Goal: Information Seeking & Learning: Learn about a topic

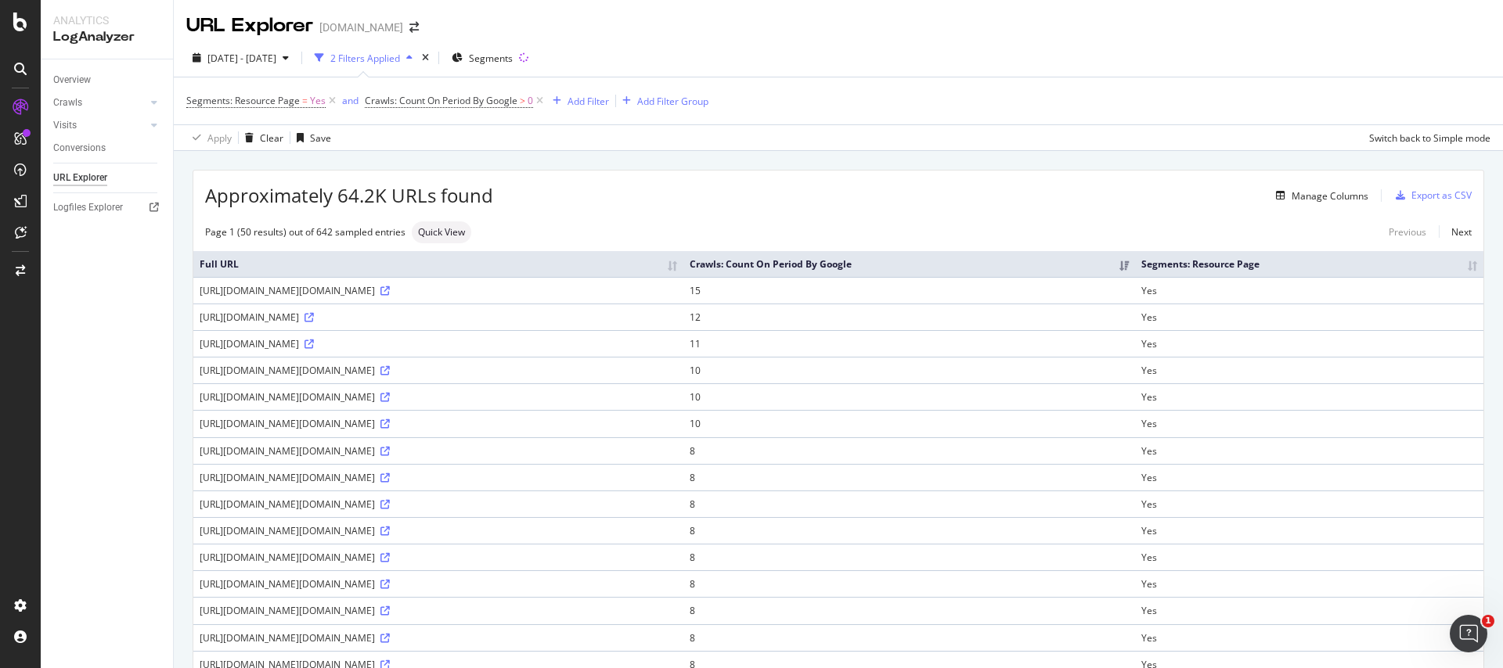
click at [448, 357] on td "[URL][DOMAIN_NAME]" at bounding box center [438, 343] width 490 height 27
click at [331, 97] on icon at bounding box center [332, 101] width 13 height 16
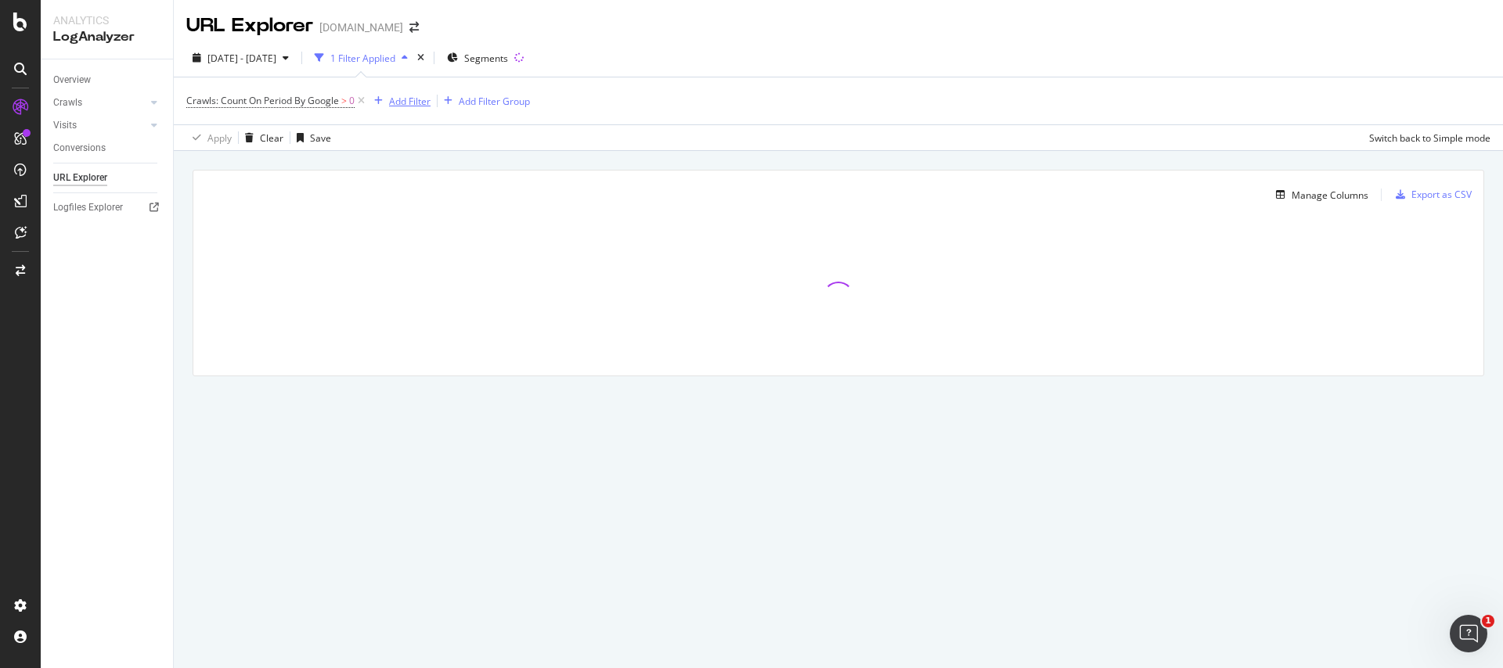
click at [406, 99] on div "Add Filter" at bounding box center [409, 101] width 41 height 13
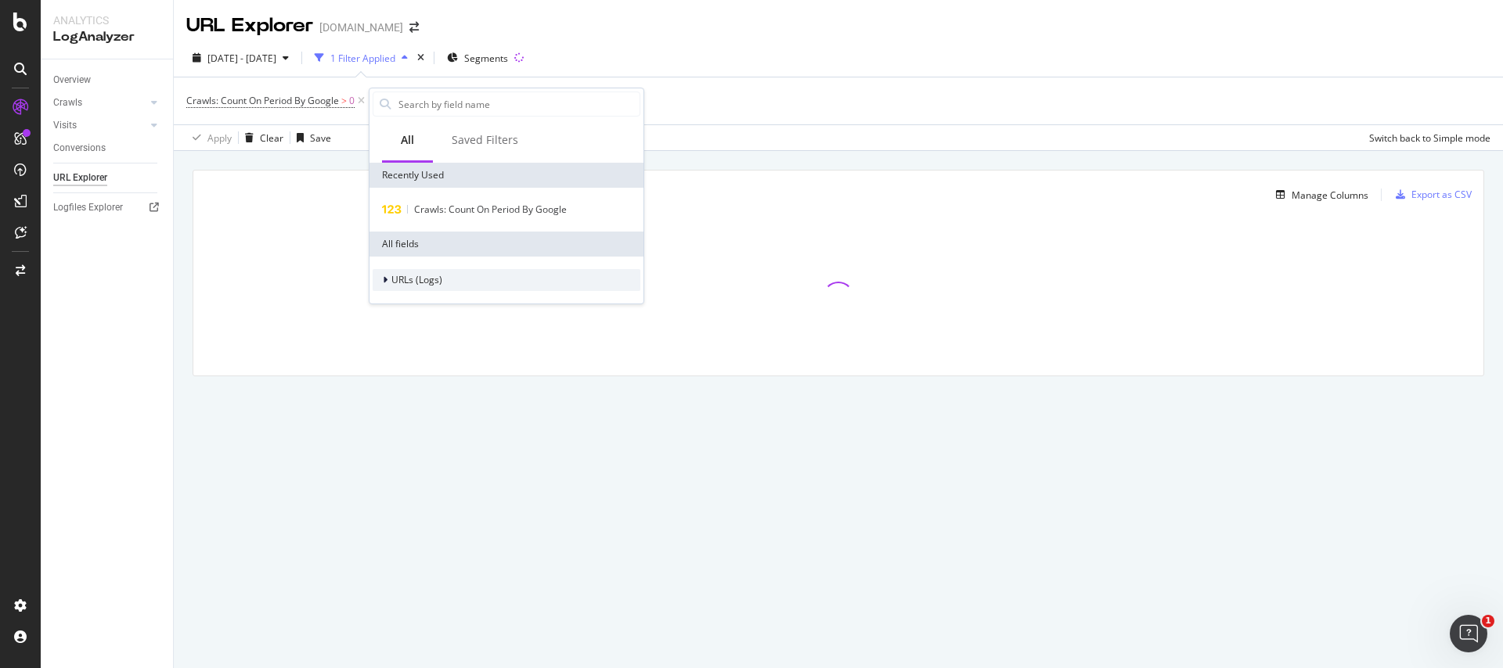
click at [389, 279] on div at bounding box center [386, 280] width 9 height 16
click at [396, 308] on div at bounding box center [395, 302] width 9 height 16
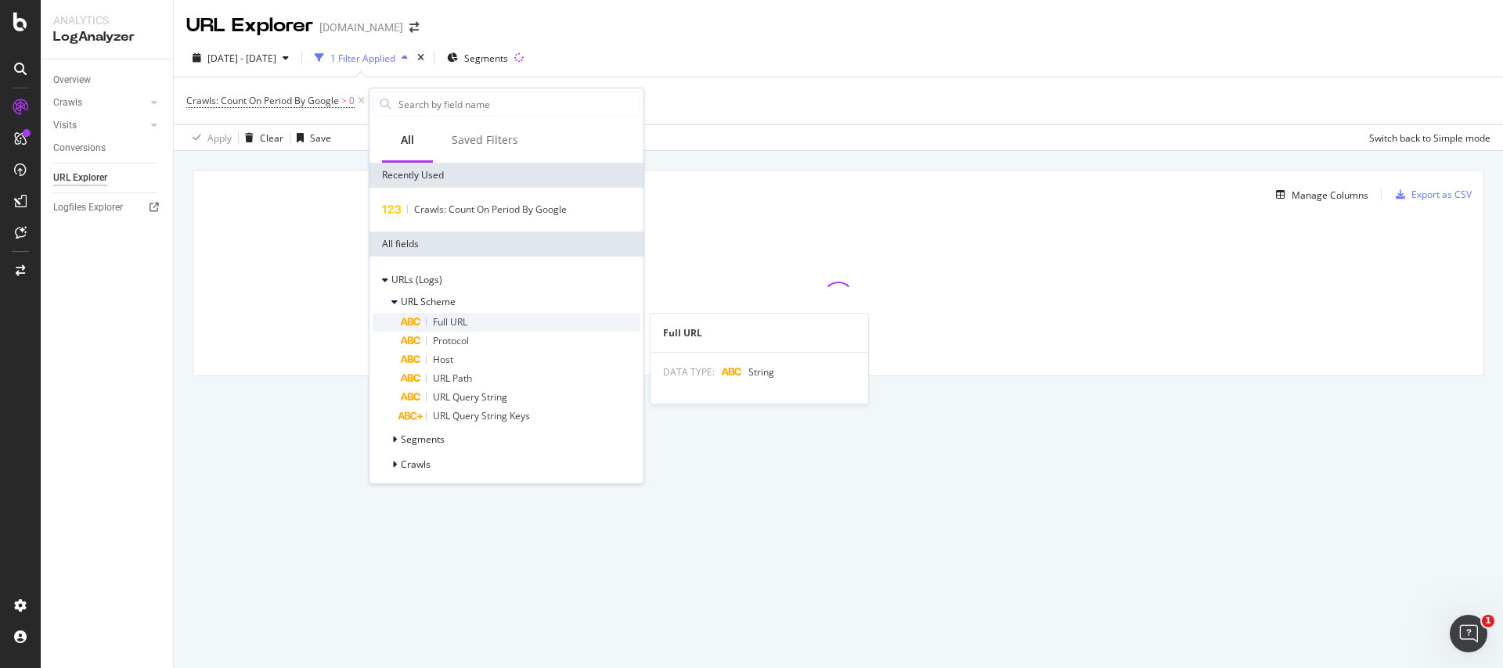
click at [445, 326] on span "Full URL" at bounding box center [450, 321] width 34 height 13
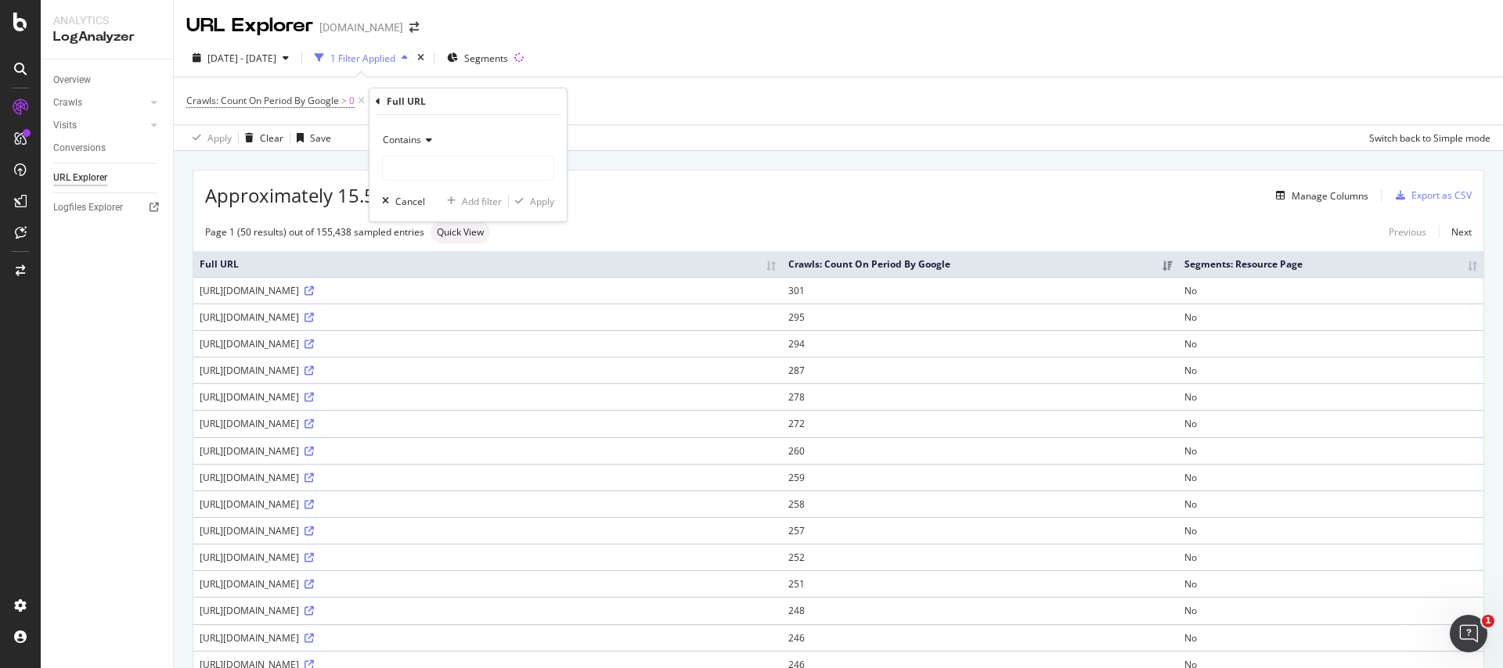
click at [436, 96] on div "Full URL" at bounding box center [468, 101] width 185 height 27
click at [422, 168] on input "text" at bounding box center [468, 168] width 171 height 25
type input "embed"
click at [528, 208] on button "Apply" at bounding box center [531, 201] width 45 height 16
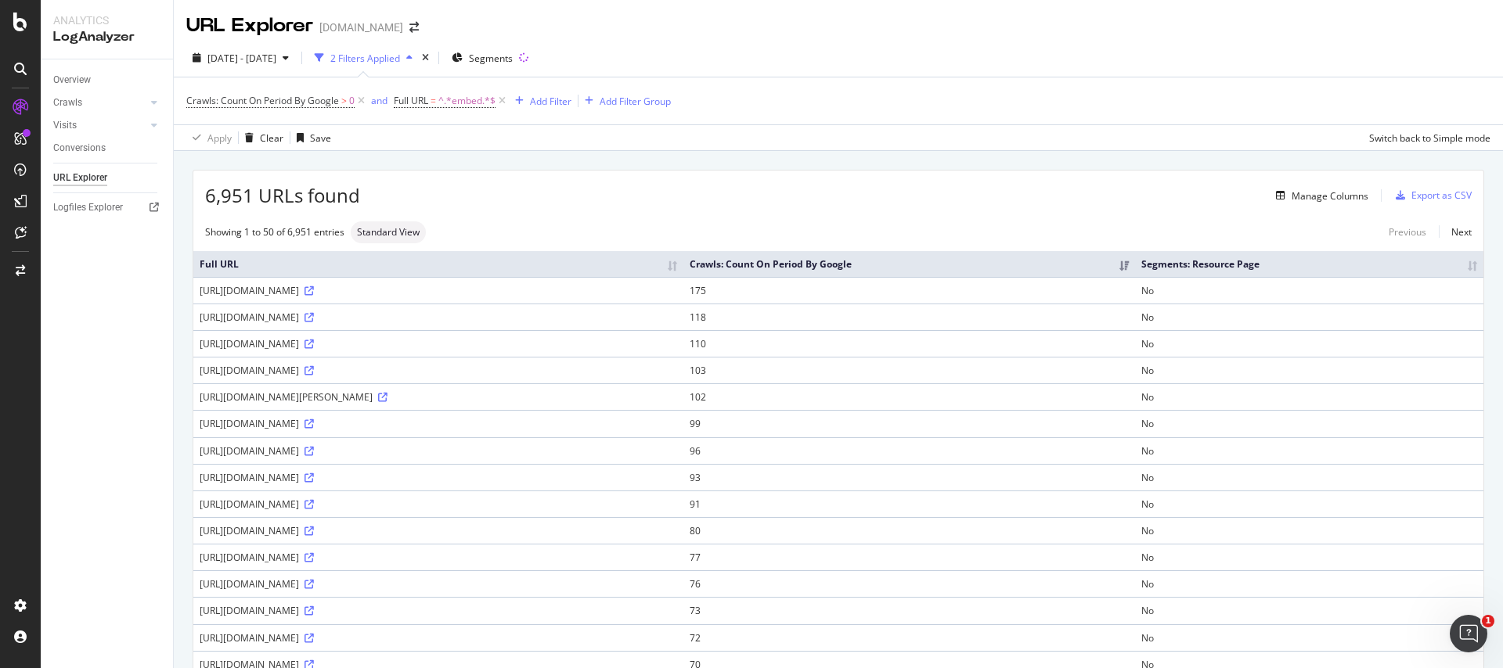
click at [96, 88] on div "Overview" at bounding box center [113, 80] width 120 height 23
click at [85, 80] on div "Overview" at bounding box center [72, 80] width 38 height 16
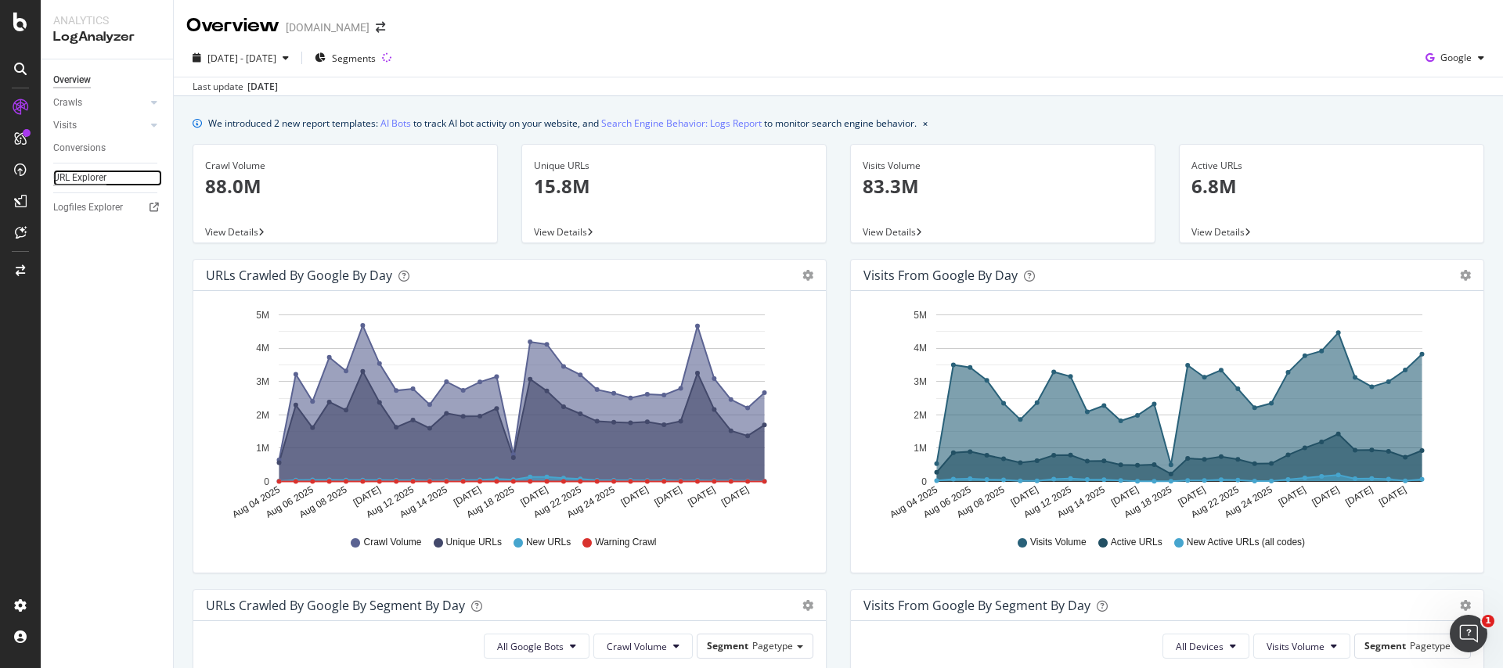
click at [91, 180] on div "URL Explorer" at bounding box center [79, 178] width 53 height 16
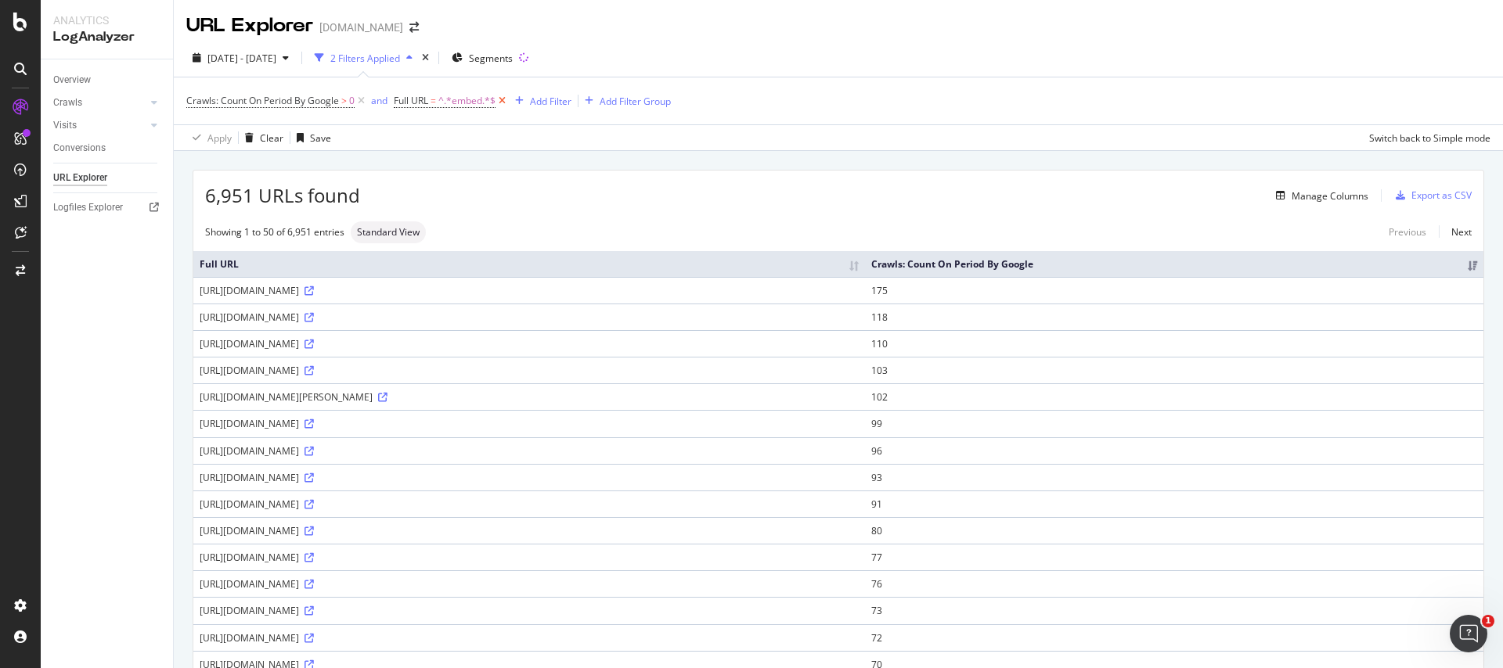
click at [506, 101] on icon at bounding box center [502, 101] width 13 height 16
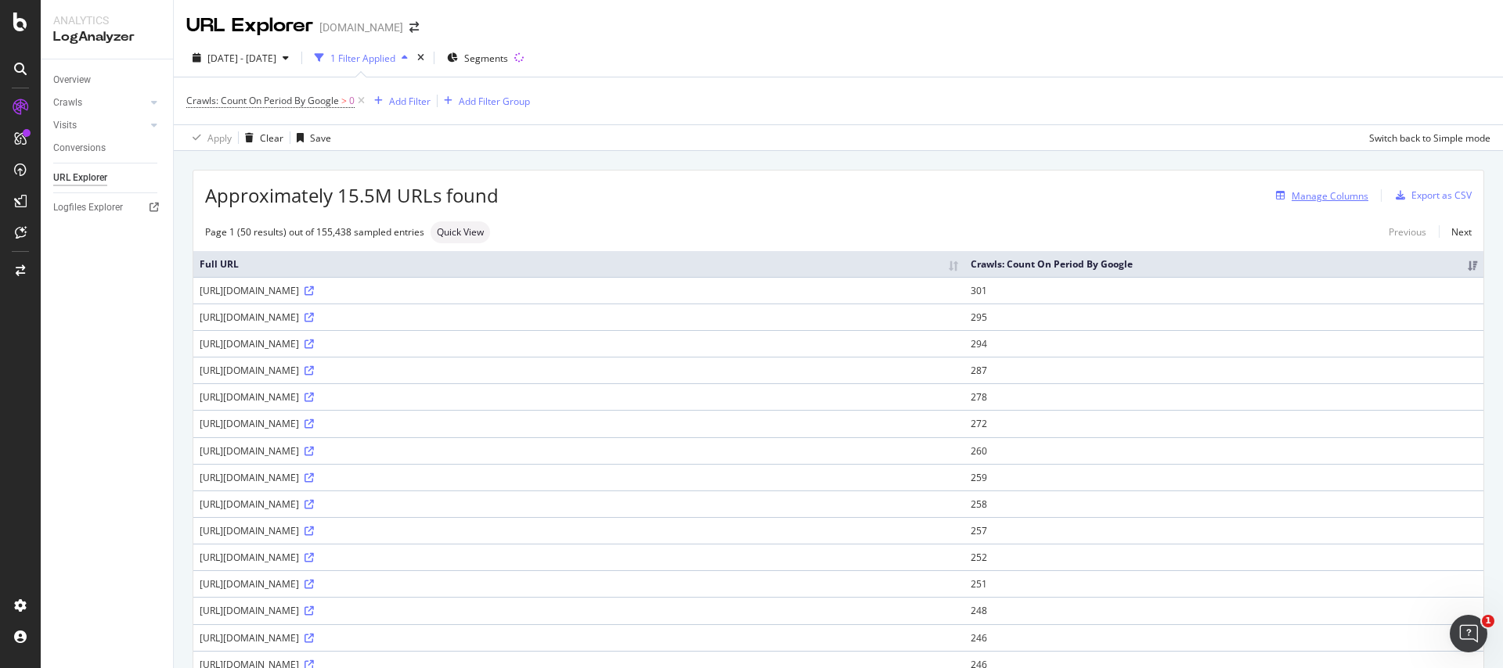
click at [1270, 197] on div "button" at bounding box center [1281, 195] width 22 height 9
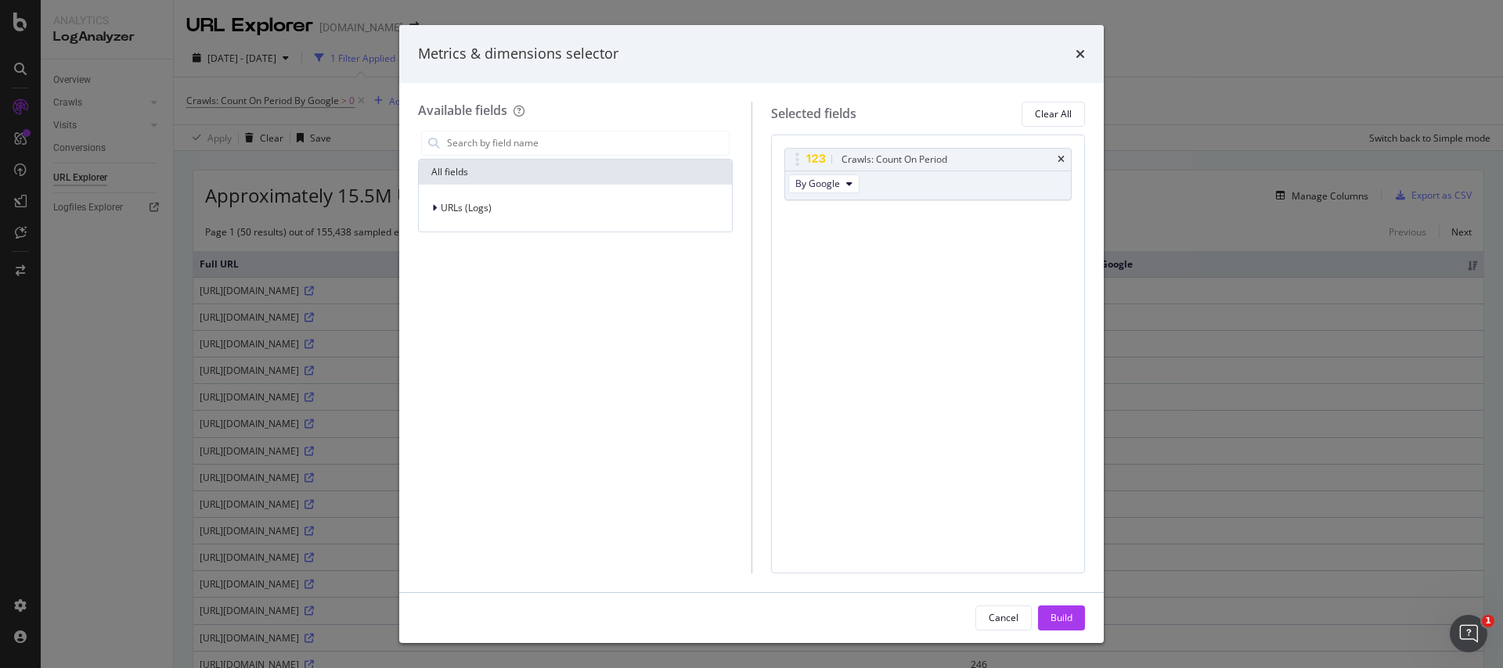
click at [485, 228] on div "URLs (Logs)" at bounding box center [575, 208] width 313 height 47
click at [485, 217] on div "URLs (Logs)" at bounding box center [575, 208] width 307 height 22
click at [467, 236] on span "URL Scheme" at bounding box center [477, 229] width 55 height 13
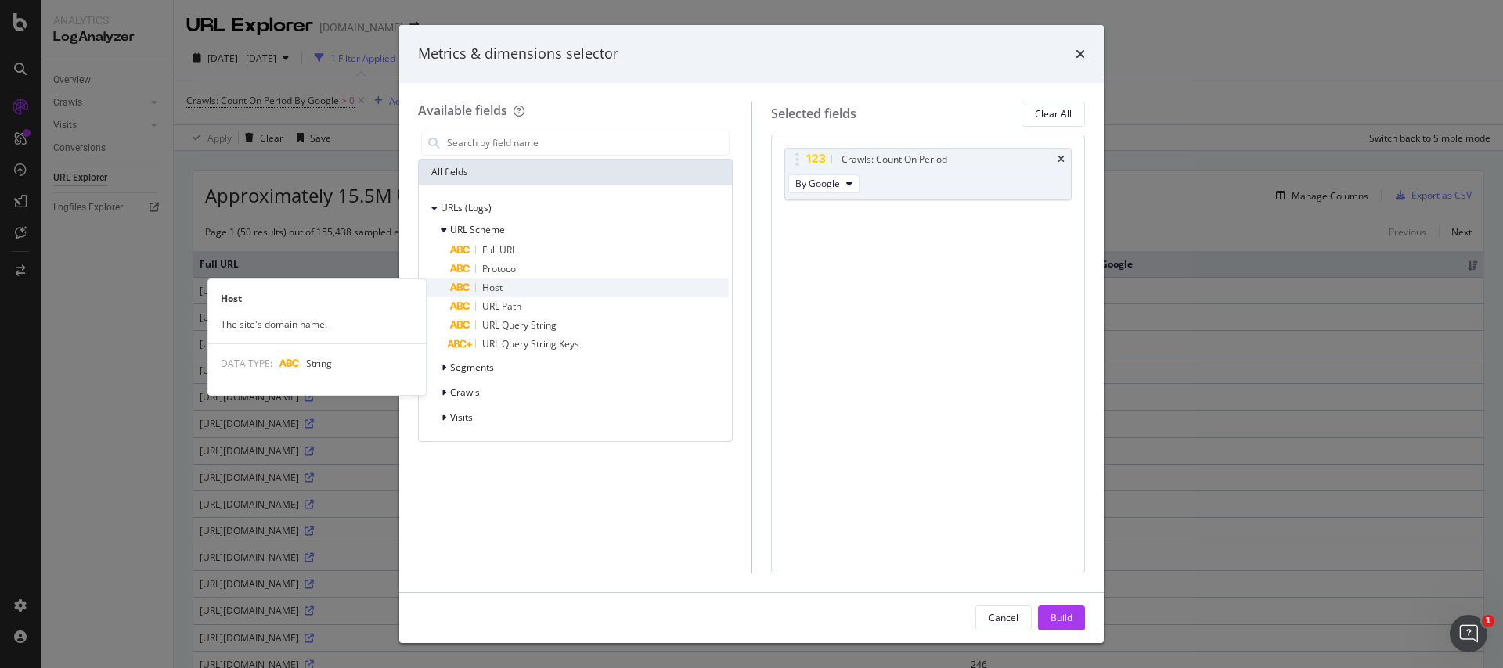
click at [516, 284] on div "Host" at bounding box center [589, 288] width 279 height 19
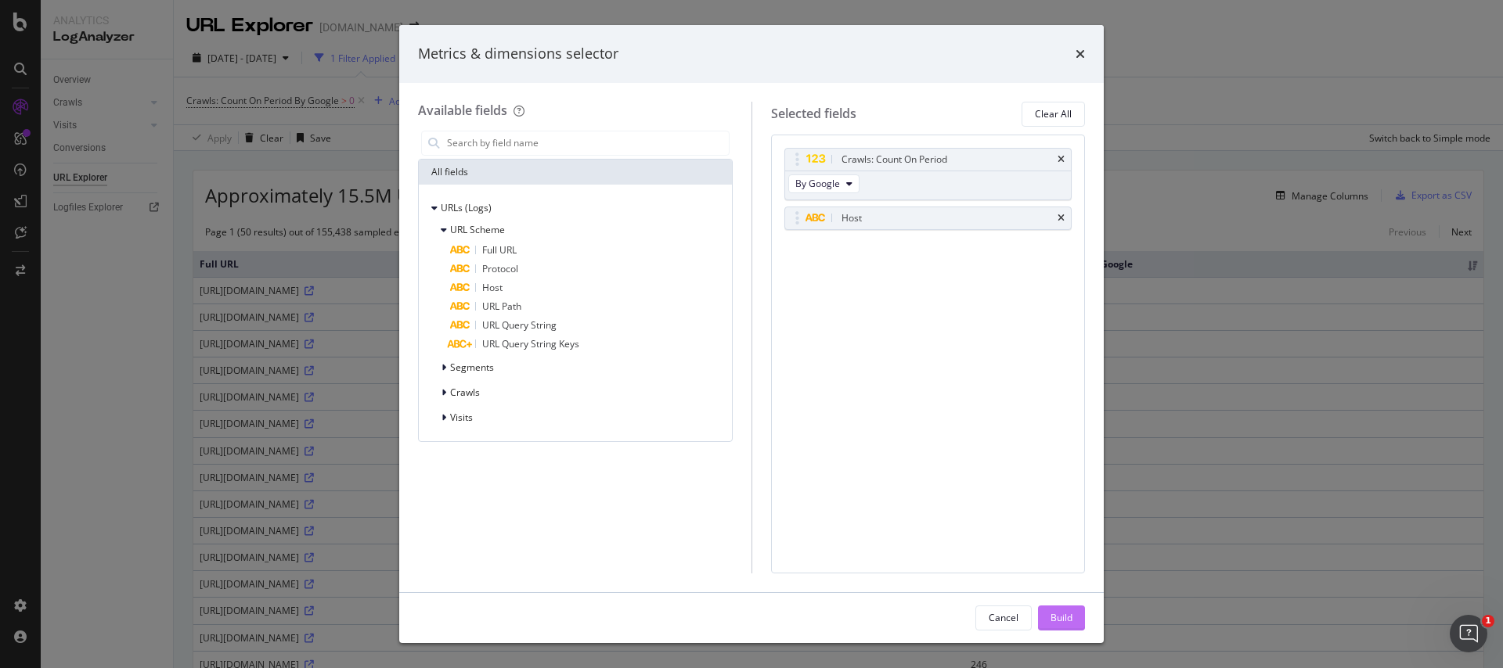
click at [1062, 612] on div "Build" at bounding box center [1061, 617] width 22 height 13
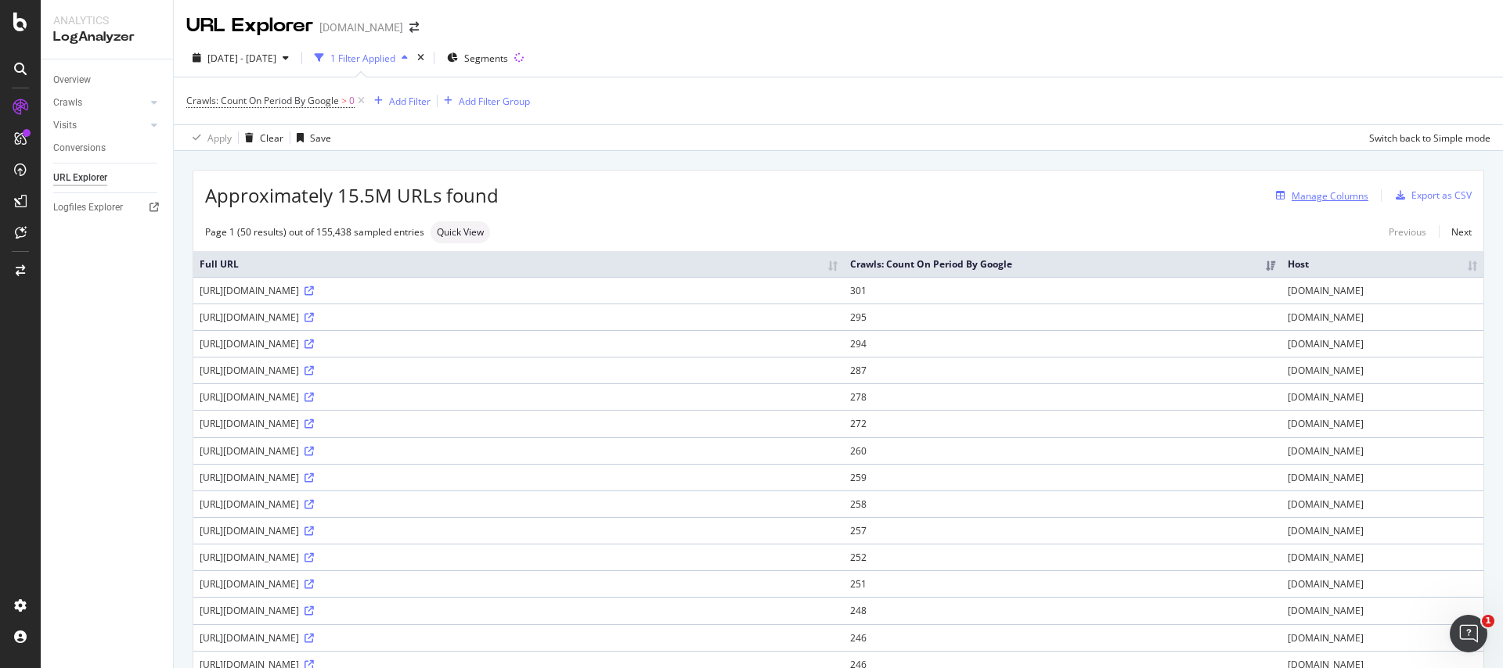
click at [1304, 202] on div "Manage Columns" at bounding box center [1330, 195] width 77 height 13
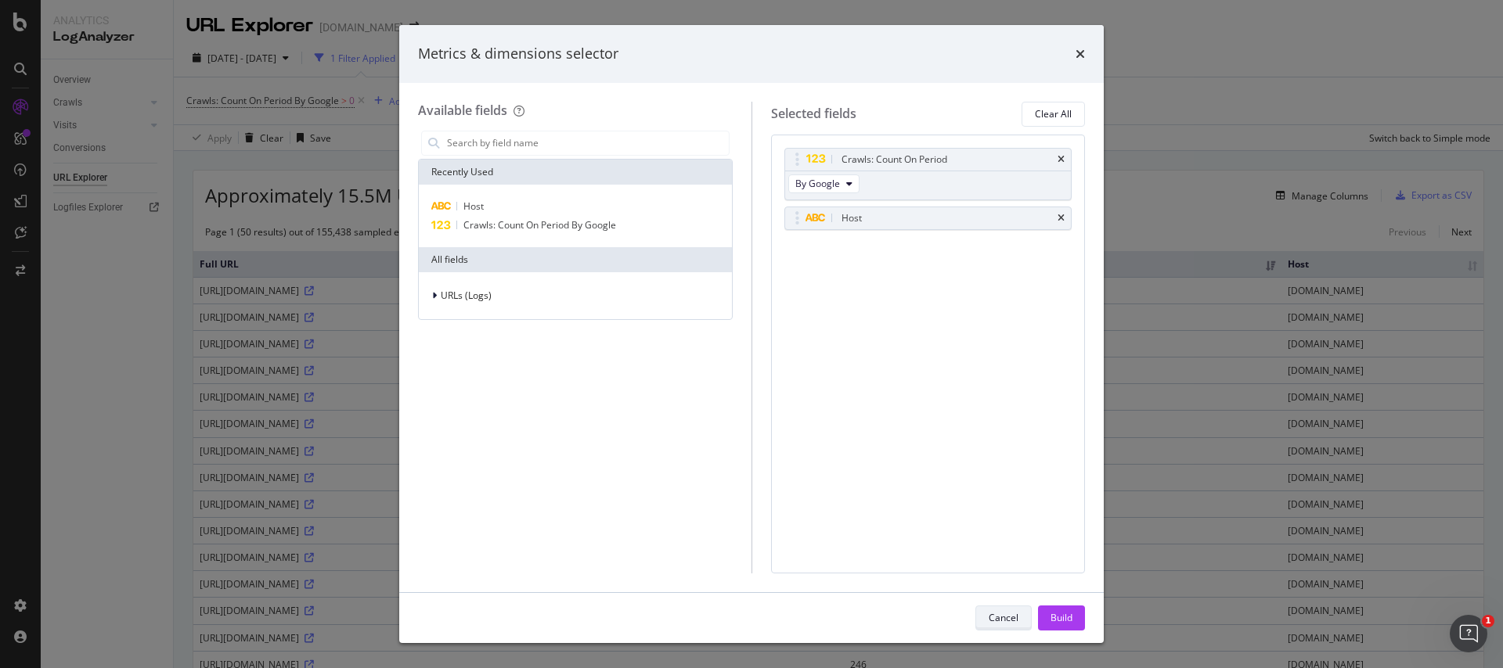
click at [1004, 611] on div "Cancel" at bounding box center [1004, 617] width 30 height 13
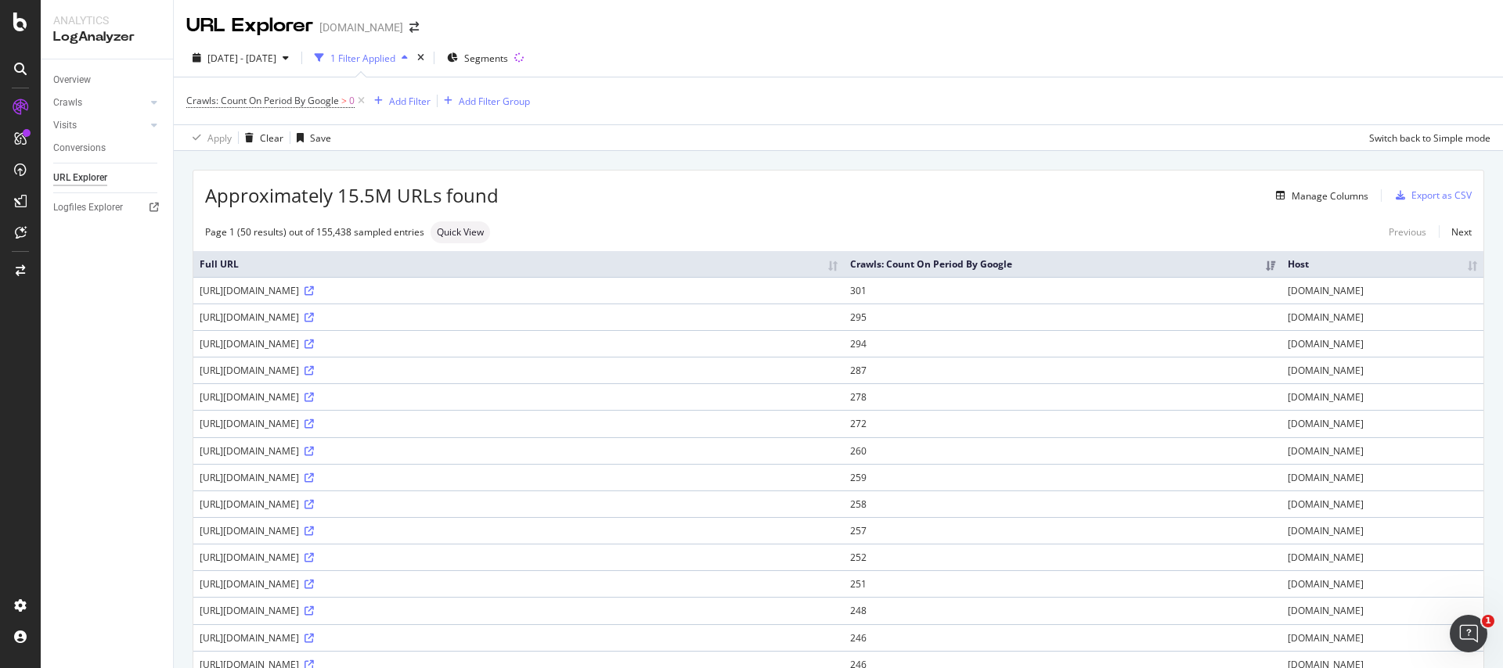
click at [513, 258] on th "Full URL" at bounding box center [518, 264] width 650 height 26
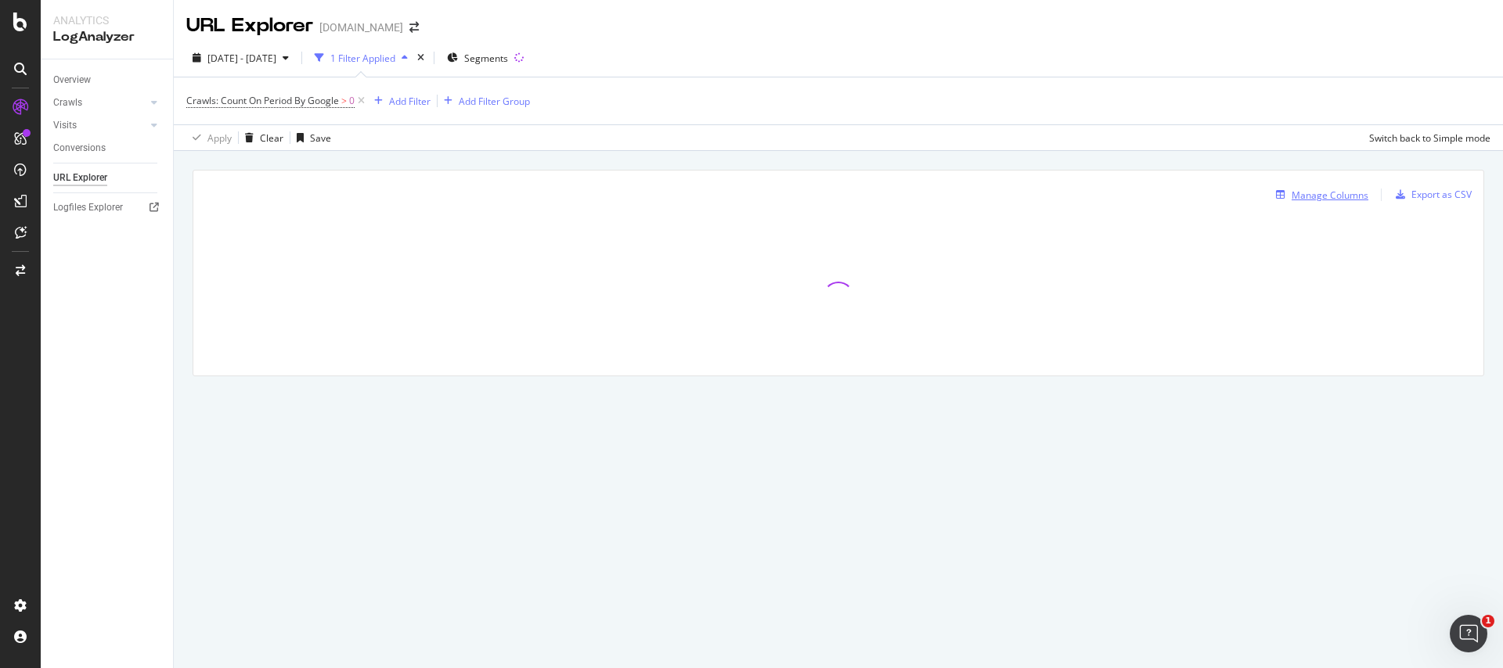
click at [1321, 186] on div "Manage Columns" at bounding box center [1319, 194] width 99 height 17
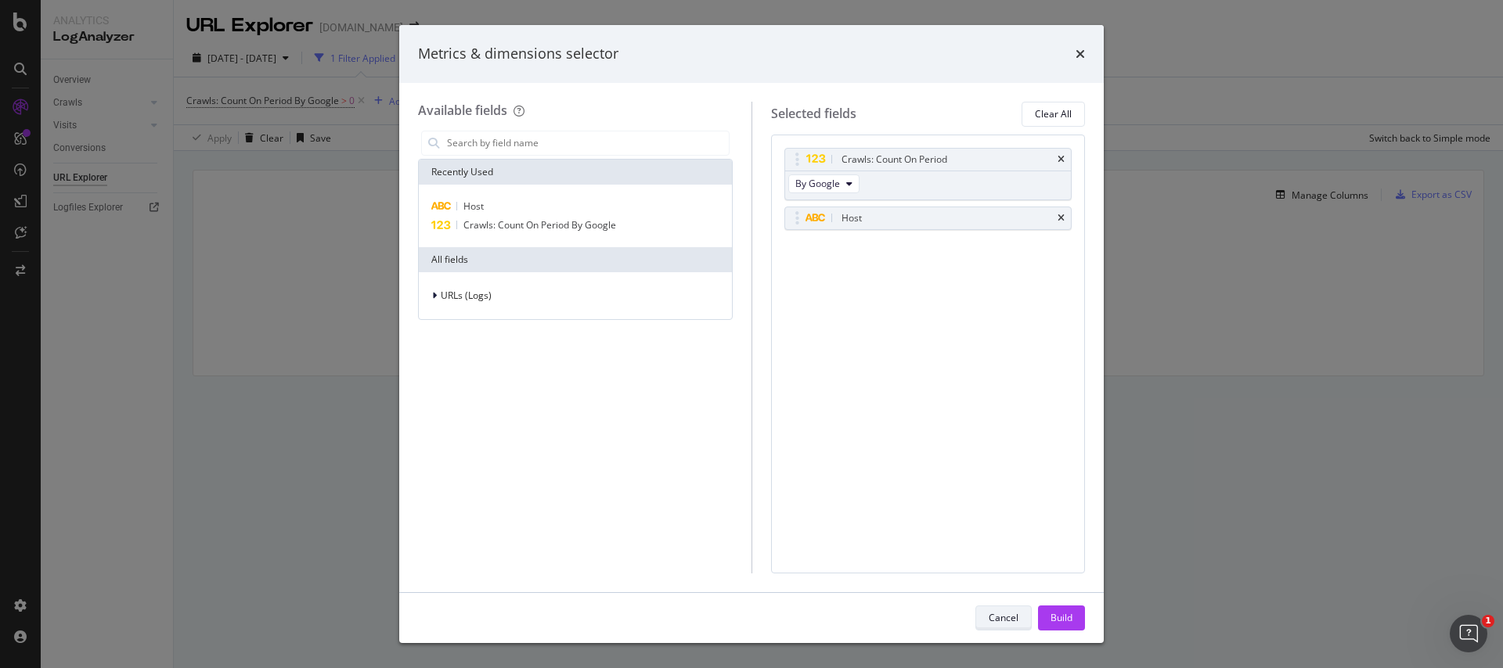
click at [1005, 622] on div "Cancel" at bounding box center [1004, 617] width 30 height 13
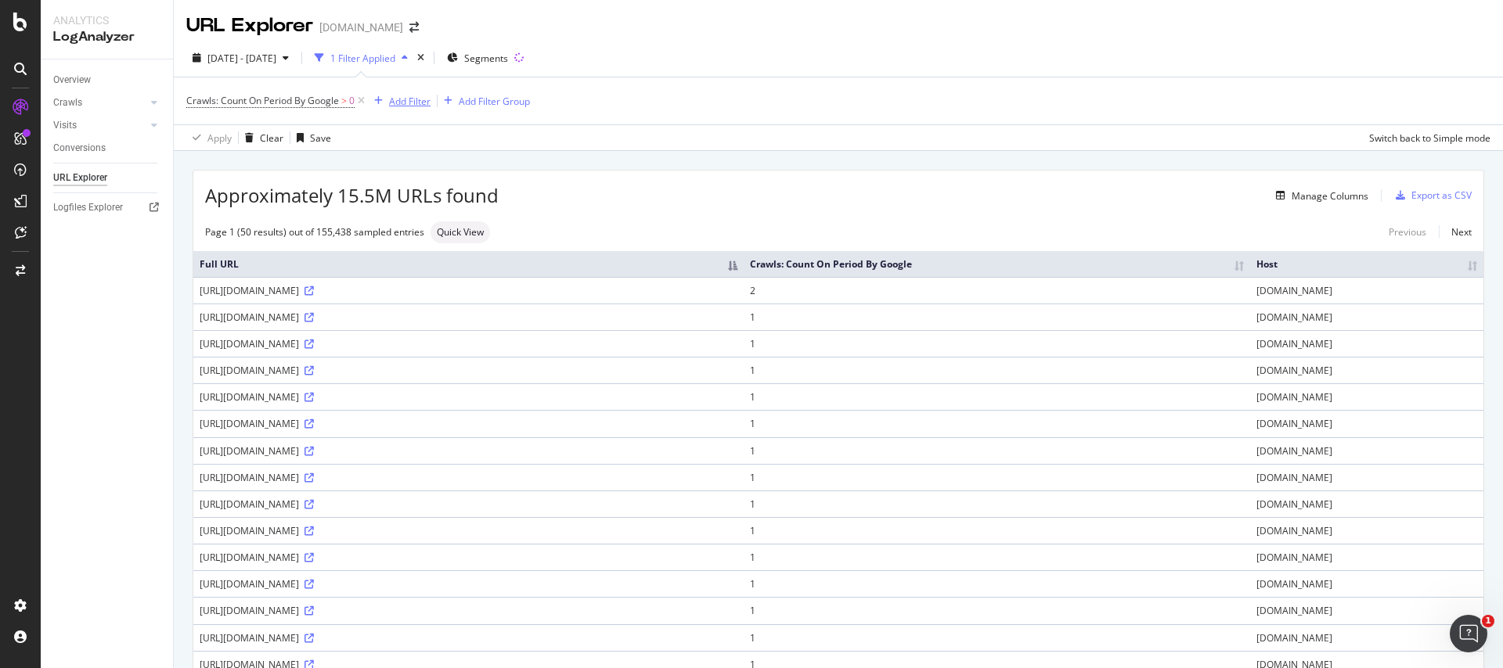
click at [410, 99] on div "Add Filter" at bounding box center [409, 101] width 41 height 13
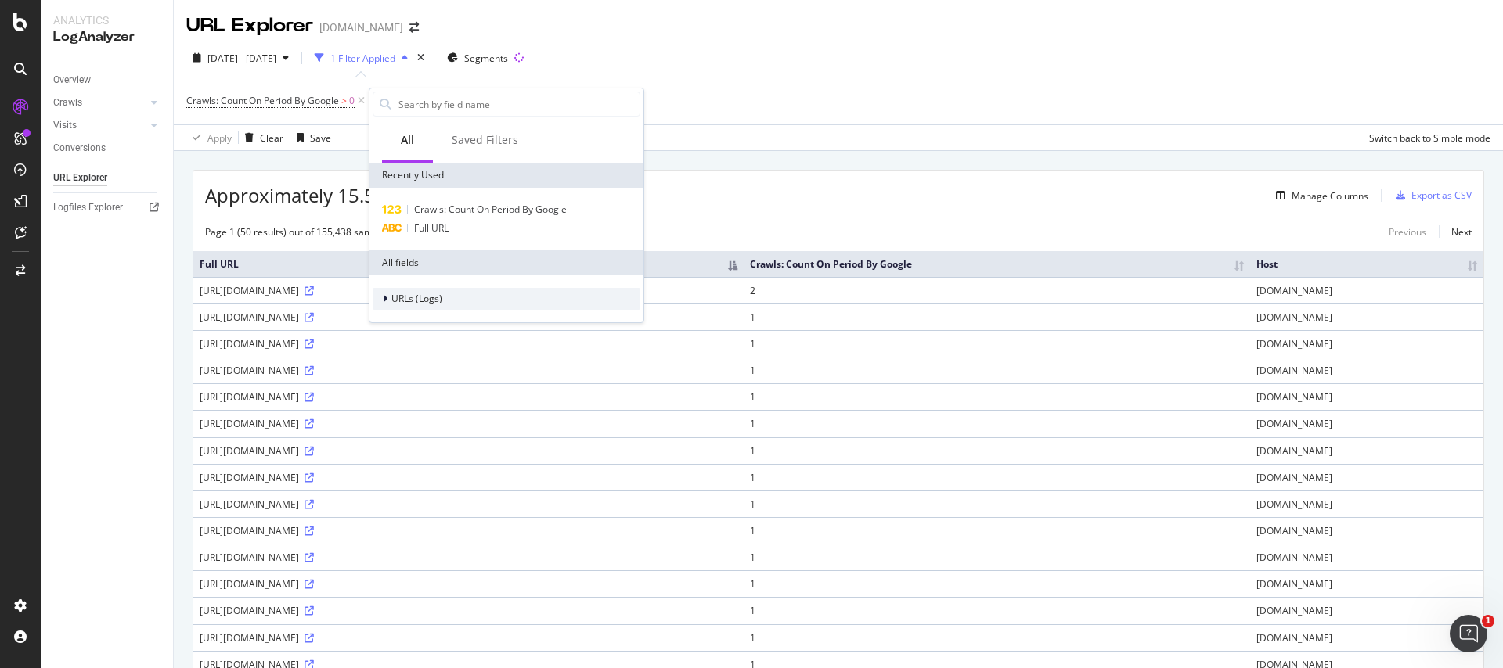
click at [400, 304] on span "URLs (Logs)" at bounding box center [416, 298] width 51 height 13
click at [386, 323] on div "URL Scheme" at bounding box center [414, 321] width 83 height 16
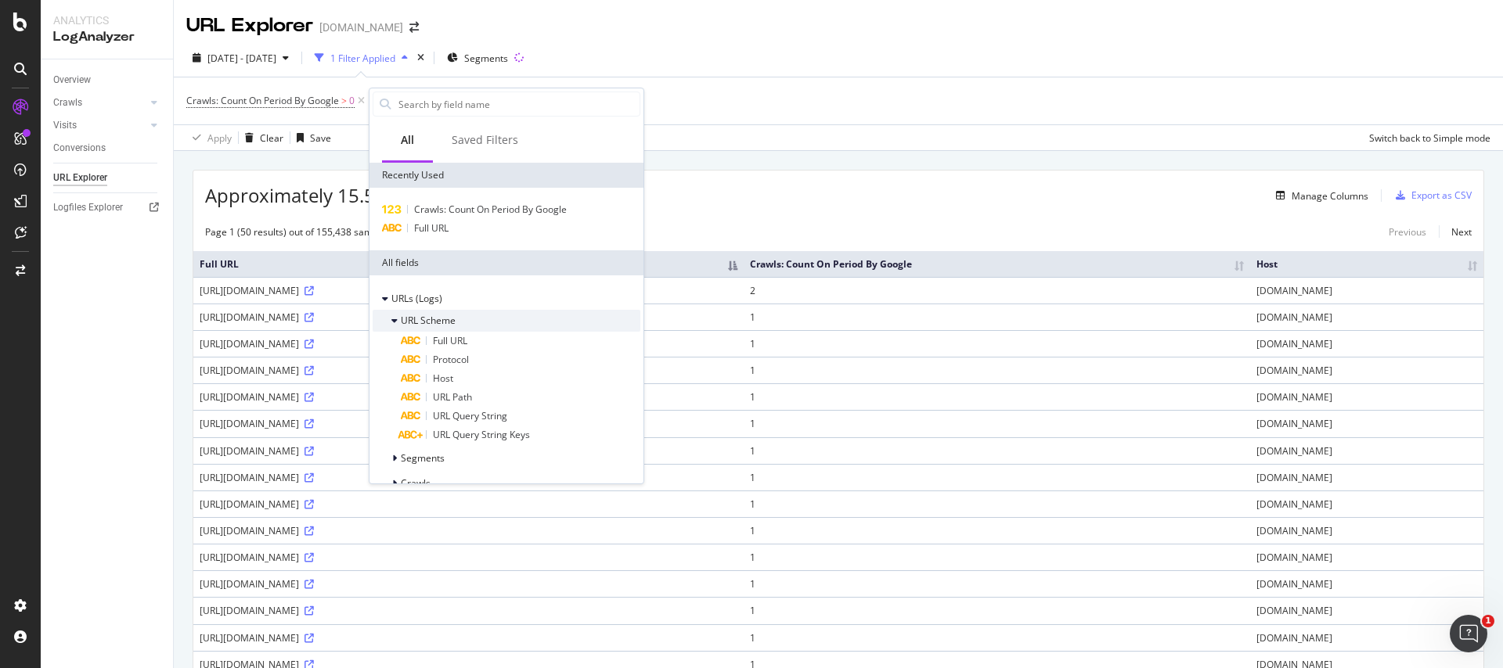
scroll to position [49, 0]
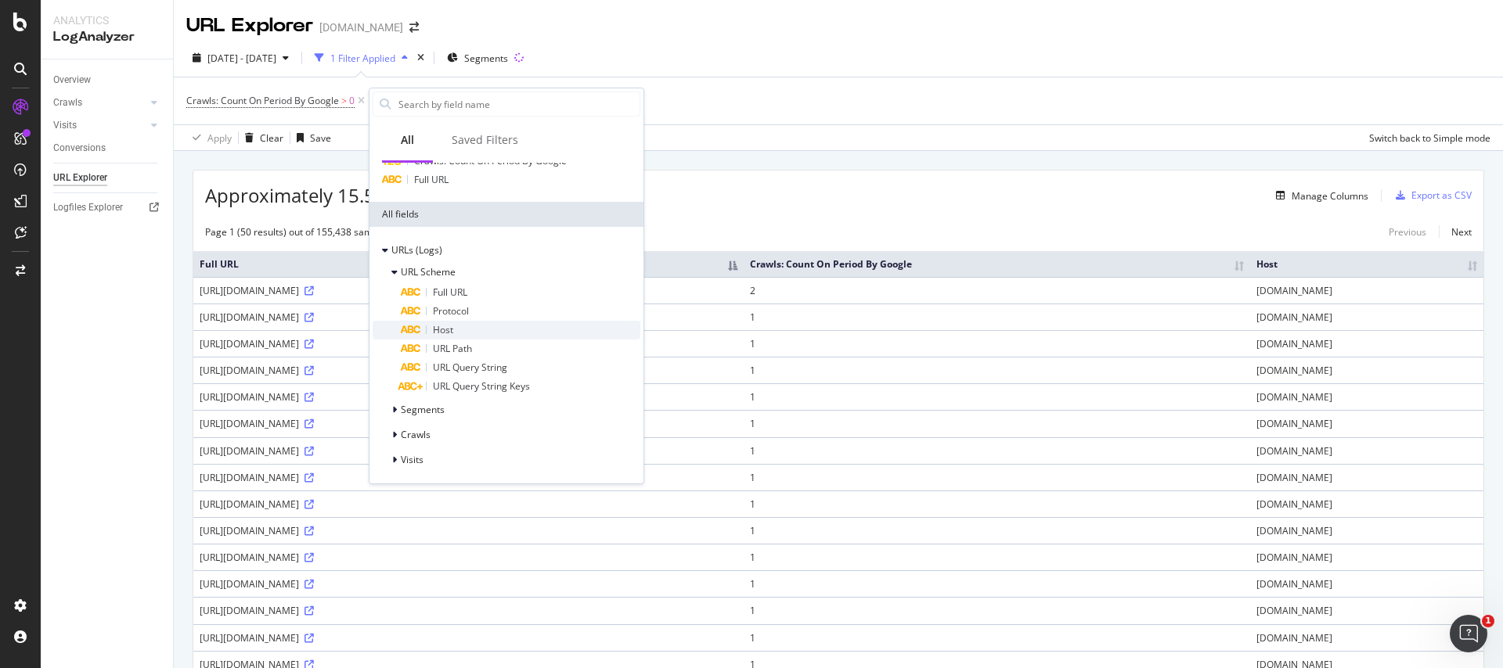
click at [418, 322] on div "Host" at bounding box center [521, 330] width 240 height 19
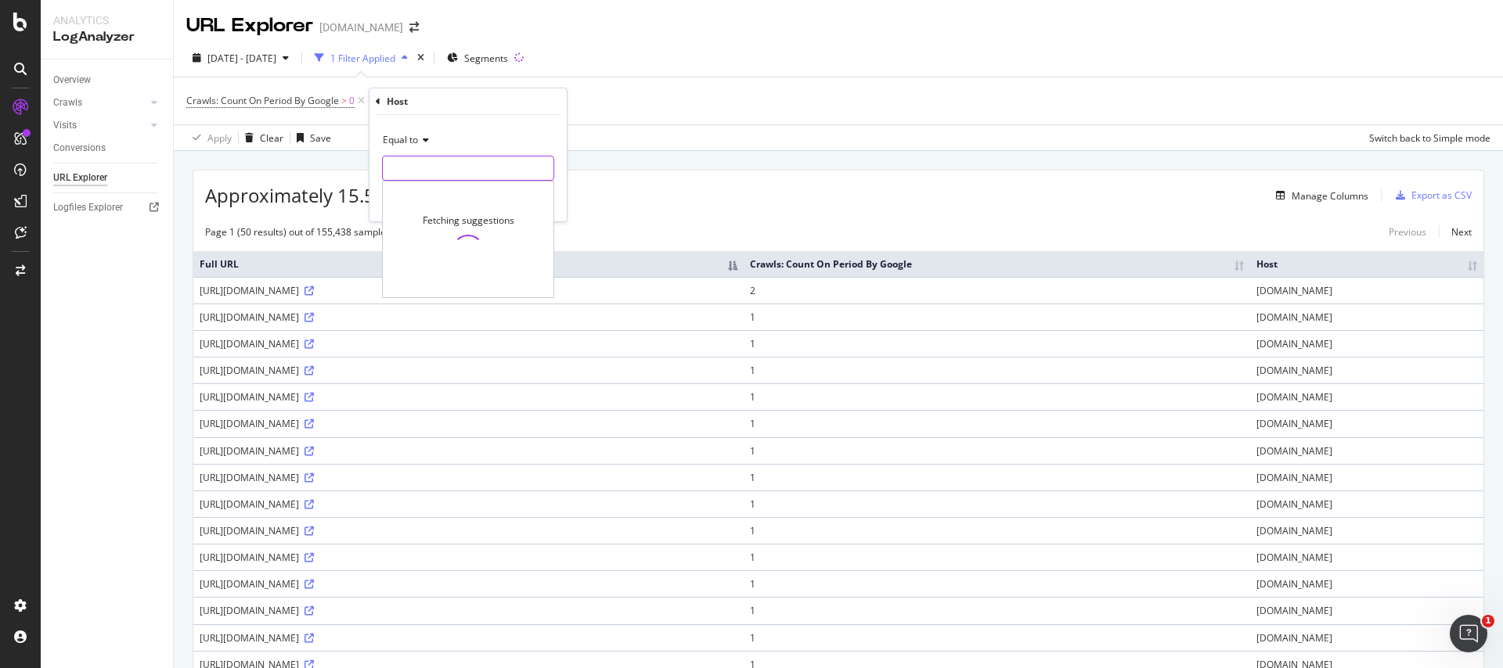
click at [411, 173] on input "text" at bounding box center [468, 168] width 171 height 25
click at [415, 142] on span "Equal to" at bounding box center [400, 139] width 35 height 13
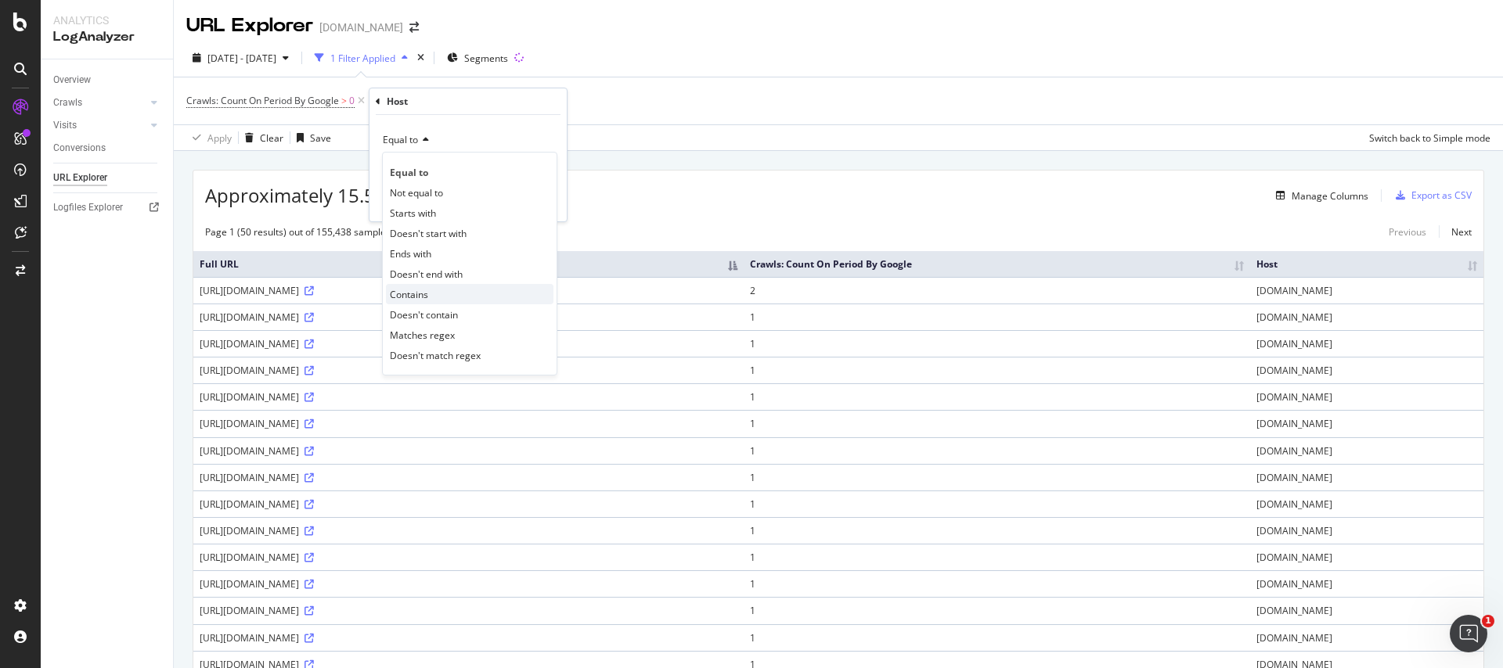
click at [403, 295] on span "Contains" at bounding box center [409, 294] width 38 height 13
click at [437, 160] on input "text" at bounding box center [468, 168] width 171 height 25
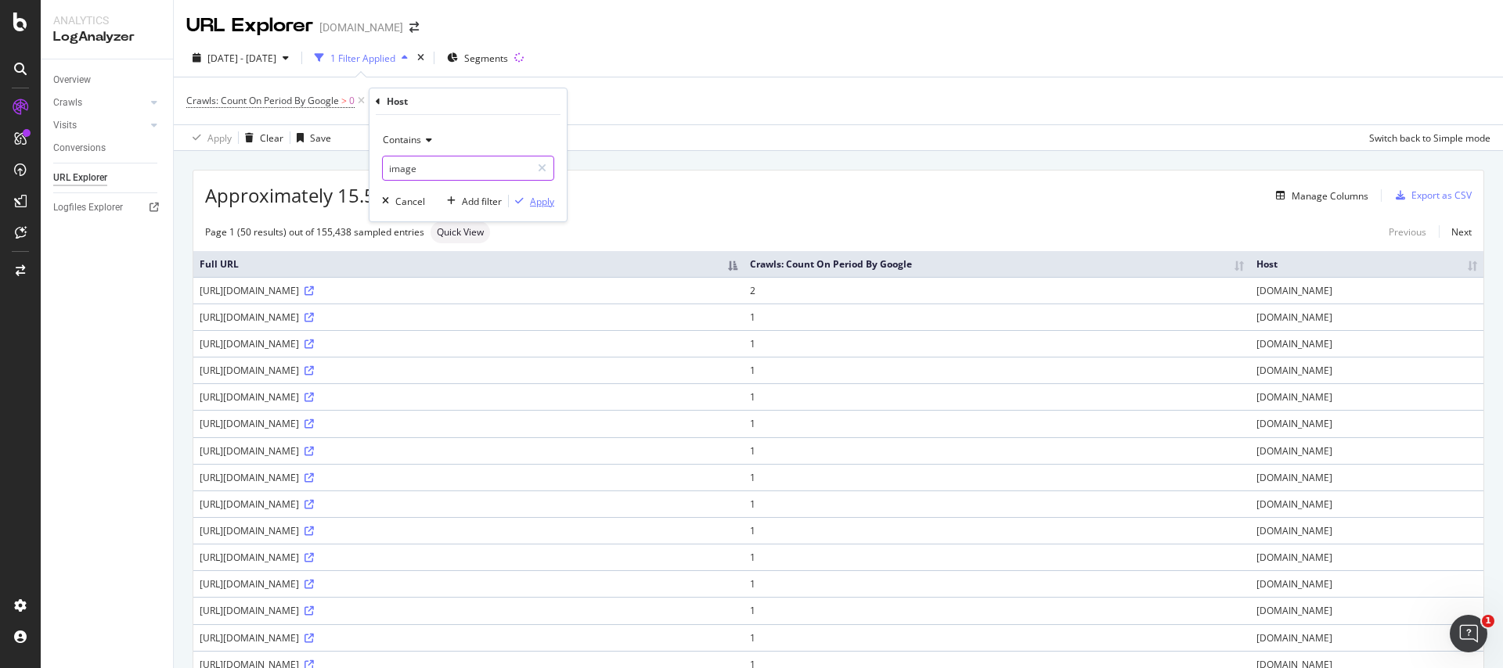
type input "image"
click at [543, 199] on div "Apply" at bounding box center [542, 201] width 24 height 13
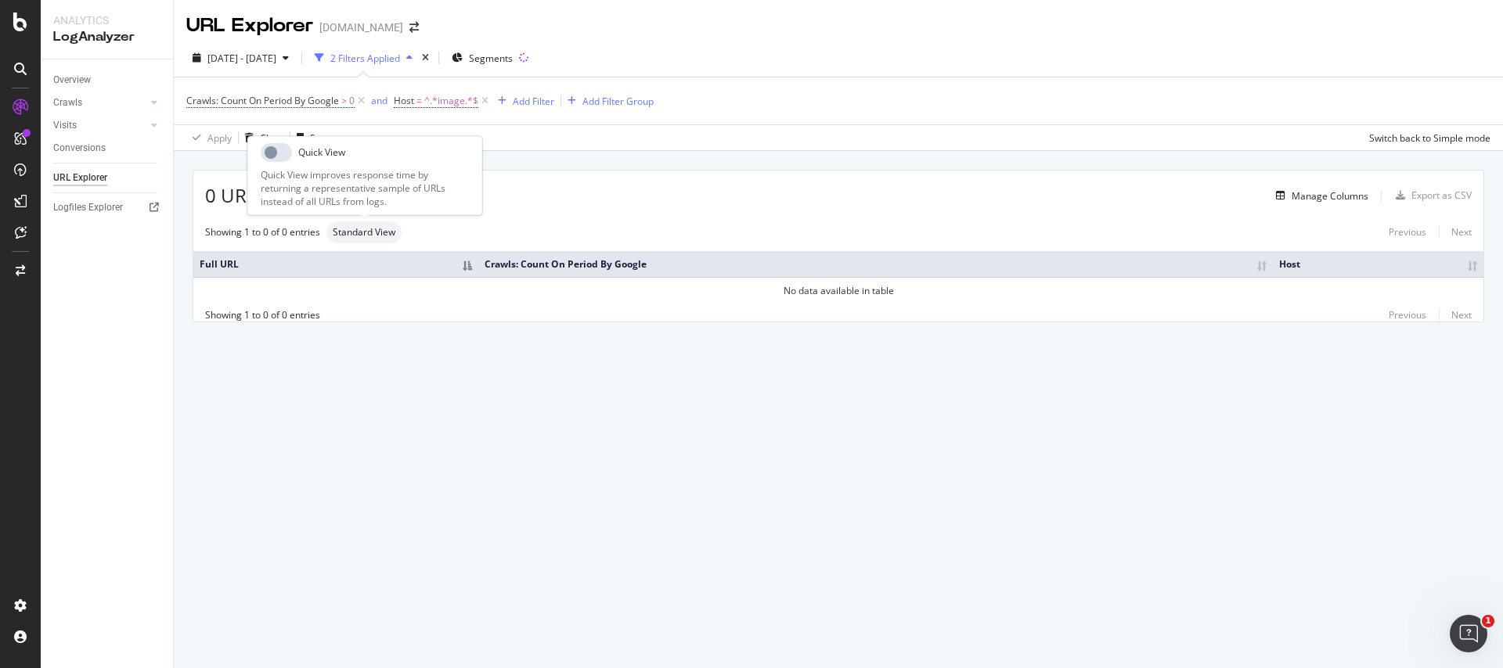
click at [389, 229] on span "Standard View" at bounding box center [364, 232] width 63 height 9
click at [355, 230] on span "Standard View" at bounding box center [364, 232] width 63 height 9
click at [444, 97] on span "^.*image.*$" at bounding box center [451, 101] width 54 height 22
click at [363, 275] on th "Full URL" at bounding box center [335, 264] width 285 height 26
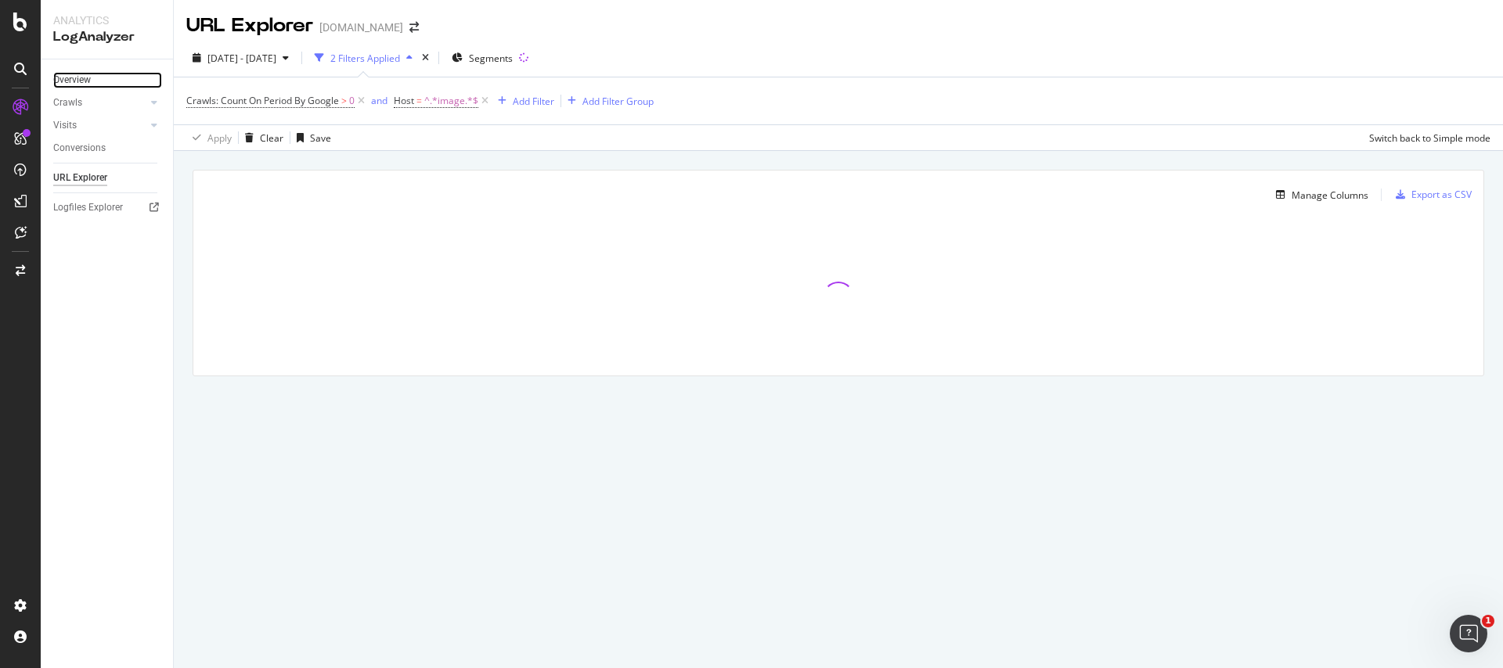
click at [102, 73] on link "Overview" at bounding box center [107, 80] width 109 height 16
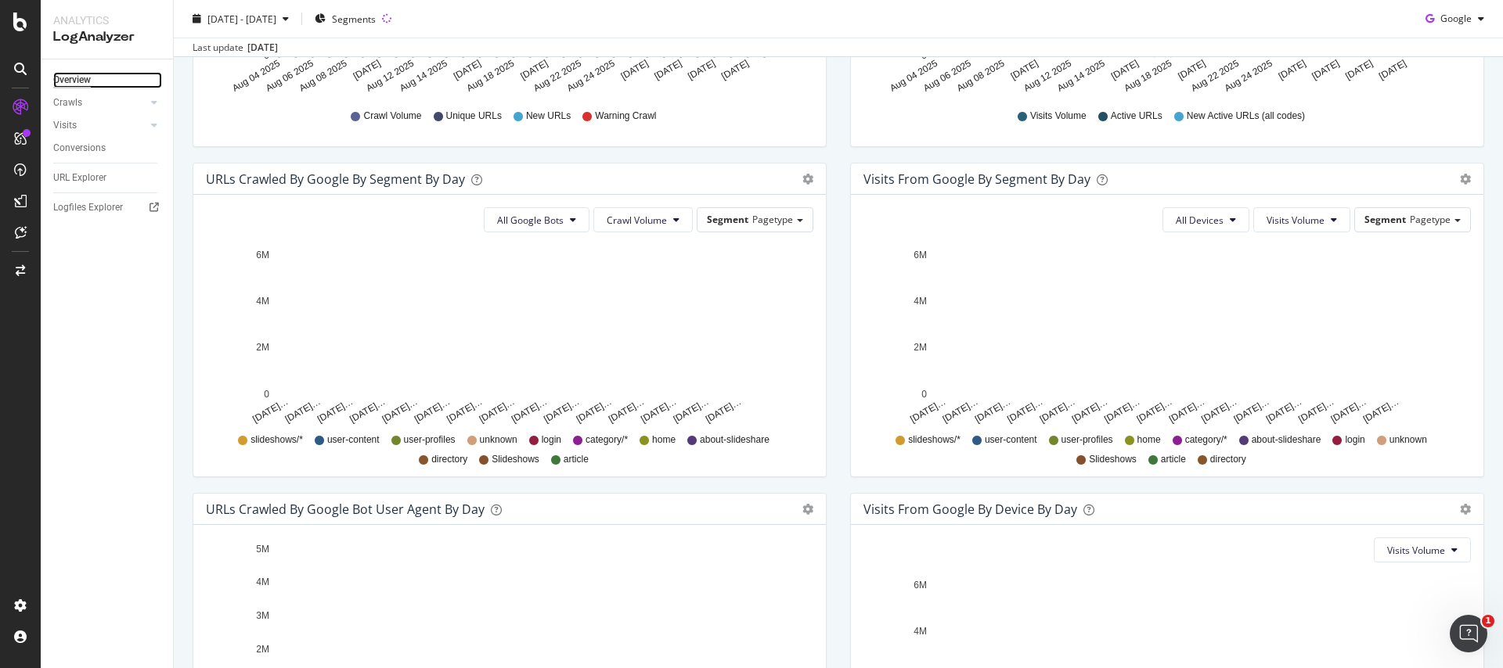
scroll to position [427, 0]
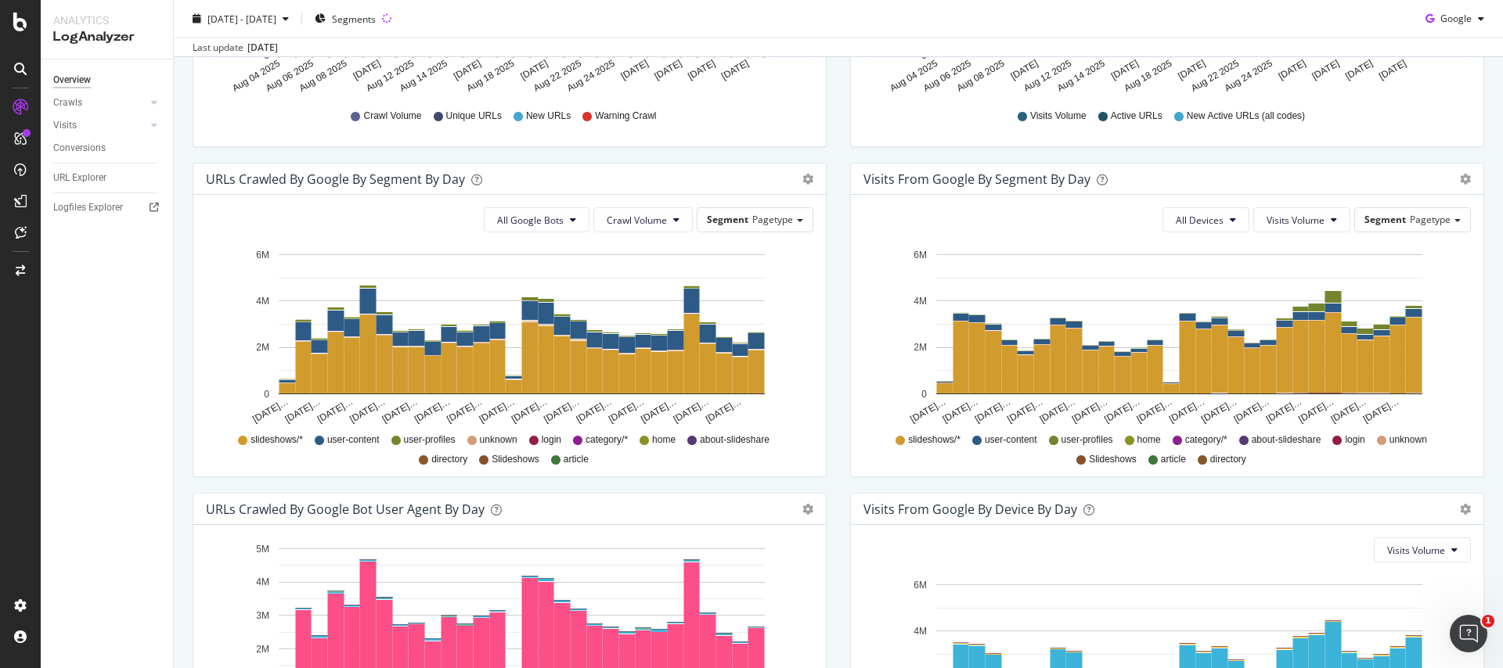
click at [771, 200] on div "All Google Bots Crawl Volume Segment Pagetype Hold CMD (⌘) while clicking to fi…" at bounding box center [509, 336] width 632 height 282
click at [754, 214] on div "Segment Pagetype" at bounding box center [754, 219] width 115 height 23
click at [715, 297] on div "Host" at bounding box center [742, 306] width 125 height 21
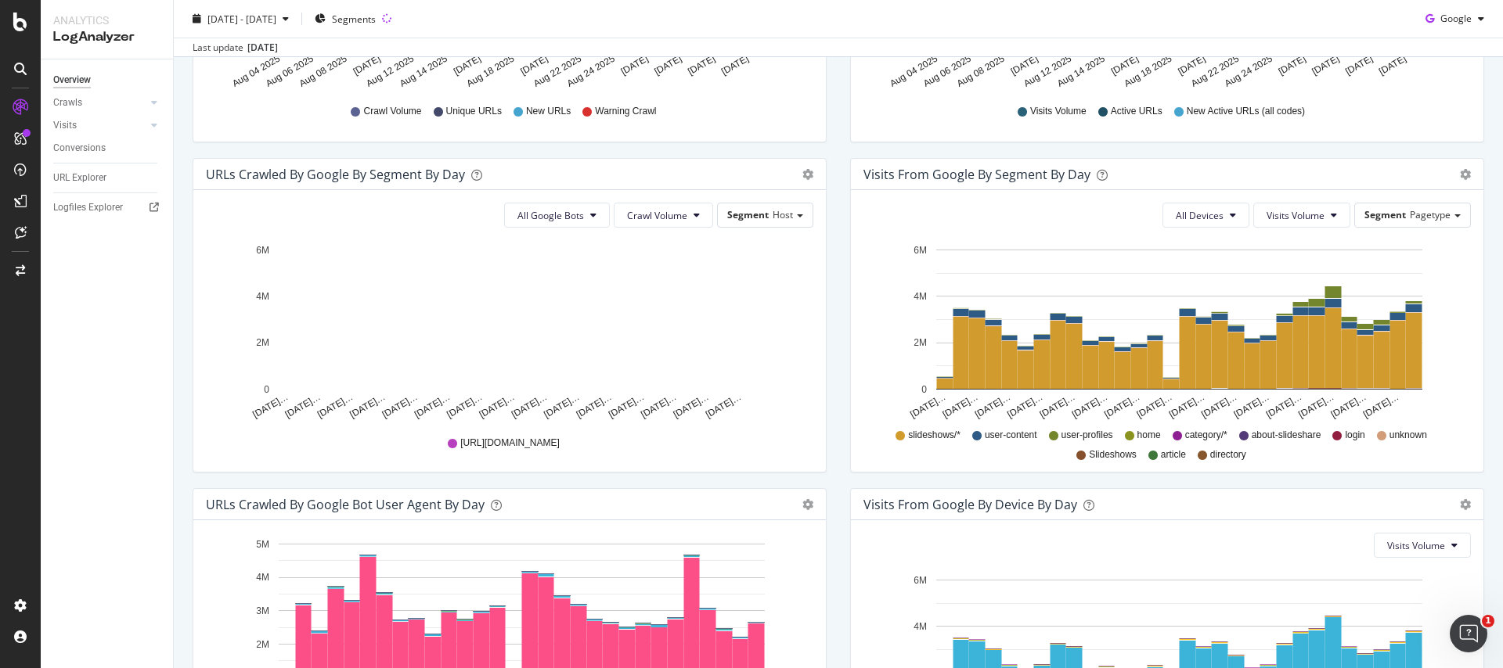
scroll to position [432, 0]
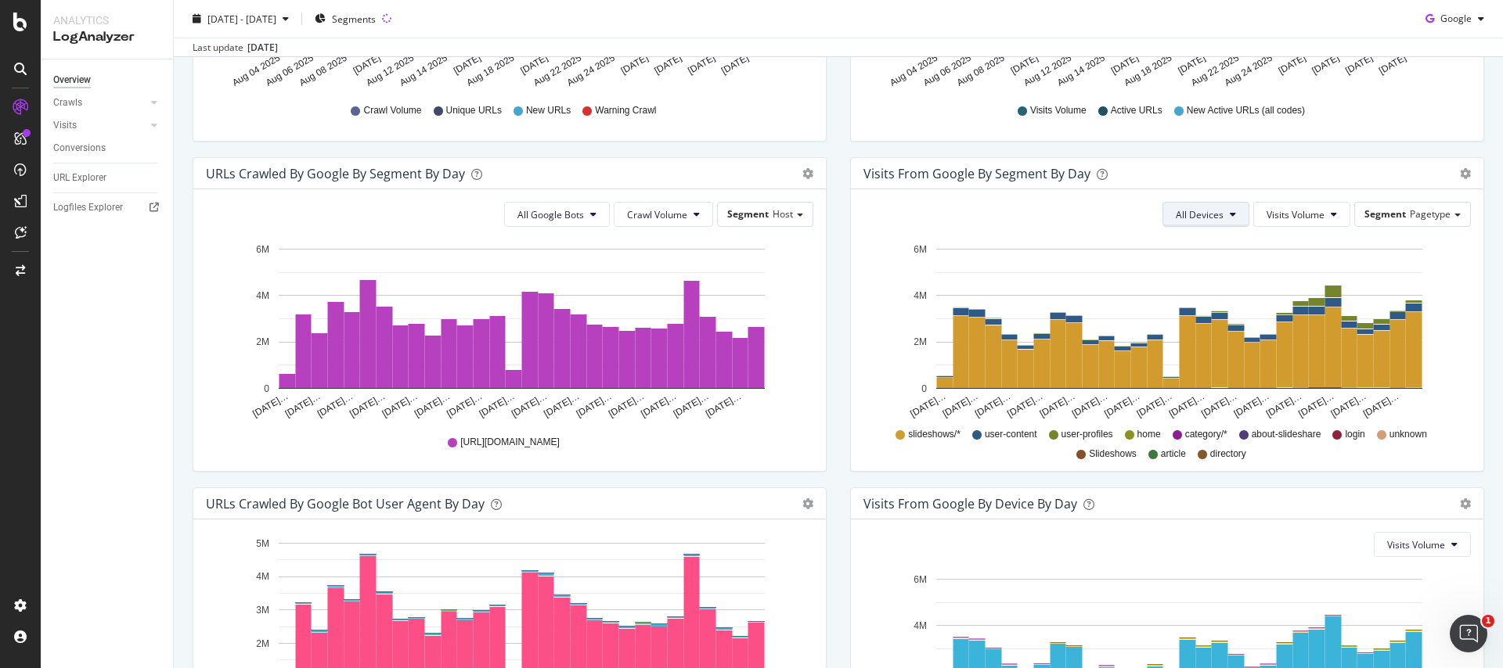
click at [1222, 204] on button "All Devices" at bounding box center [1205, 214] width 87 height 25
click at [807, 389] on icon "Aug 04… Aug 06… Aug 08… Aug 10… Aug 12… Aug 14… Aug 16… Aug 18… Aug 20… Aug 22……" at bounding box center [509, 331] width 607 height 182
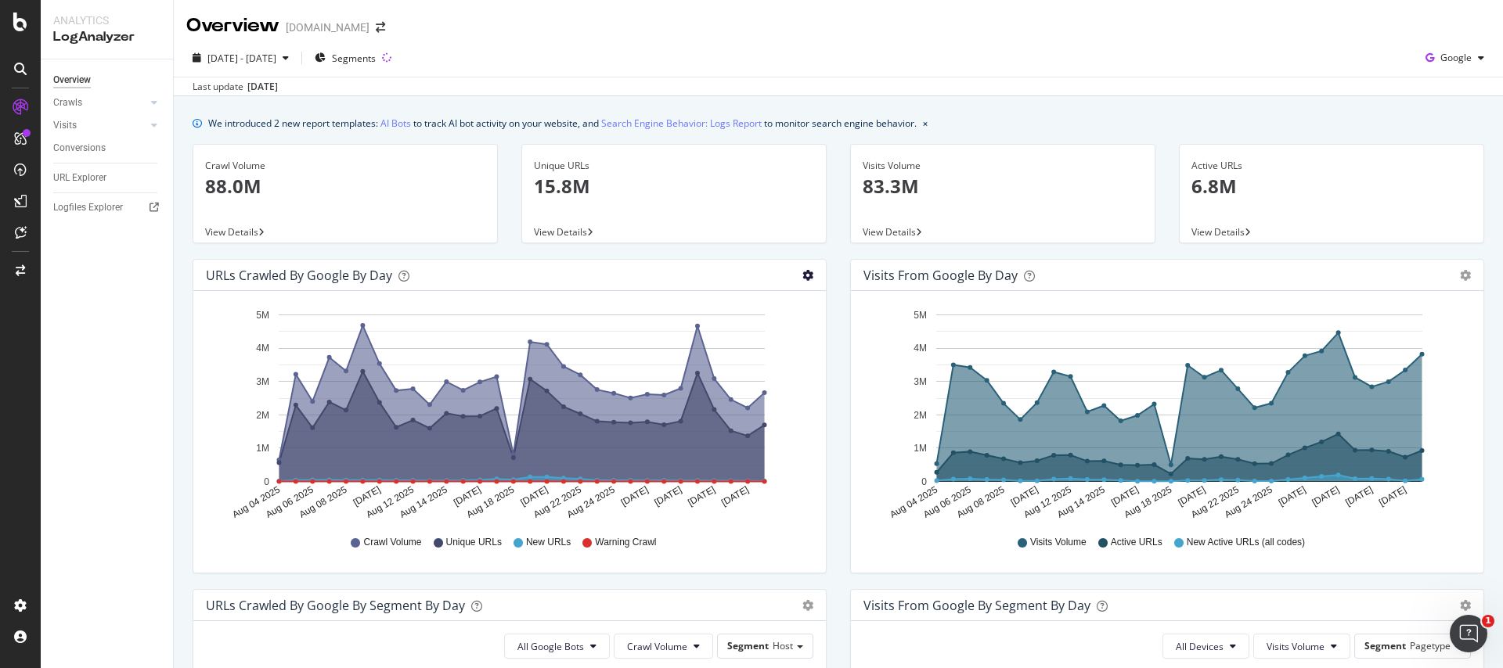
click at [809, 279] on icon "gear" at bounding box center [807, 275] width 11 height 11
click at [788, 339] on span "Table" at bounding box center [763, 338] width 124 height 23
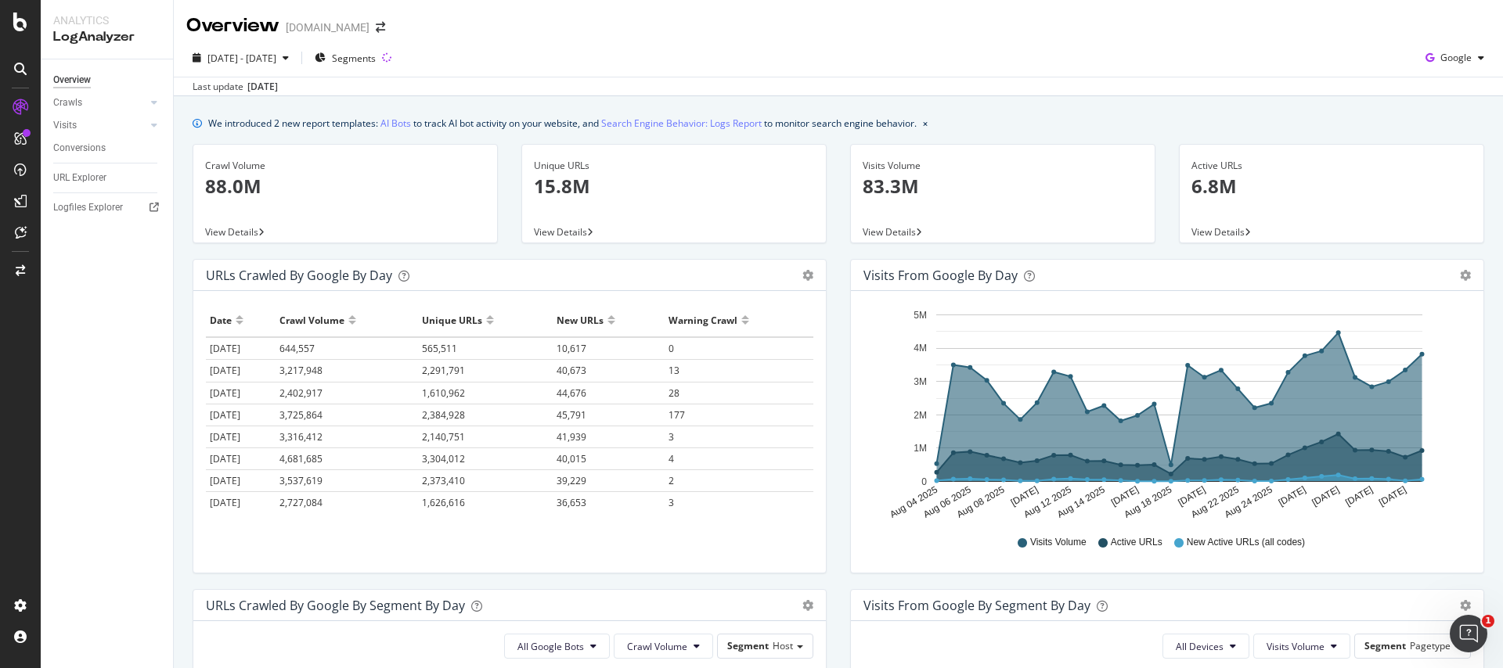
click at [356, 324] on div at bounding box center [352, 327] width 8 height 12
click at [236, 325] on div at bounding box center [240, 327] width 8 height 12
click at [146, 99] on div at bounding box center [139, 103] width 16 height 16
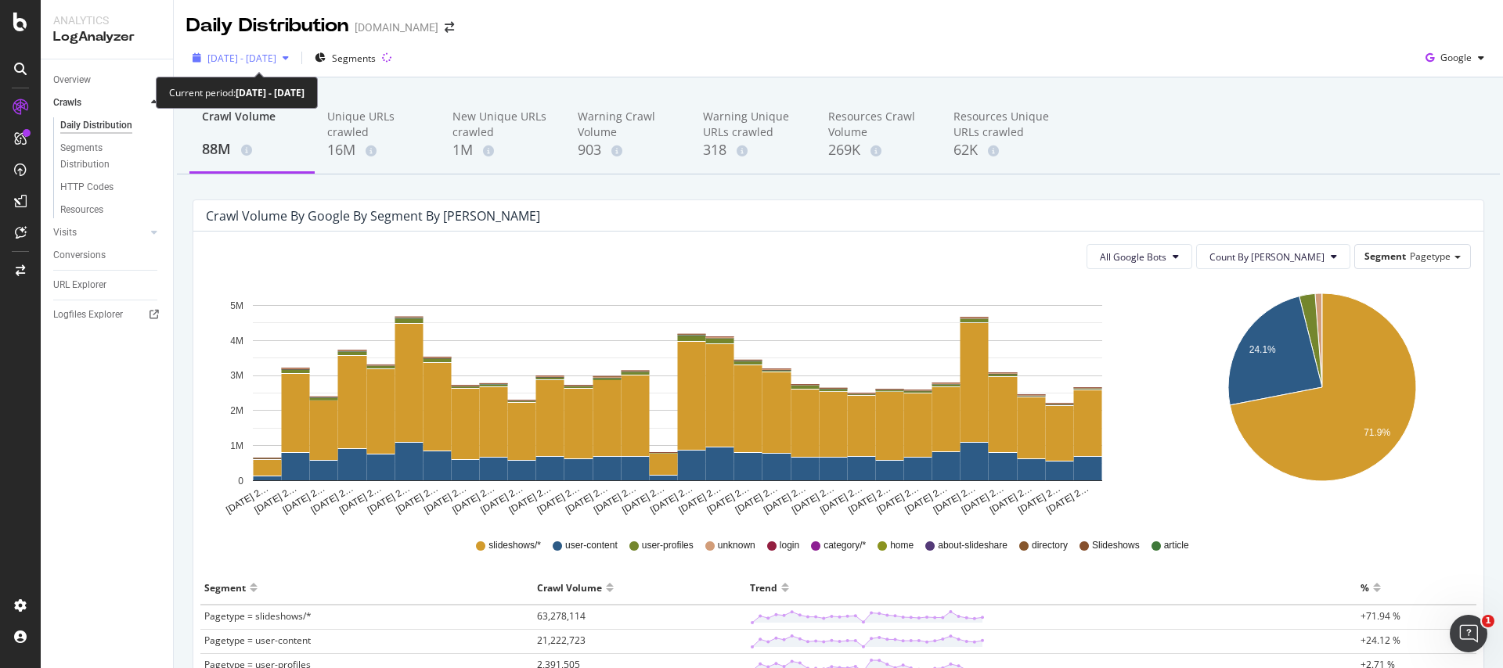
click at [268, 54] on span "2025 Aug. 4th - Sep. 2nd" at bounding box center [241, 58] width 69 height 13
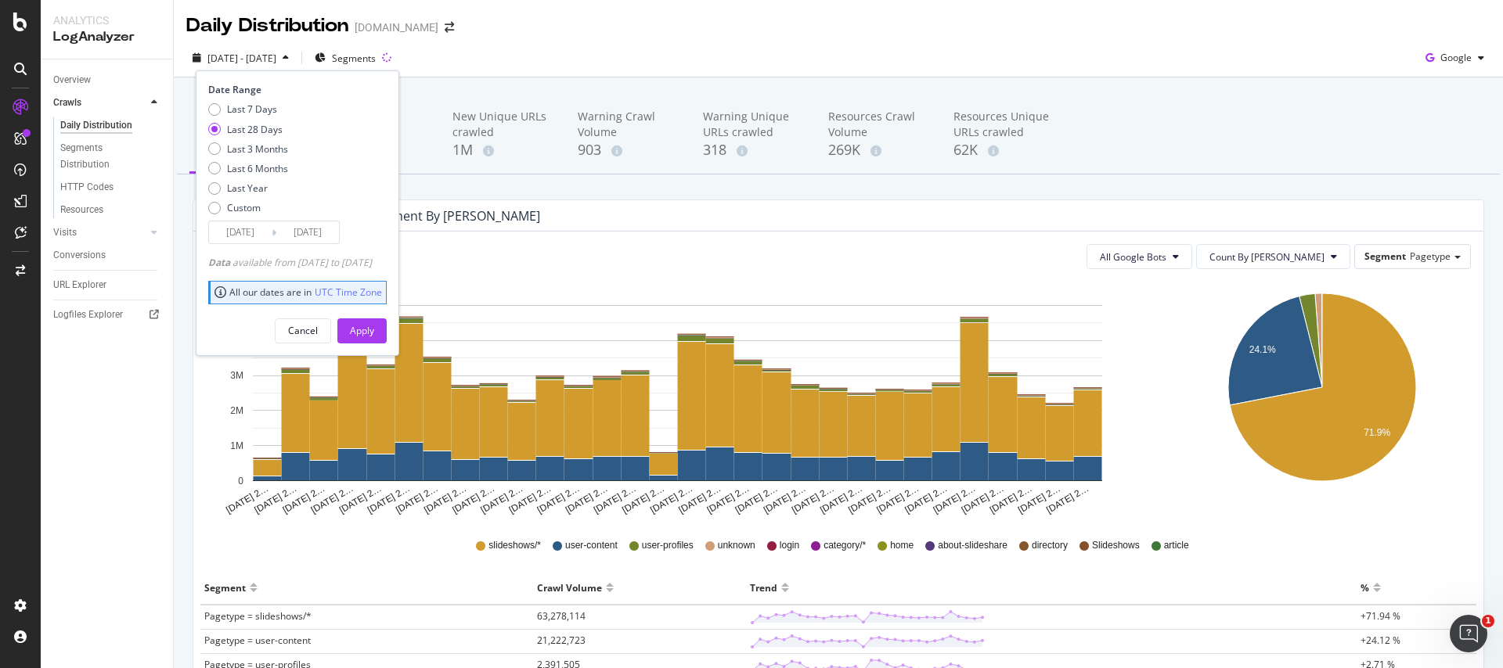
click at [258, 236] on input "2025/08/06" at bounding box center [240, 233] width 63 height 22
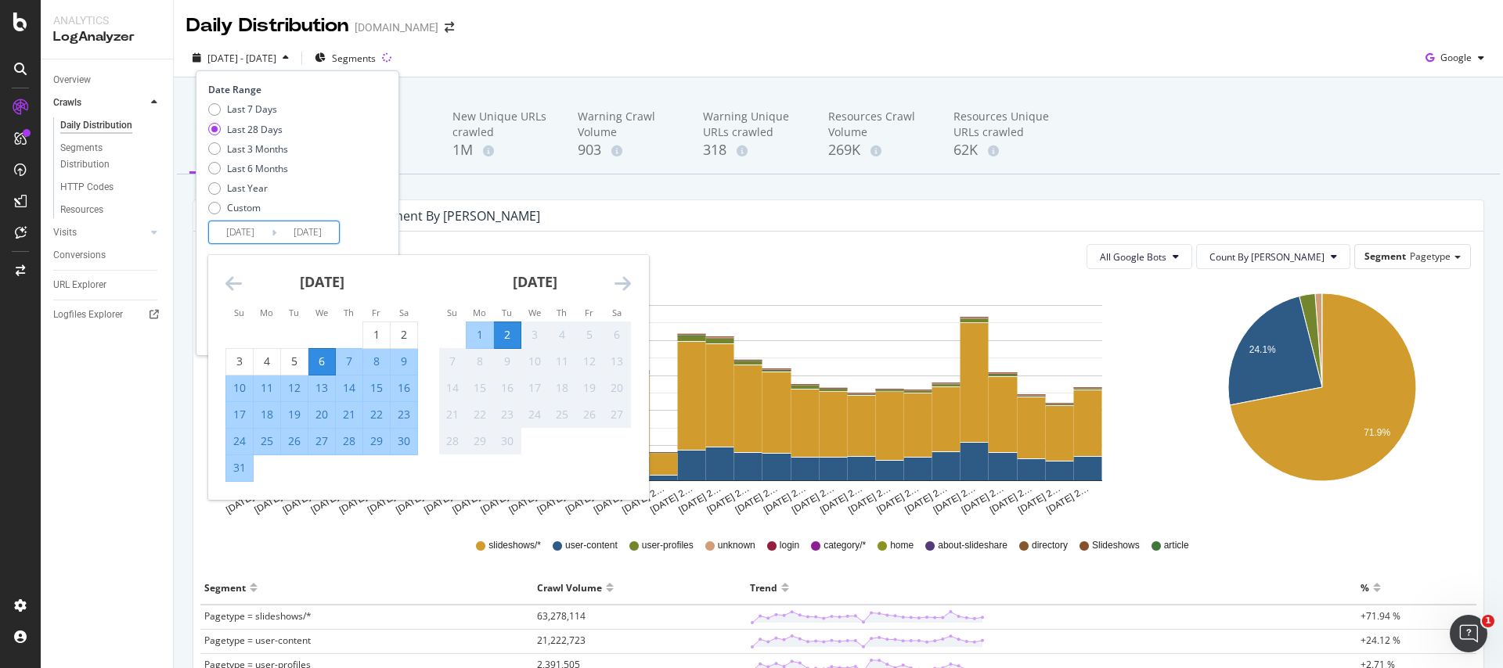
click at [510, 333] on div "2" at bounding box center [507, 335] width 27 height 16
type input "2025/09/02"
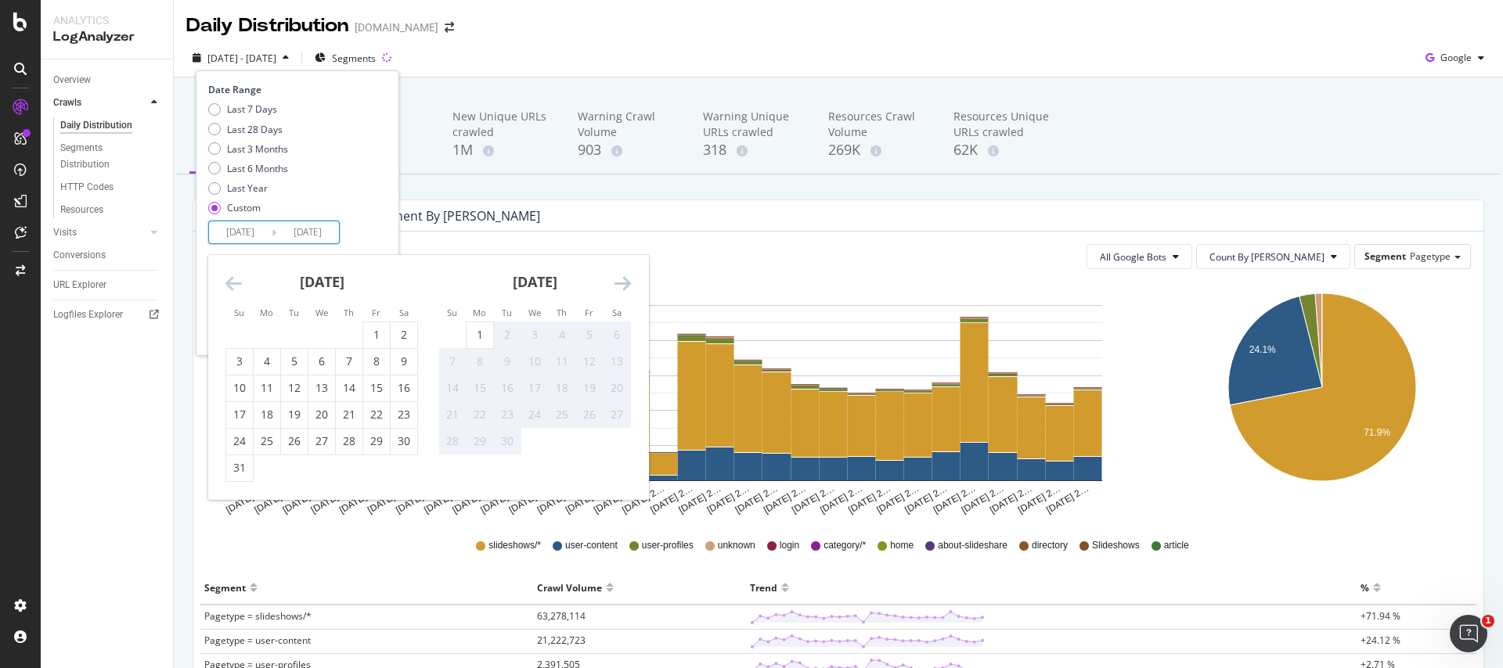
click at [333, 221] on div "2025/09/02 Navigate forward to interact with the calendar and select a date. Pr…" at bounding box center [274, 232] width 132 height 23
click at [371, 206] on div "Last 7 Days Last 28 Days Last 3 Months Last 6 Months Last Year Custom" at bounding box center [295, 162] width 175 height 118
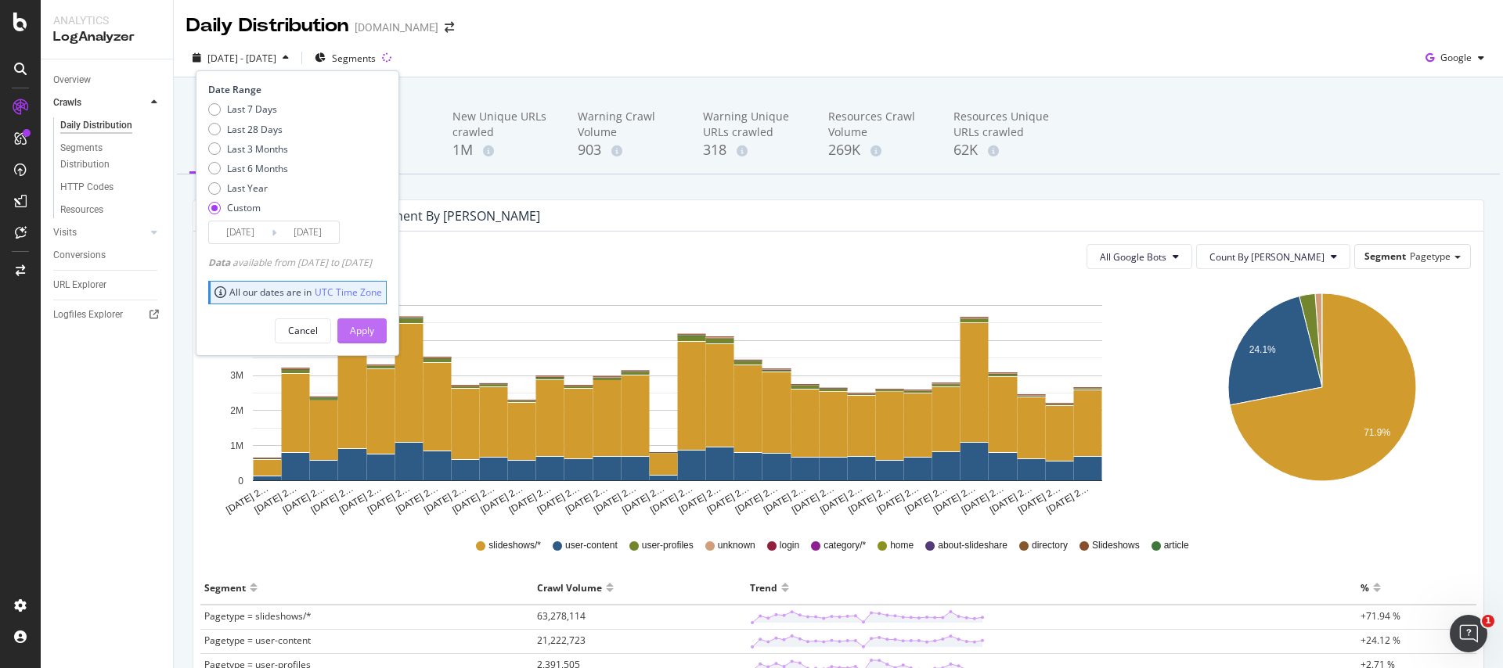
click at [374, 338] on div "Apply" at bounding box center [362, 330] width 24 height 23
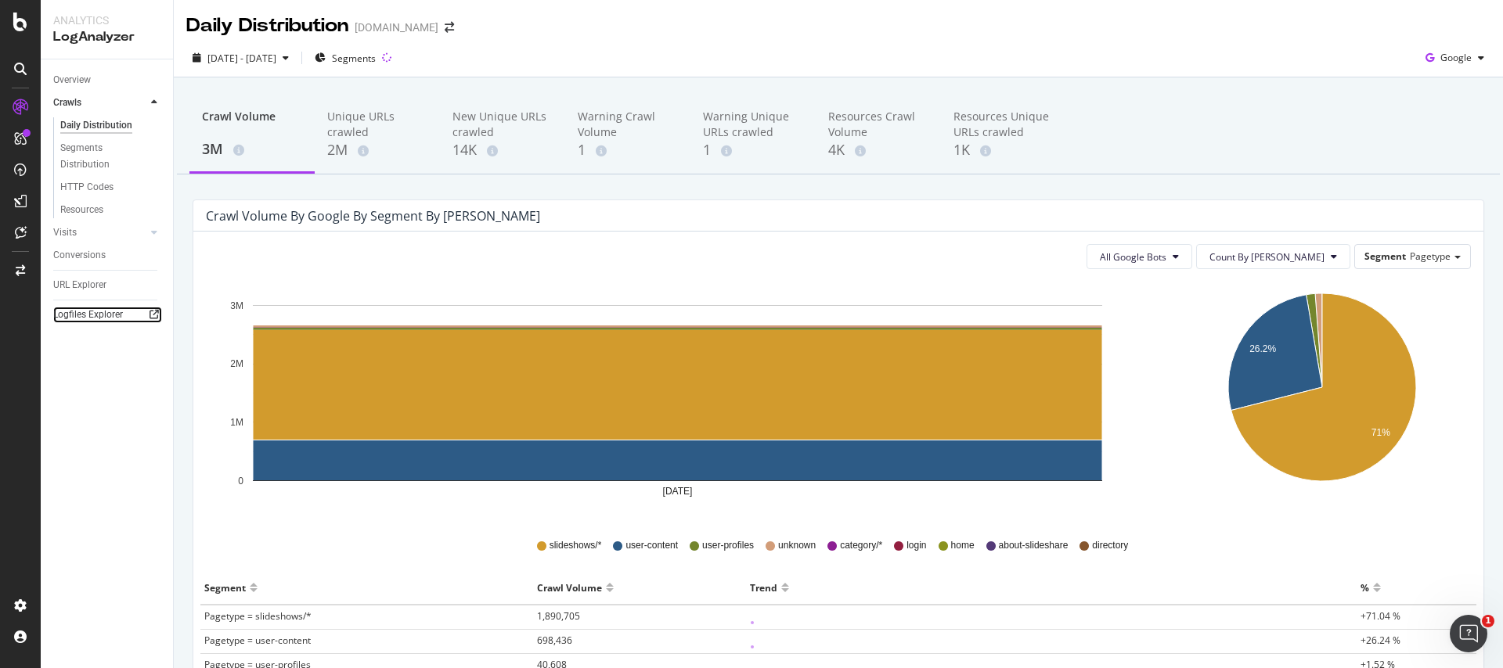
click at [153, 310] on icon at bounding box center [154, 314] width 9 height 9
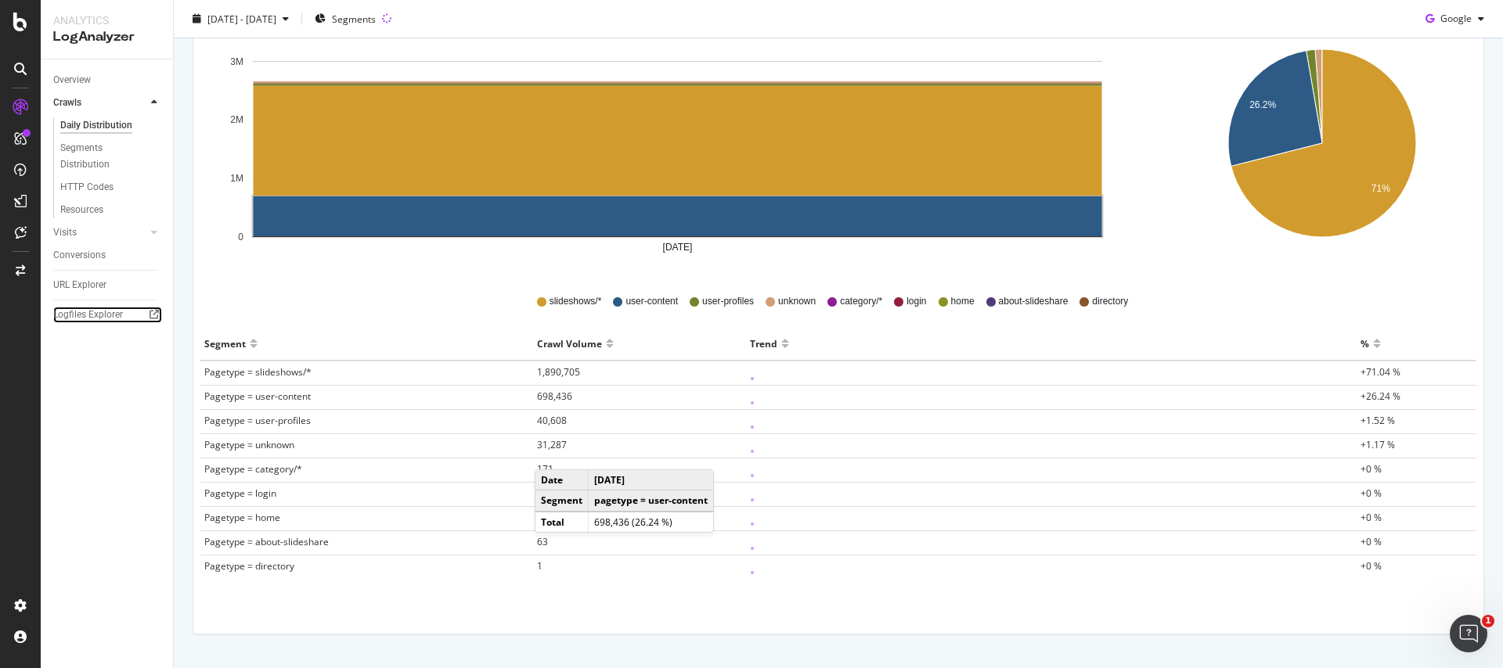
scroll to position [246, 0]
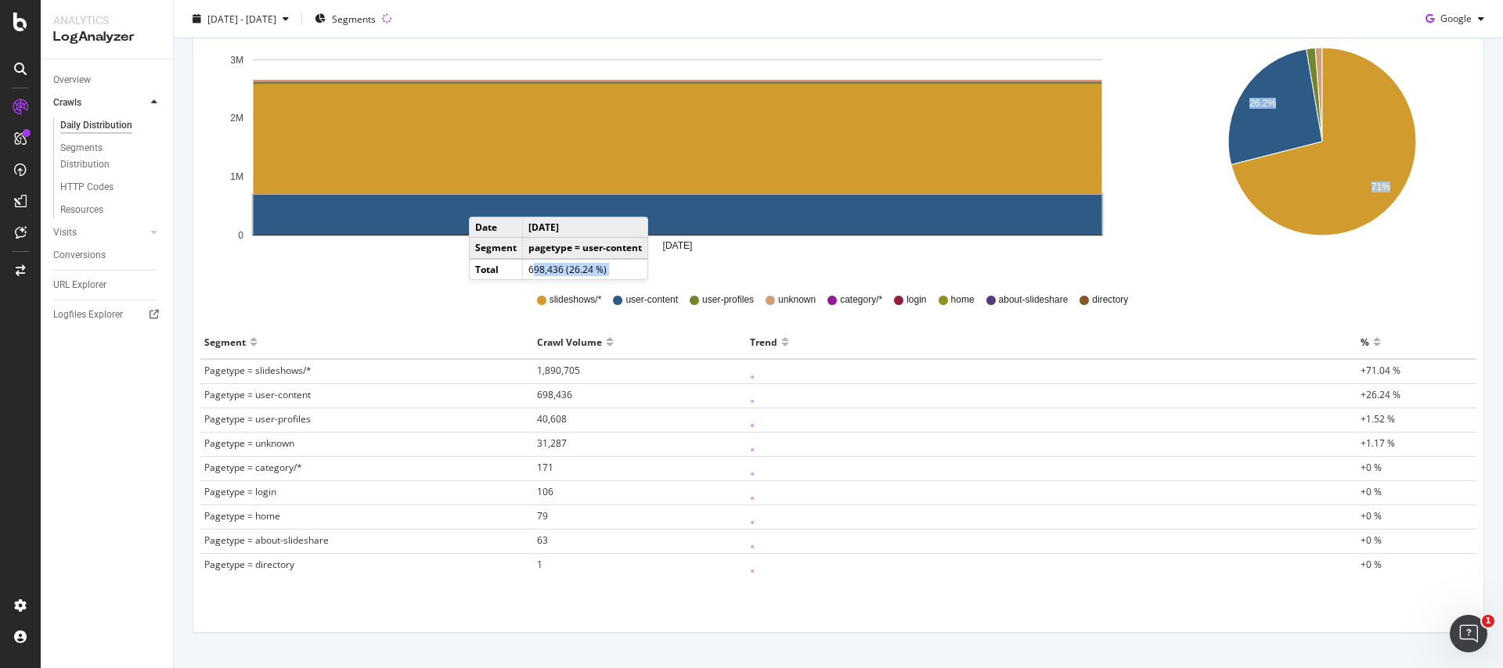
drag, startPoint x: 532, startPoint y: 275, endPoint x: 501, endPoint y: 319, distance: 54.5
click at [503, 313] on div "Sep 02 2025 0 1M 2M 3M Date pagetype = about-slideshare pagetype = category/* p…" at bounding box center [838, 314] width 1265 height 557
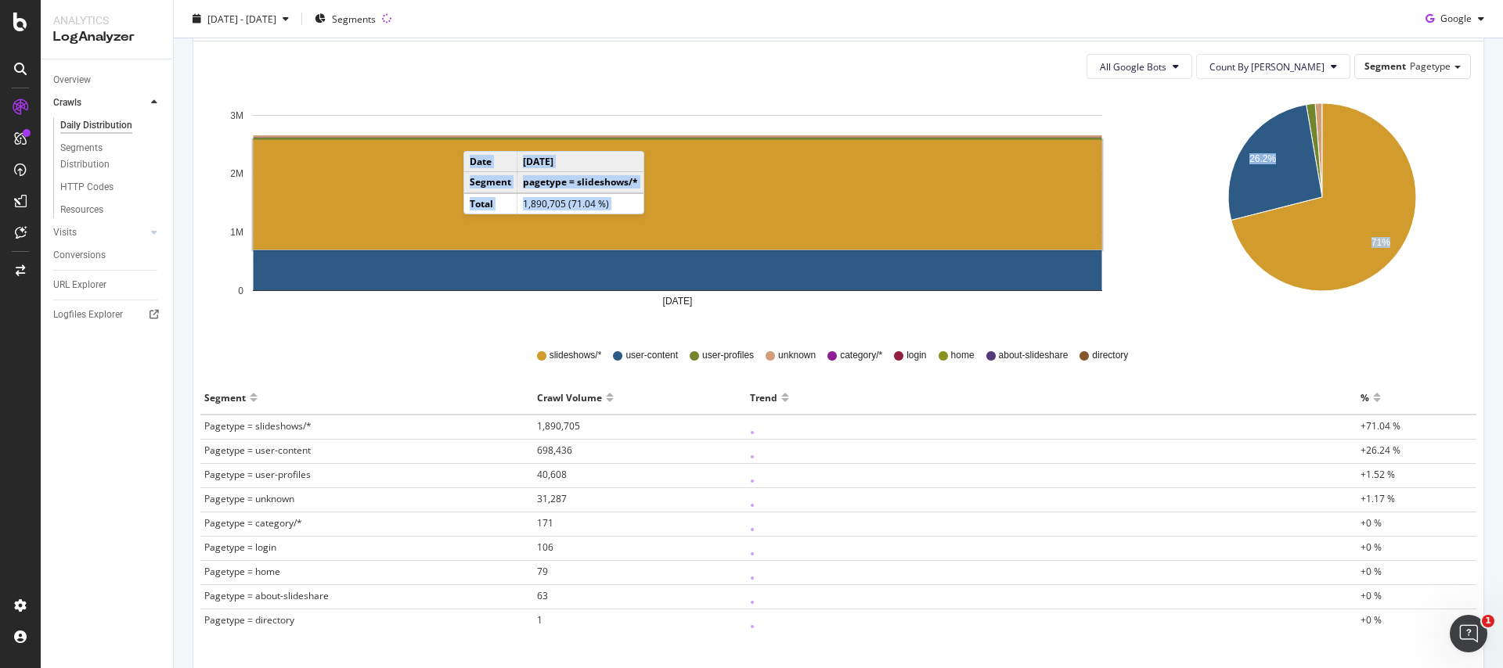
scroll to position [0, 0]
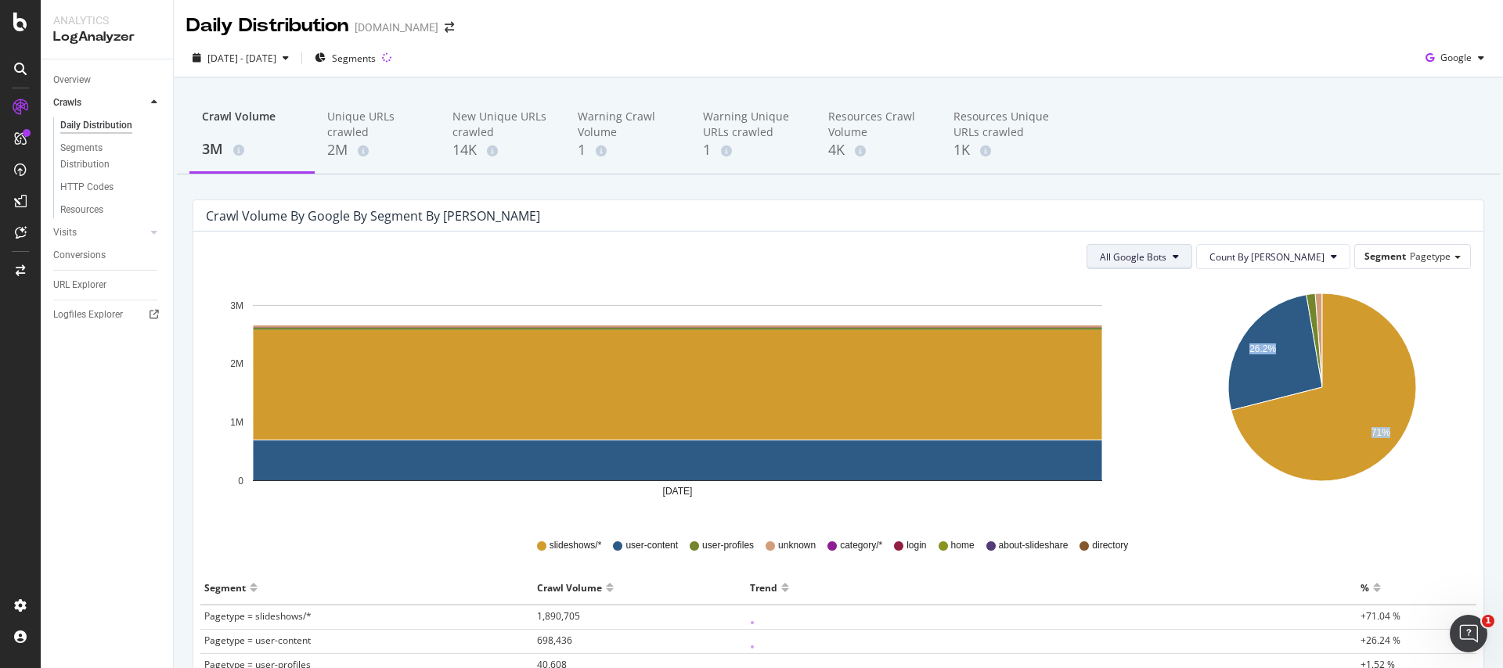
click at [1166, 254] on span "All Google Bots" at bounding box center [1133, 256] width 67 height 13
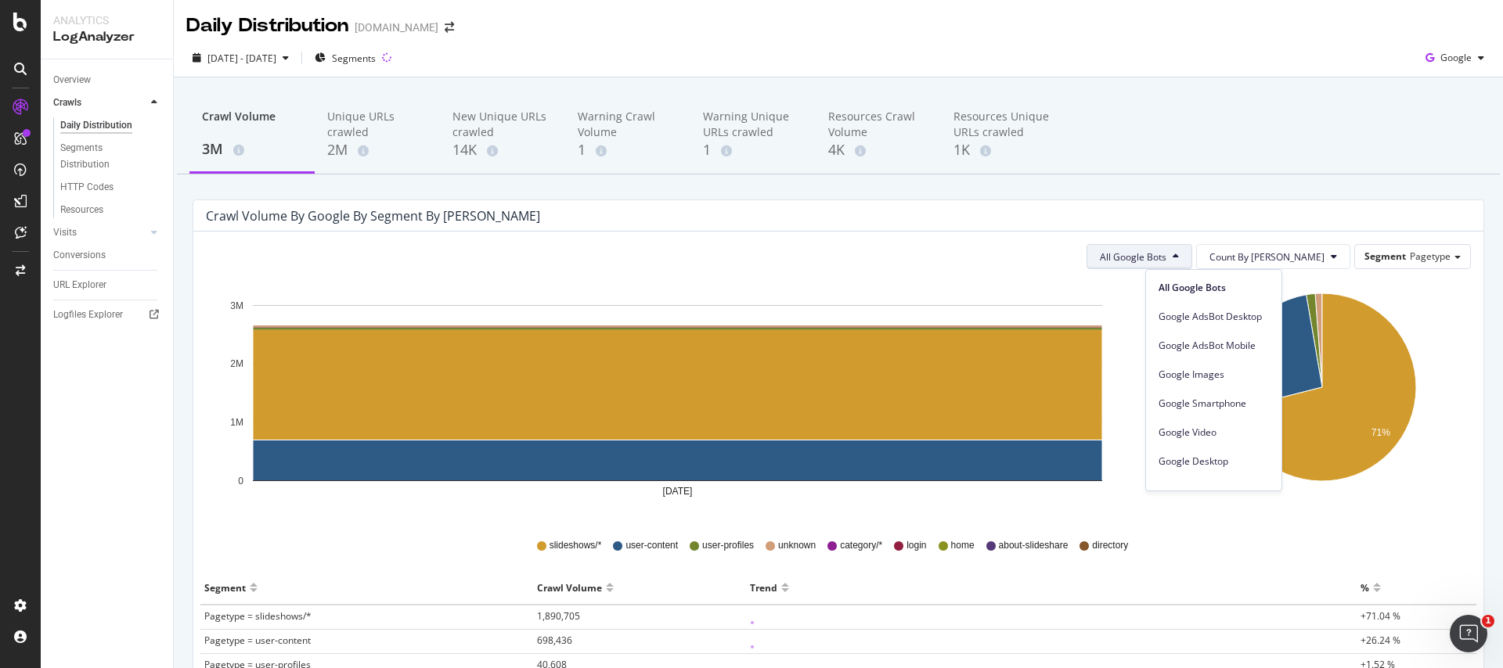
click at [977, 255] on div "All Google Bots Count By Day Segment Pagetype" at bounding box center [838, 256] width 1265 height 25
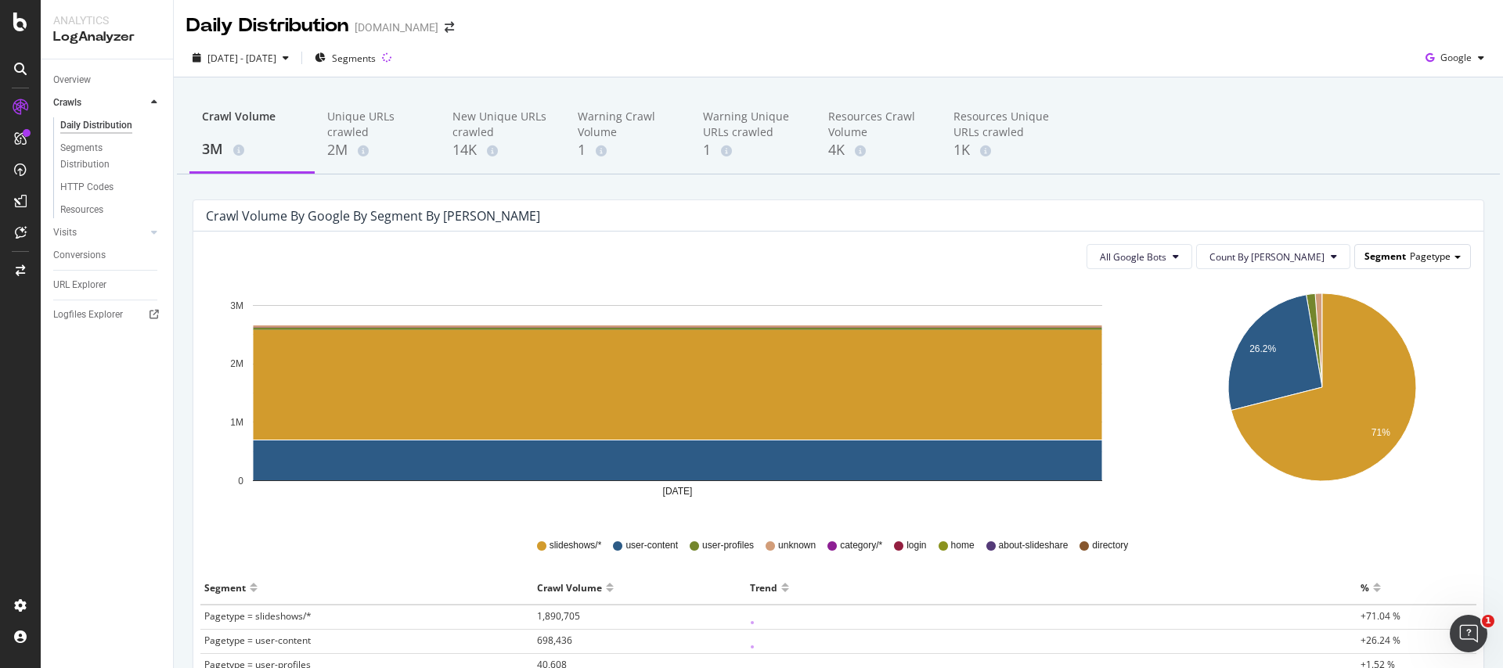
click at [1422, 258] on span "Pagetype" at bounding box center [1430, 256] width 41 height 13
click at [1386, 361] on div "Advanced selector >" at bounding box center [1400, 365] width 125 height 22
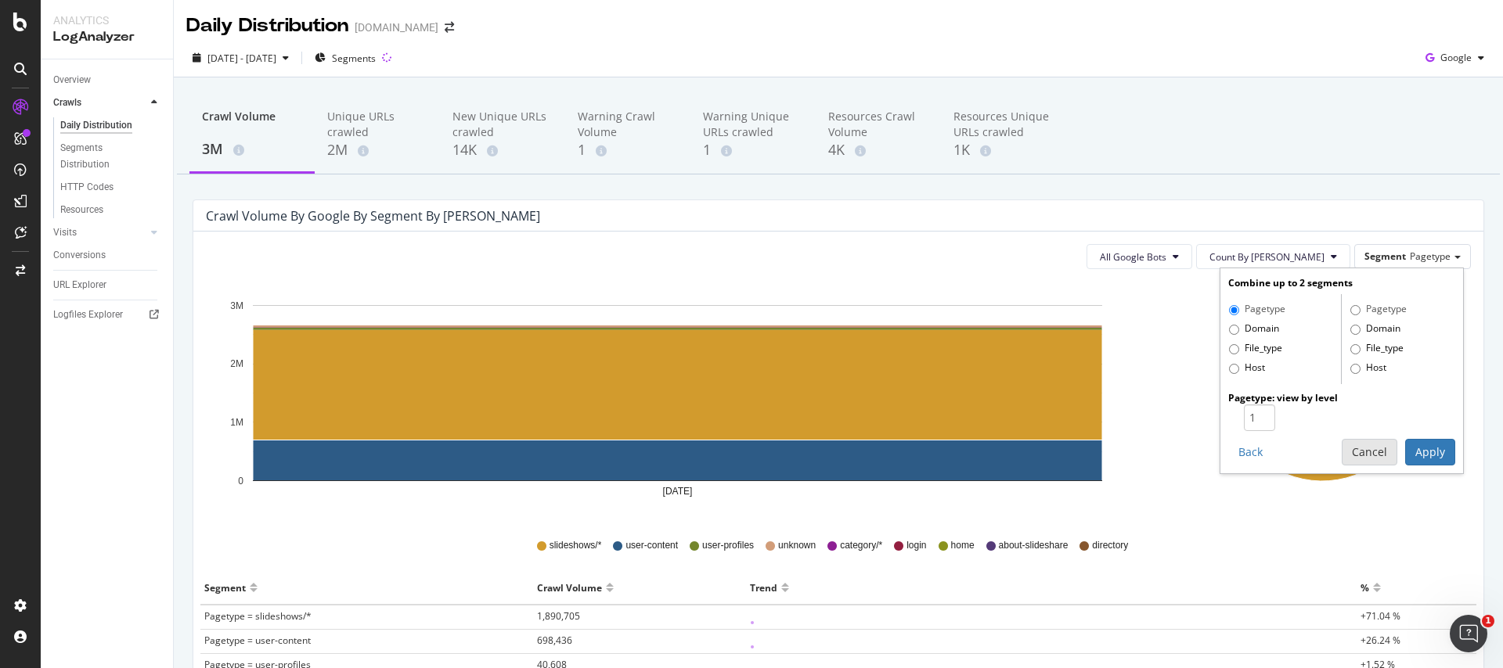
click at [1396, 452] on button "Cancel" at bounding box center [1370, 452] width 56 height 27
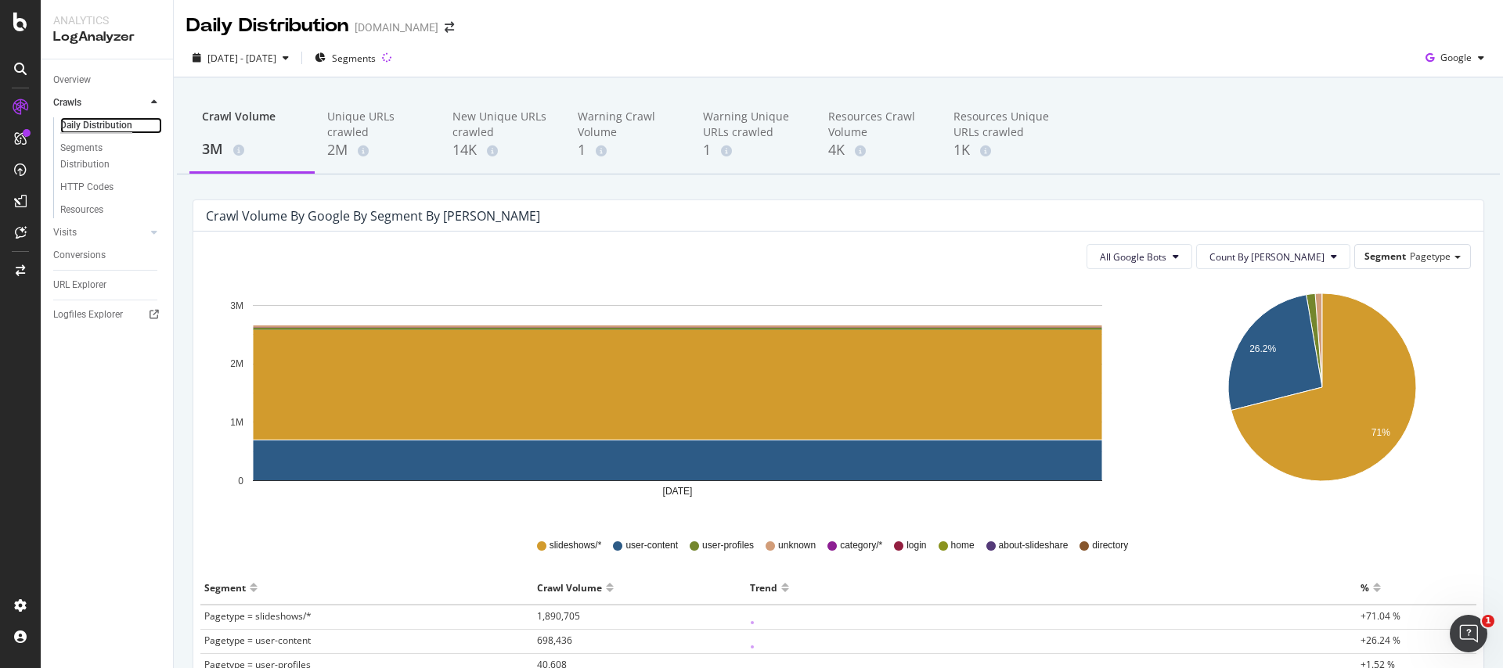
click at [78, 124] on div "Daily Distribution" at bounding box center [96, 125] width 72 height 16
click at [366, 154] on icon at bounding box center [363, 151] width 11 height 11
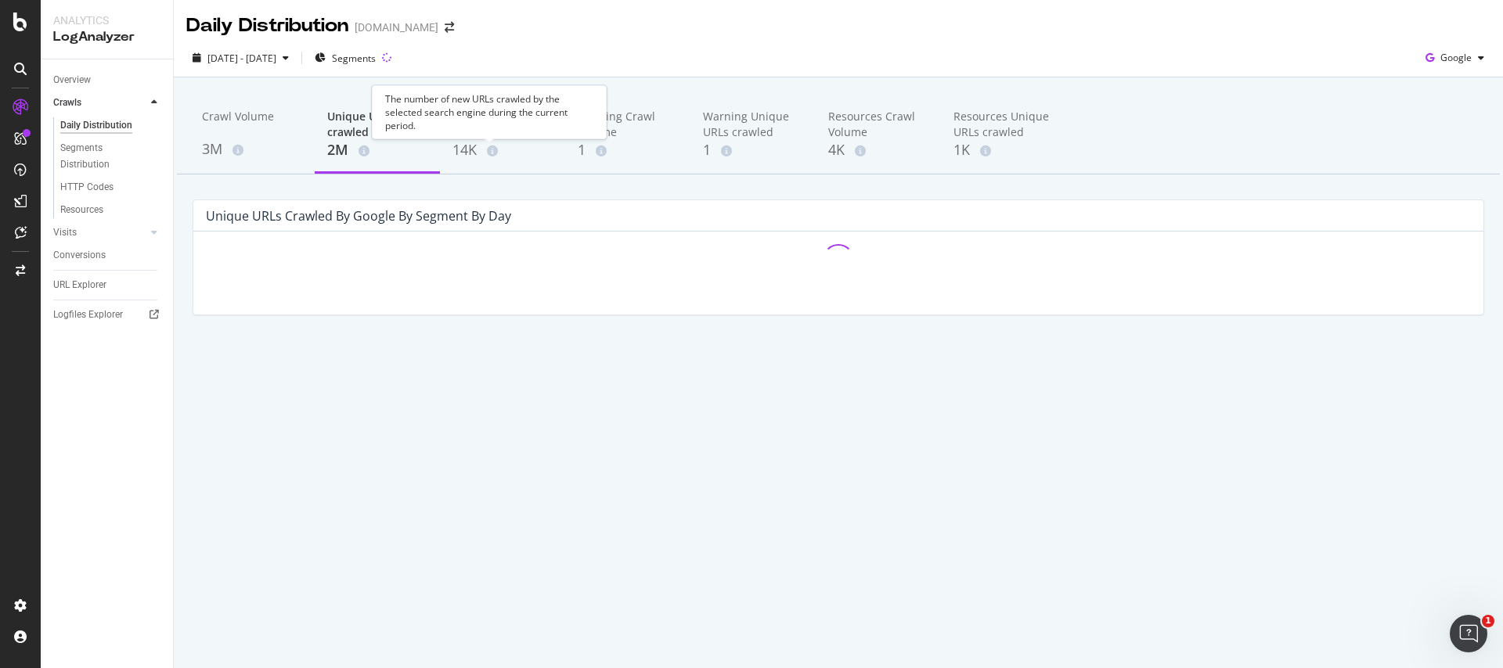
click at [488, 132] on div "The number of new URLs crawled by the selected search engine during the current…" at bounding box center [489, 112] width 235 height 54
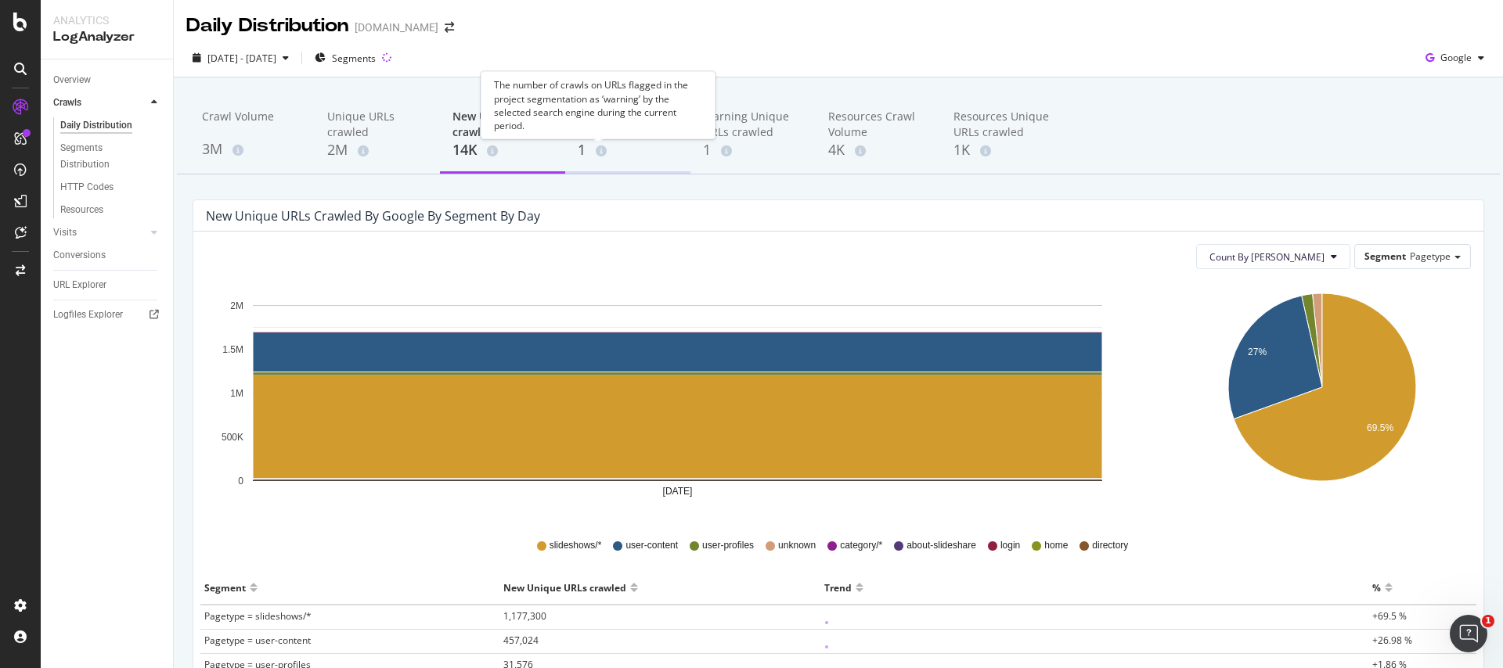
click at [602, 152] on icon at bounding box center [601, 151] width 11 height 11
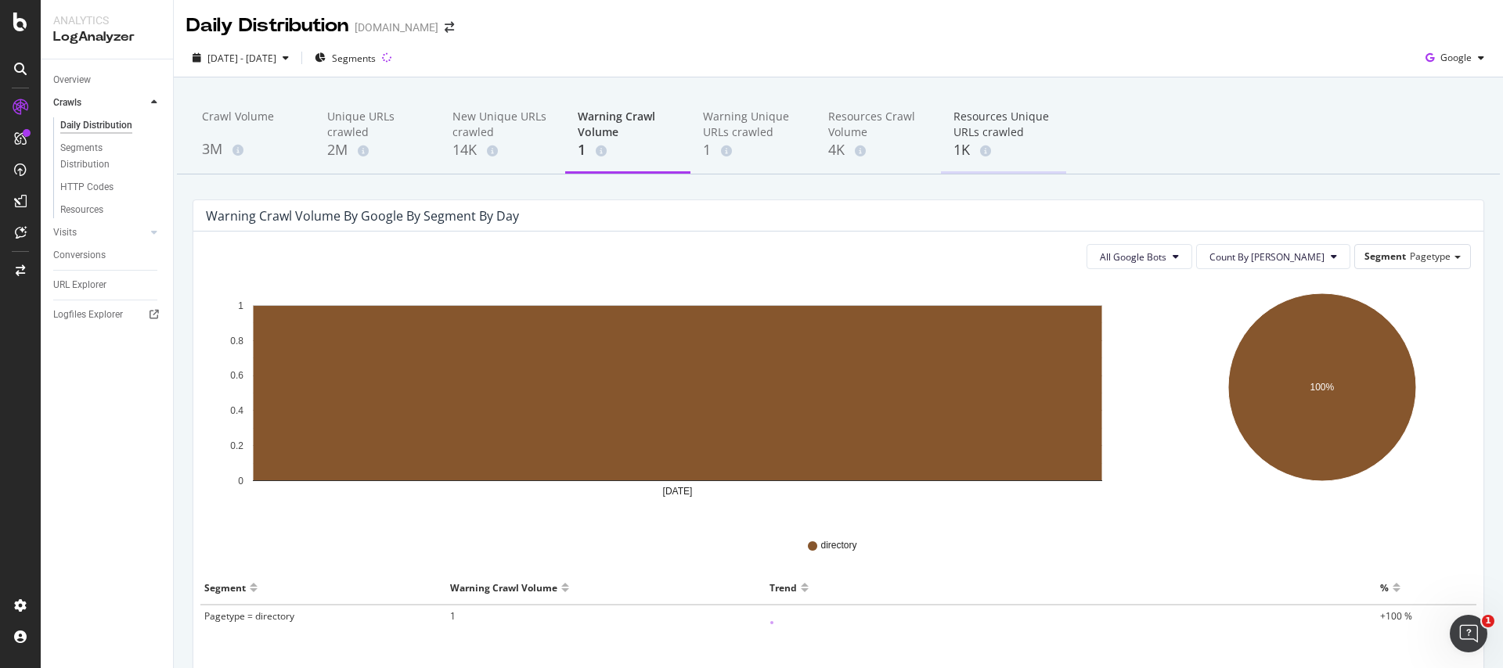
click at [958, 152] on div "1K" at bounding box center [1003, 150] width 100 height 20
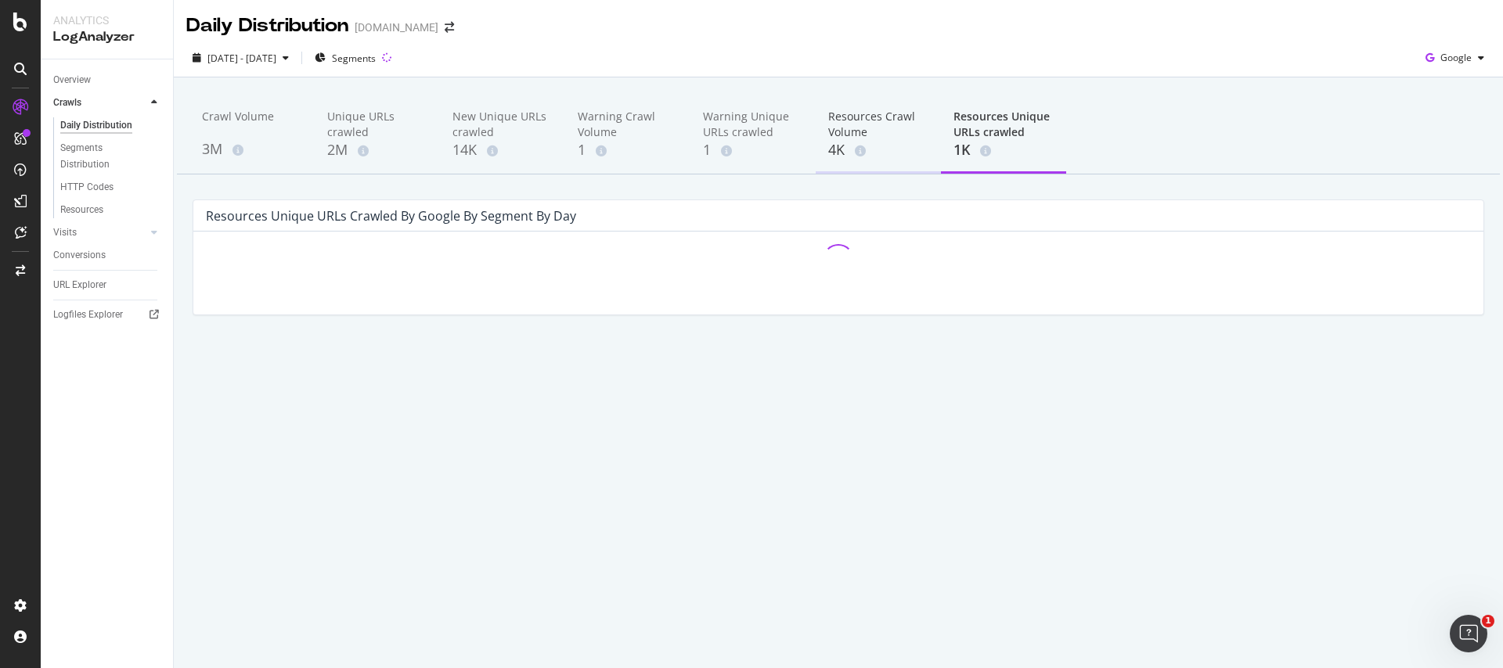
click at [863, 139] on div "Resources Crawl Volume" at bounding box center [878, 124] width 100 height 31
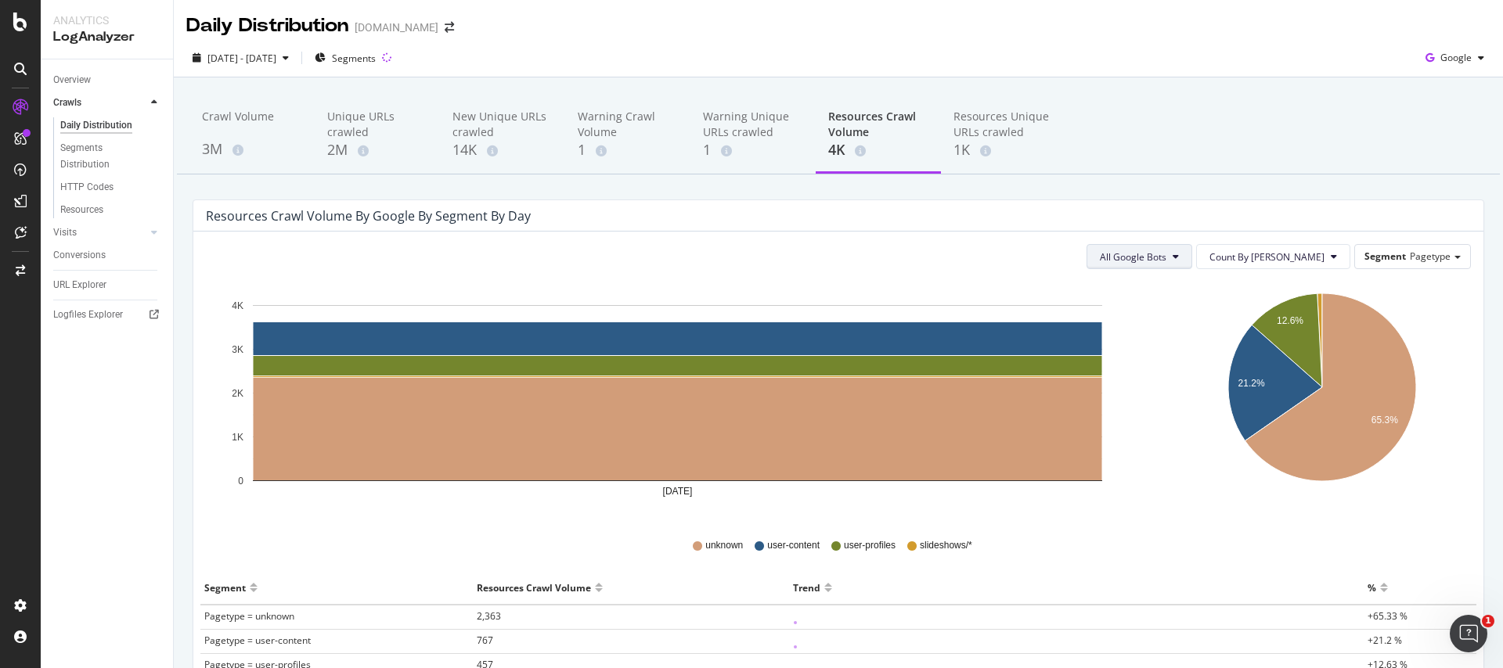
click at [1166, 250] on span "All Google Bots" at bounding box center [1133, 256] width 67 height 13
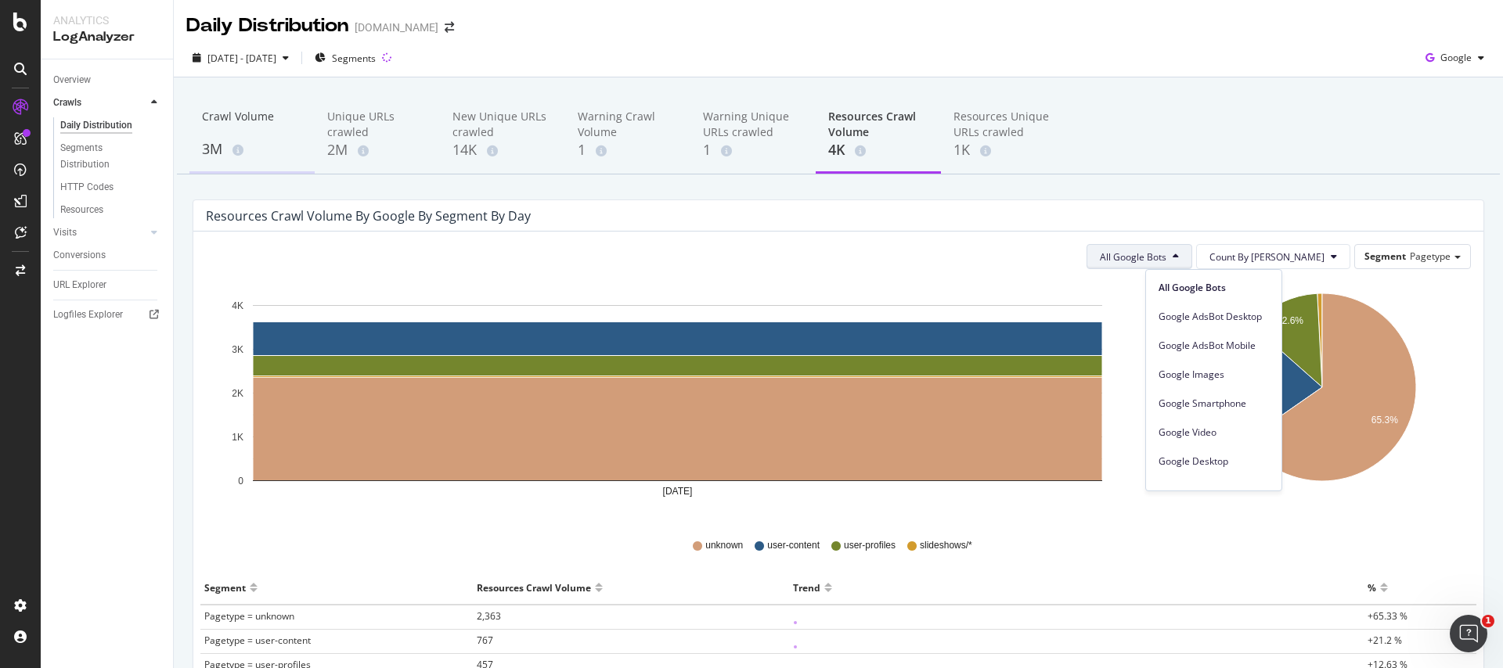
click at [245, 156] on div "3M" at bounding box center [252, 149] width 100 height 20
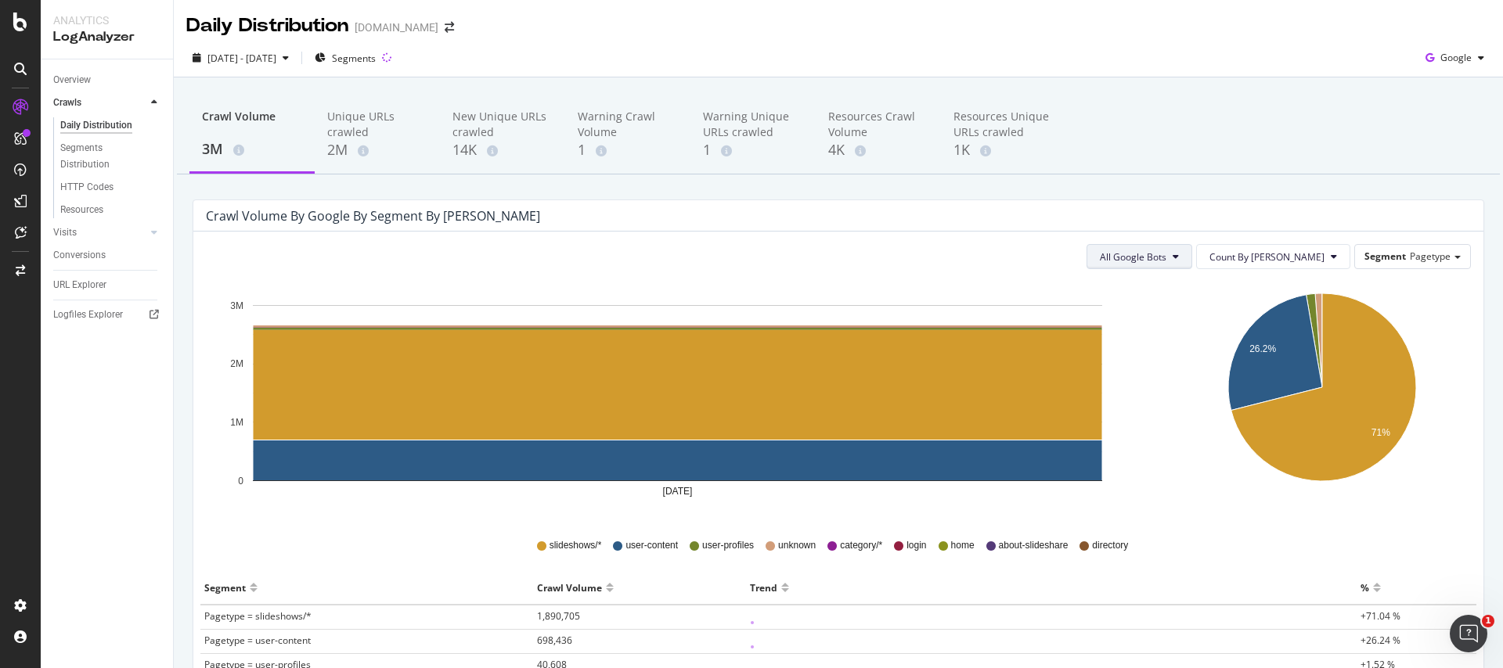
click at [1165, 262] on span "All Google Bots" at bounding box center [1133, 256] width 67 height 13
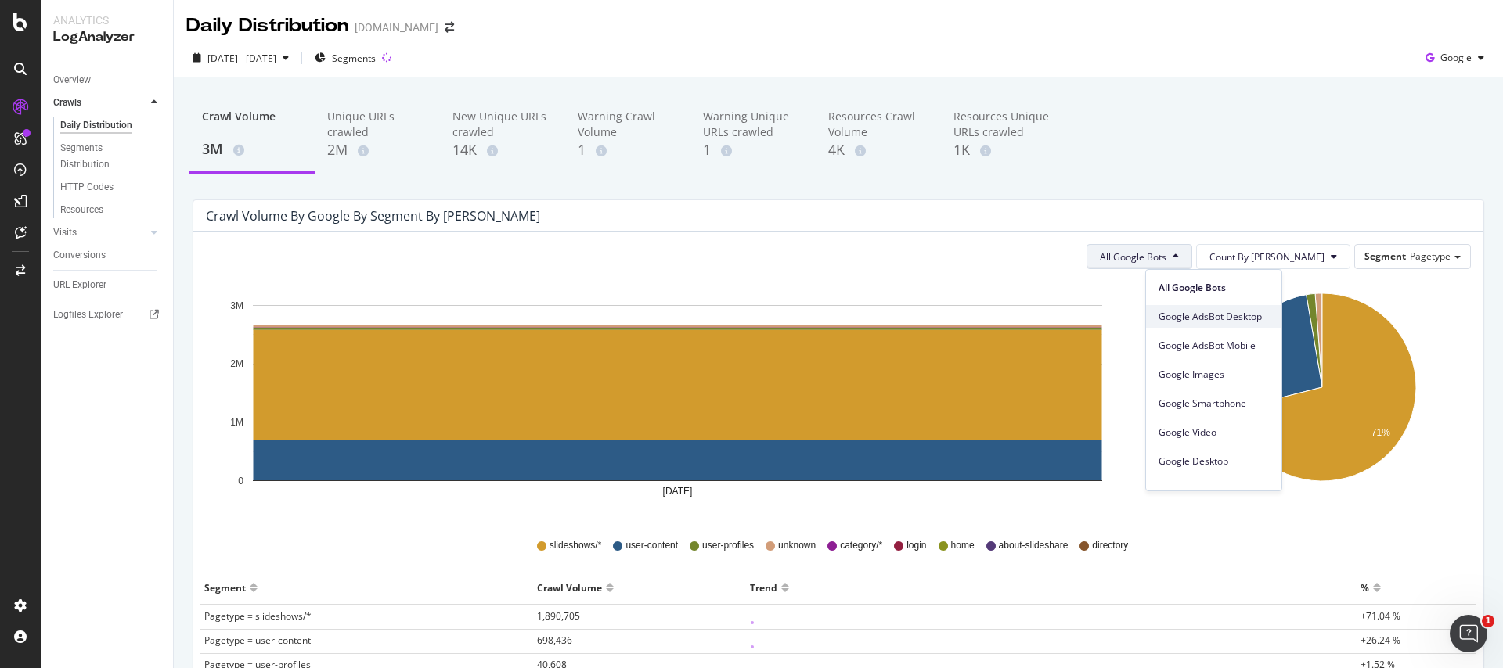
click at [1162, 321] on span "Google AdsBot Desktop" at bounding box center [1214, 317] width 110 height 14
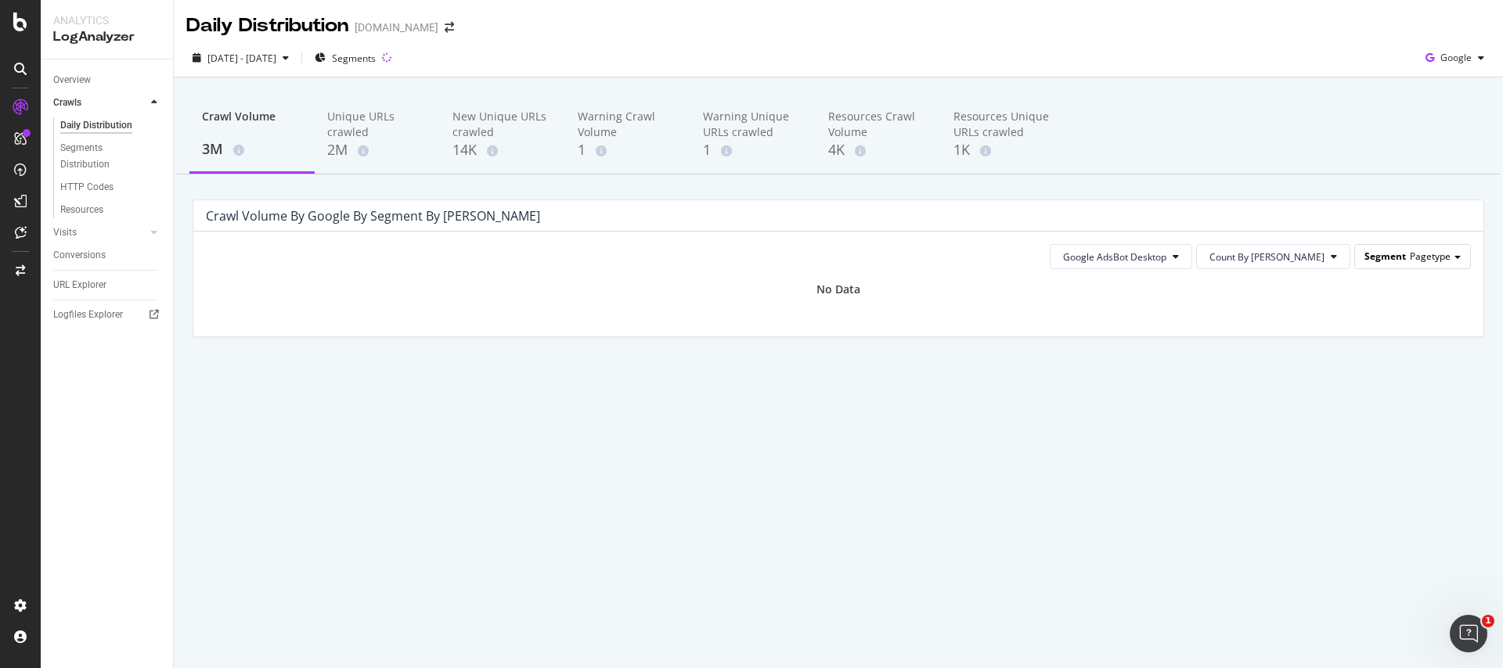
click at [1400, 261] on span "Segment" at bounding box center [1384, 256] width 41 height 13
click at [1166, 250] on span "Google AdsBot Desktop" at bounding box center [1114, 256] width 103 height 13
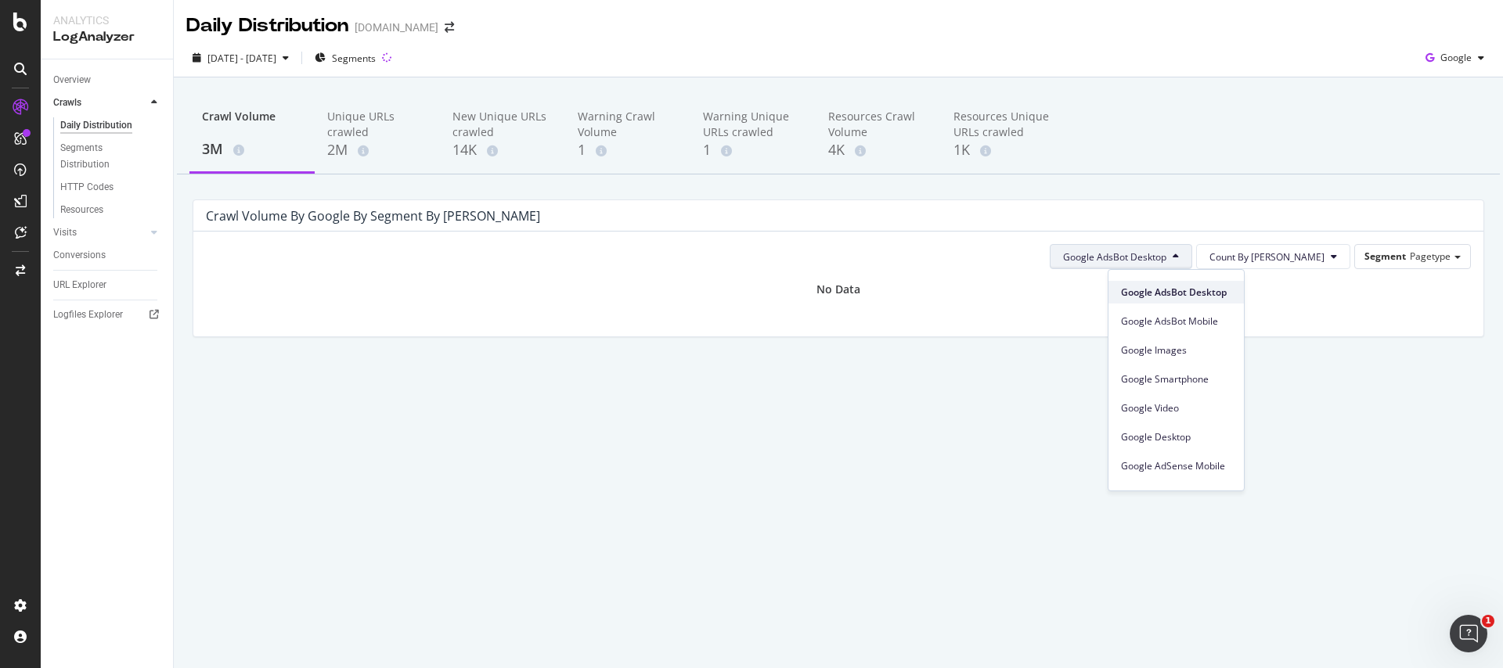
scroll to position [27, 0]
click at [1171, 342] on span "Google Images" at bounding box center [1176, 348] width 110 height 14
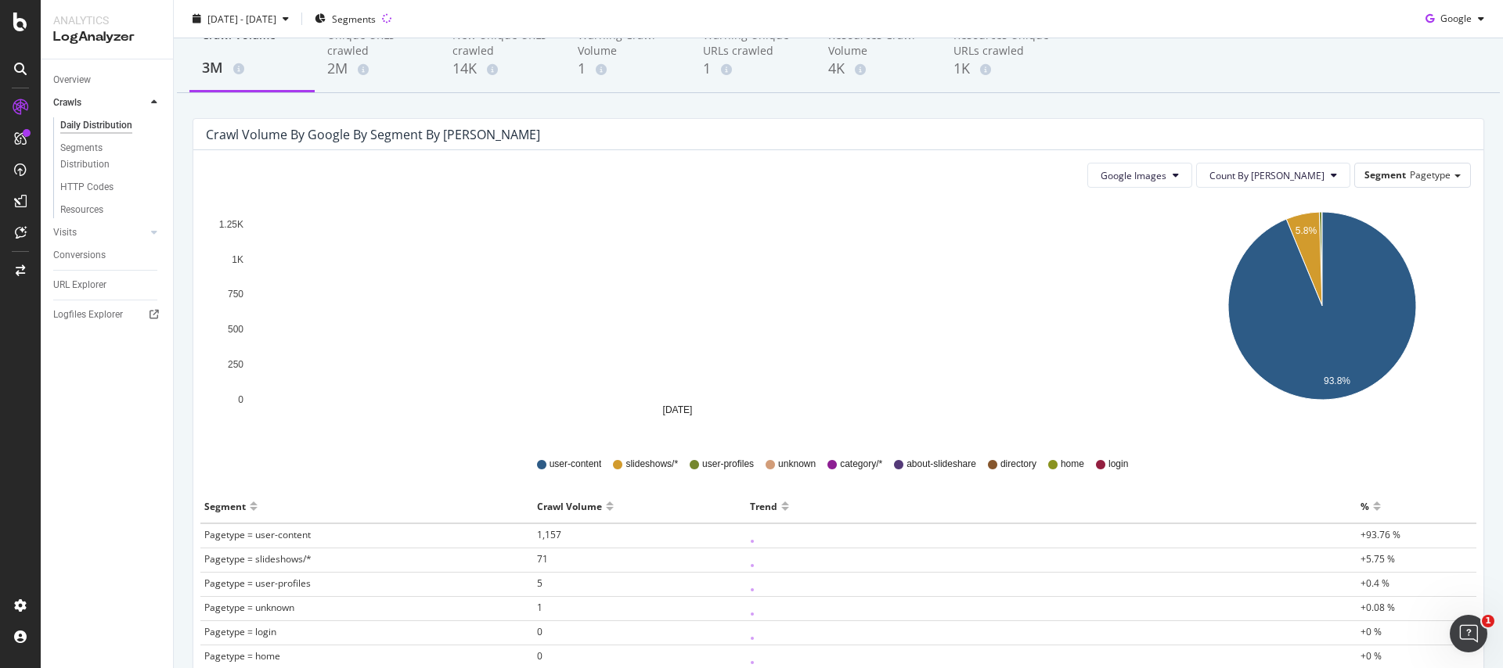
scroll to position [0, 0]
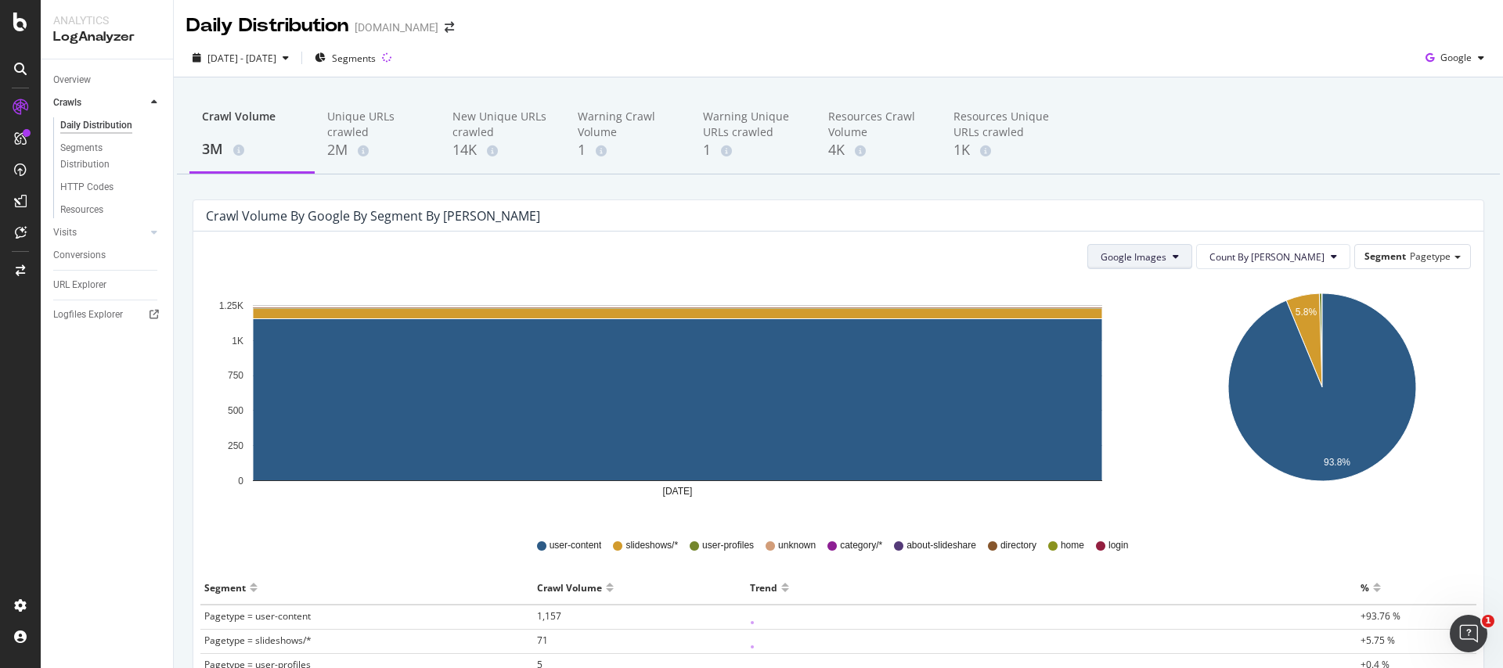
click at [1192, 265] on button "Google Images" at bounding box center [1139, 256] width 105 height 25
click at [422, 216] on div "Crawl Volume by google by Segment by Day" at bounding box center [373, 216] width 334 height 16
click at [420, 217] on div "Crawl Volume by google by Segment by Day" at bounding box center [373, 216] width 334 height 16
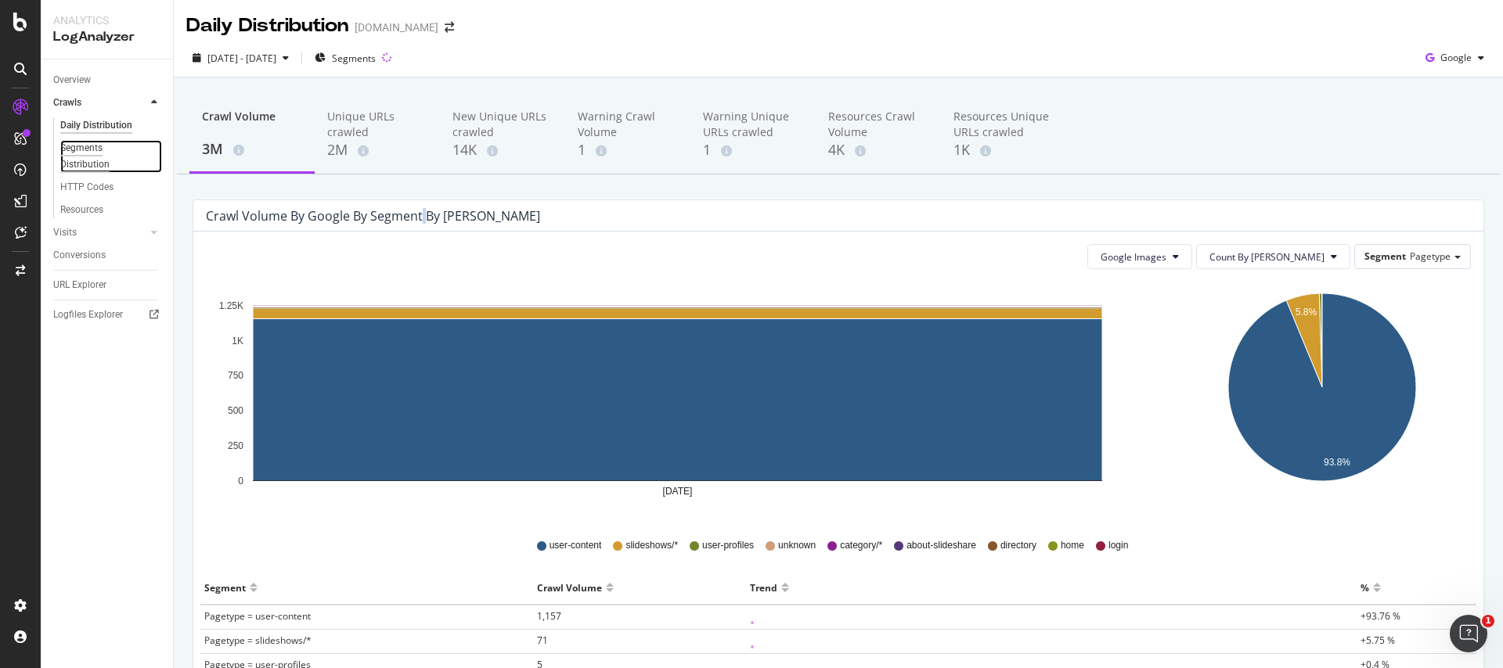
click at [88, 153] on div "Segments Distribution" at bounding box center [103, 156] width 87 height 33
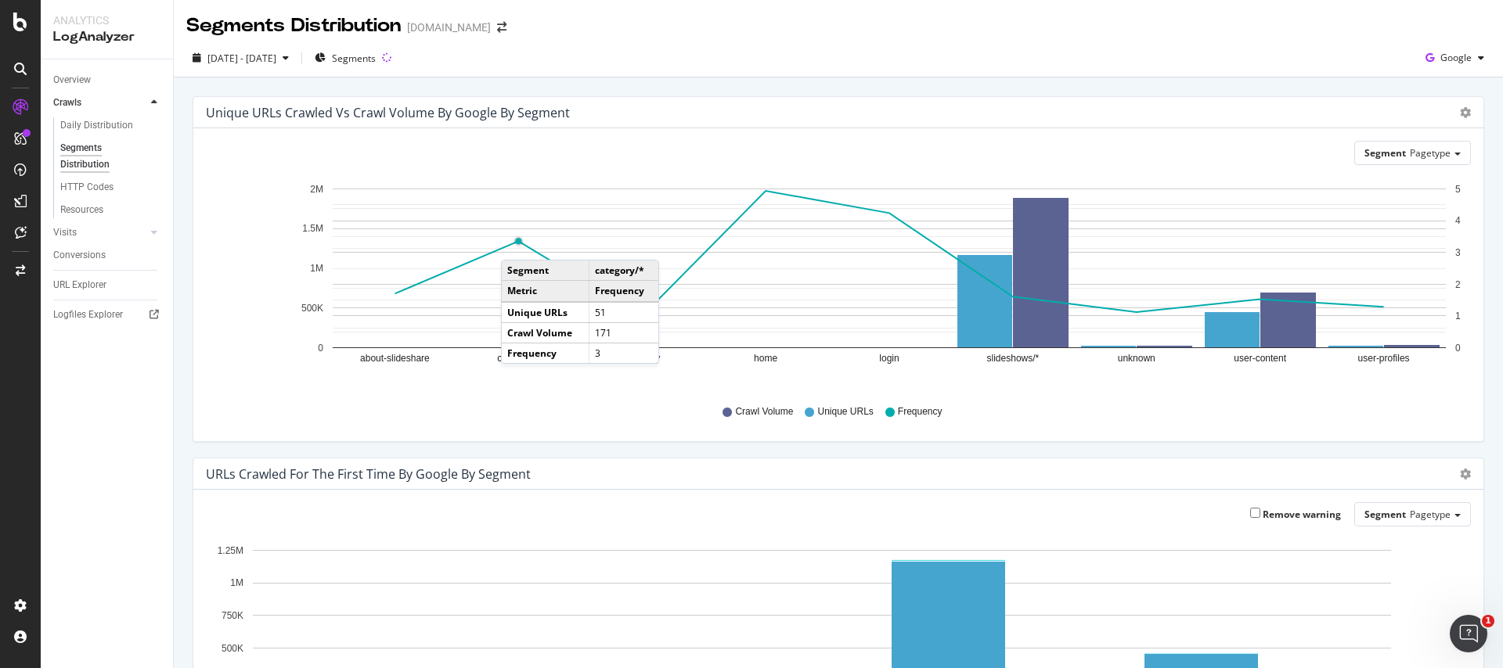
drag, startPoint x: 514, startPoint y: 244, endPoint x: 530, endPoint y: 247, distance: 16.6
click at [523, 245] on g "about-slideshare category/* directory home login slideshows/* unknown user-cont…" at bounding box center [880, 274] width 1159 height 181
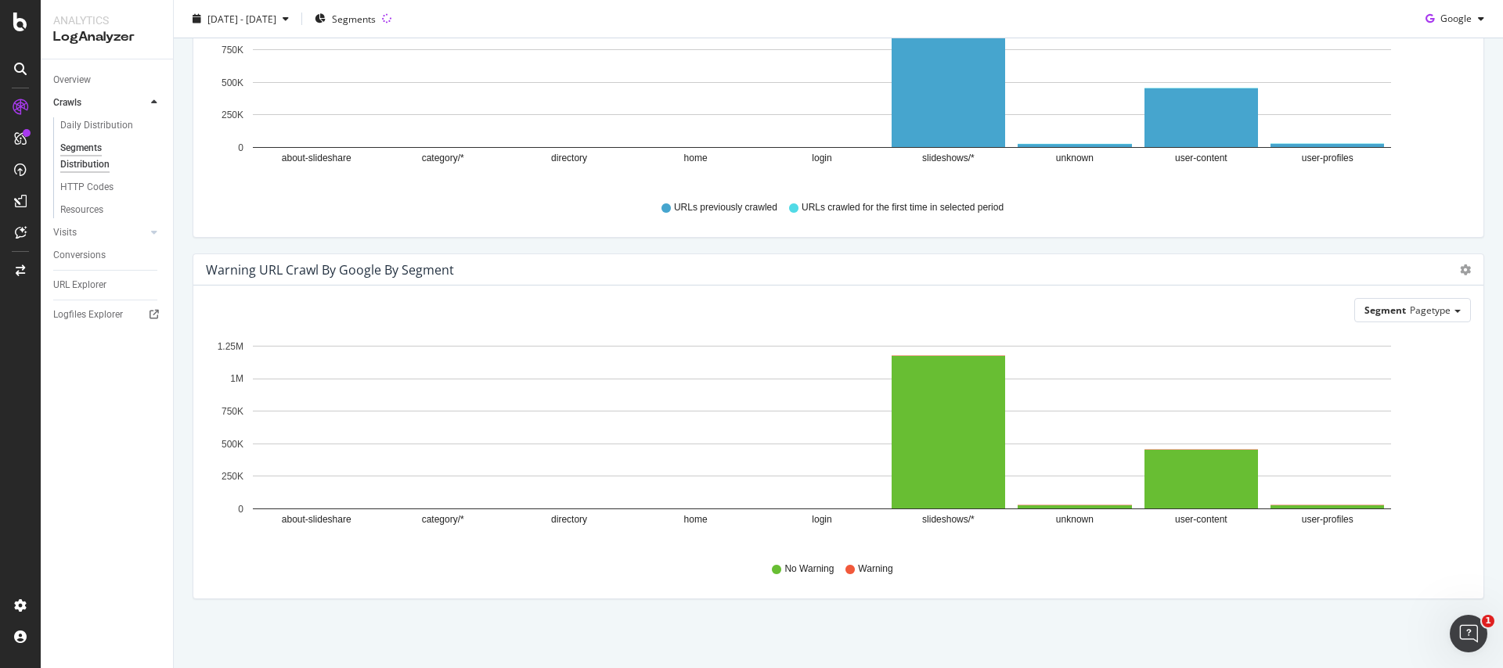
scroll to position [568, 0]
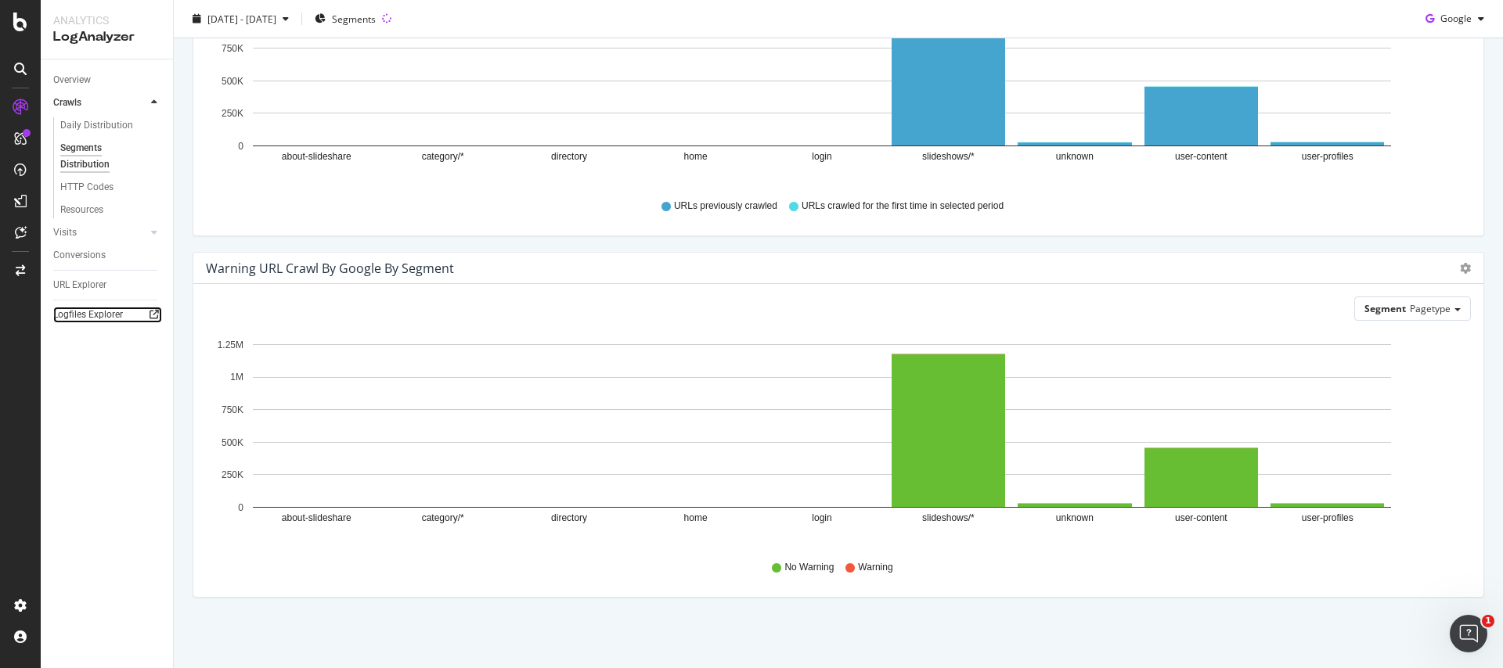
click at [153, 315] on icon at bounding box center [154, 314] width 9 height 9
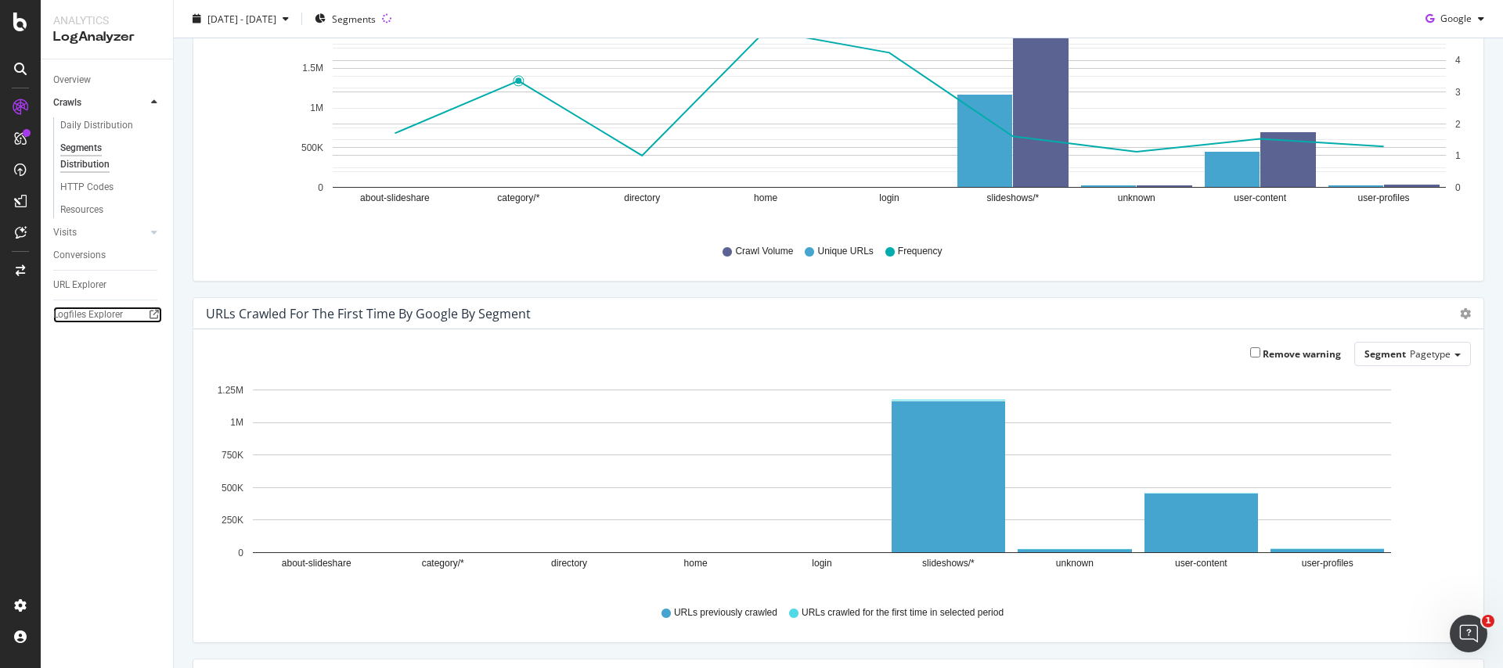
scroll to position [0, 0]
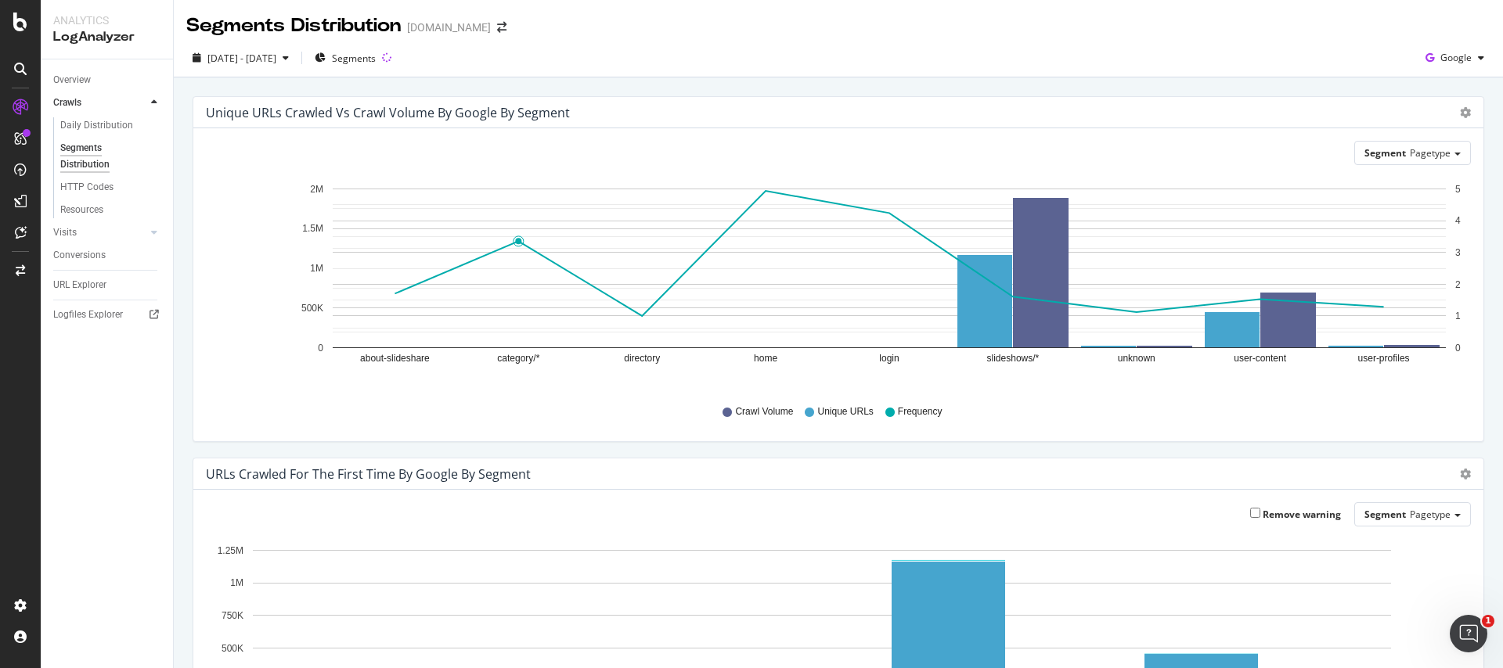
click at [67, 88] on div "Overview" at bounding box center [113, 80] width 120 height 23
click at [70, 107] on div "Crawls" at bounding box center [67, 103] width 28 height 16
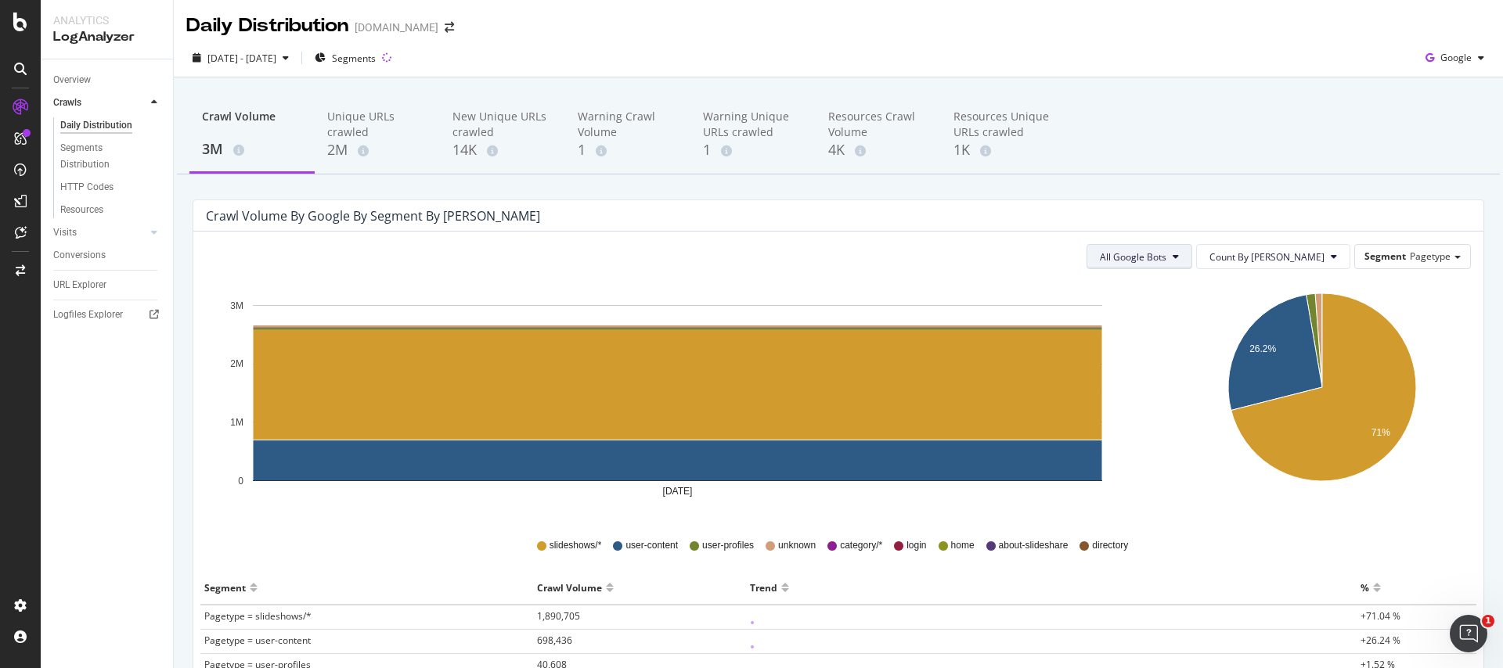
click at [1192, 245] on button "All Google Bots" at bounding box center [1140, 256] width 106 height 25
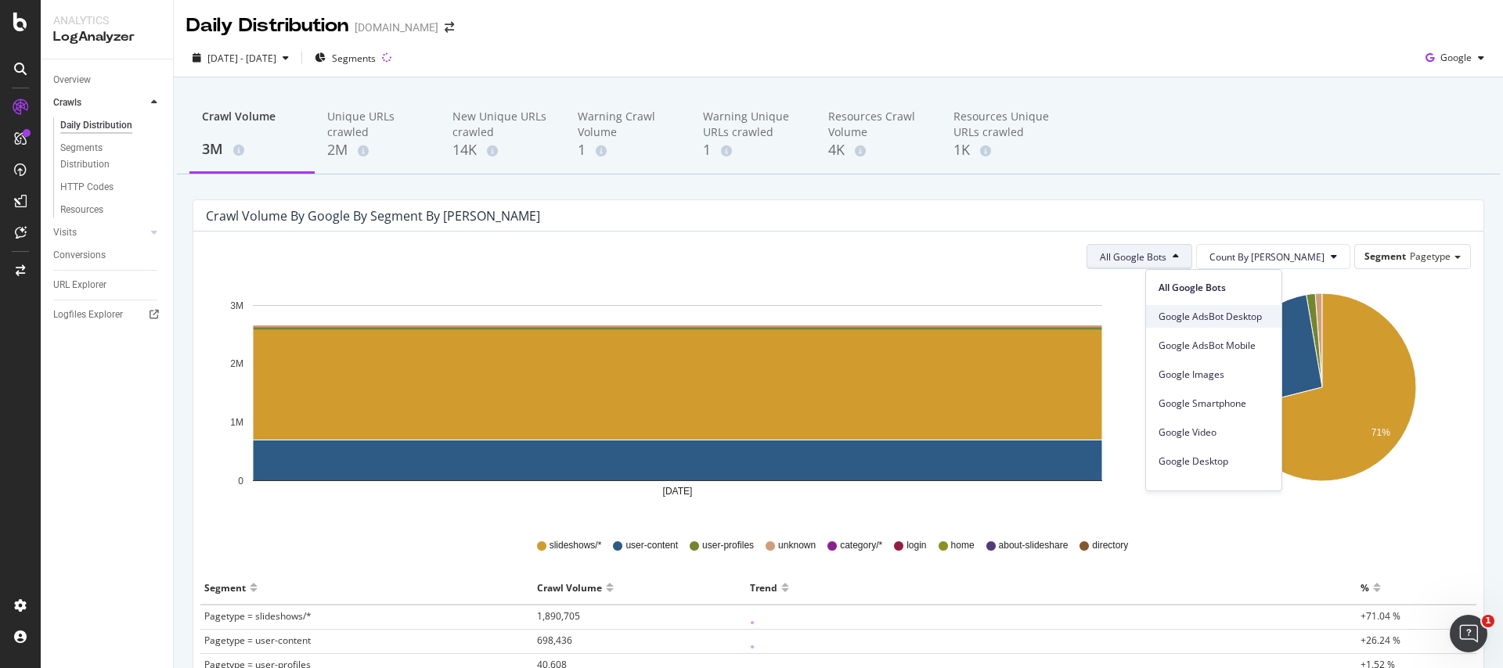
click at [1166, 320] on span "Google AdsBot Desktop" at bounding box center [1214, 317] width 110 height 14
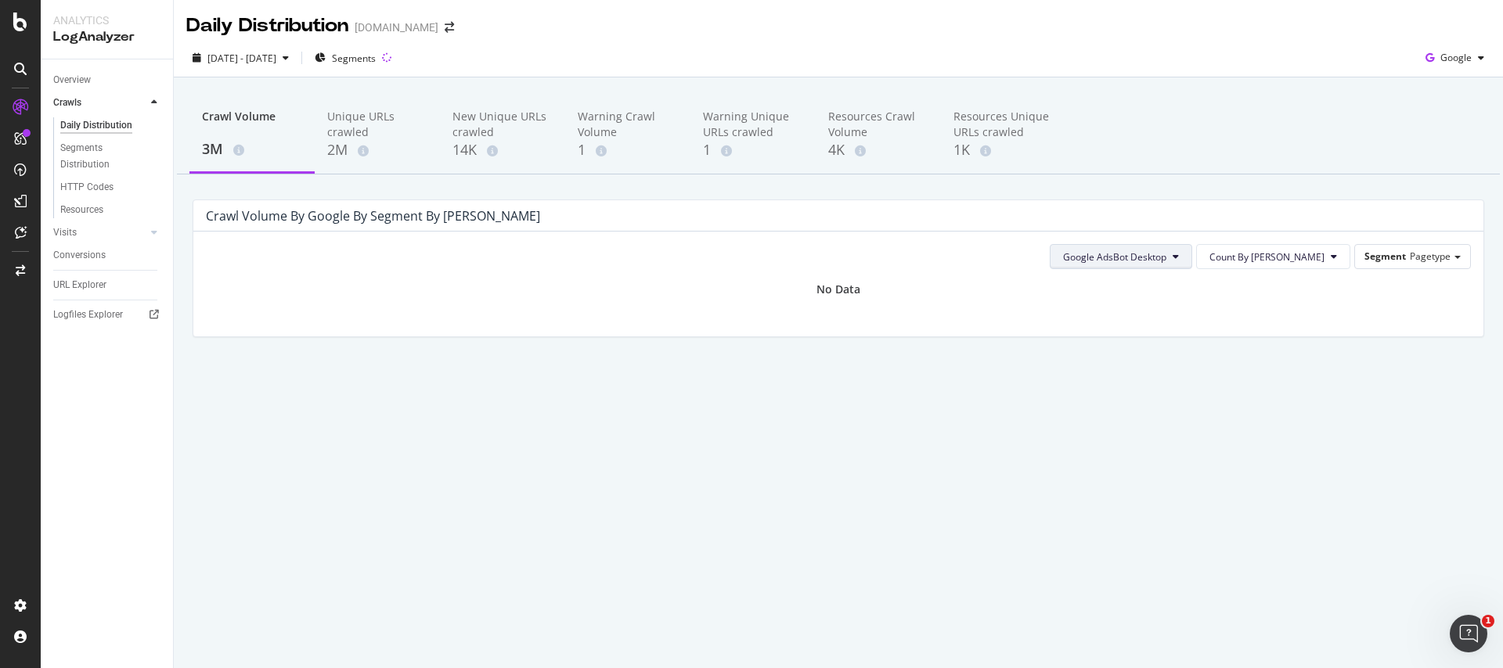
click at [1192, 249] on button "Google AdsBot Desktop" at bounding box center [1121, 256] width 142 height 25
click at [1158, 344] on span "Google AdsBot Mobile" at bounding box center [1176, 346] width 110 height 14
click at [81, 283] on div "URL Explorer" at bounding box center [79, 285] width 53 height 16
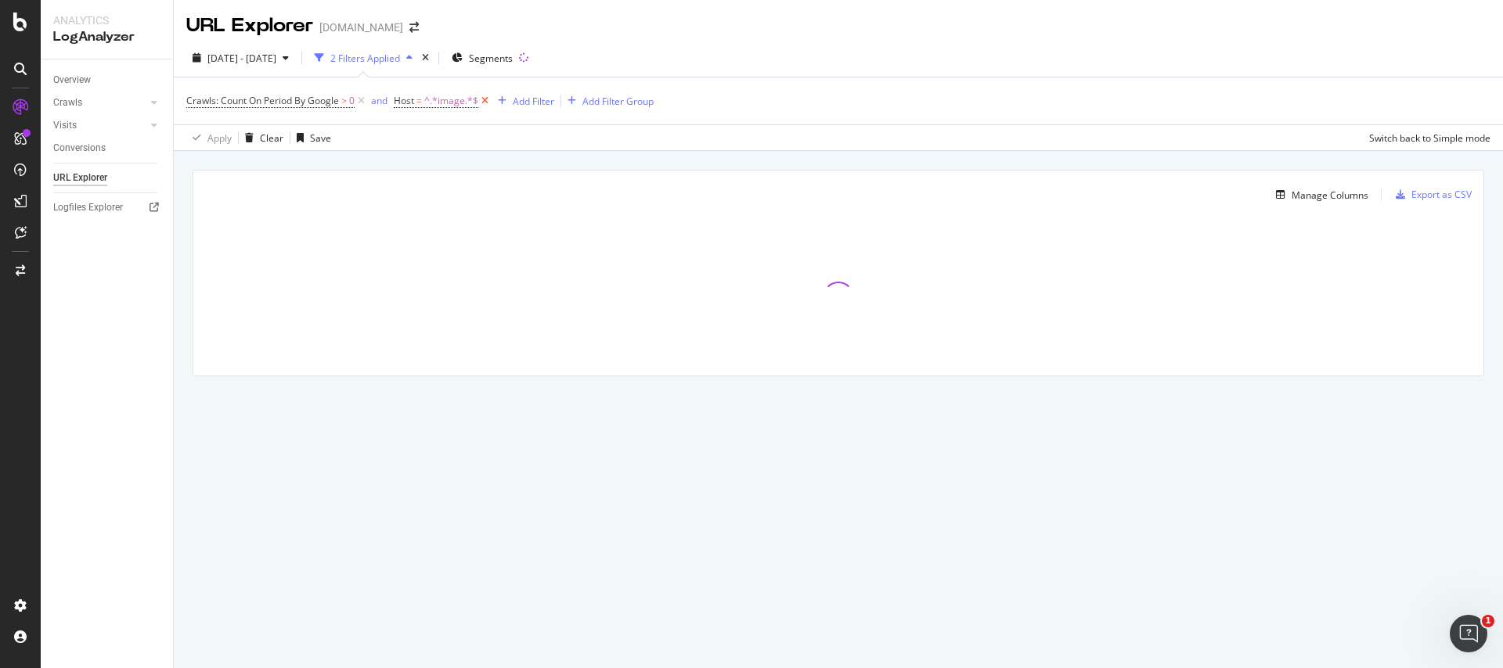
click at [485, 102] on icon at bounding box center [484, 101] width 13 height 16
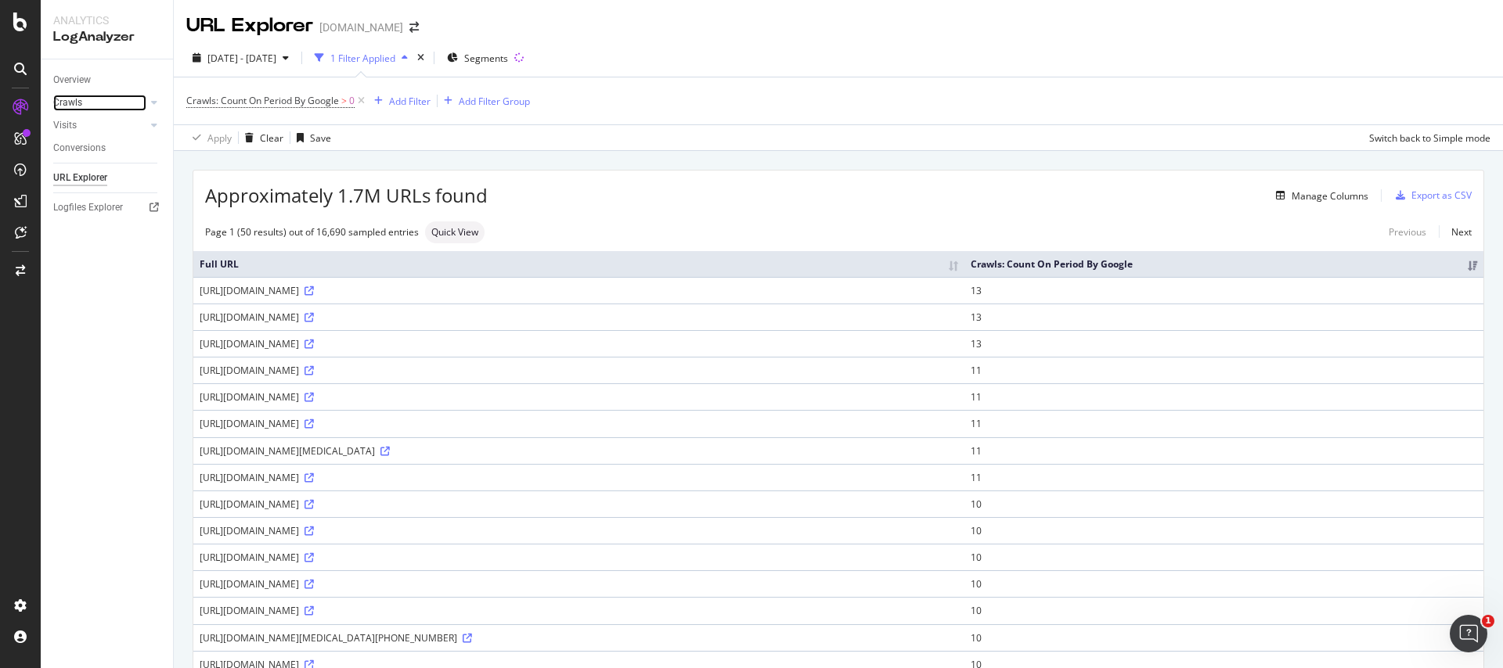
click at [102, 99] on link "Crawls" at bounding box center [99, 103] width 93 height 16
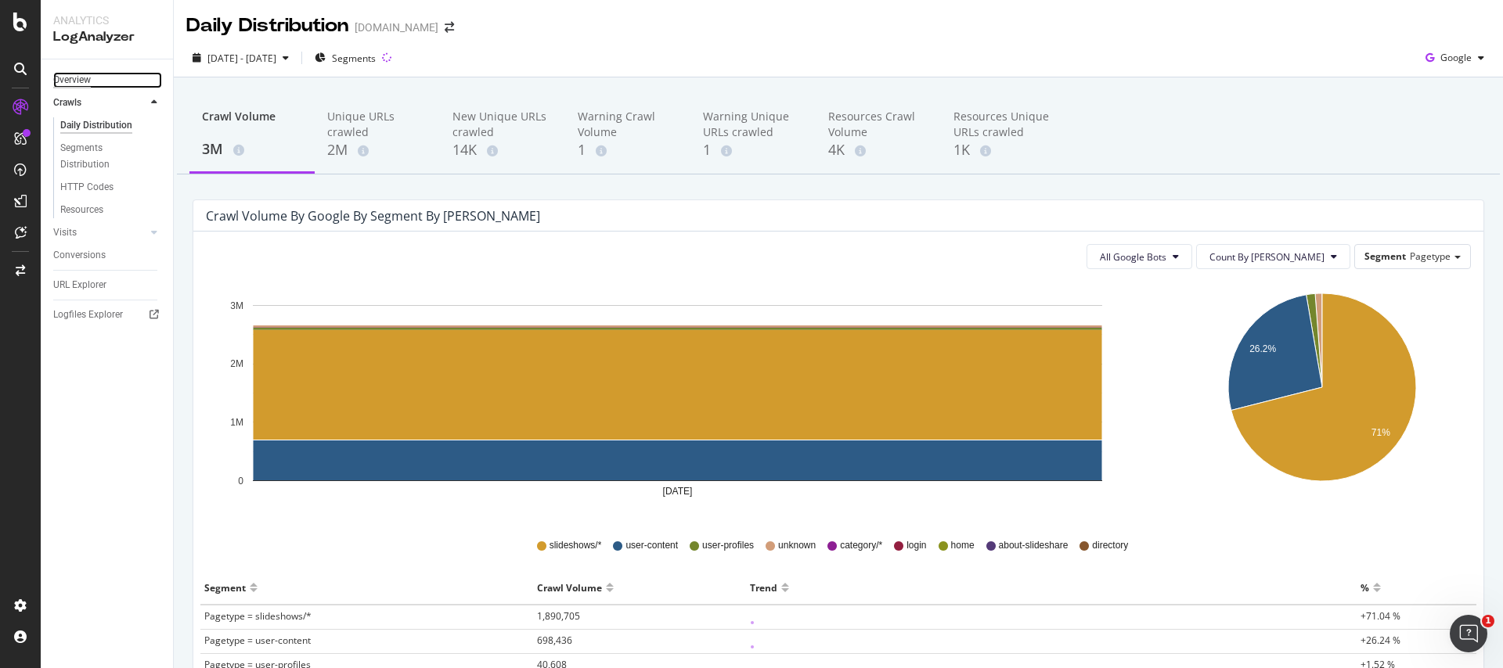
click at [80, 77] on div "Overview" at bounding box center [72, 80] width 38 height 16
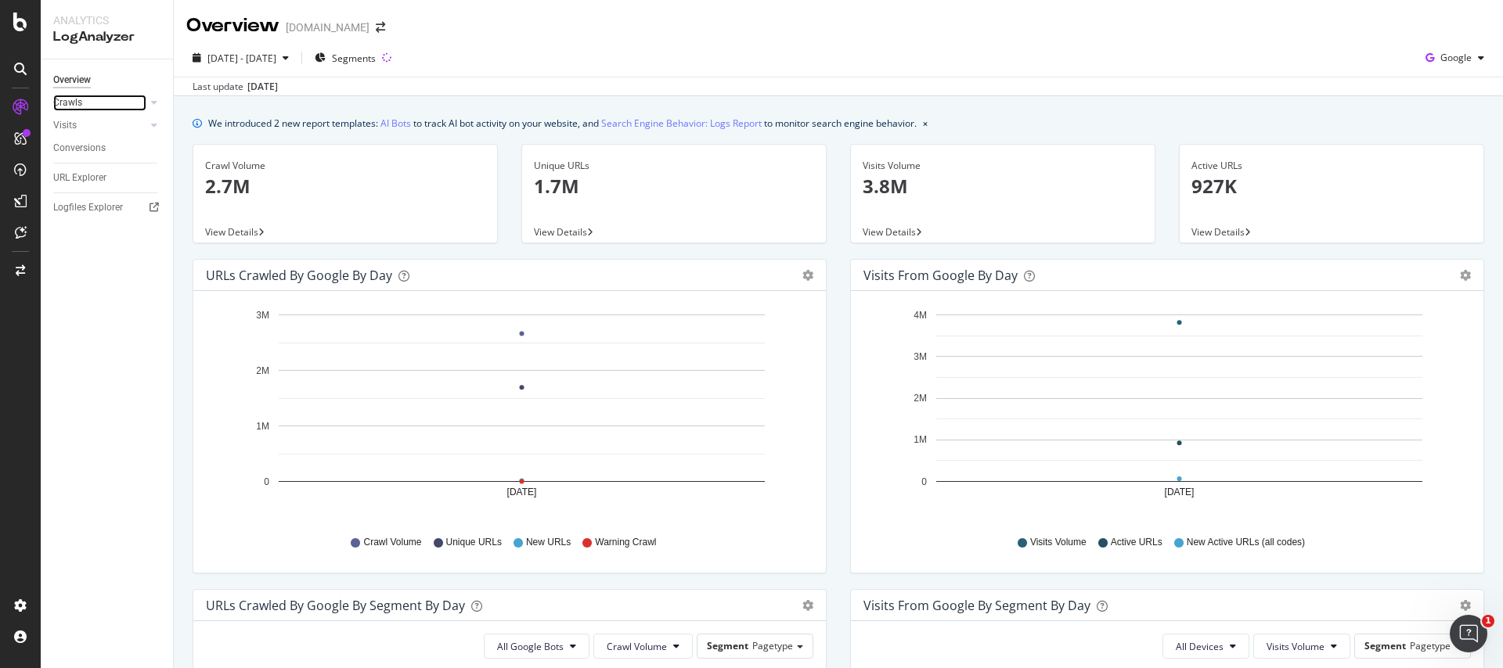
click at [82, 96] on link "Crawls" at bounding box center [99, 103] width 93 height 16
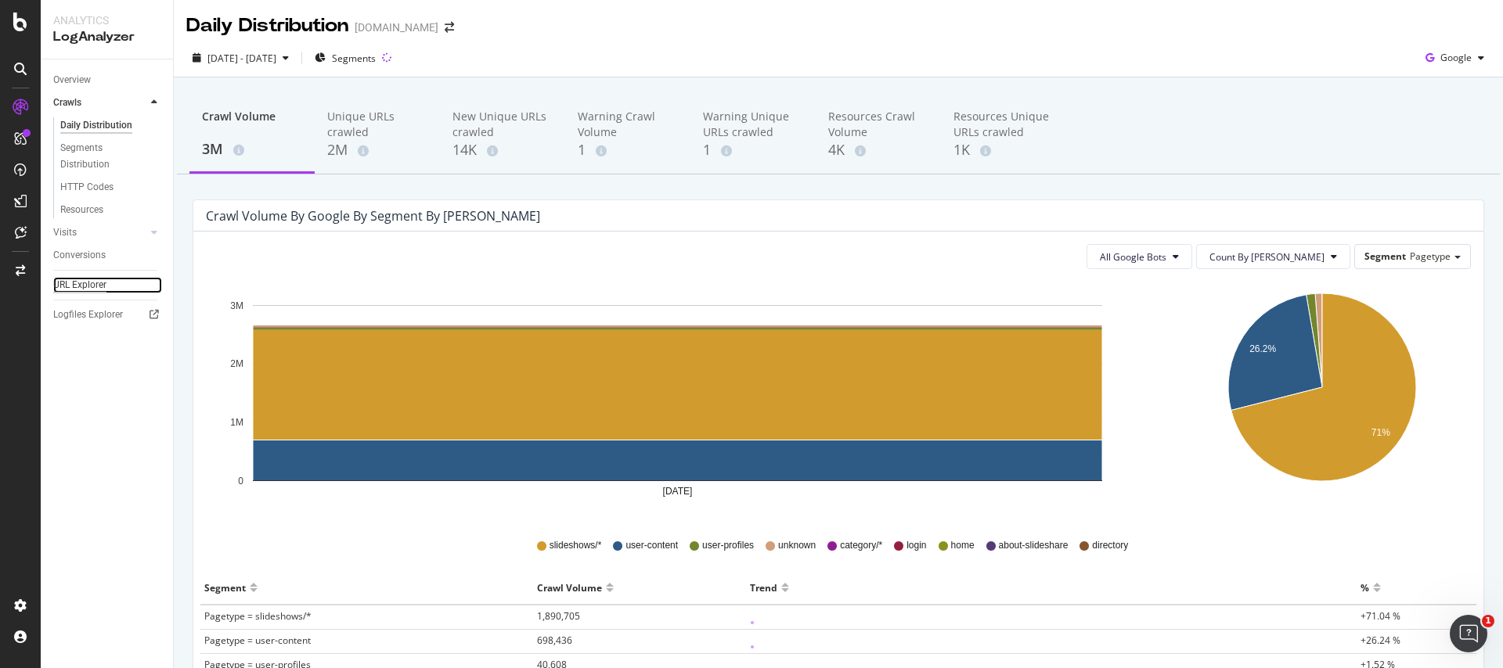
click at [96, 284] on div "URL Explorer" at bounding box center [79, 285] width 53 height 16
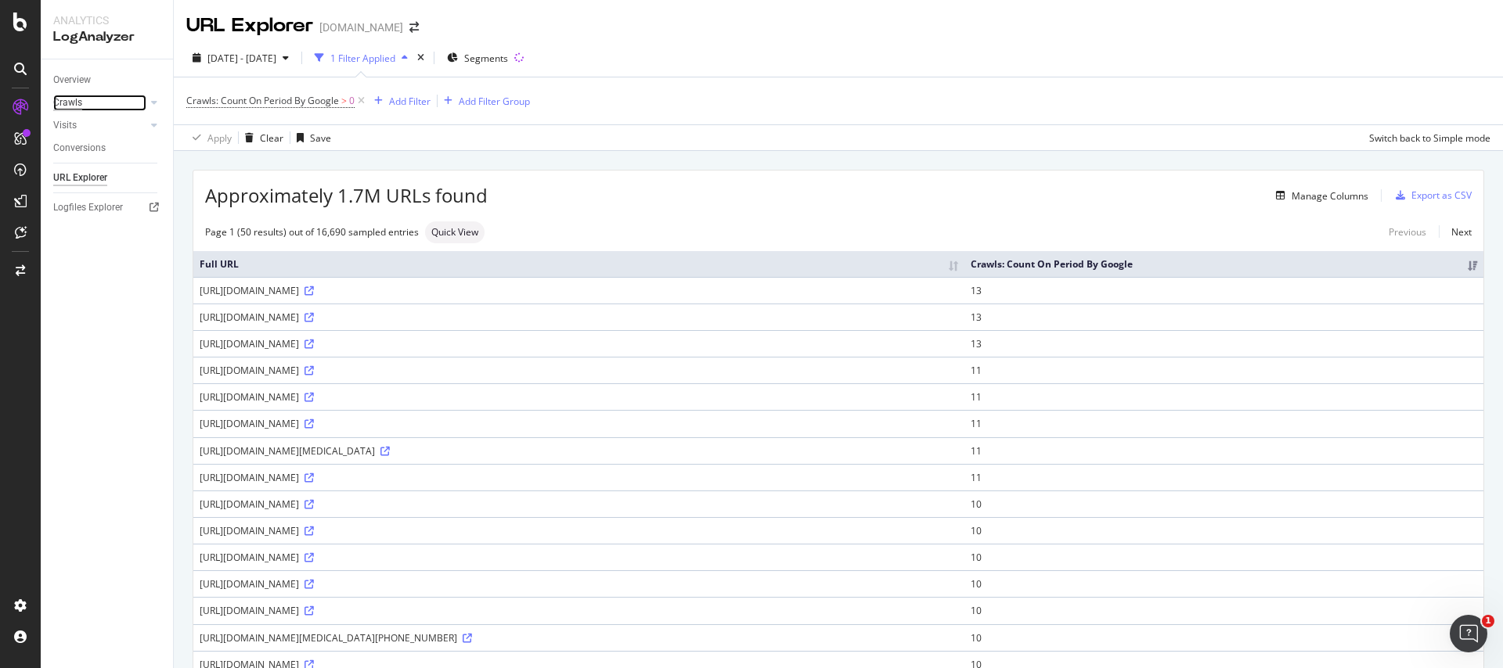
click at [75, 98] on div "Crawls" at bounding box center [67, 103] width 29 height 16
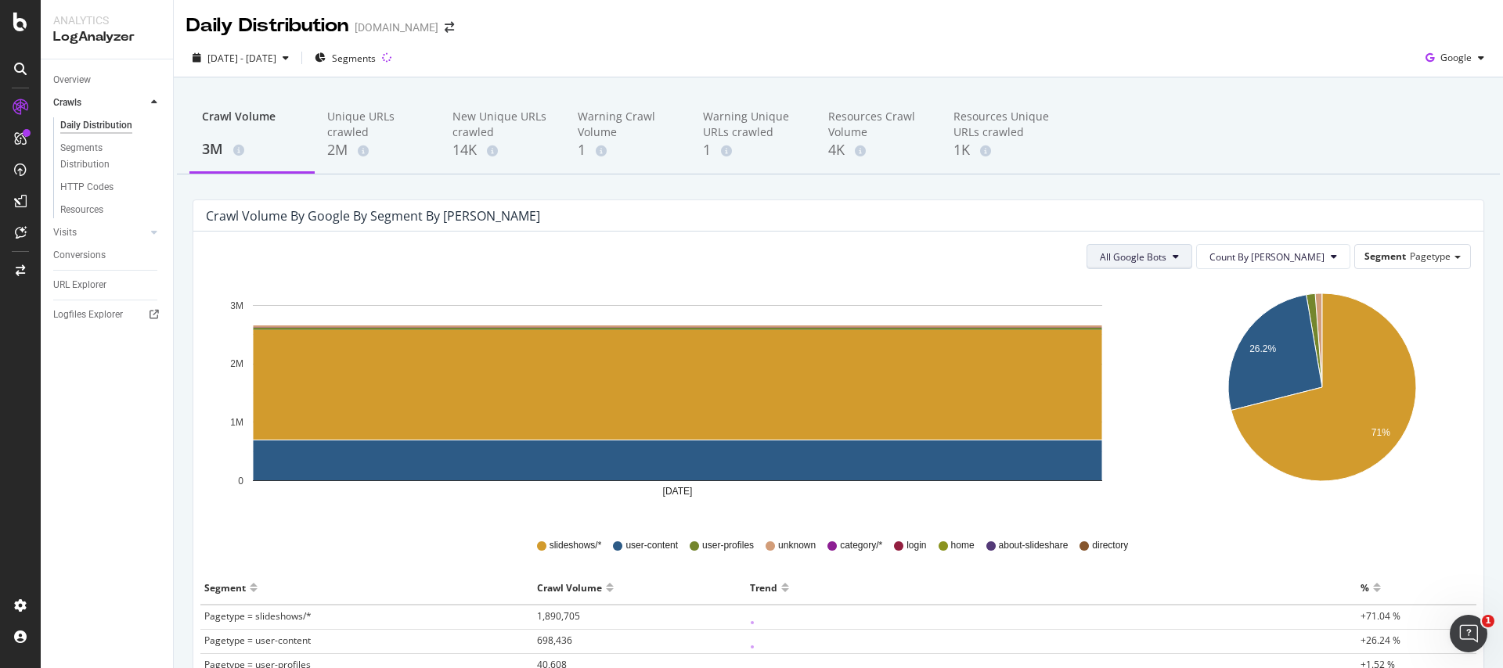
click at [1166, 258] on span "All Google Bots" at bounding box center [1133, 256] width 67 height 13
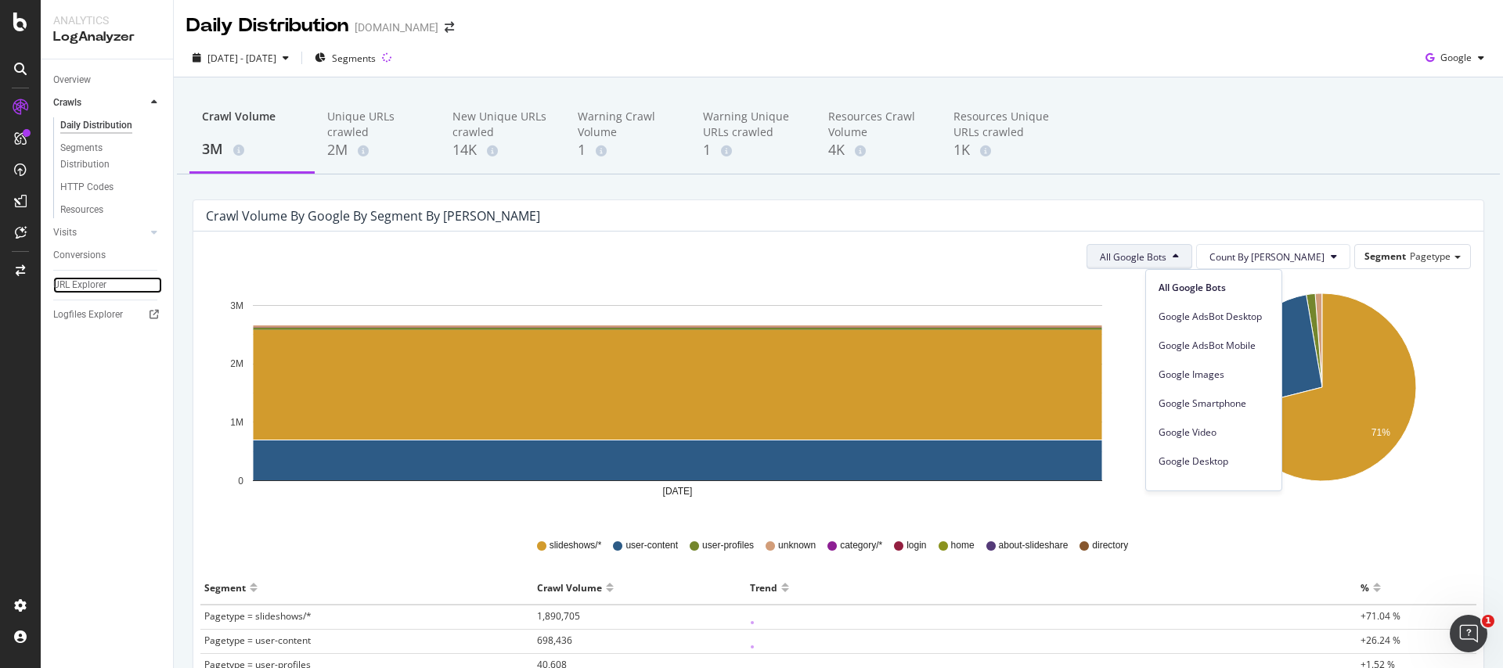
click at [82, 286] on div "URL Explorer" at bounding box center [79, 285] width 53 height 16
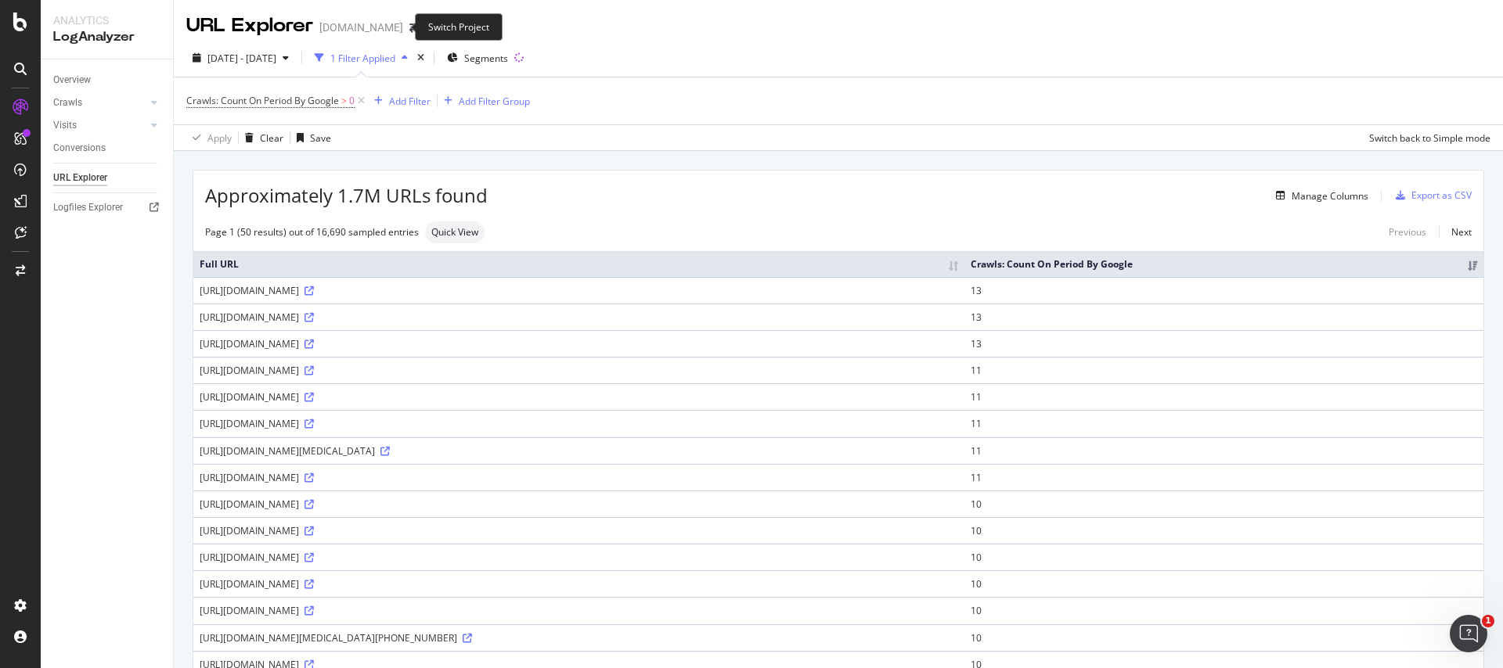
drag, startPoint x: 398, startPoint y: 27, endPoint x: 506, endPoint y: 41, distance: 108.2
click at [505, 41] on div "URL Explorer slideshare.net 2025 Sep. 2nd - Sep. 2nd 1 Filter Applied Segments …" at bounding box center [838, 334] width 1329 height 668
click at [405, 99] on div "Add Filter" at bounding box center [409, 101] width 41 height 13
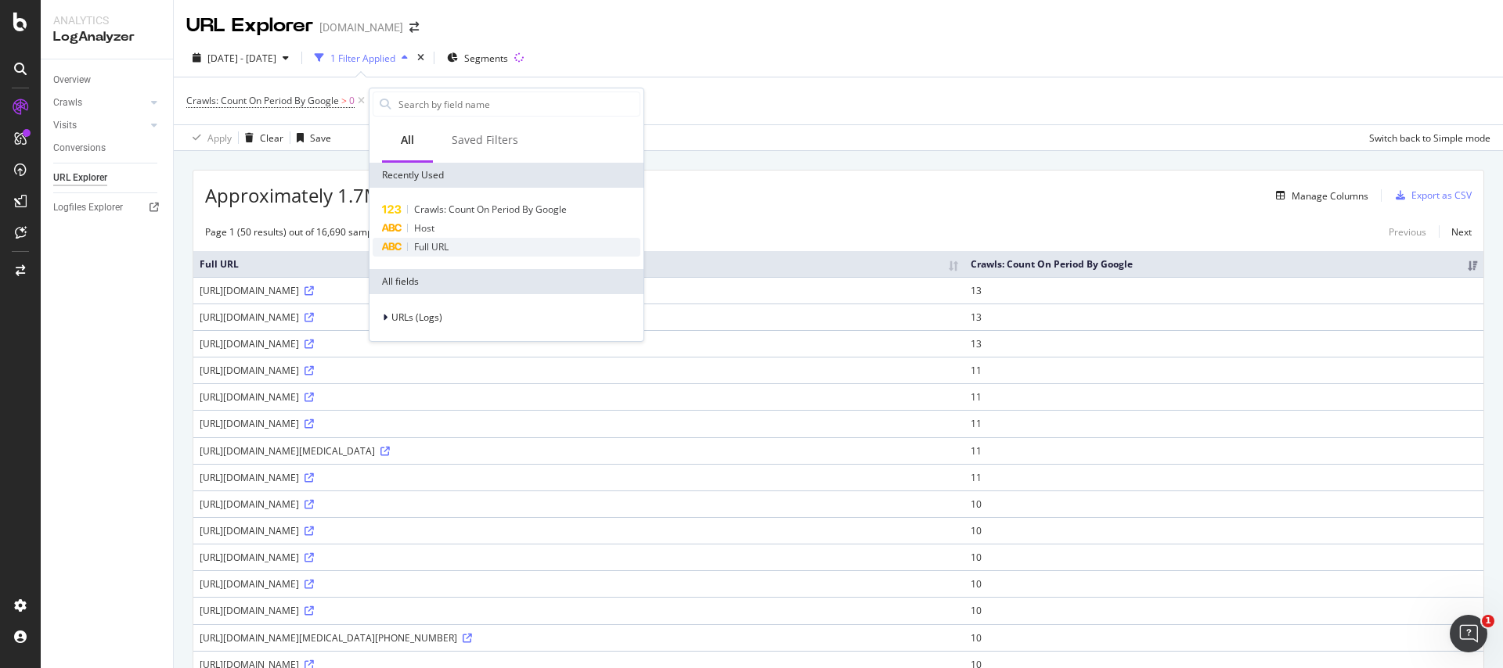
click at [402, 253] on div "Full URL" at bounding box center [507, 247] width 268 height 19
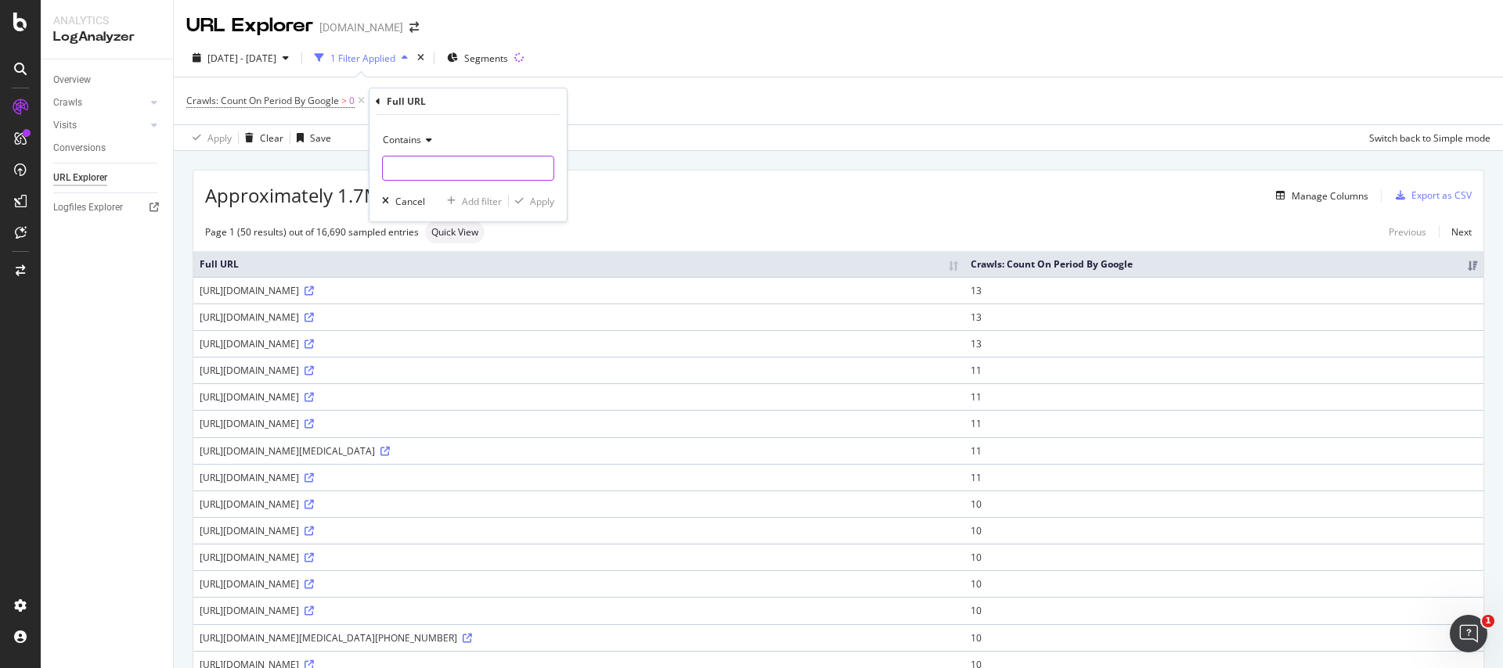
click at [413, 164] on input "text" at bounding box center [468, 168] width 171 height 25
type input "es."
click at [538, 203] on div "Apply" at bounding box center [542, 201] width 24 height 13
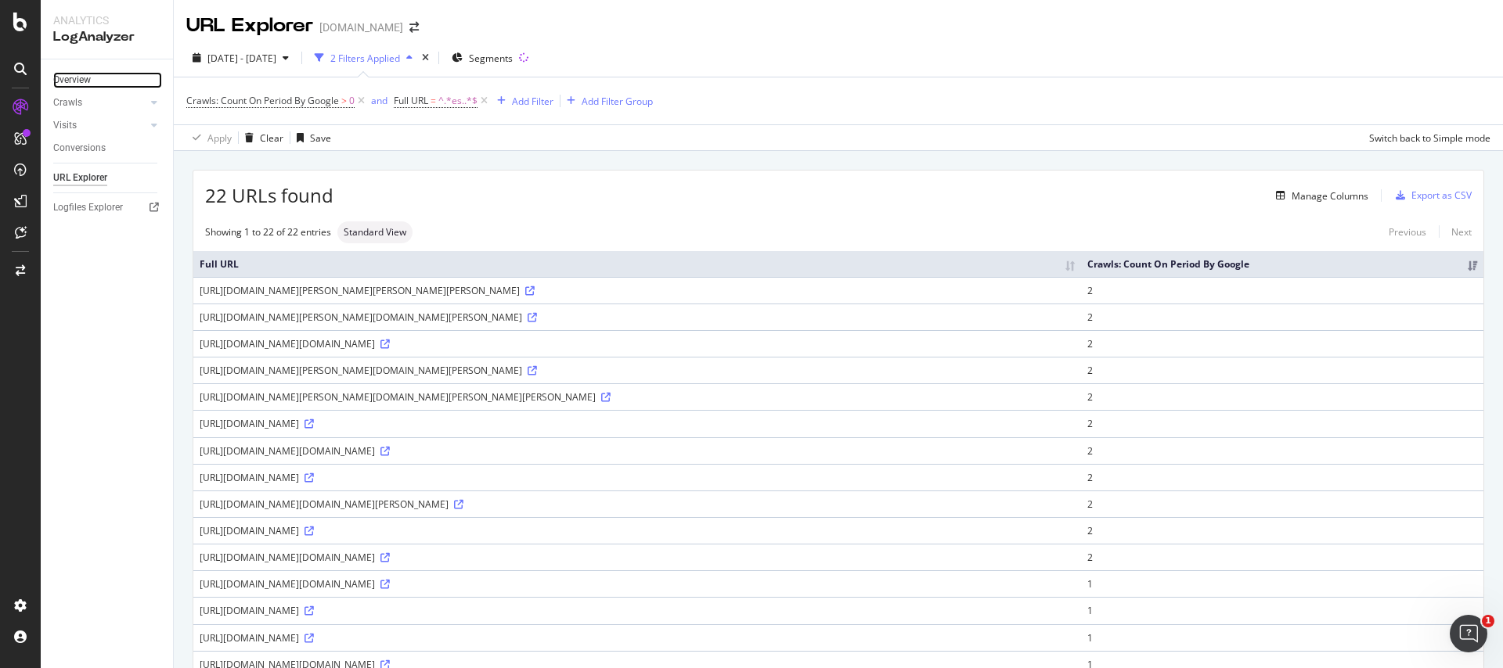
click at [108, 77] on link "Overview" at bounding box center [107, 80] width 109 height 16
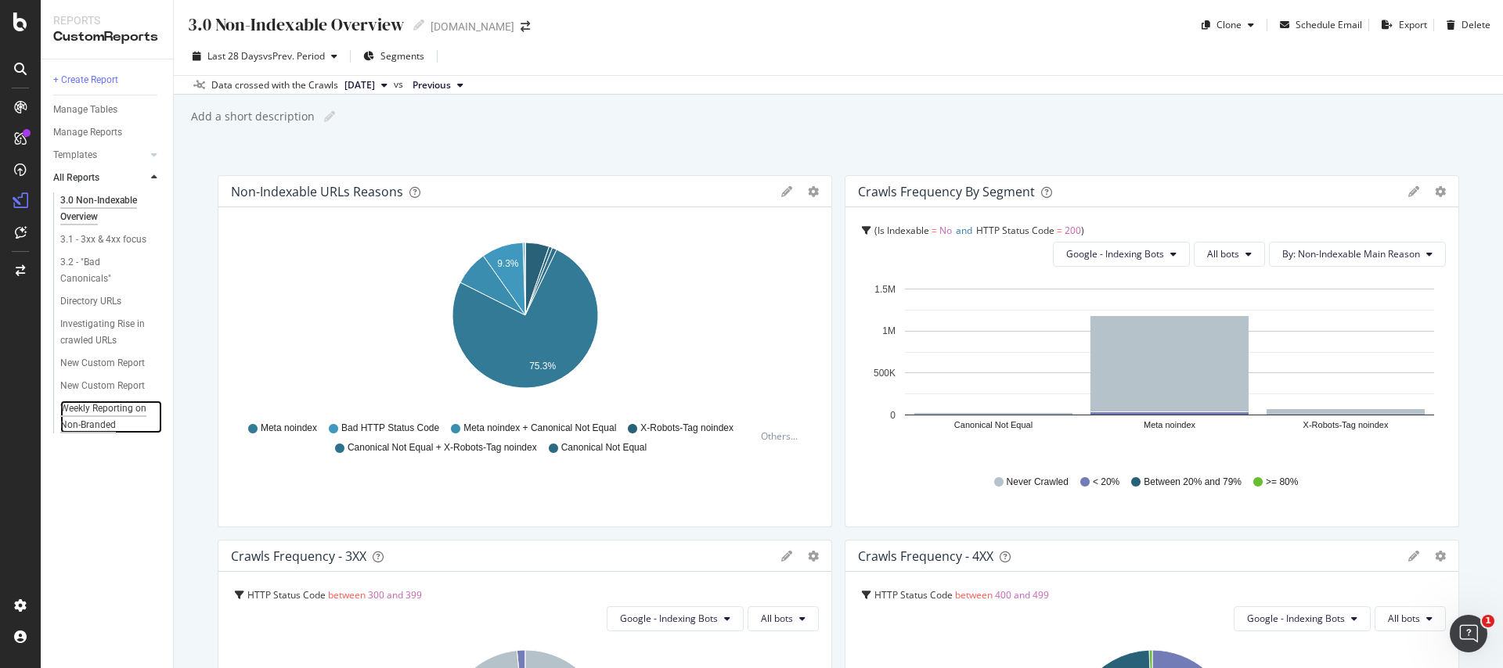
click at [90, 402] on div "Weekly Reporting on Non-Branded" at bounding box center [106, 417] width 92 height 33
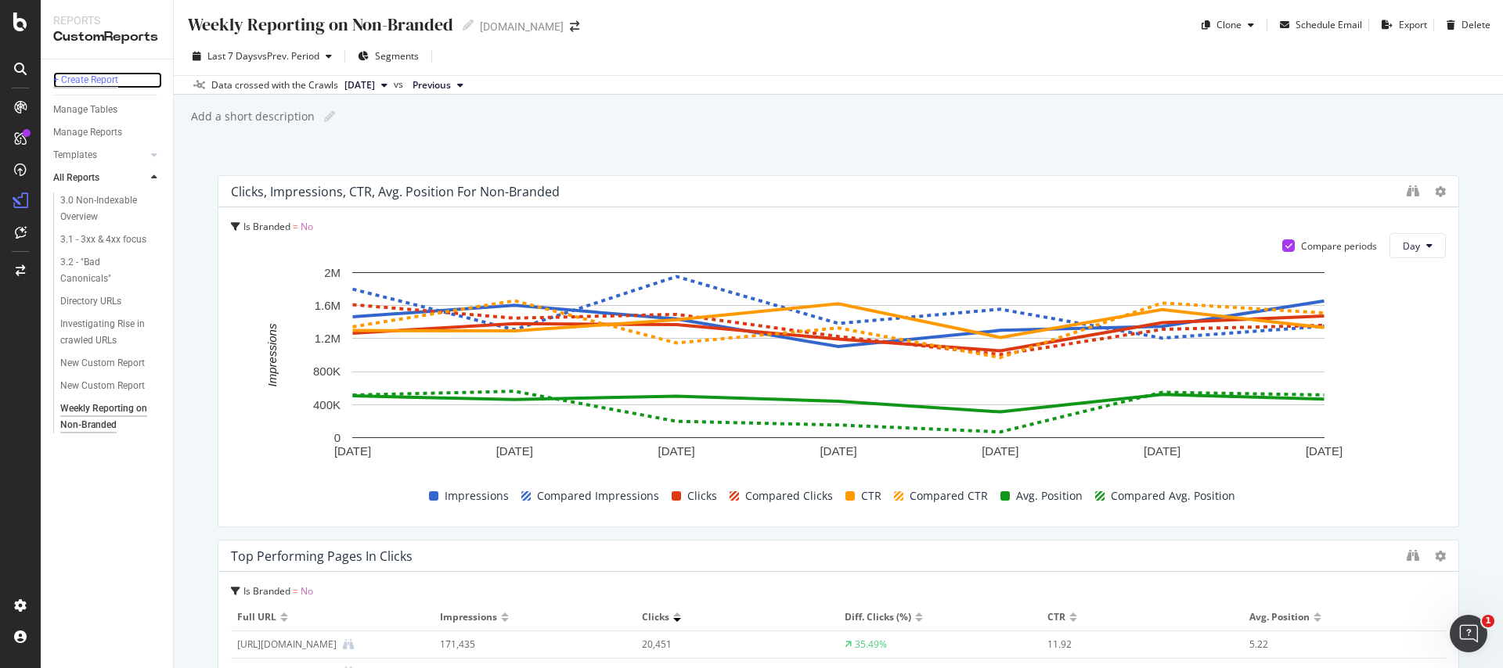
click at [114, 83] on div "+ Create Report" at bounding box center [85, 80] width 65 height 16
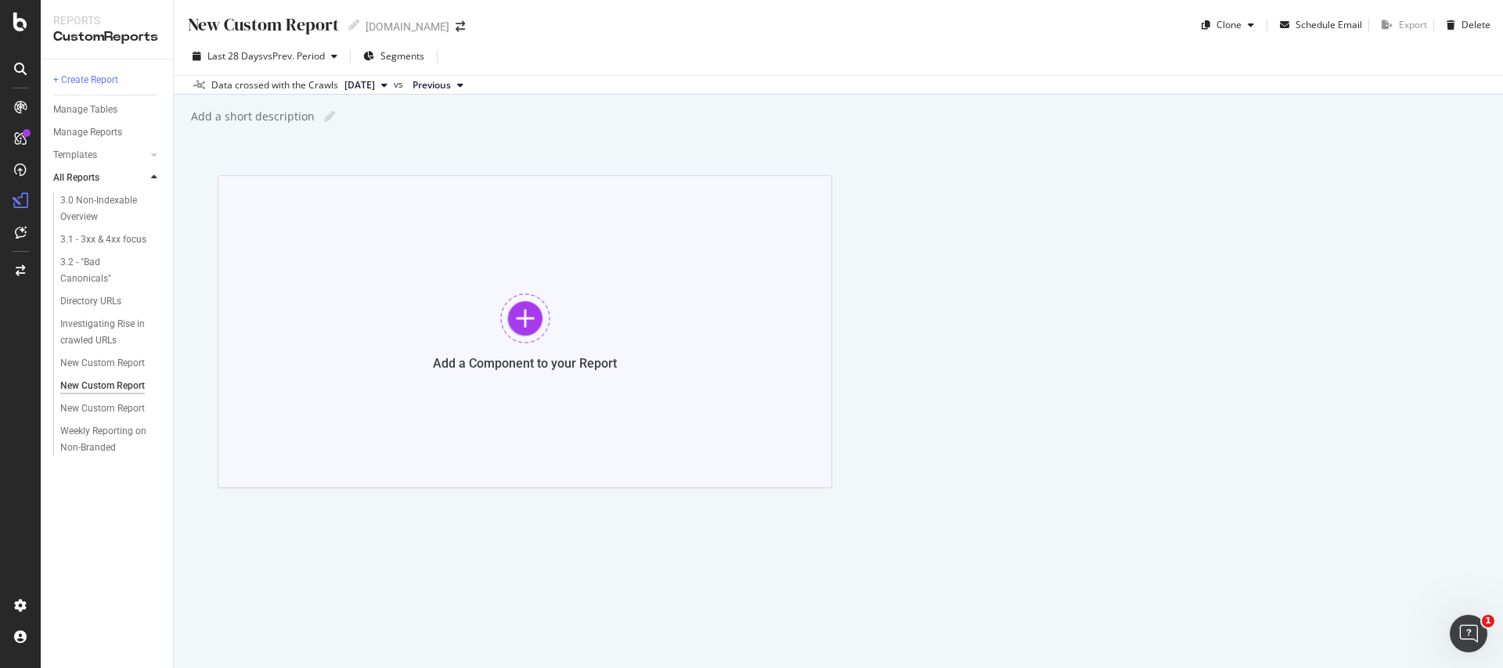
click at [523, 330] on div at bounding box center [525, 319] width 50 height 50
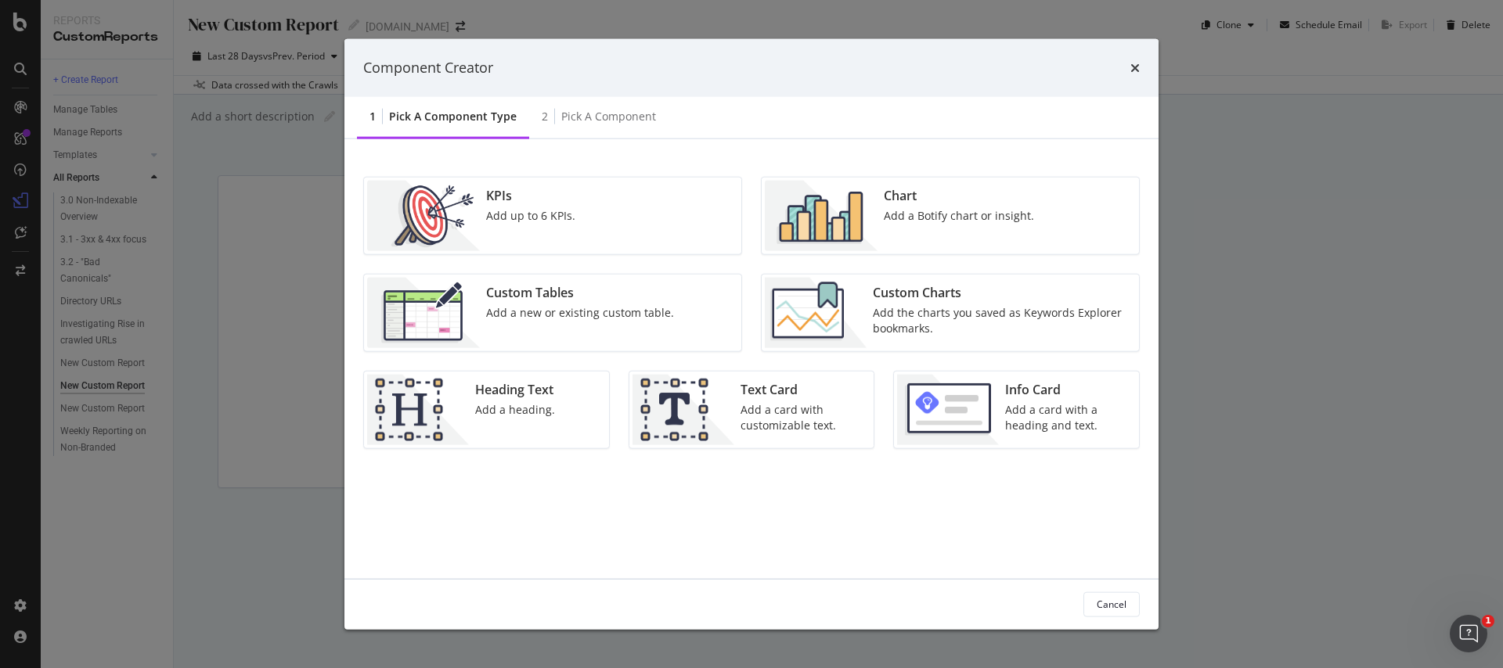
click at [153, 271] on div "Component Creator 1 Pick a Component type 2 Pick a Component KPIs Add up to 6 K…" at bounding box center [751, 334] width 1503 height 668
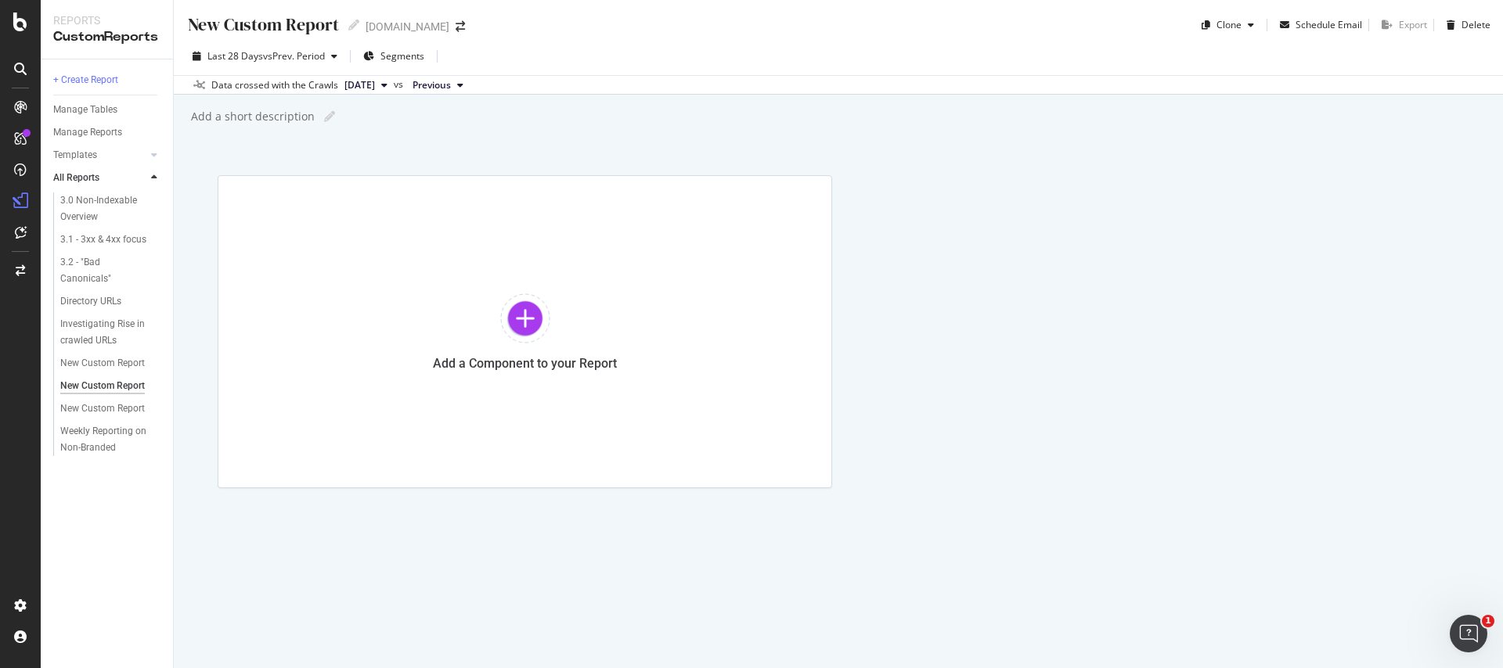
click at [139, 352] on div "New Custom Report" at bounding box center [113, 363] width 120 height 23
click at [139, 360] on div "New Custom Report" at bounding box center [102, 363] width 85 height 16
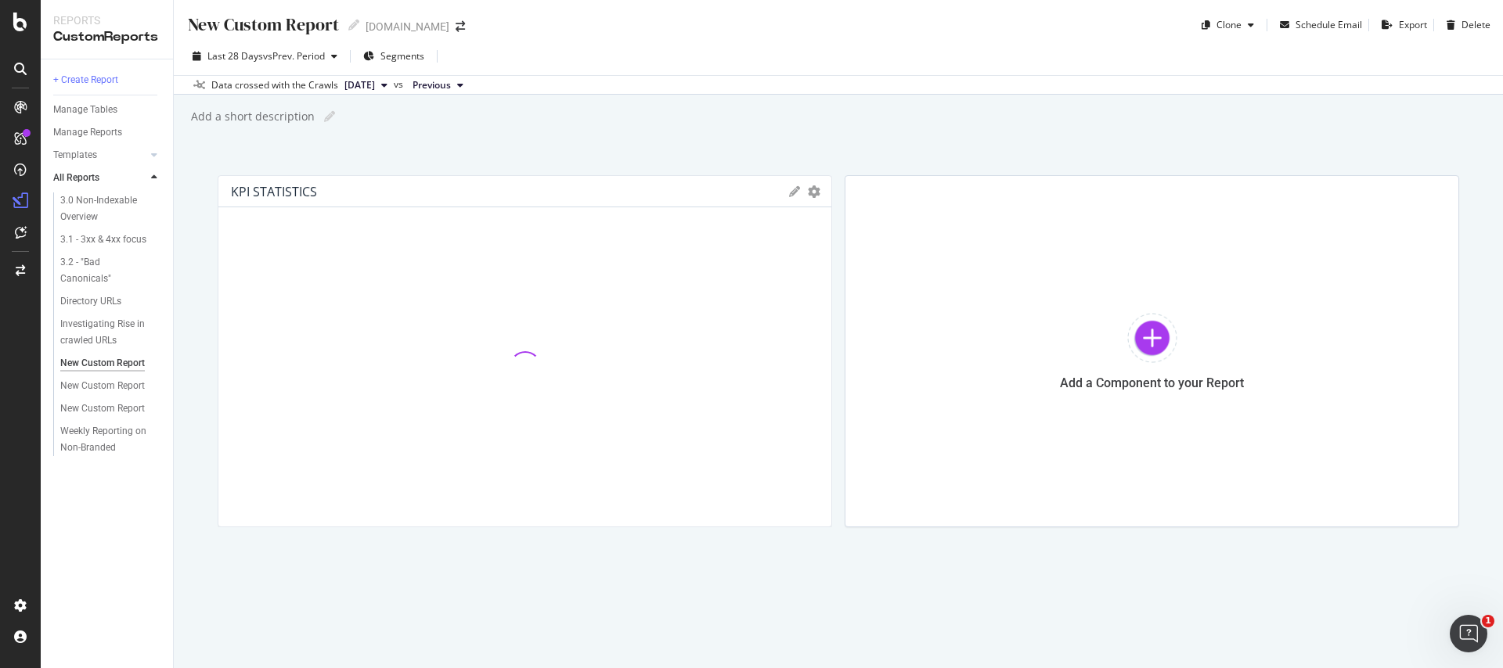
click at [619, 312] on div at bounding box center [525, 367] width 588 height 294
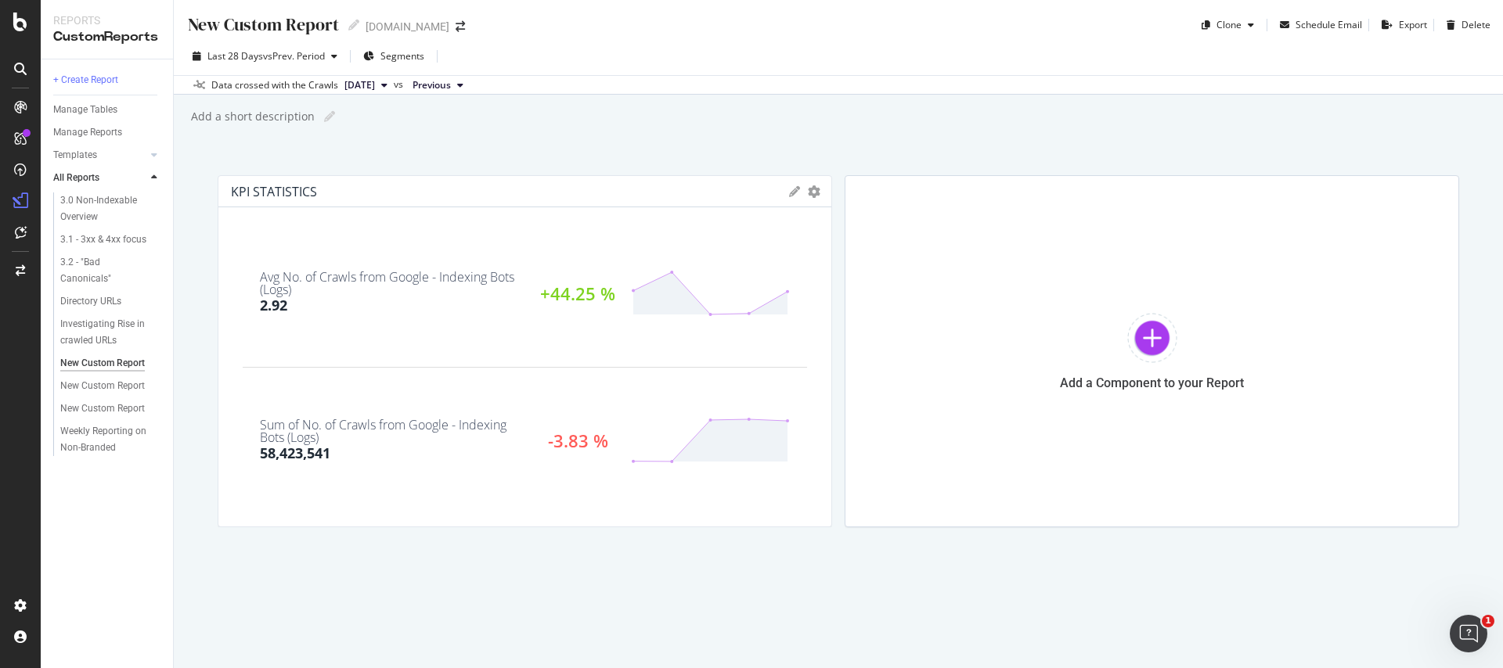
click at [791, 192] on icon at bounding box center [794, 191] width 11 height 11
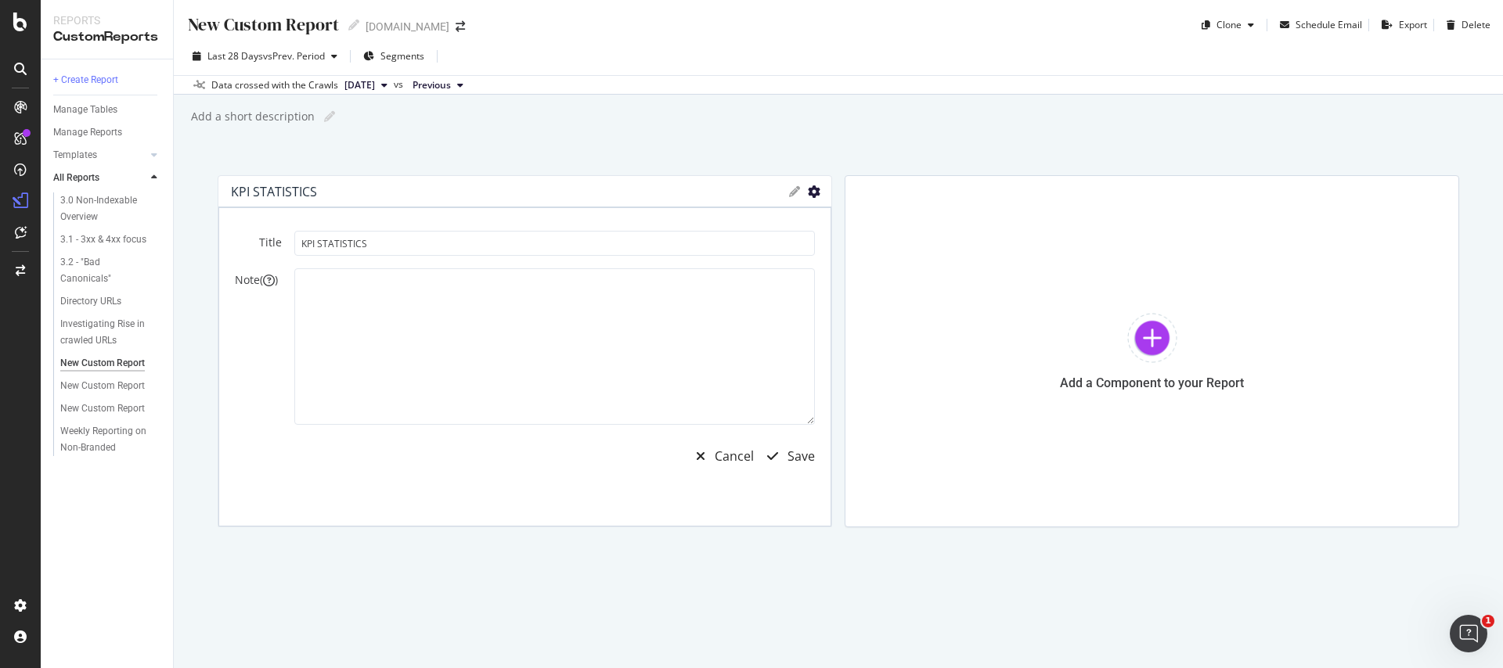
click at [811, 187] on icon "gear" at bounding box center [814, 192] width 13 height 13
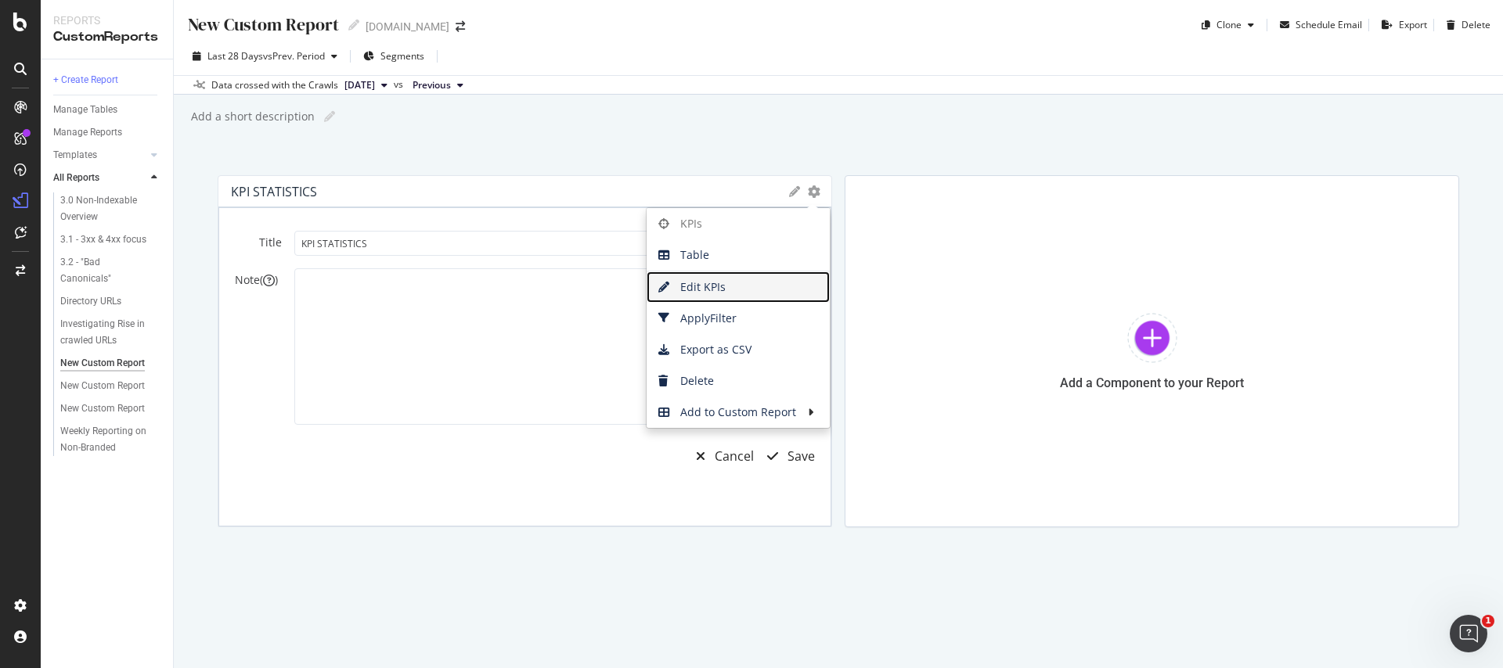
click at [702, 285] on span "Edit KPIs" at bounding box center [738, 287] width 183 height 23
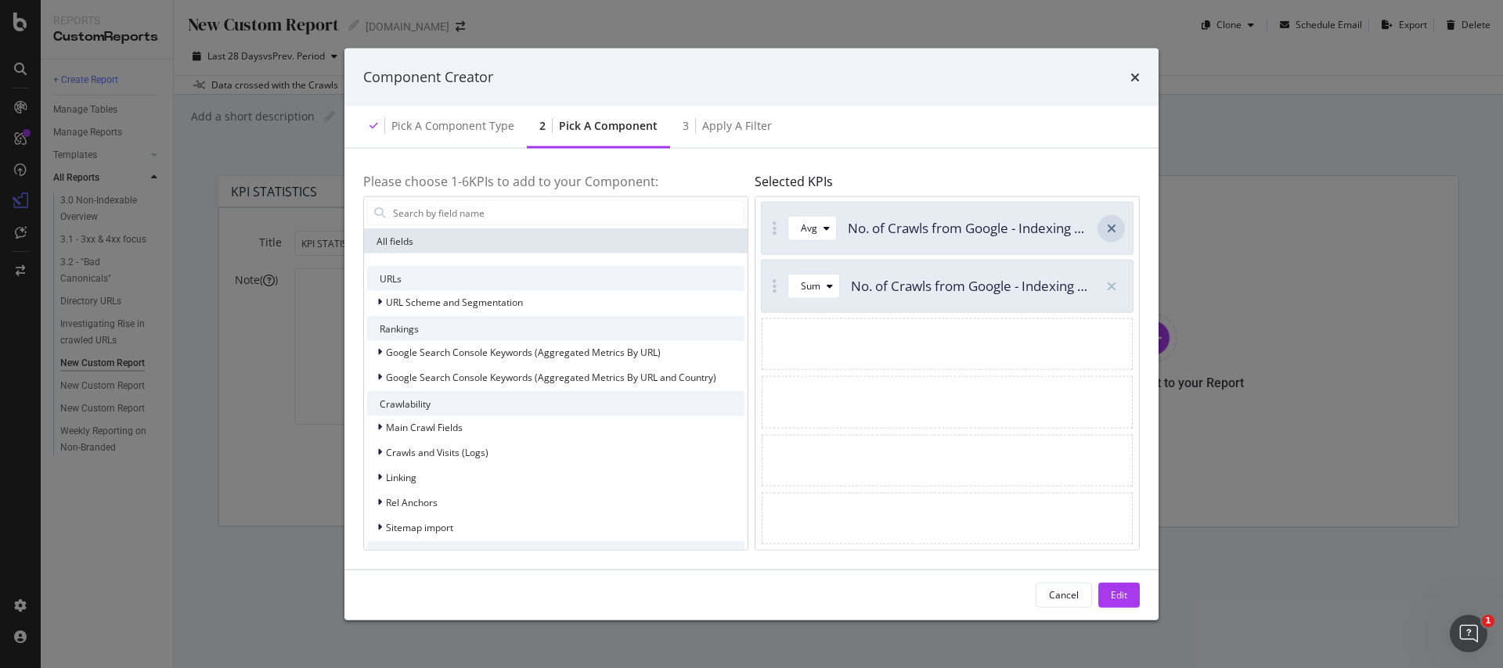
click at [1105, 225] on div "modal" at bounding box center [1110, 227] width 27 height 27
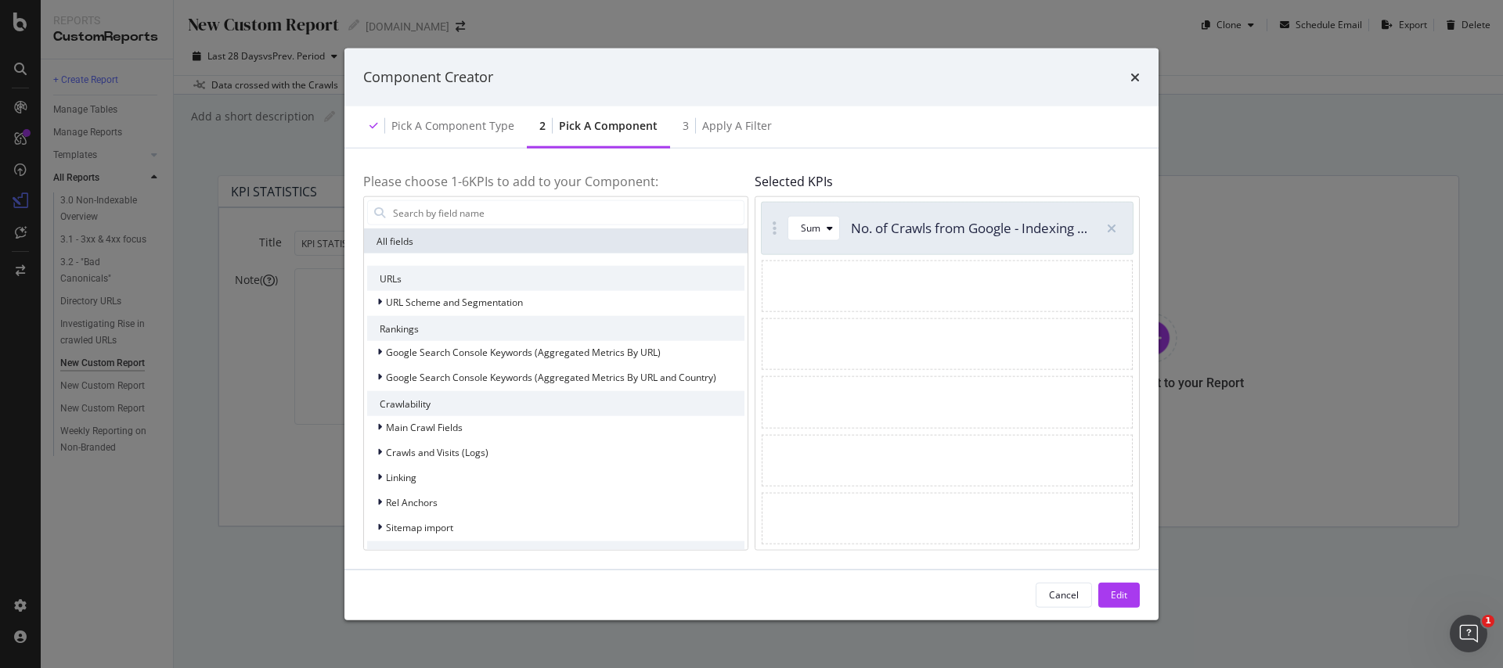
click at [1105, 225] on div "modal" at bounding box center [1110, 227] width 27 height 27
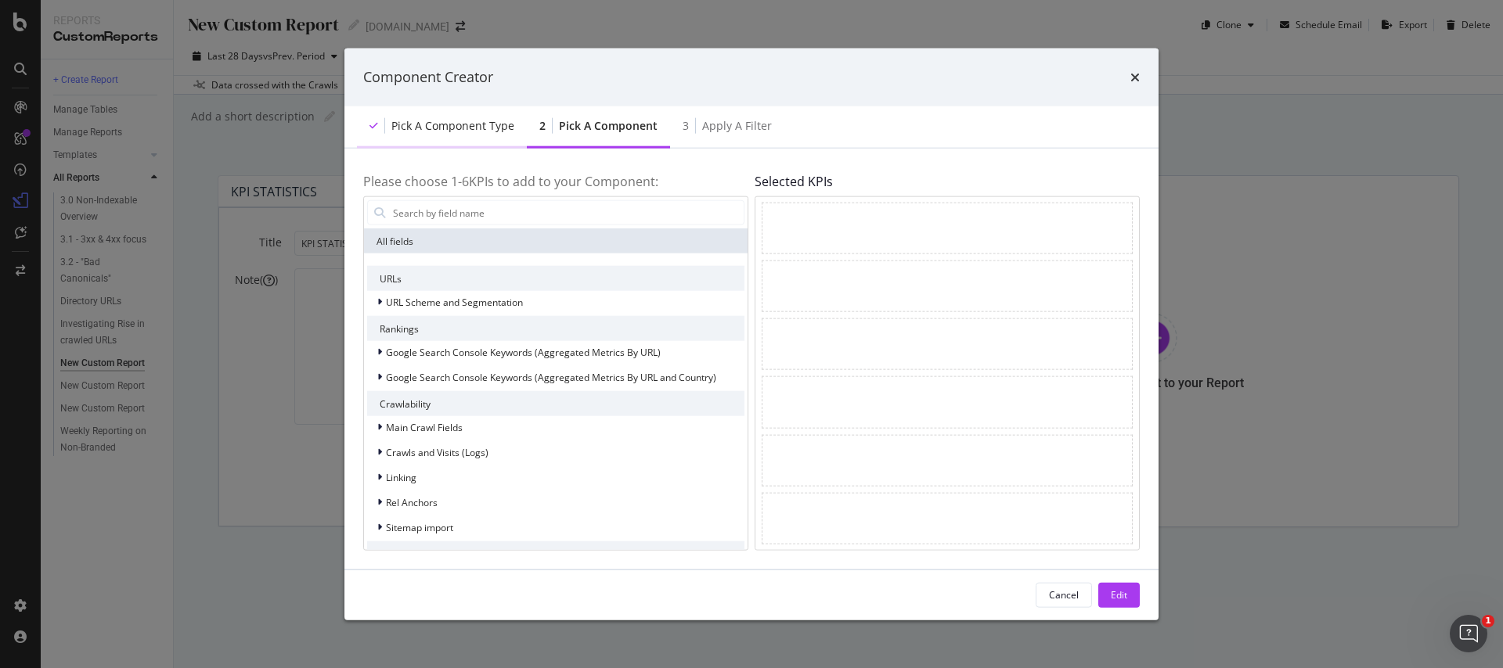
click at [402, 114] on div "Pick a Component type" at bounding box center [442, 126] width 170 height 43
click at [422, 135] on div "Pick a Component type" at bounding box center [442, 126] width 170 height 43
click at [520, 128] on div "Pick a Component type" at bounding box center [442, 126] width 170 height 43
click at [751, 125] on div "Apply a Filter" at bounding box center [737, 125] width 70 height 16
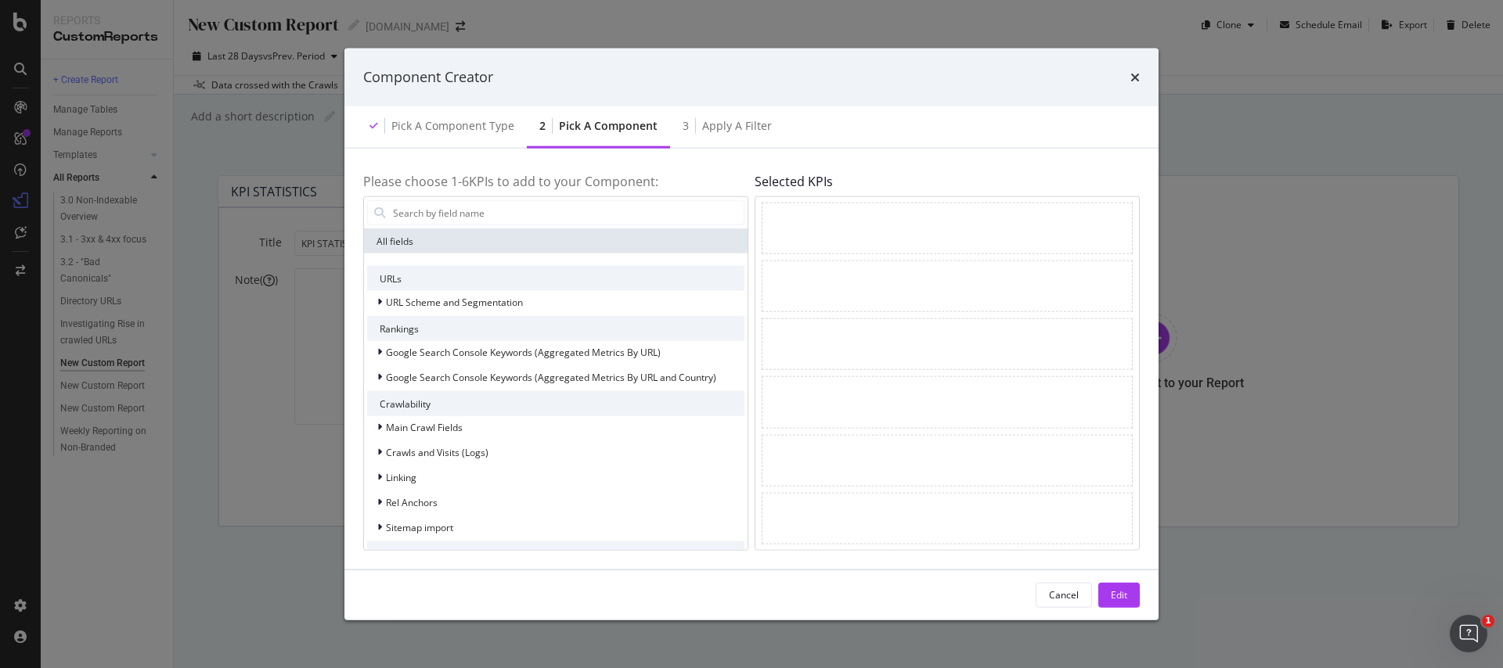
click at [480, 286] on div "URLs" at bounding box center [555, 278] width 377 height 25
click at [478, 297] on span "URL Scheme and Segmentation" at bounding box center [454, 301] width 137 height 13
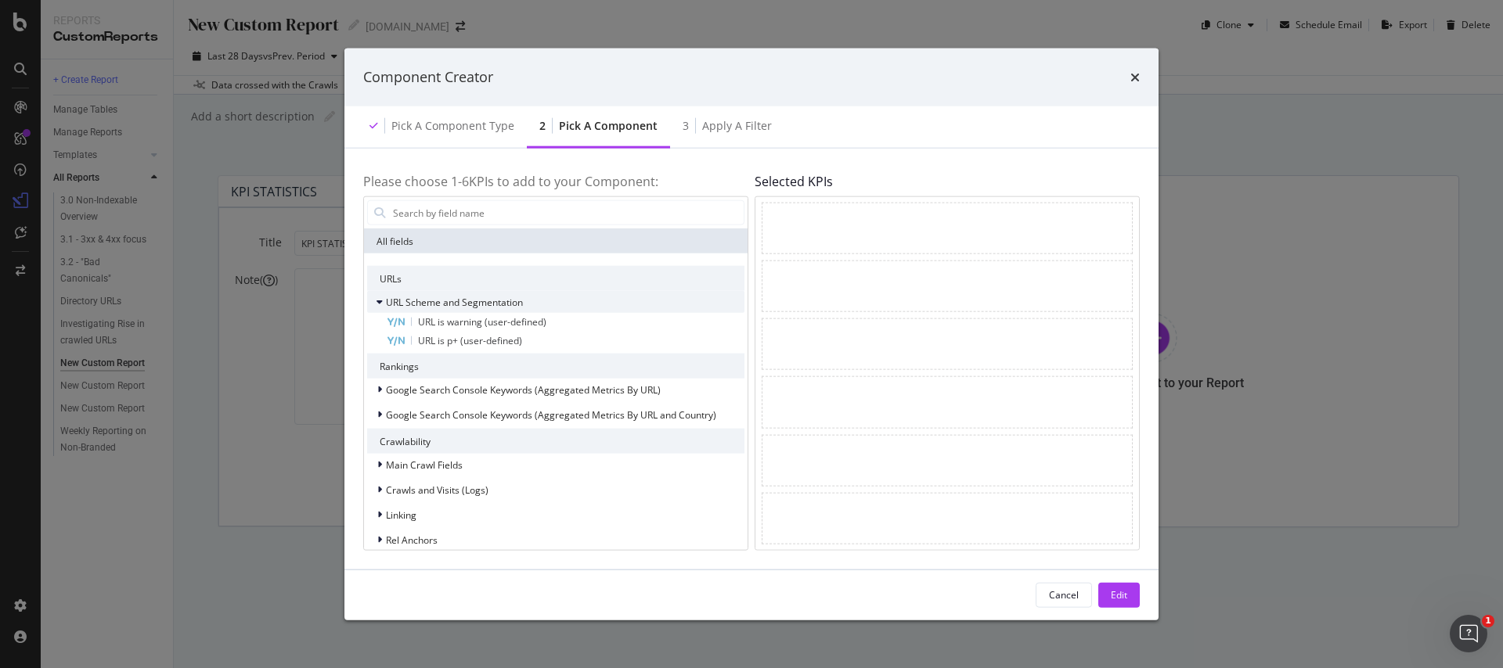
click at [480, 297] on span "URL Scheme and Segmentation" at bounding box center [454, 301] width 137 height 13
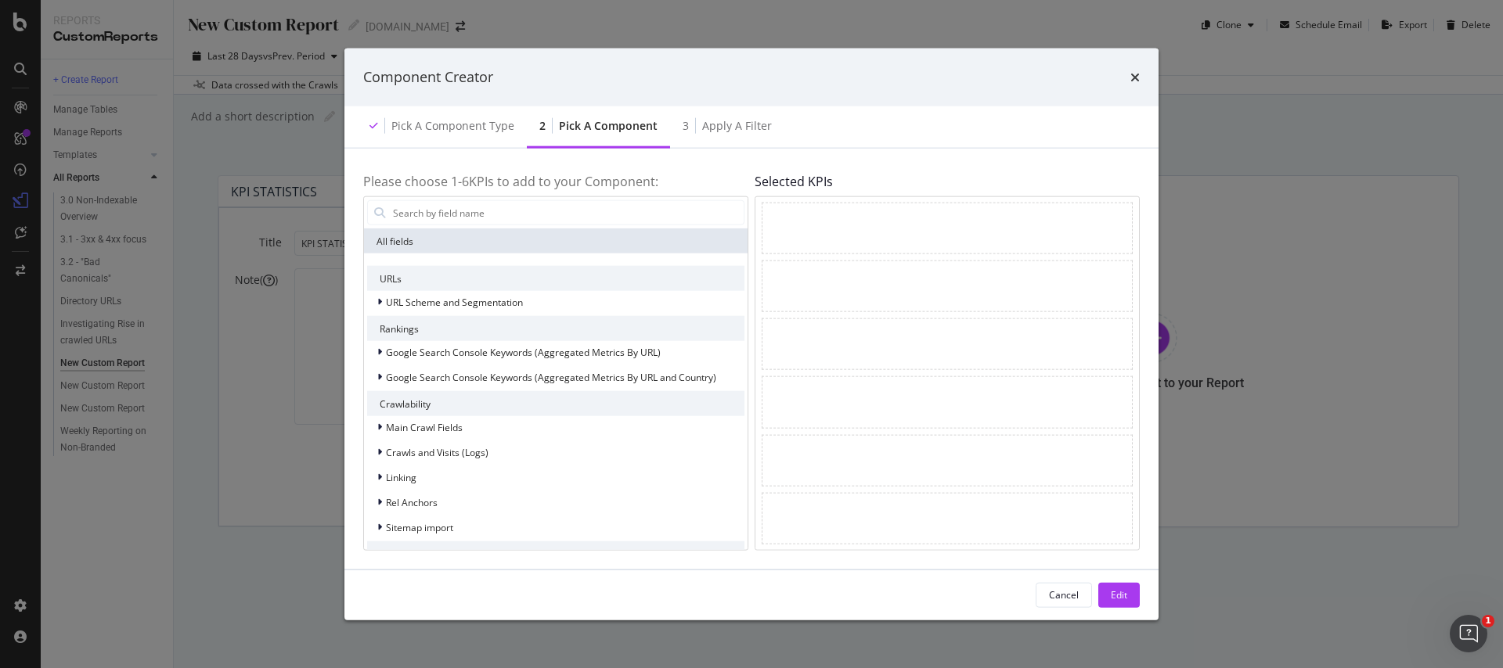
click at [452, 197] on div "modal" at bounding box center [556, 212] width 384 height 31
click at [452, 205] on input "modal" at bounding box center [567, 212] width 352 height 23
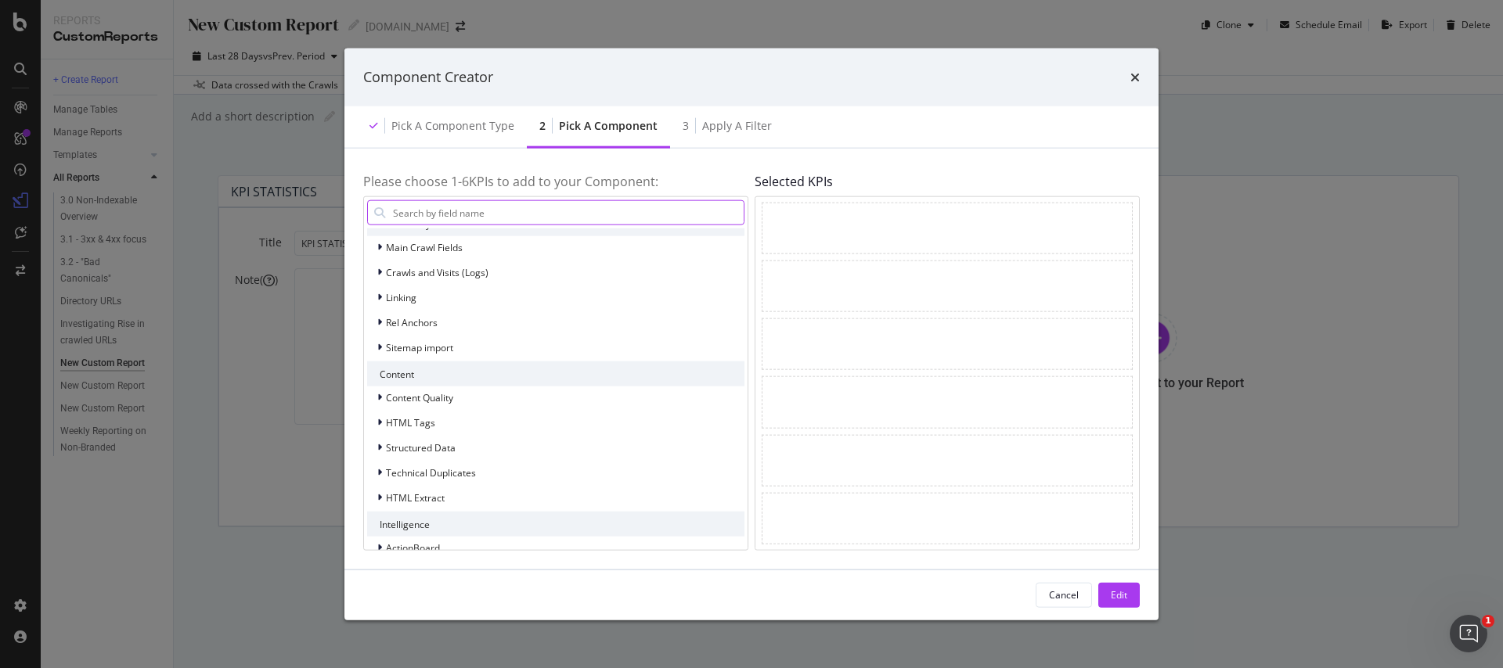
scroll to position [201, 0]
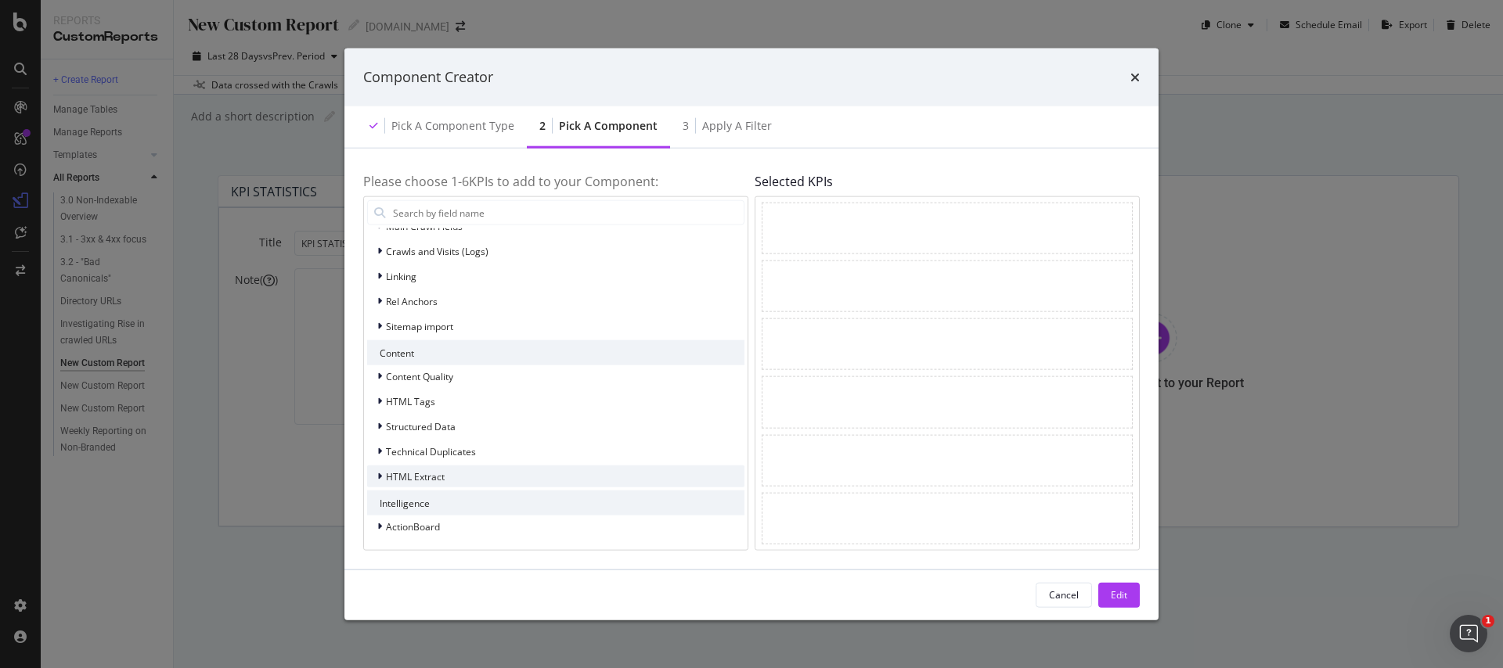
click at [393, 480] on span "HTML Extract" at bounding box center [415, 476] width 59 height 13
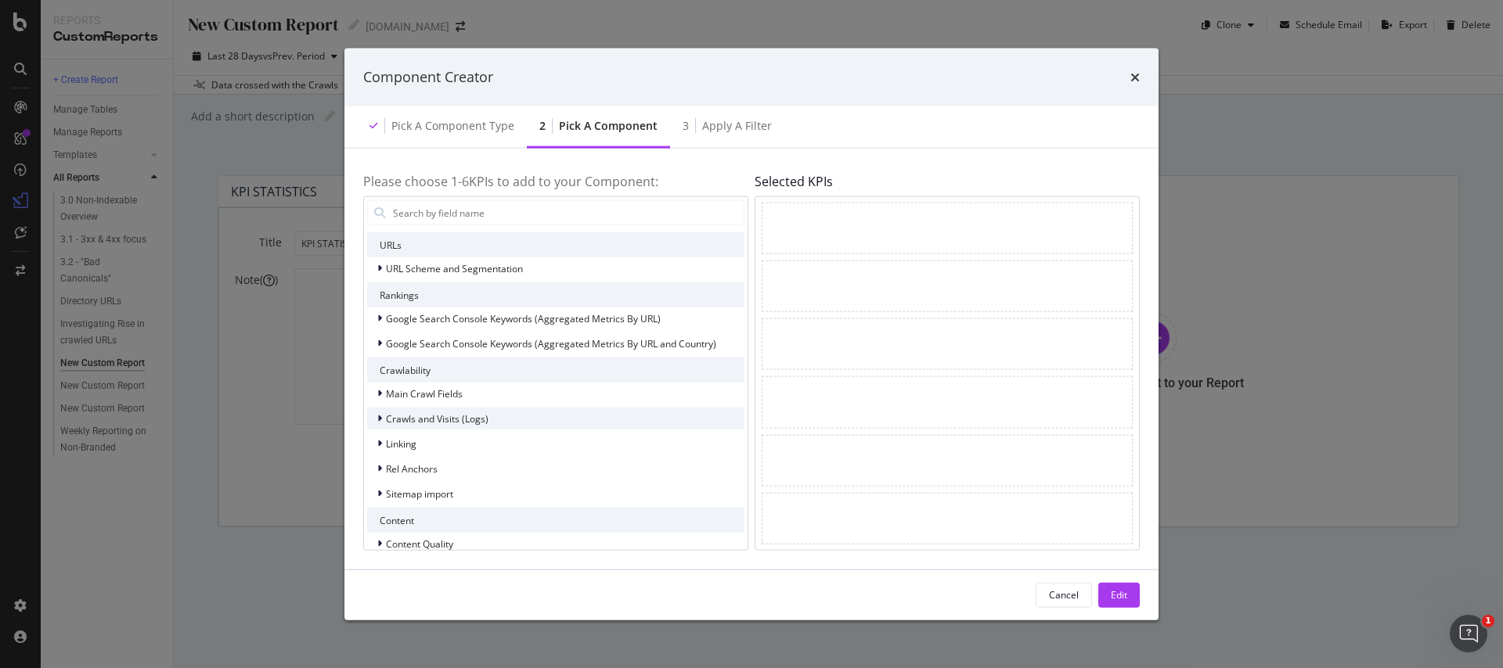
scroll to position [23, 0]
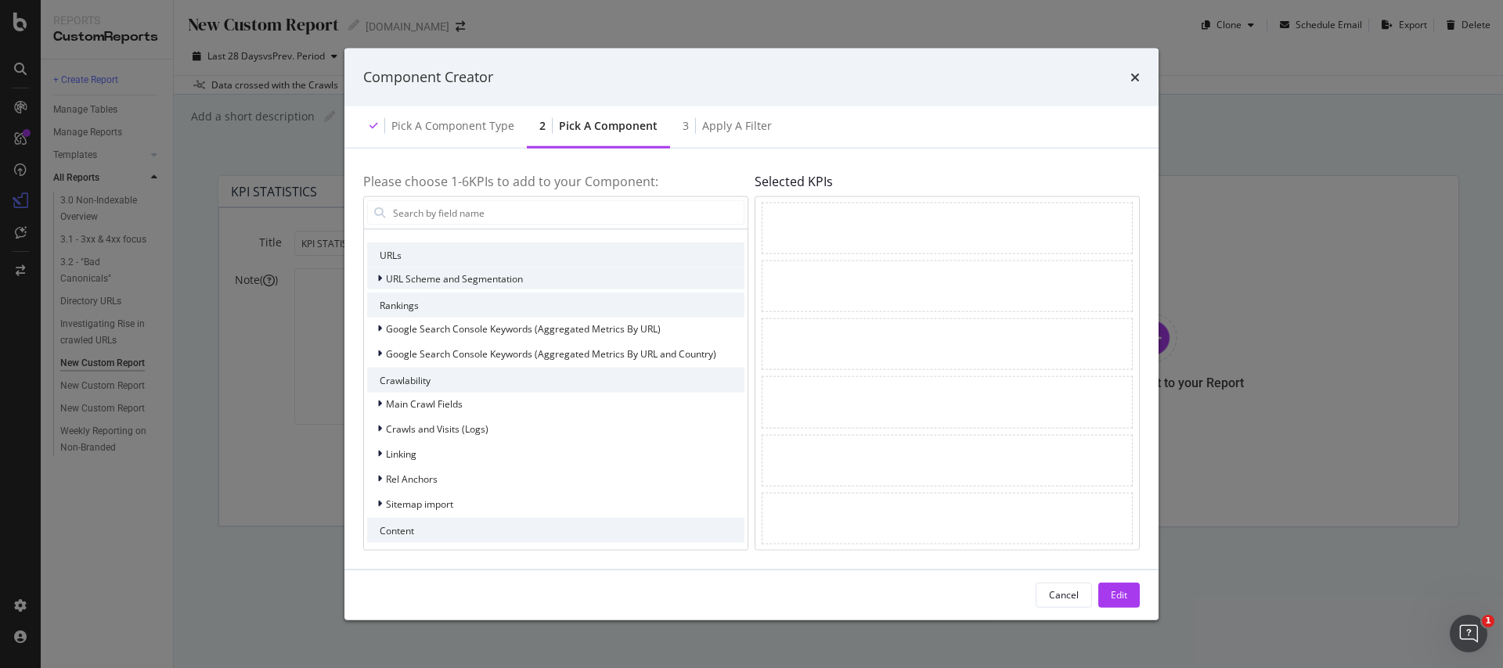
click at [394, 273] on span "URL Scheme and Segmentation" at bounding box center [454, 278] width 137 height 13
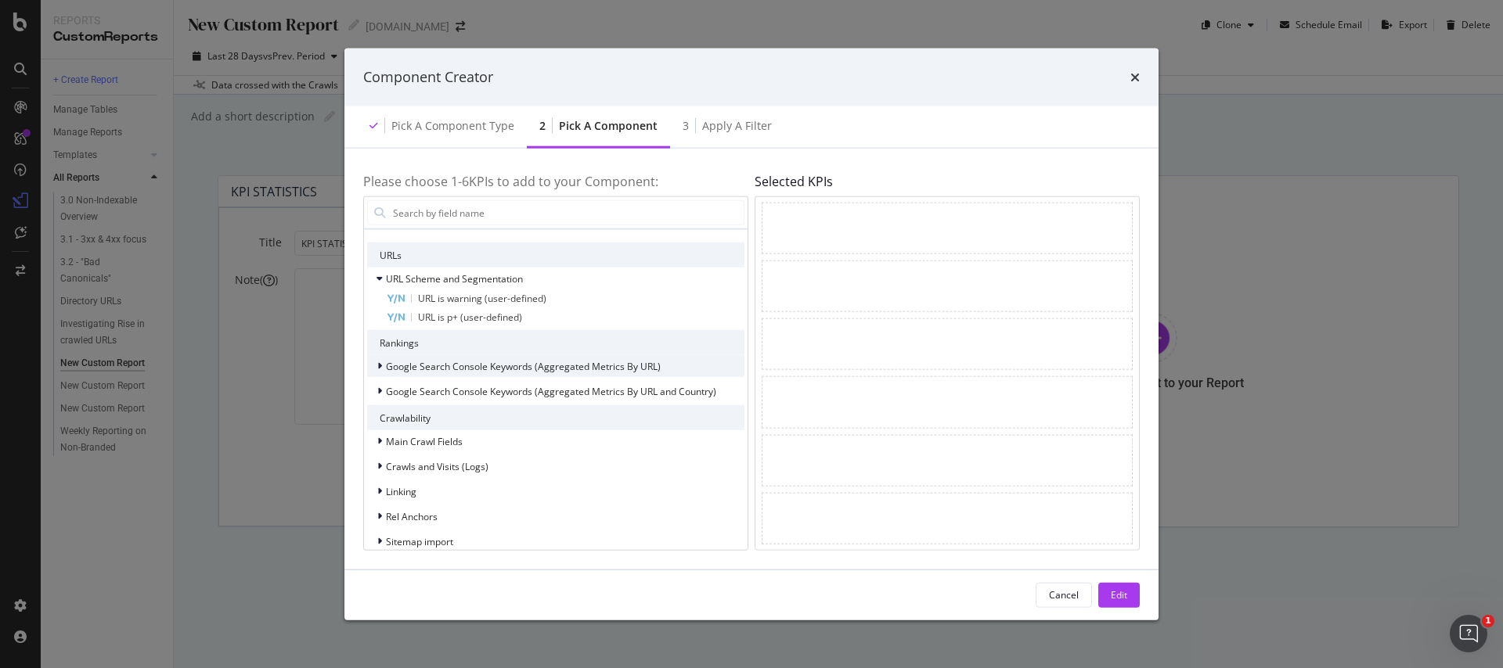
click at [390, 365] on span "Google Search Console Keywords (Aggregated Metrics By URL)" at bounding box center [523, 365] width 275 height 13
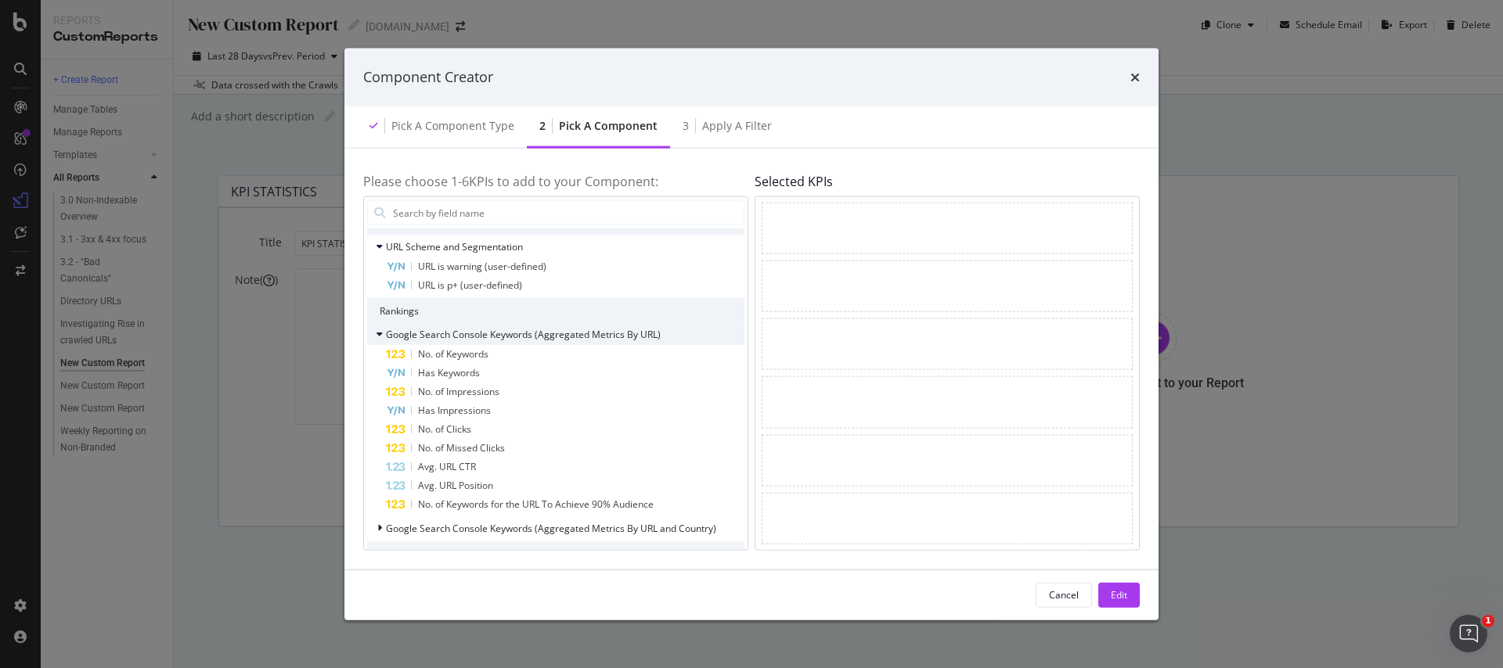
scroll to position [57, 0]
click at [391, 330] on span "Google Search Console Keywords (Aggregated Metrics By URL)" at bounding box center [523, 332] width 275 height 13
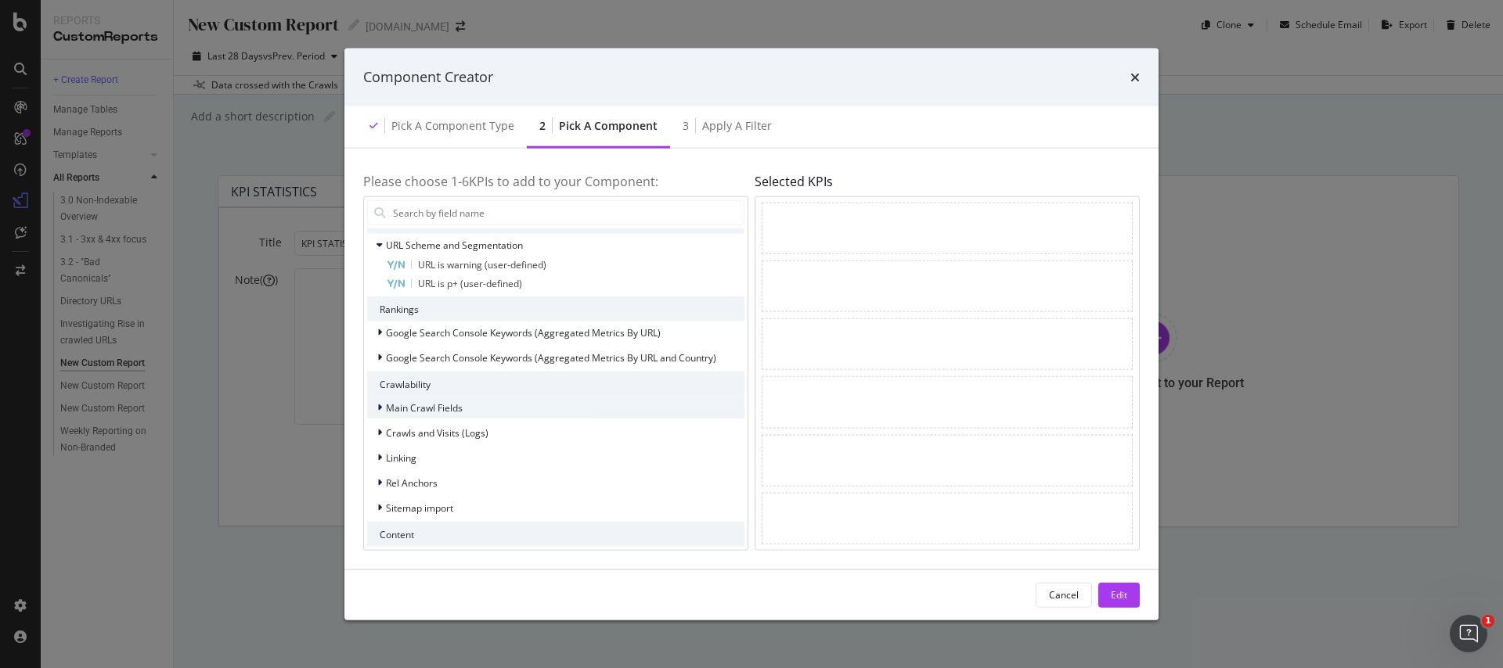
click at [382, 406] on div "modal" at bounding box center [381, 408] width 9 height 16
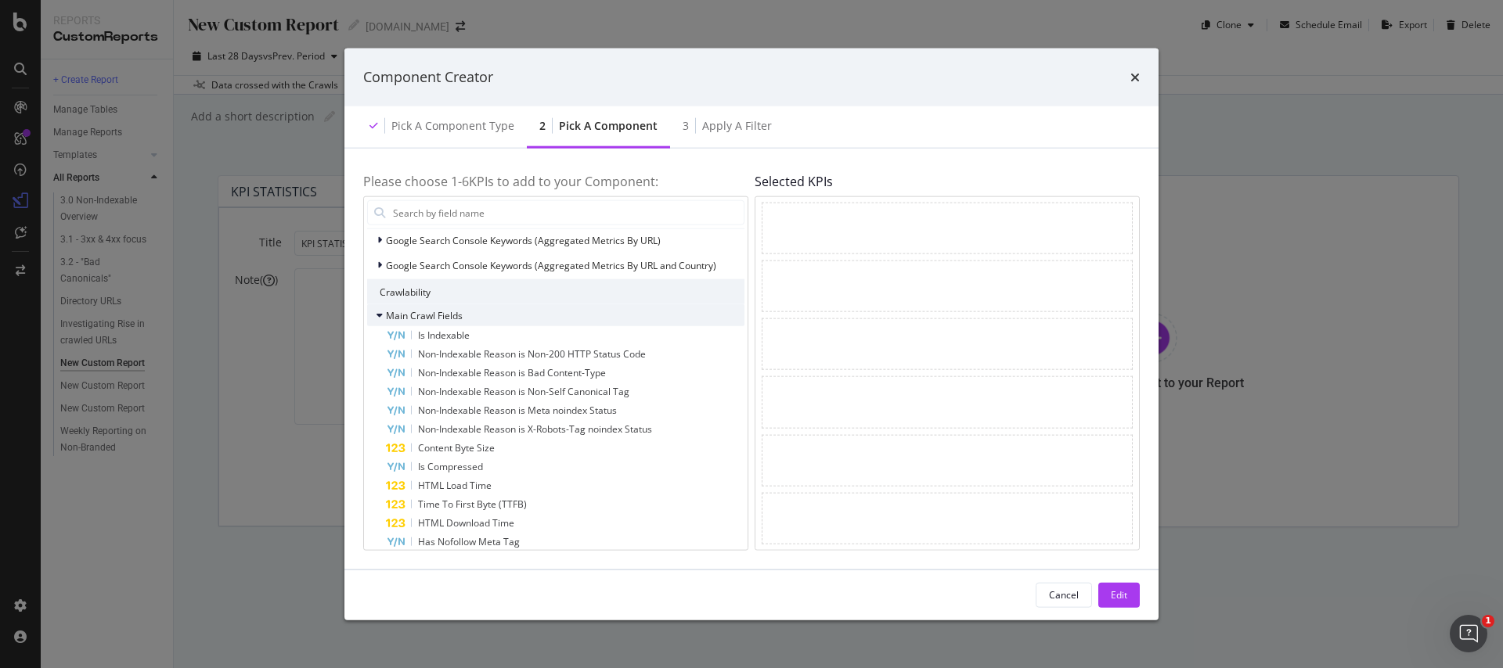
scroll to position [0, 0]
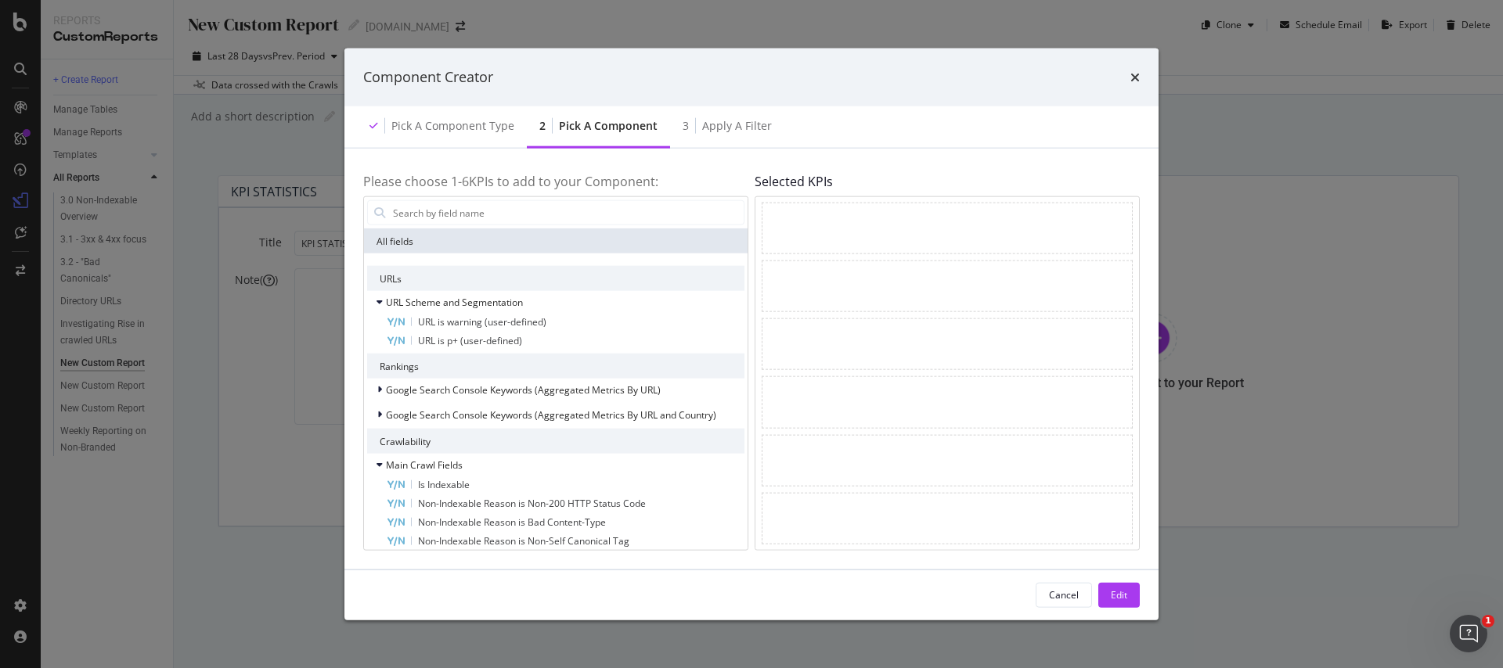
click at [421, 232] on div "All fields" at bounding box center [556, 241] width 384 height 25
click at [421, 225] on div "modal" at bounding box center [556, 212] width 384 height 31
click at [421, 218] on input "modal" at bounding box center [567, 212] width 352 height 23
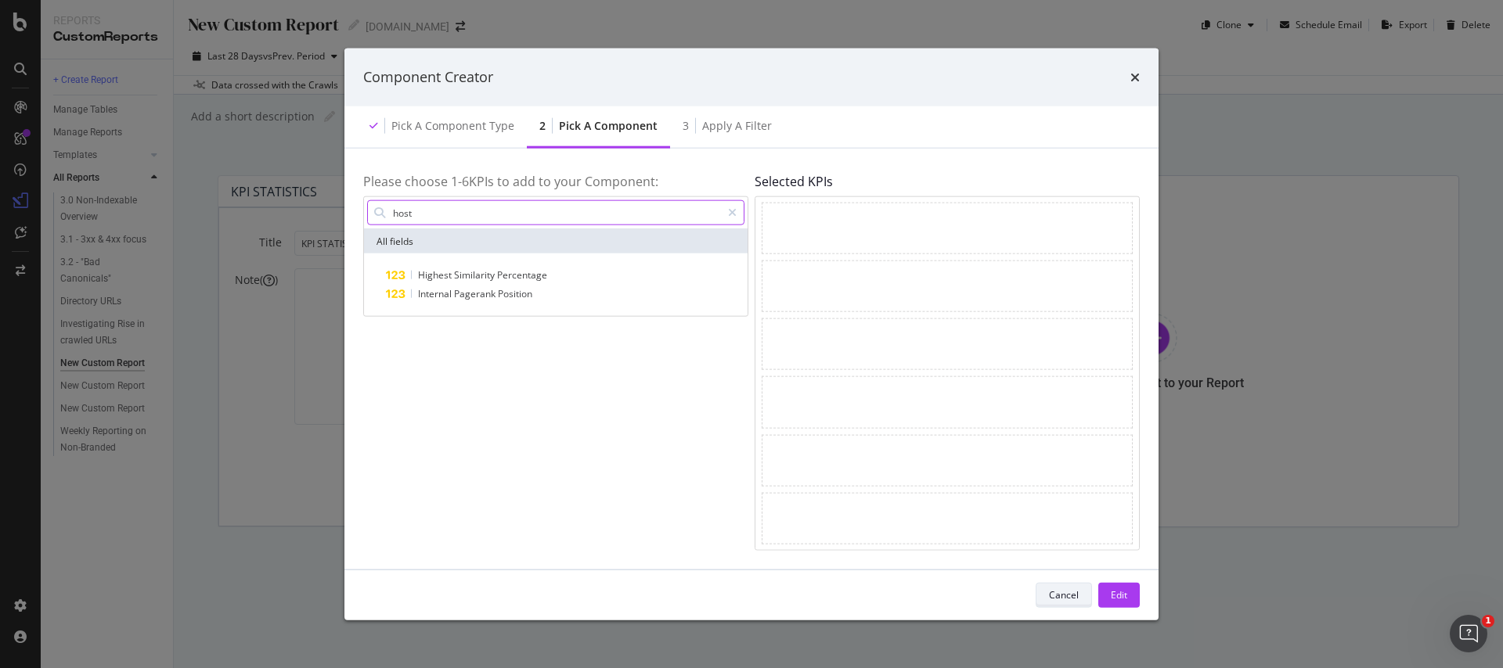
type input "host"
click at [1060, 605] on div "Cancel" at bounding box center [1064, 595] width 30 height 22
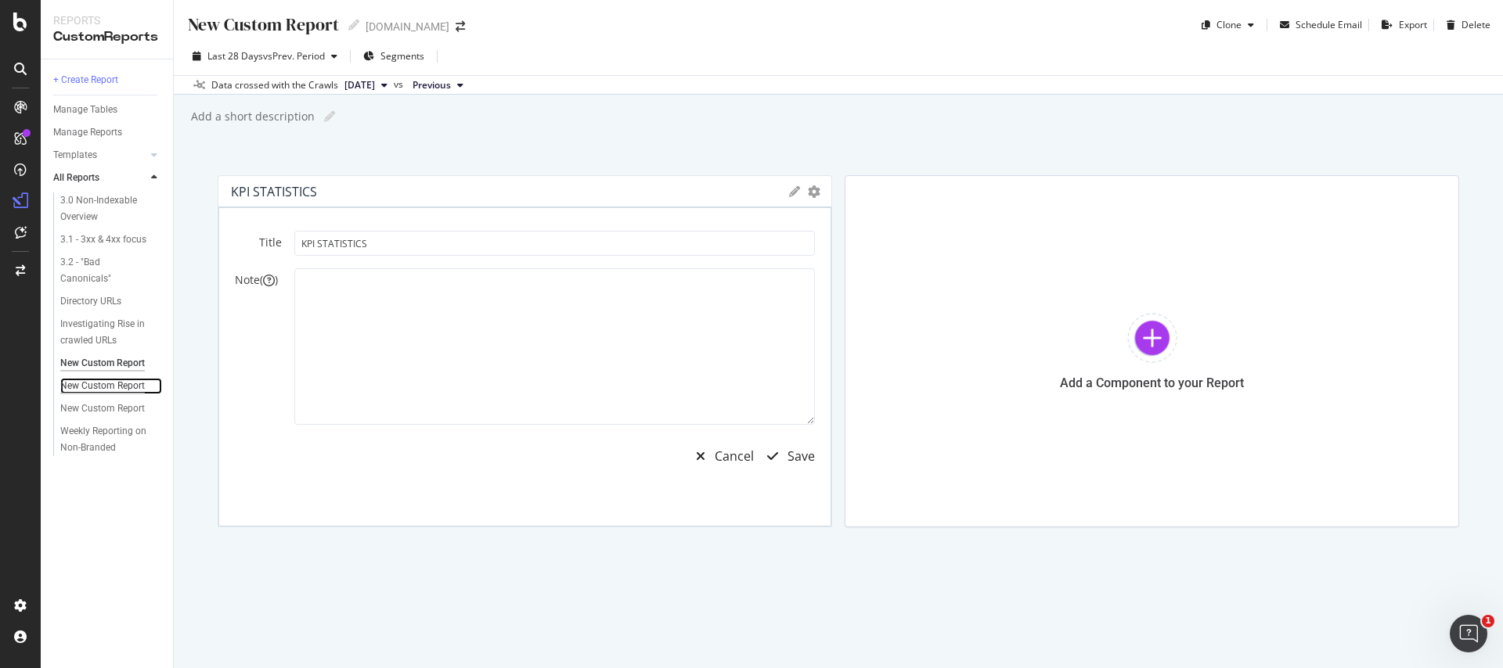
click at [90, 384] on div "New Custom Report" at bounding box center [102, 386] width 85 height 16
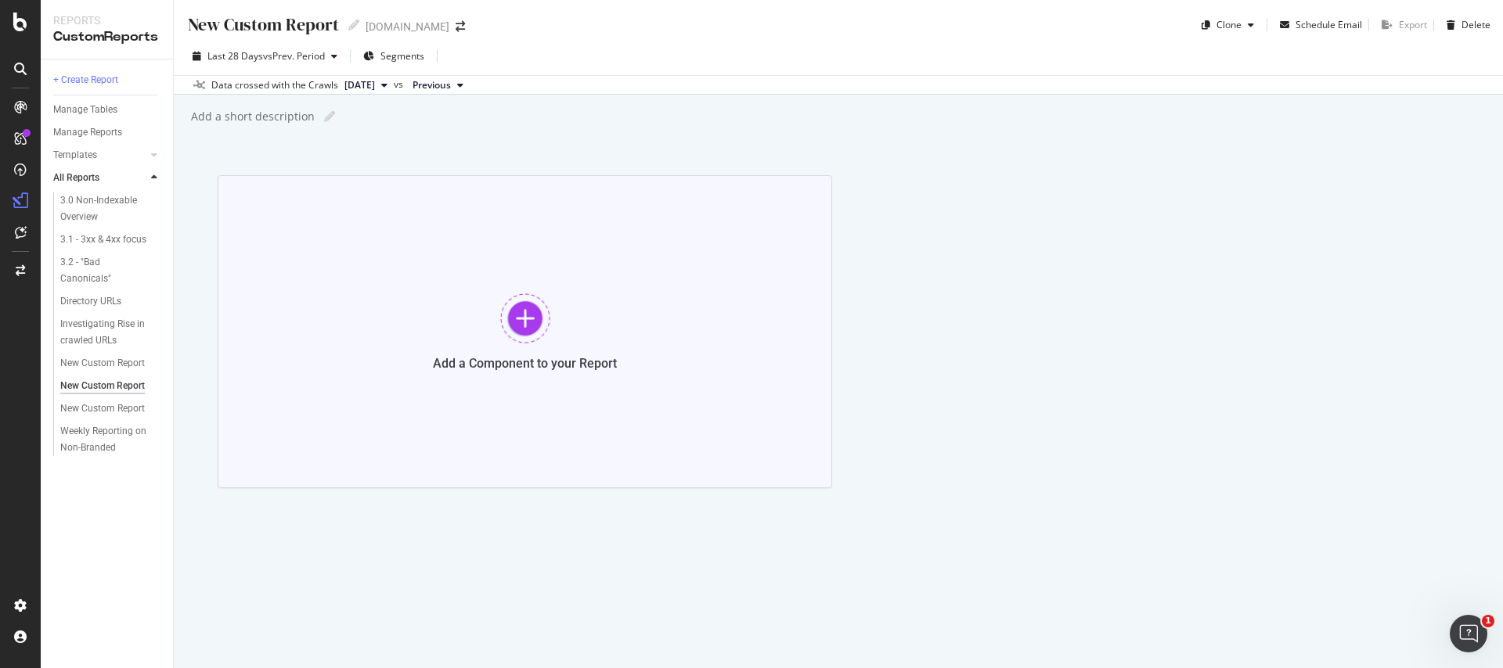
click at [535, 290] on div "Add a Component to your Report" at bounding box center [525, 331] width 614 height 313
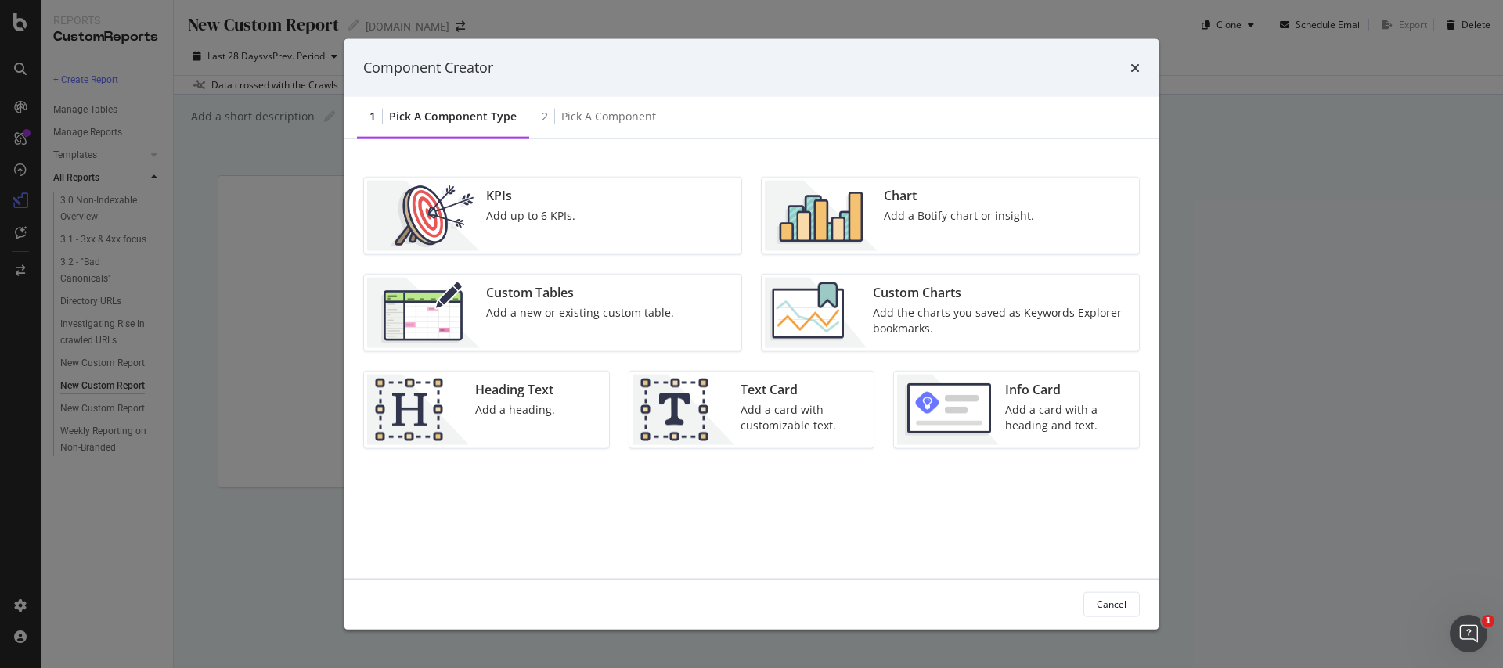
click at [525, 214] on div "Add up to 6 KPIs." at bounding box center [530, 215] width 89 height 16
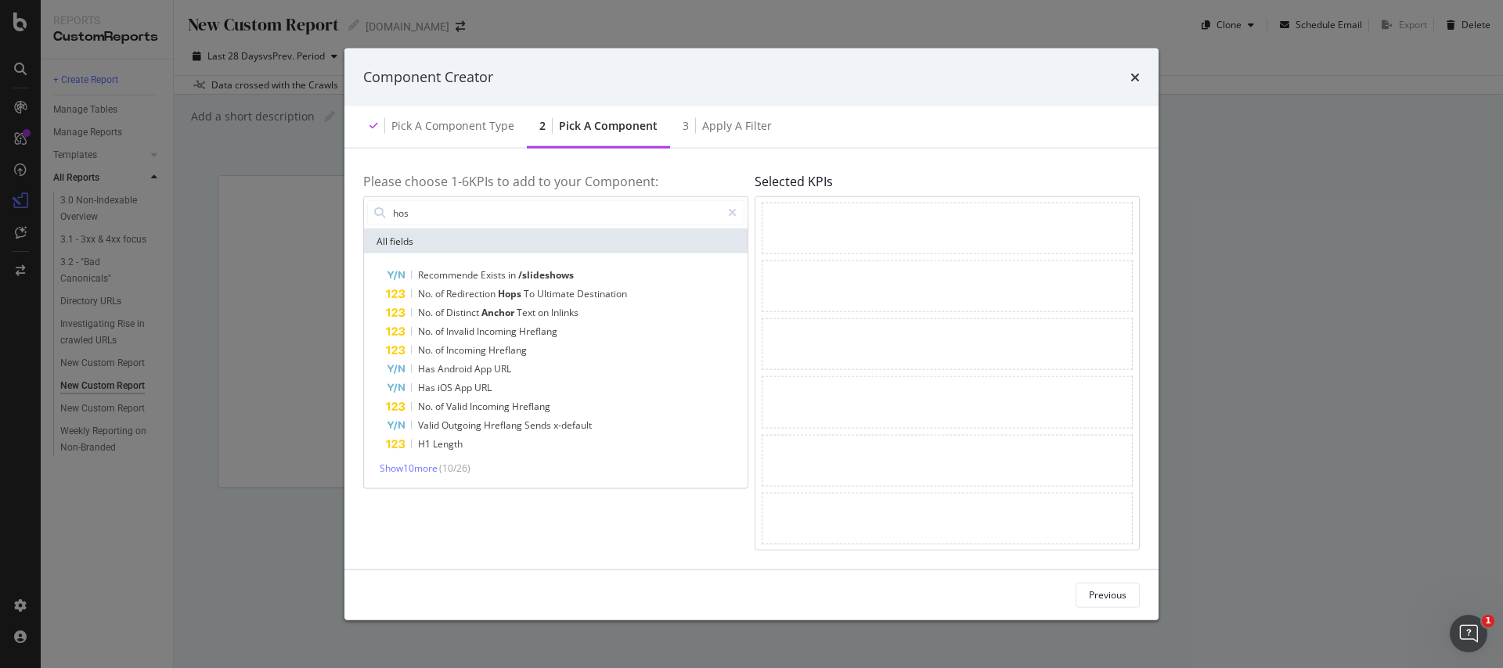
type input "host"
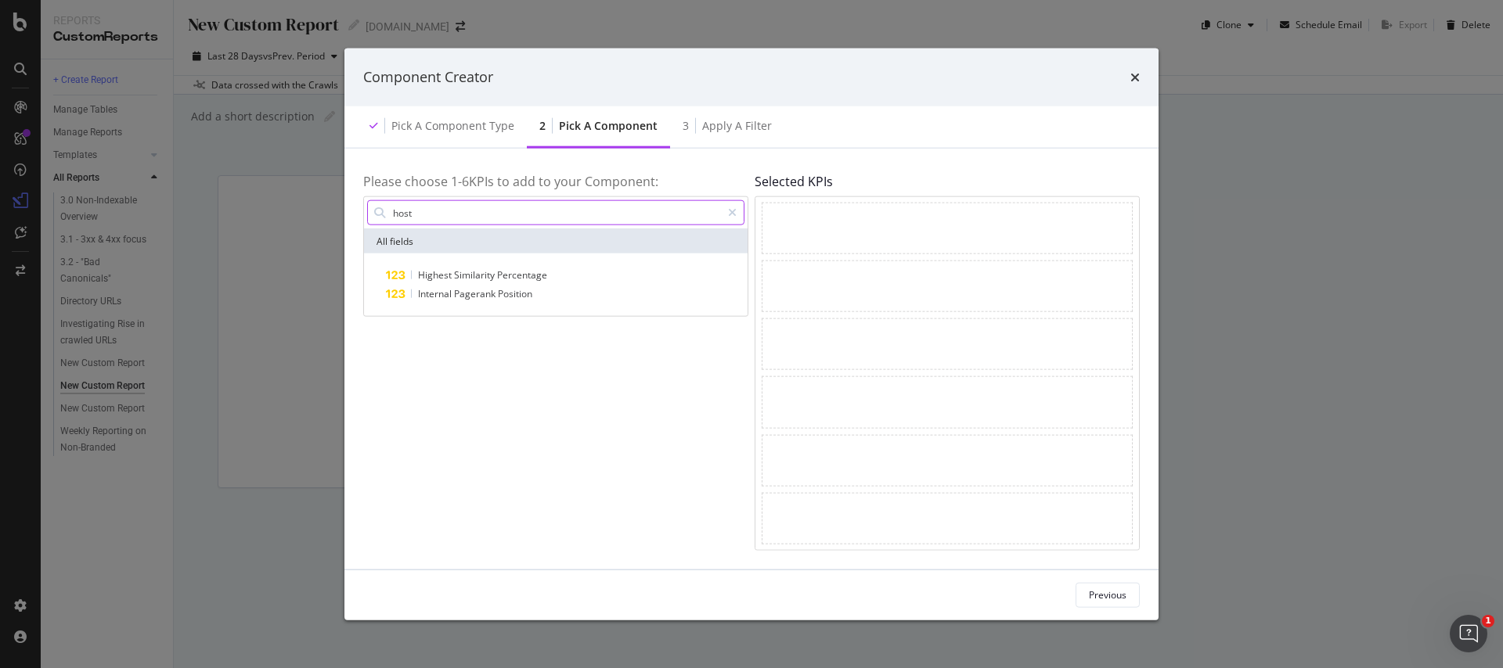
click at [412, 211] on input "host" at bounding box center [556, 212] width 330 height 23
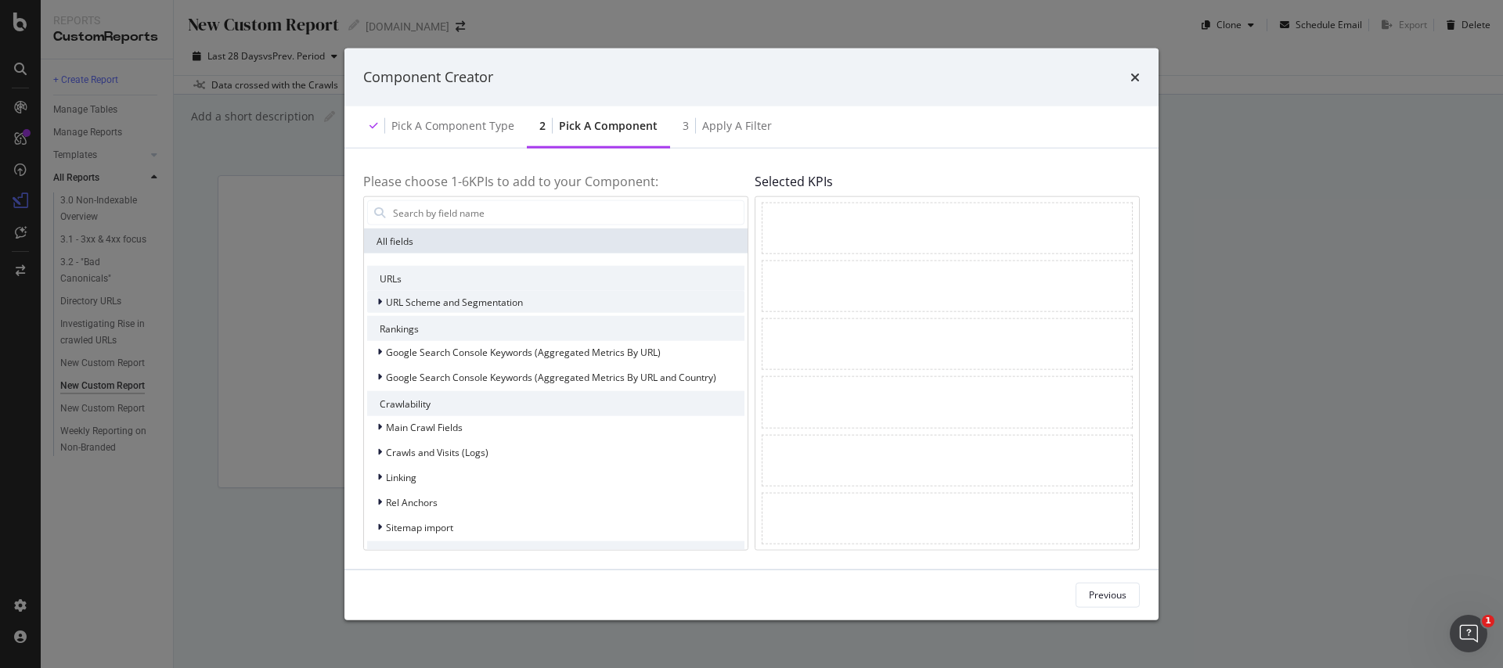
click at [374, 305] on div "URL Scheme and Segmentation" at bounding box center [445, 302] width 156 height 16
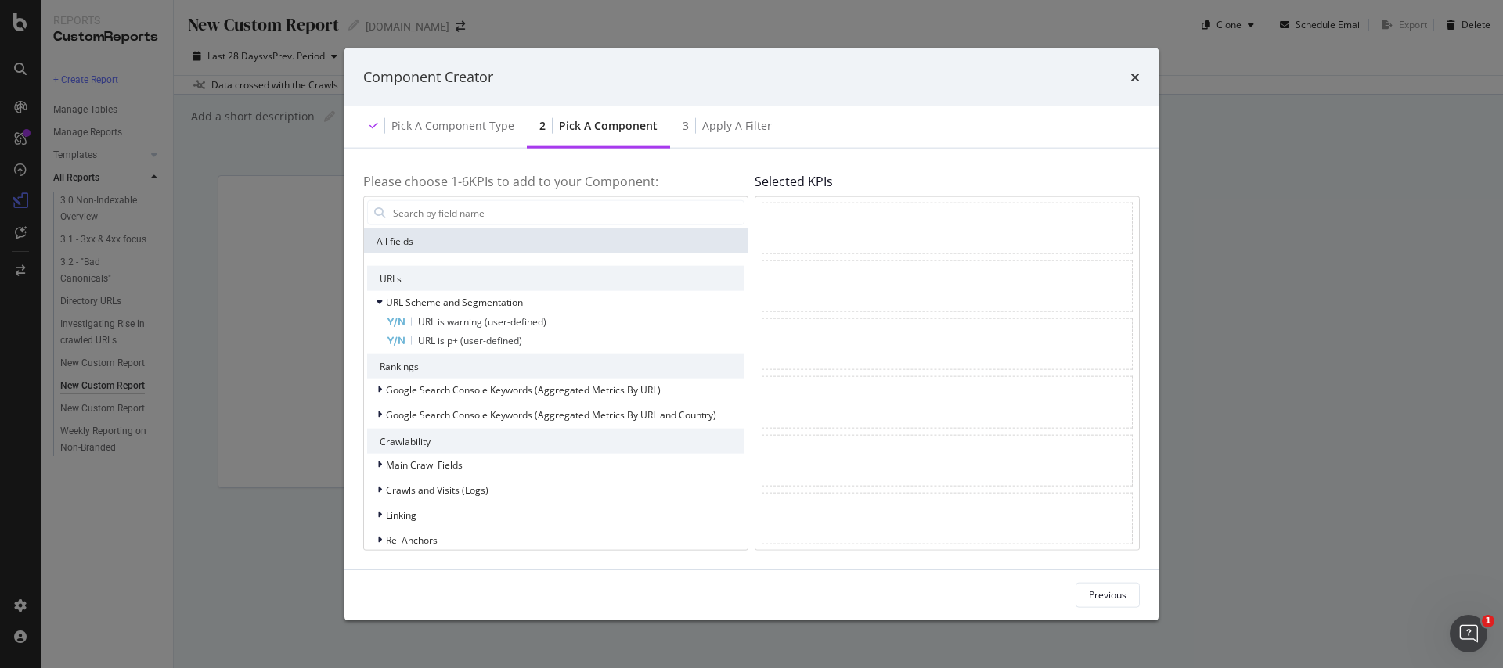
scroll to position [239, 0]
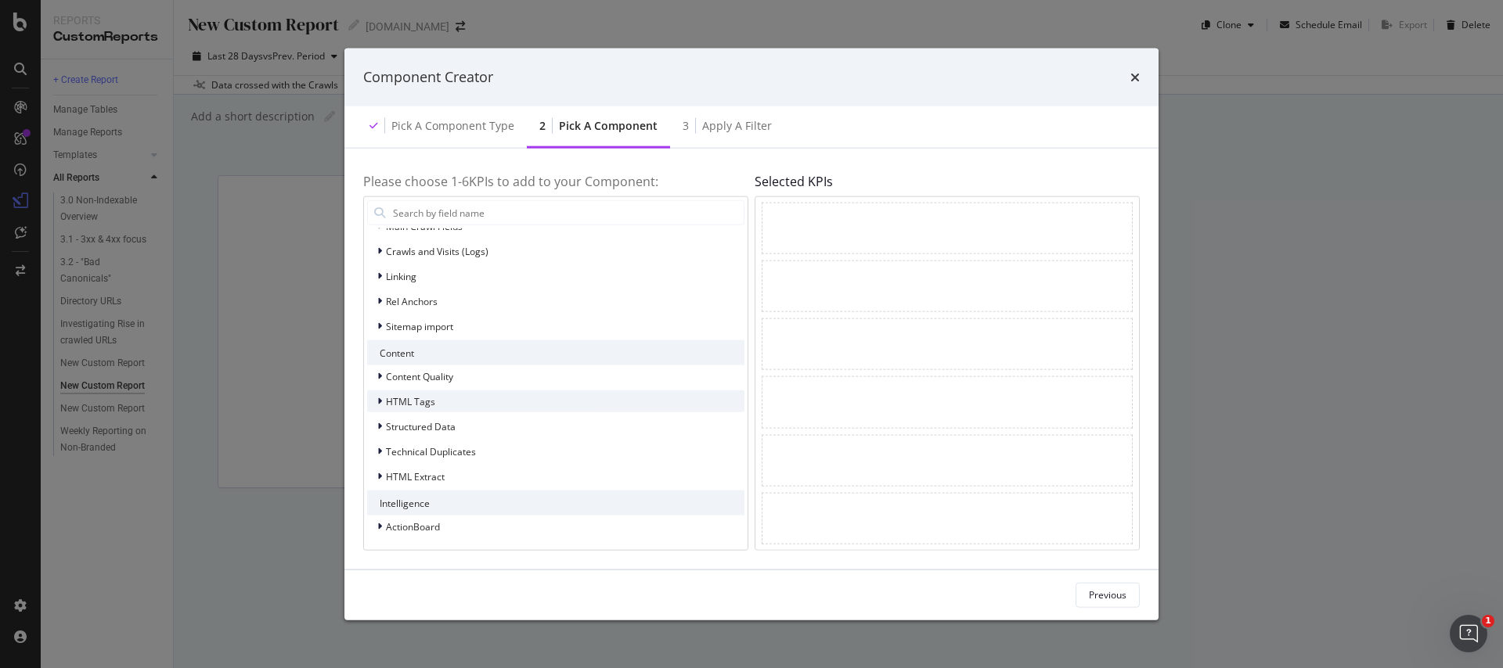
click at [402, 407] on span "HTML Tags" at bounding box center [410, 401] width 49 height 13
click at [402, 405] on span "HTML Tags" at bounding box center [410, 401] width 49 height 13
click at [403, 379] on span "Content Quality" at bounding box center [419, 375] width 67 height 13
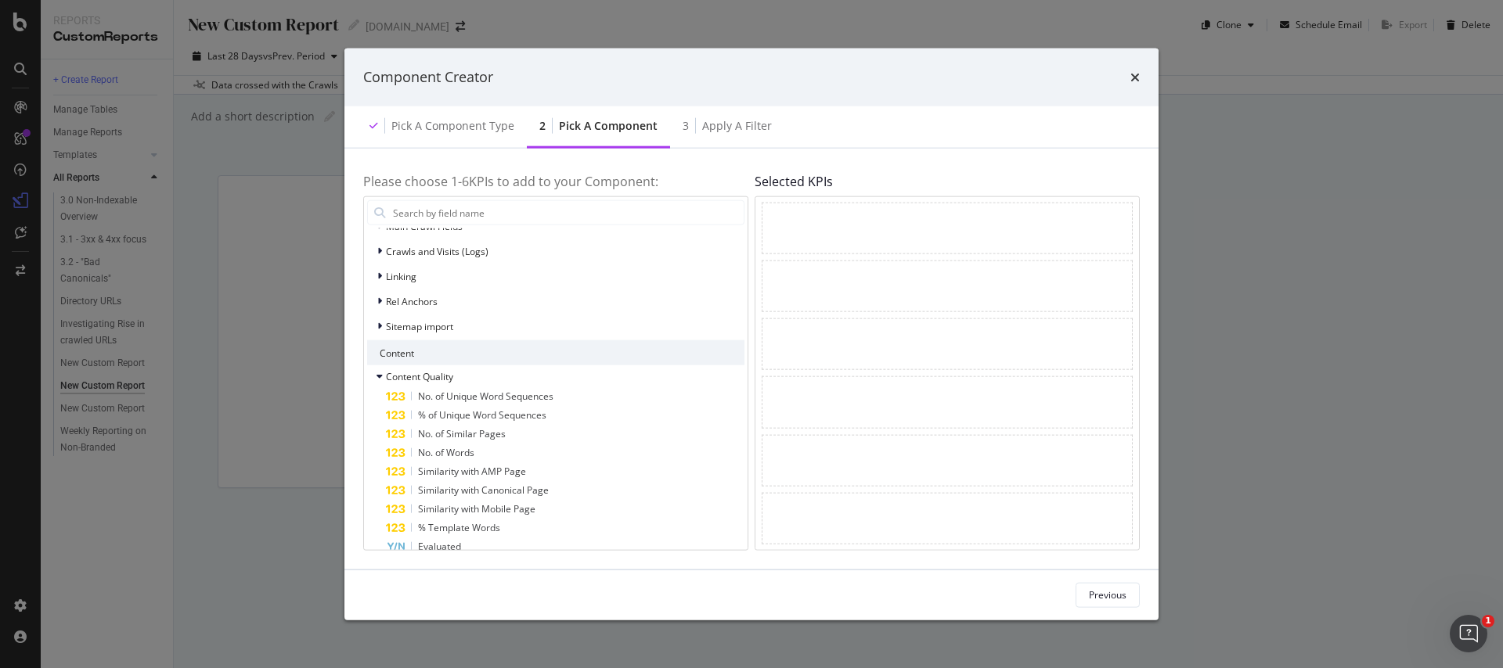
scroll to position [427, 0]
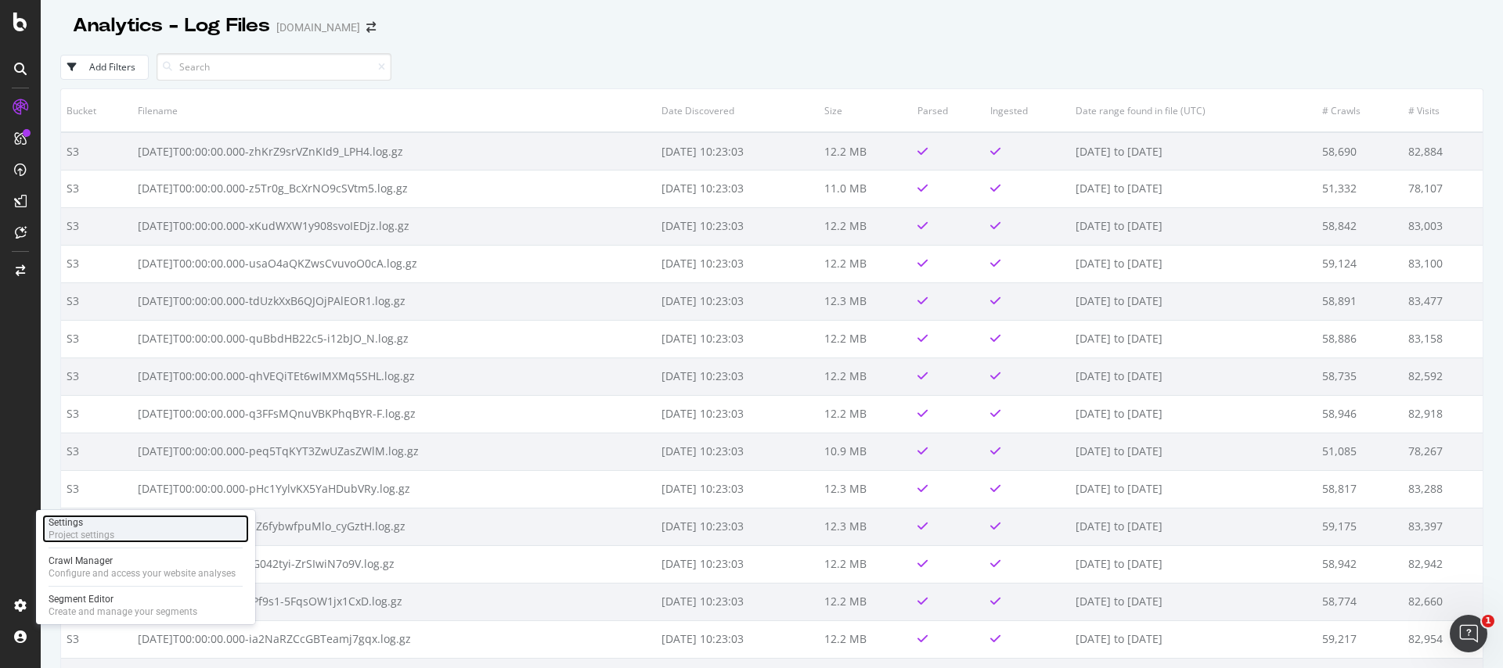
click at [82, 532] on div "Project settings" at bounding box center [82, 535] width 66 height 13
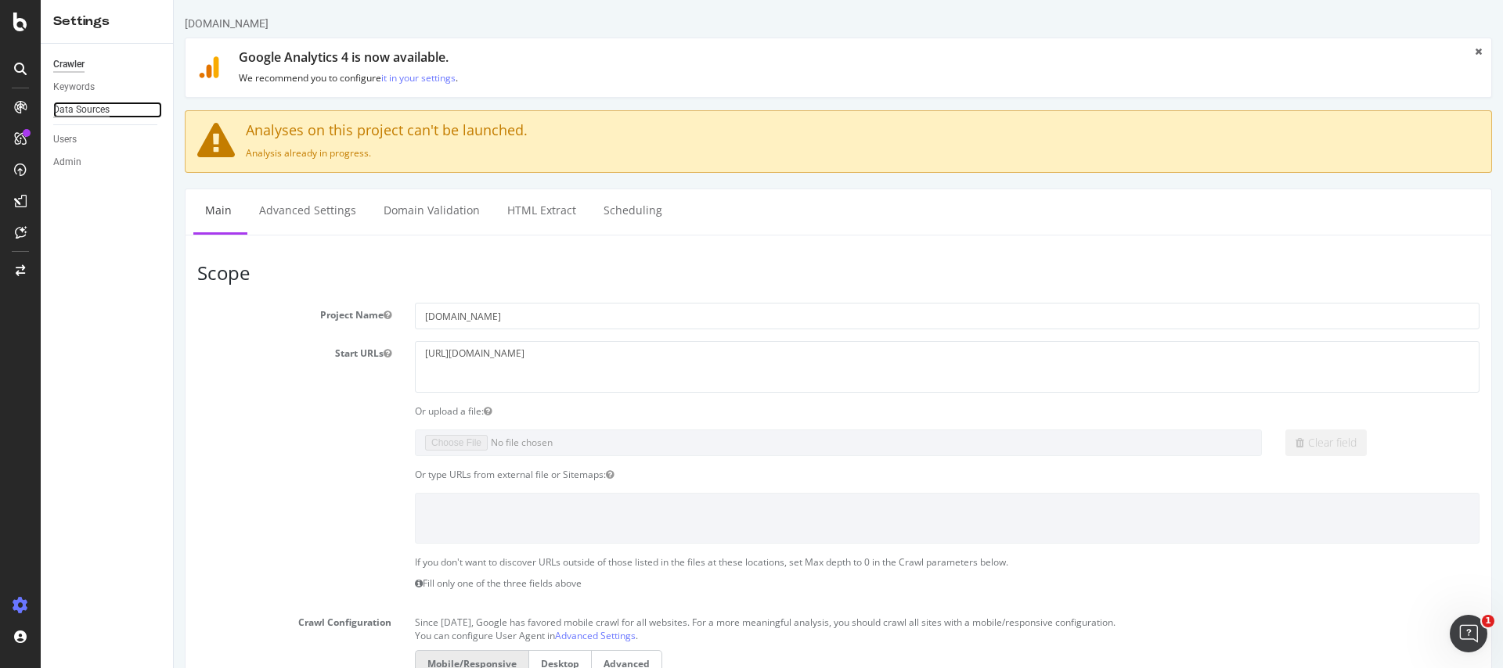
click at [98, 114] on div "Data Sources" at bounding box center [81, 110] width 56 height 16
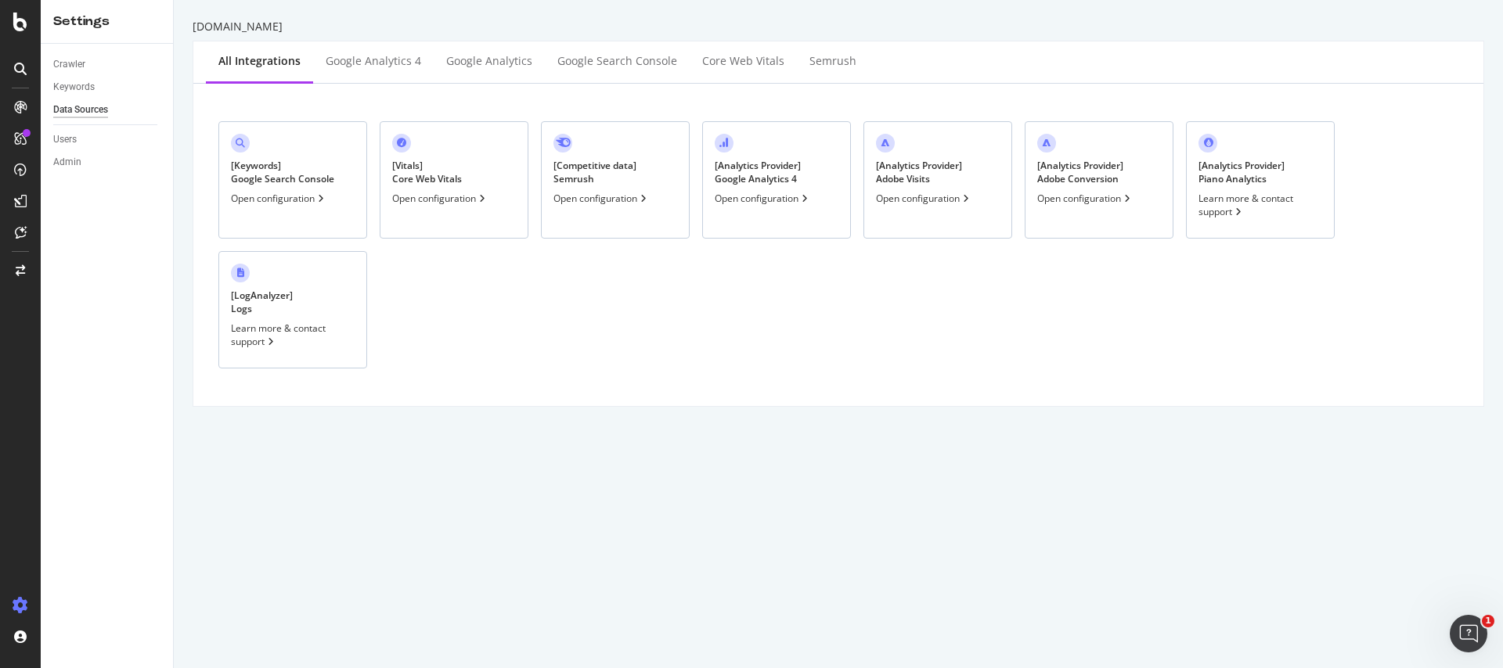
click at [258, 301] on div "[ LogAnalyzer ] Logs" at bounding box center [262, 302] width 62 height 27
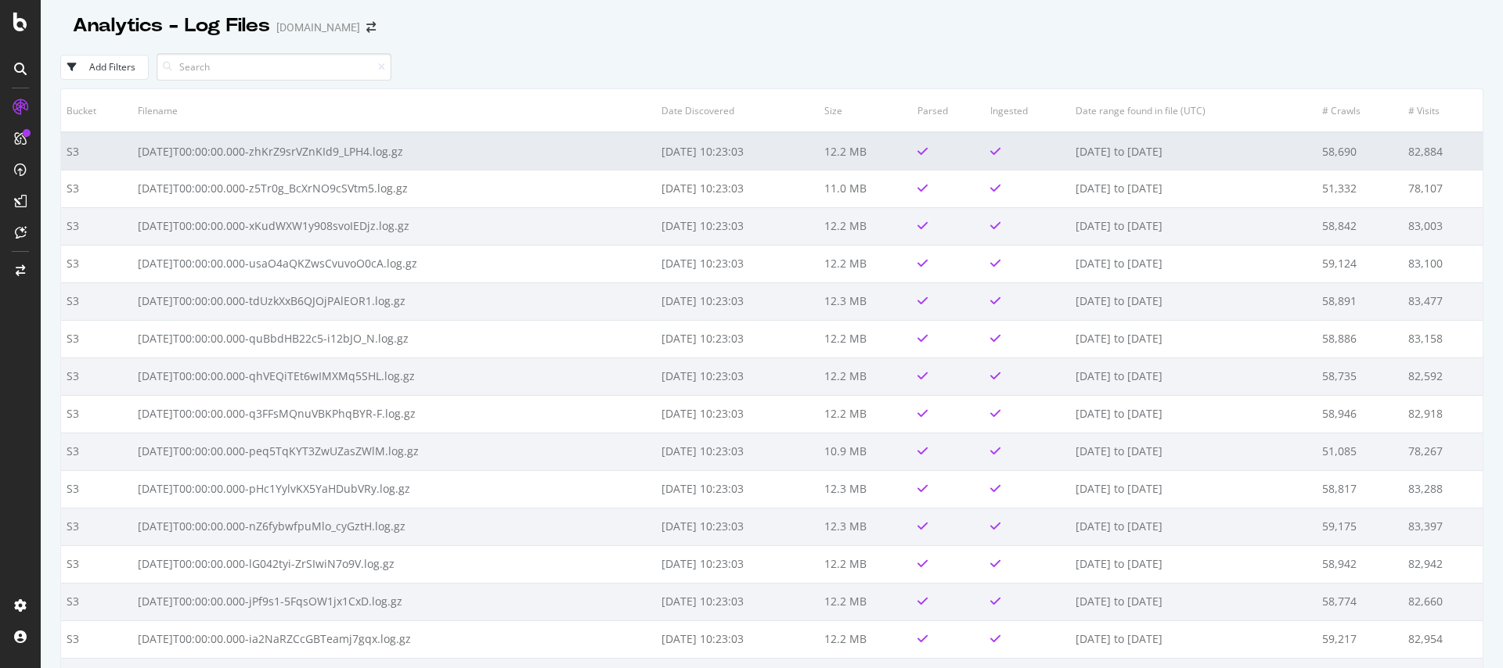
click at [279, 162] on td "[DATE]T00:00:00.000-zhKrZ9srVZnKId9_LPH4.log.gz" at bounding box center [394, 151] width 524 height 38
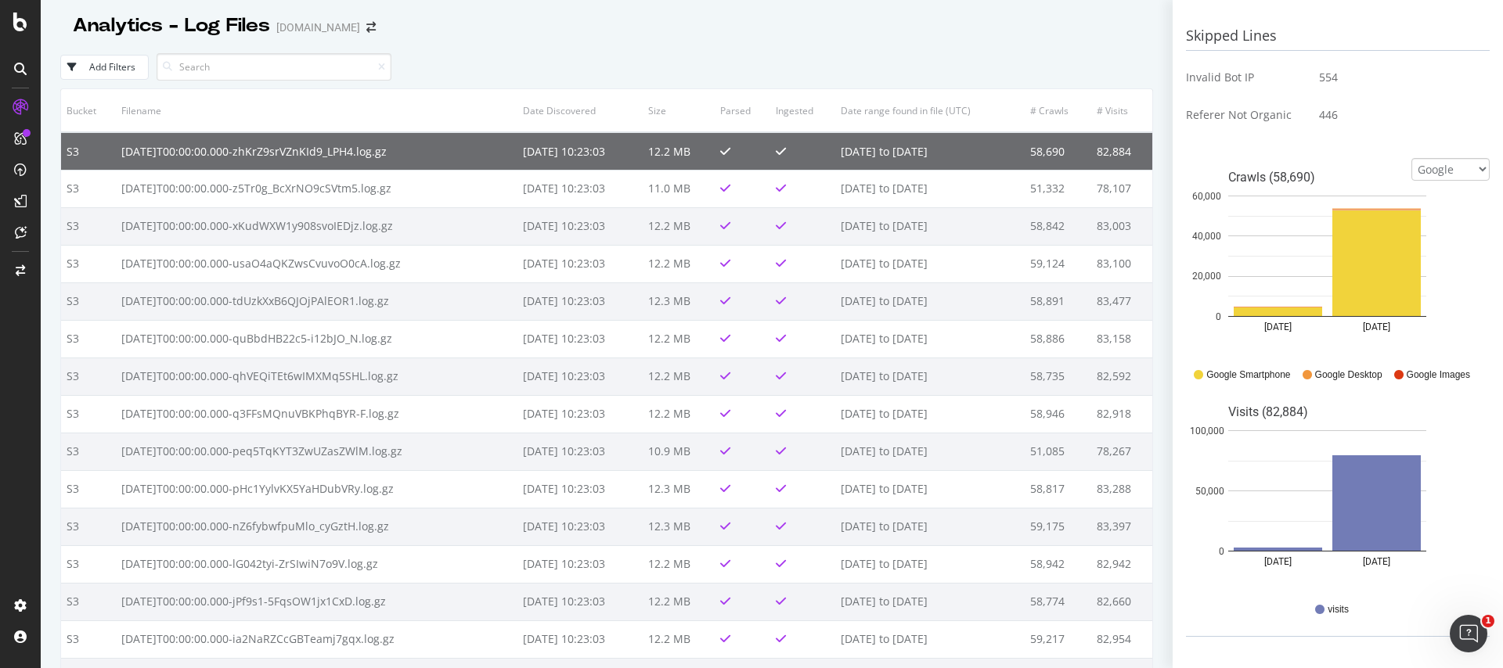
scroll to position [529, 0]
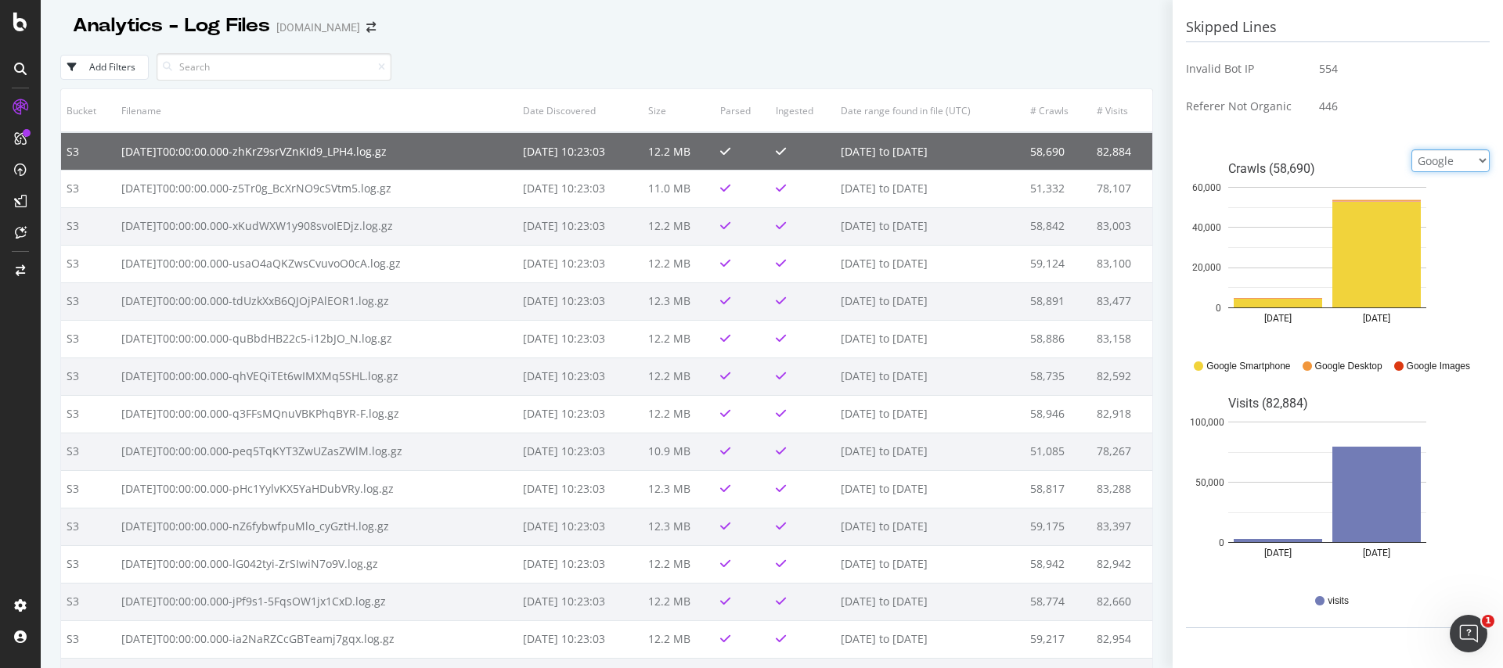
click at [1461, 157] on select "Google Bing OpenAI Other AI Bots" at bounding box center [1450, 161] width 78 height 23
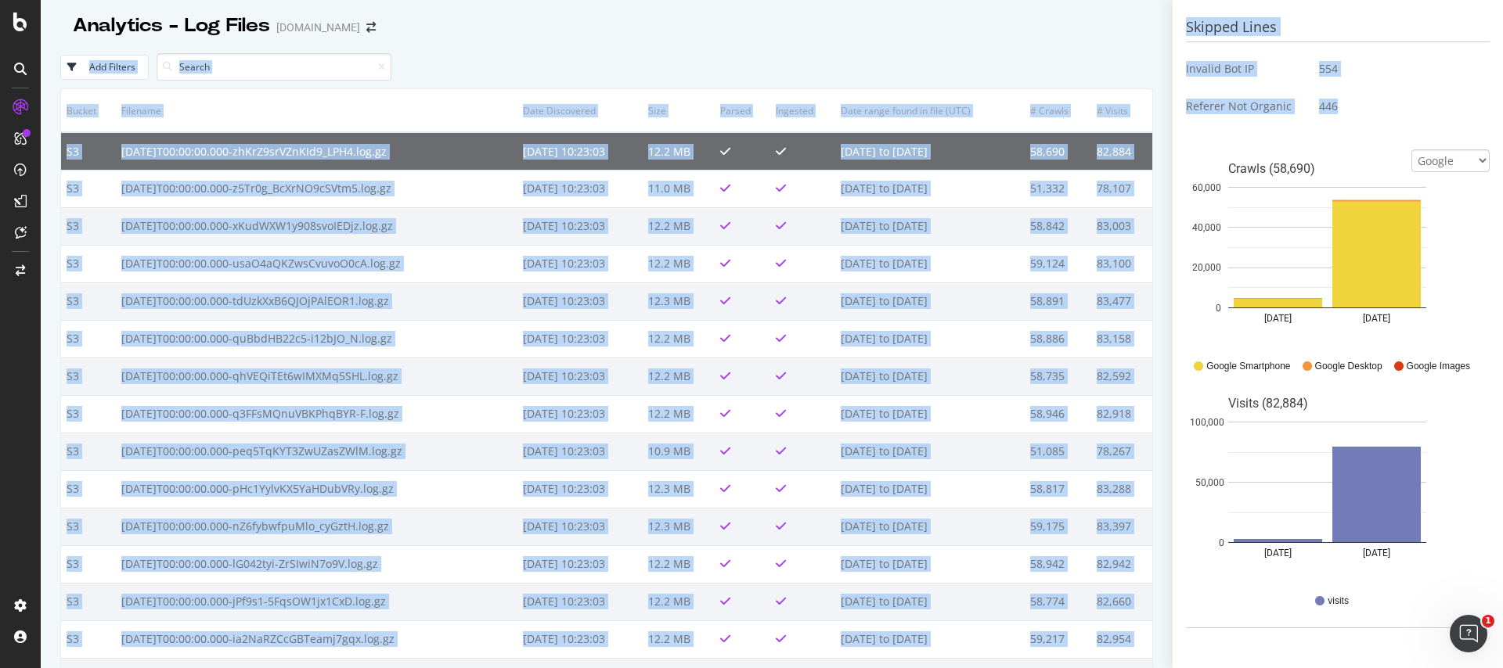
drag, startPoint x: 1038, startPoint y: 36, endPoint x: 1261, endPoint y: 126, distance: 240.6
click at [1261, 126] on div "Analytics - Log Files slideshare.net Add Filters Bucket Filename Date Discovere…" at bounding box center [772, 334] width 1462 height 668
click at [1261, 126] on div "Skipped Lines Invalid Bot IP 554 Referer Not Organic 446" at bounding box center [1338, 77] width 304 height 128
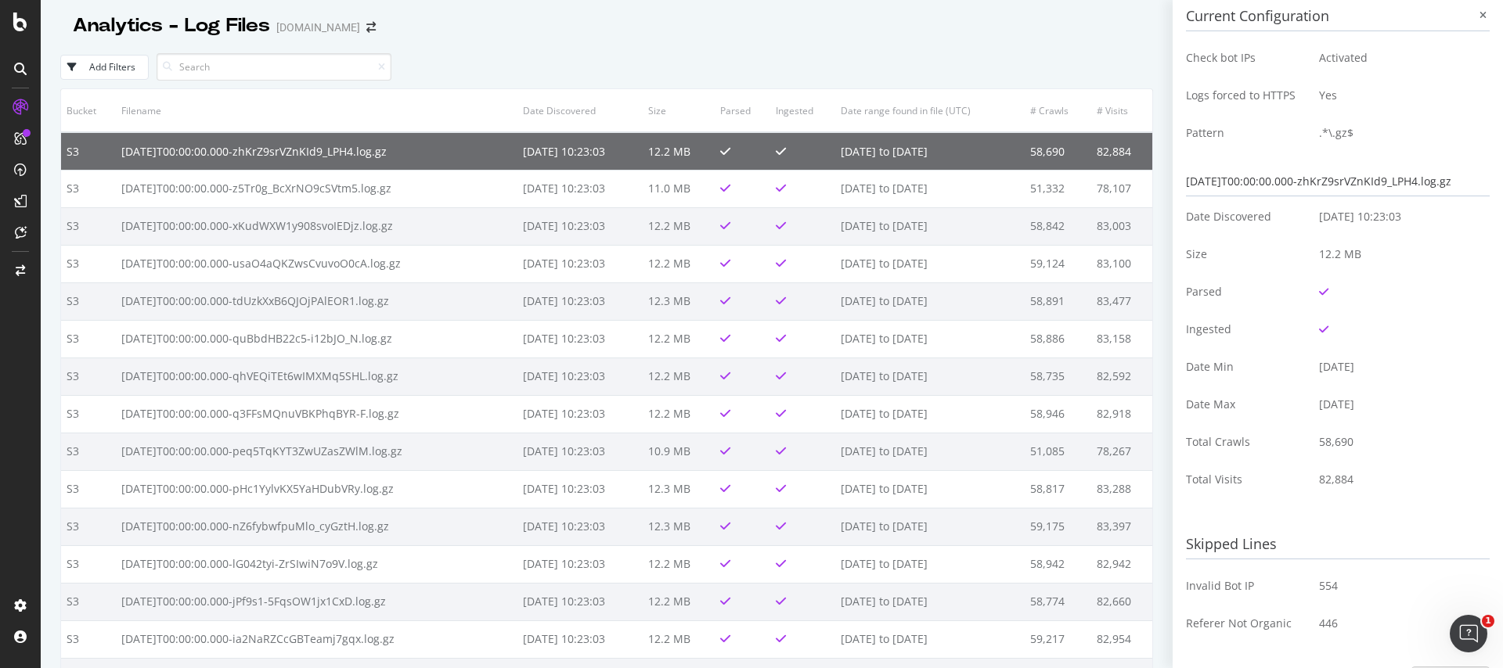
scroll to position [0, 0]
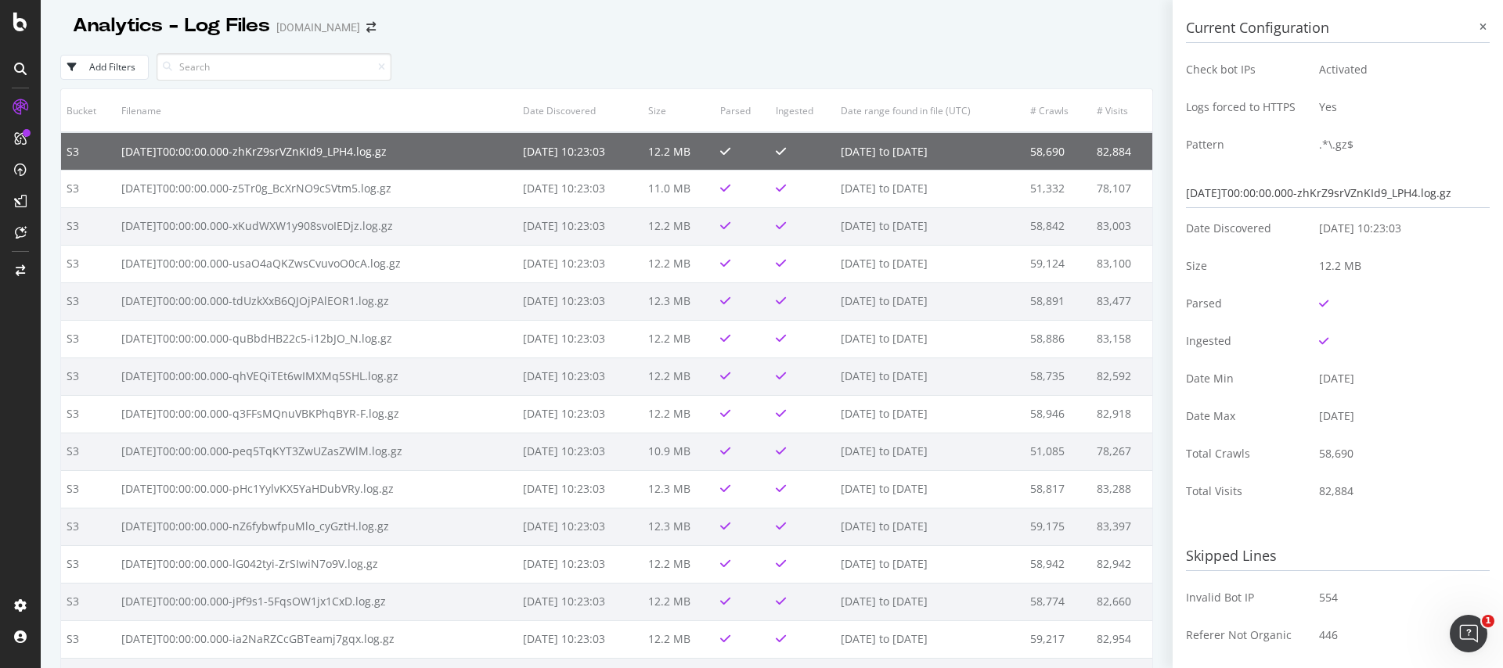
click at [741, 38] on div "Analytics - Log Files slideshare.net" at bounding box center [606, 19] width 1093 height 39
click at [1484, 24] on icon at bounding box center [1482, 27] width 7 height 9
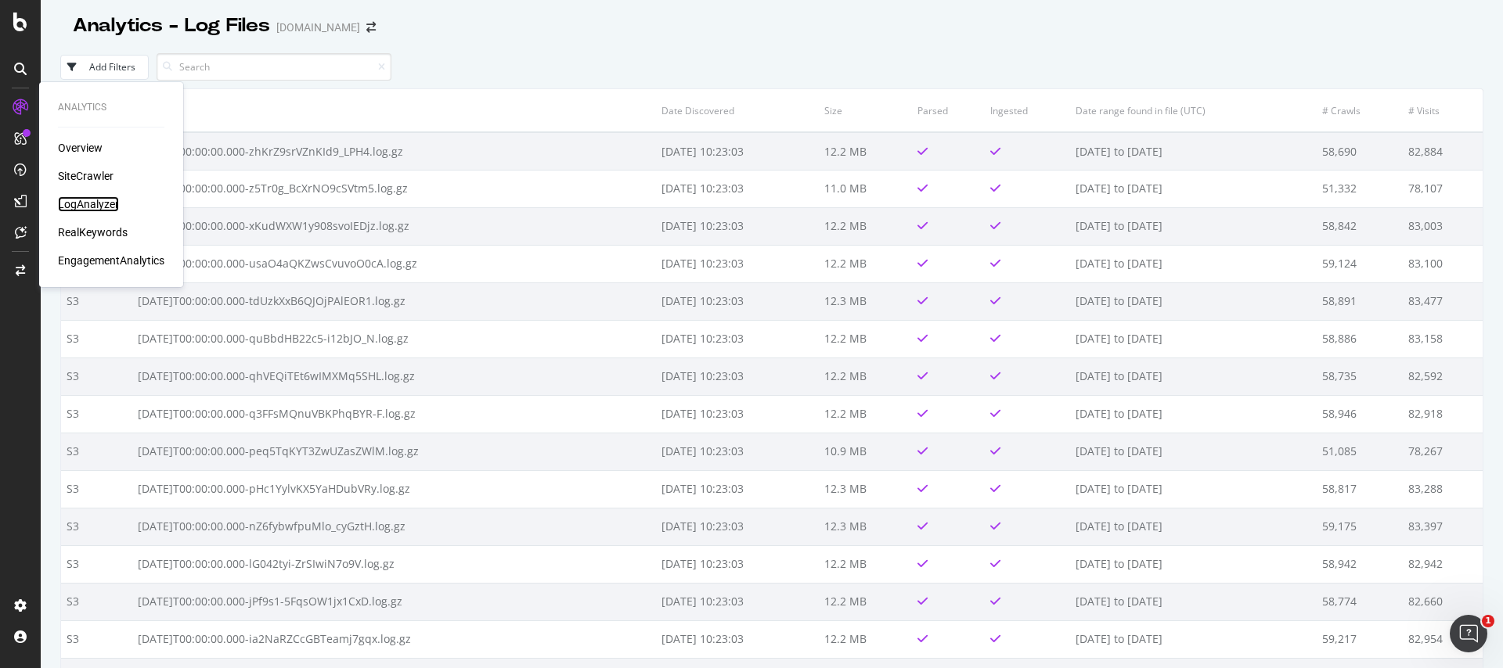
click at [83, 202] on div "LogAnalyzer" at bounding box center [88, 204] width 61 height 16
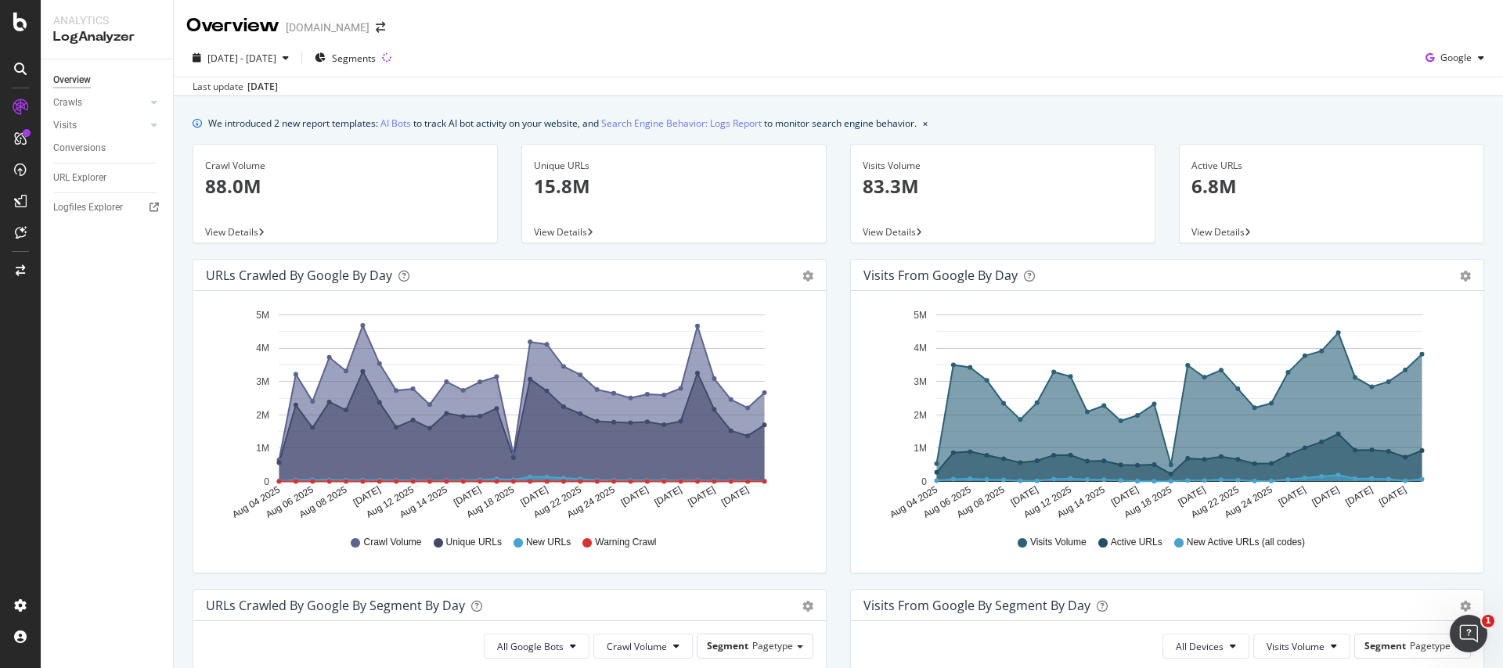
click at [384, 544] on span "Crawl Volume" at bounding box center [392, 542] width 58 height 13
click at [398, 544] on span "Crawl Volume" at bounding box center [392, 542] width 58 height 13
click at [88, 106] on link "Crawls" at bounding box center [99, 103] width 93 height 16
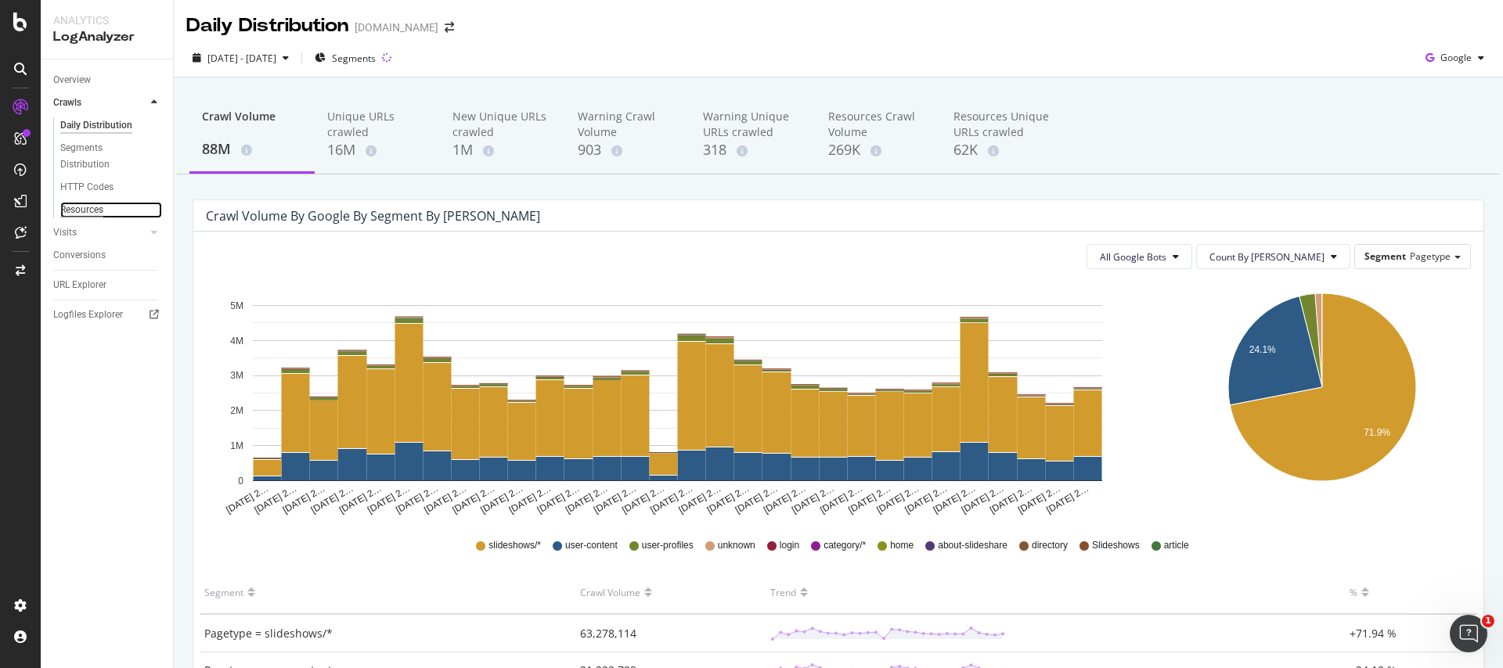
click at [82, 210] on div "Resources" at bounding box center [81, 210] width 43 height 16
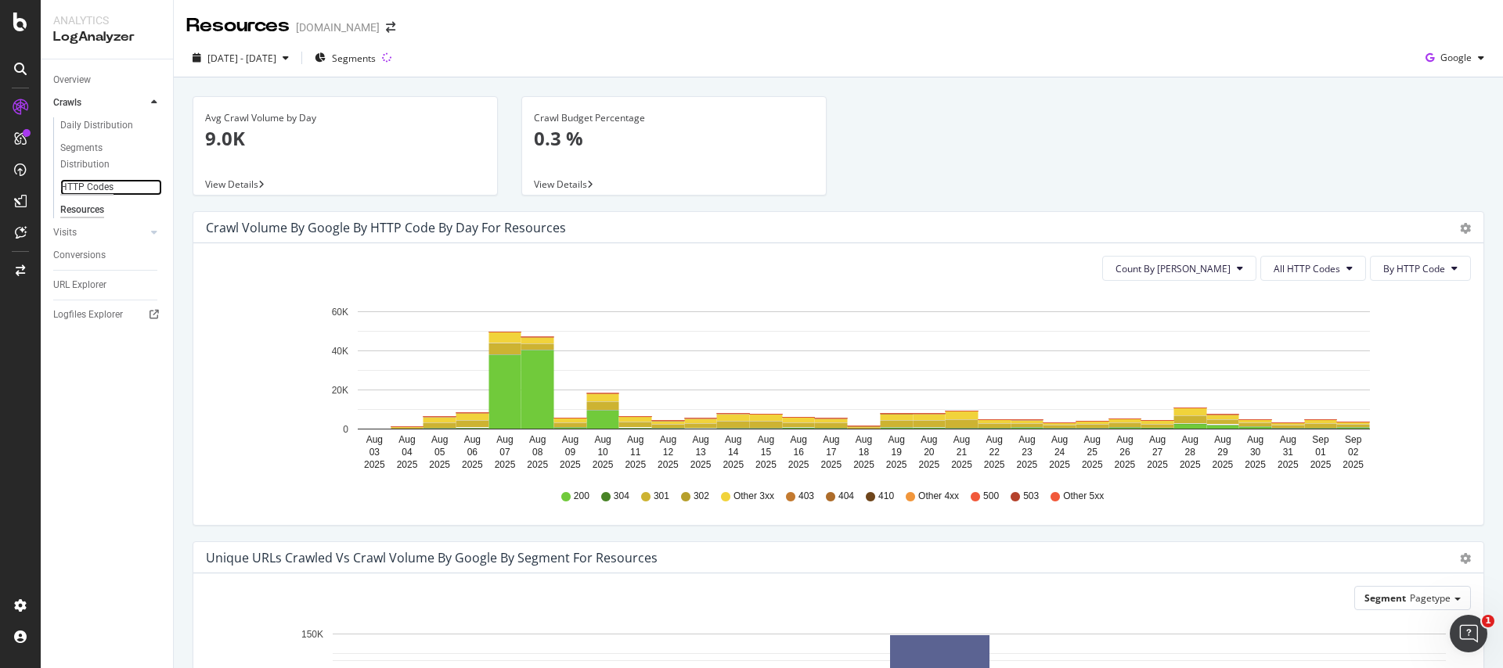
click at [82, 186] on div "HTTP Codes" at bounding box center [86, 187] width 53 height 16
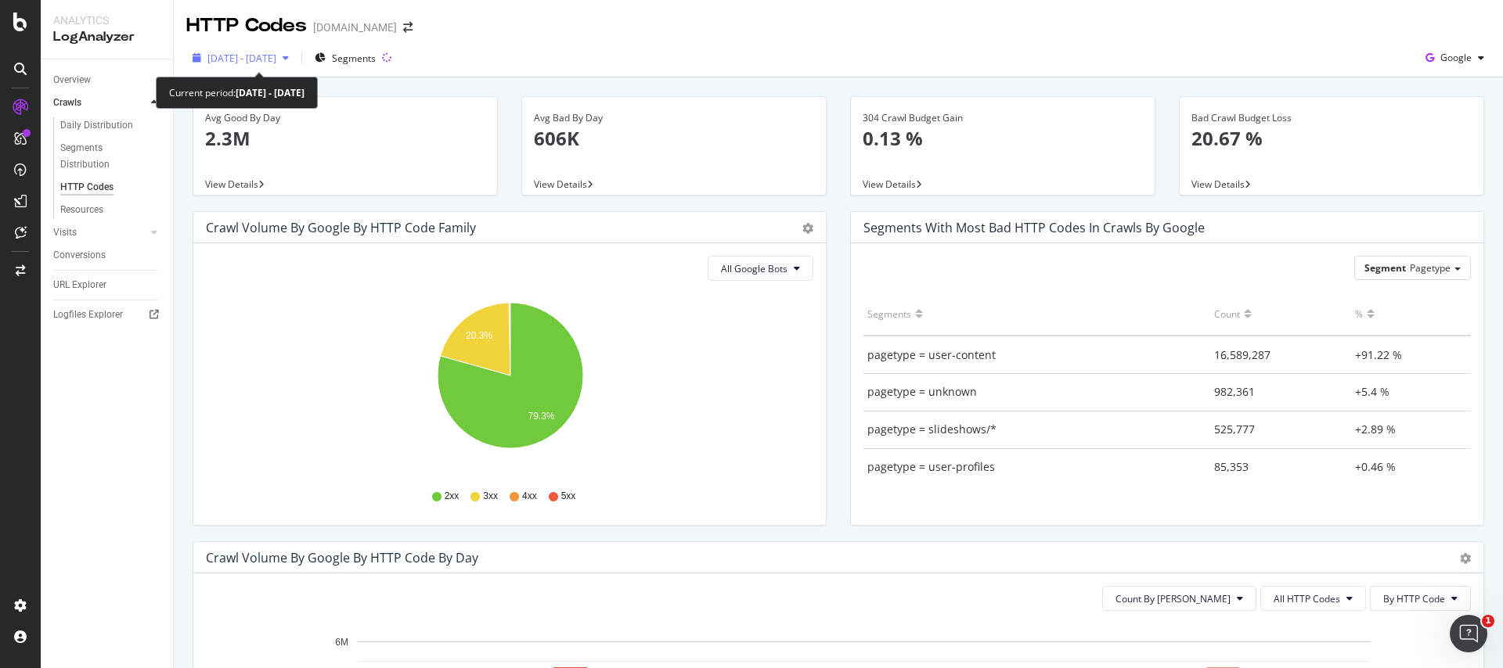
click at [277, 67] on div "2025 Aug. 4th - Sep. 2nd" at bounding box center [240, 57] width 109 height 23
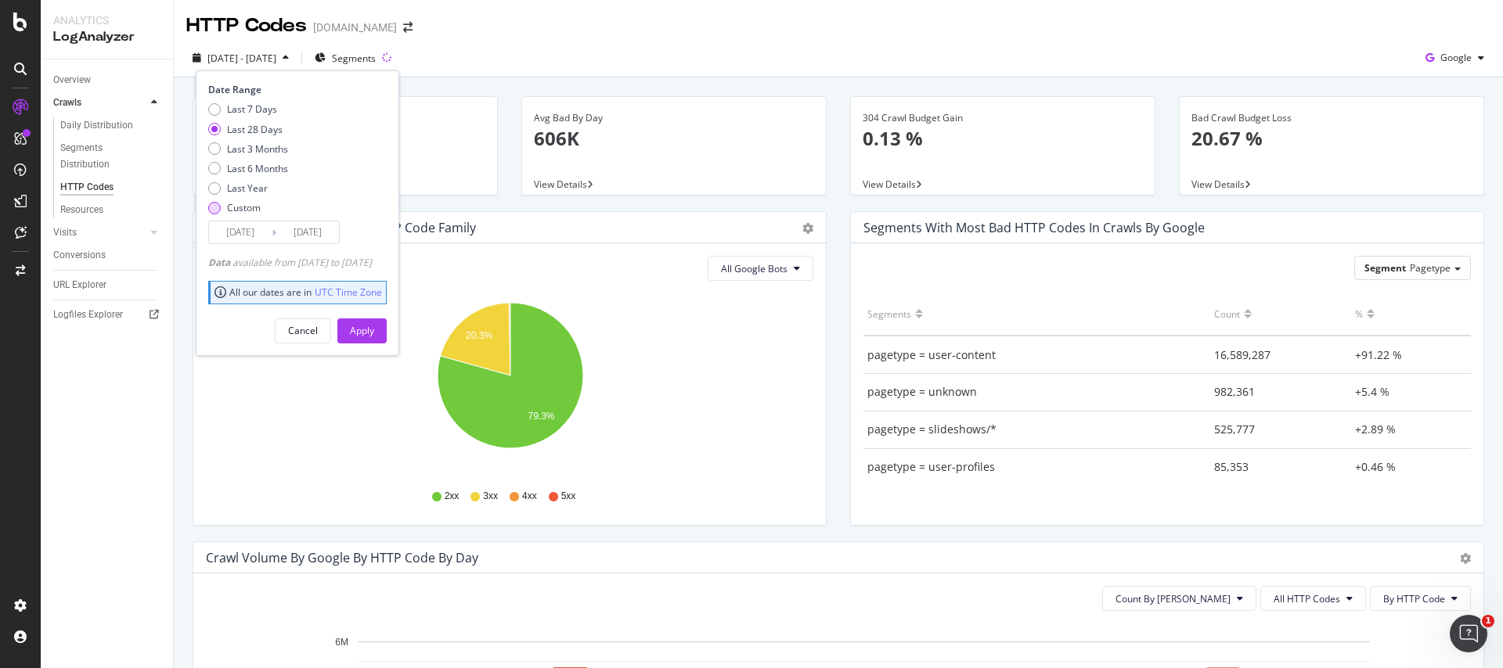
click at [221, 211] on div "Custom" at bounding box center [248, 207] width 80 height 13
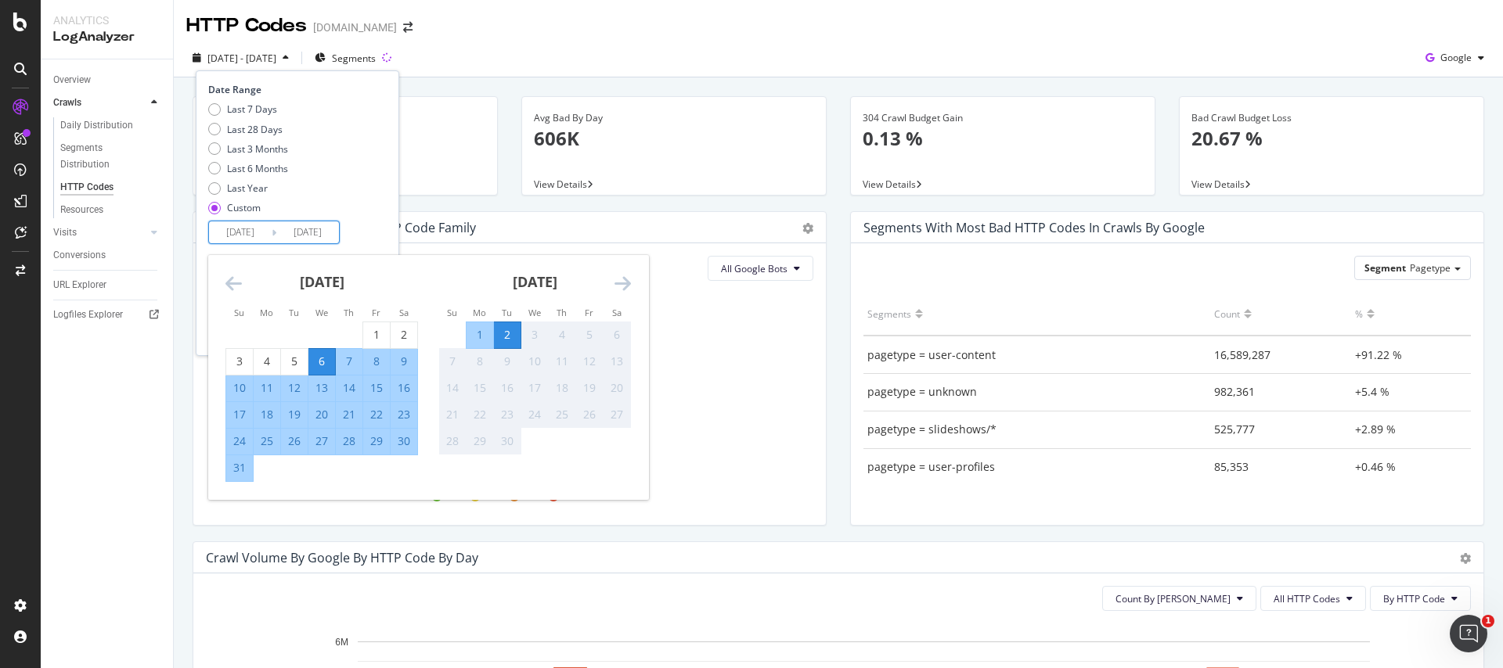
click at [247, 235] on input "2025/08/06" at bounding box center [240, 233] width 63 height 22
click at [502, 342] on div "2" at bounding box center [507, 335] width 27 height 16
type input "[DATE]"
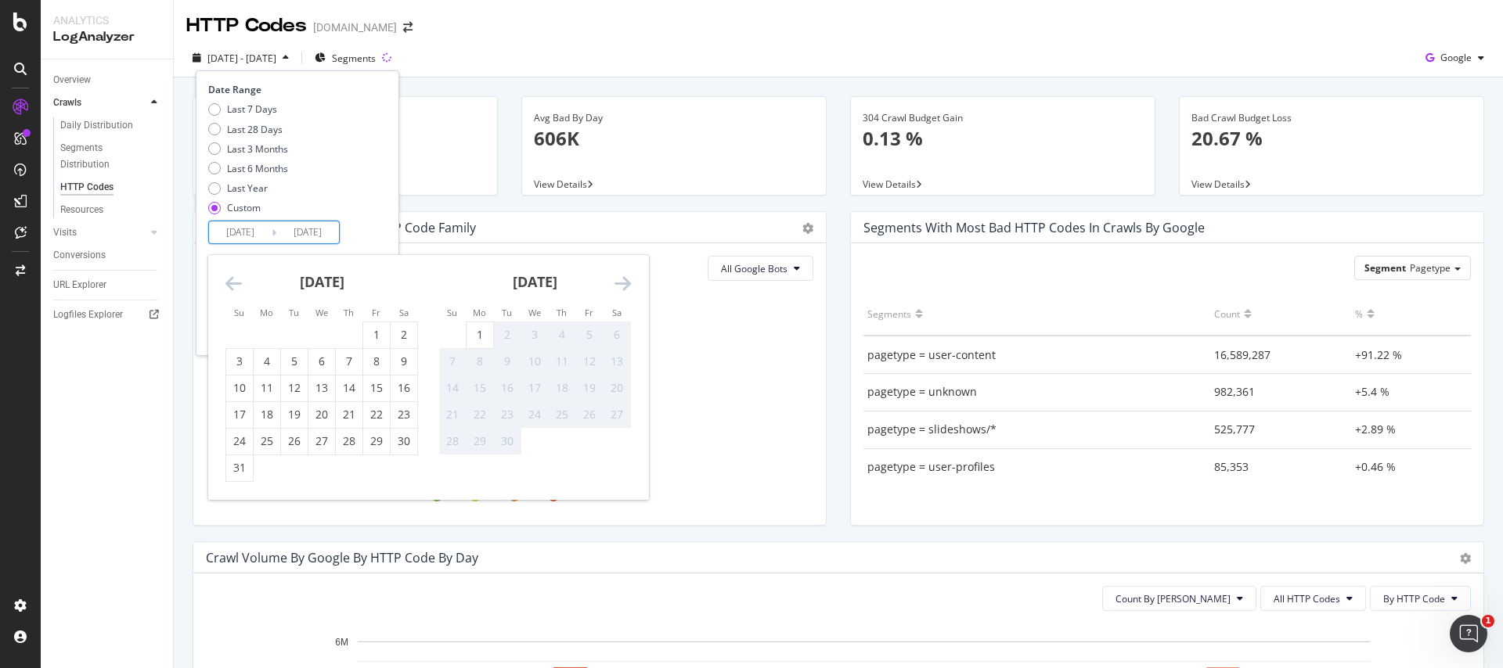
click at [375, 242] on div "Date Range Last 7 Days Last 28 Days Last 3 Months Last 6 Months Last Year Custo…" at bounding box center [295, 163] width 175 height 161
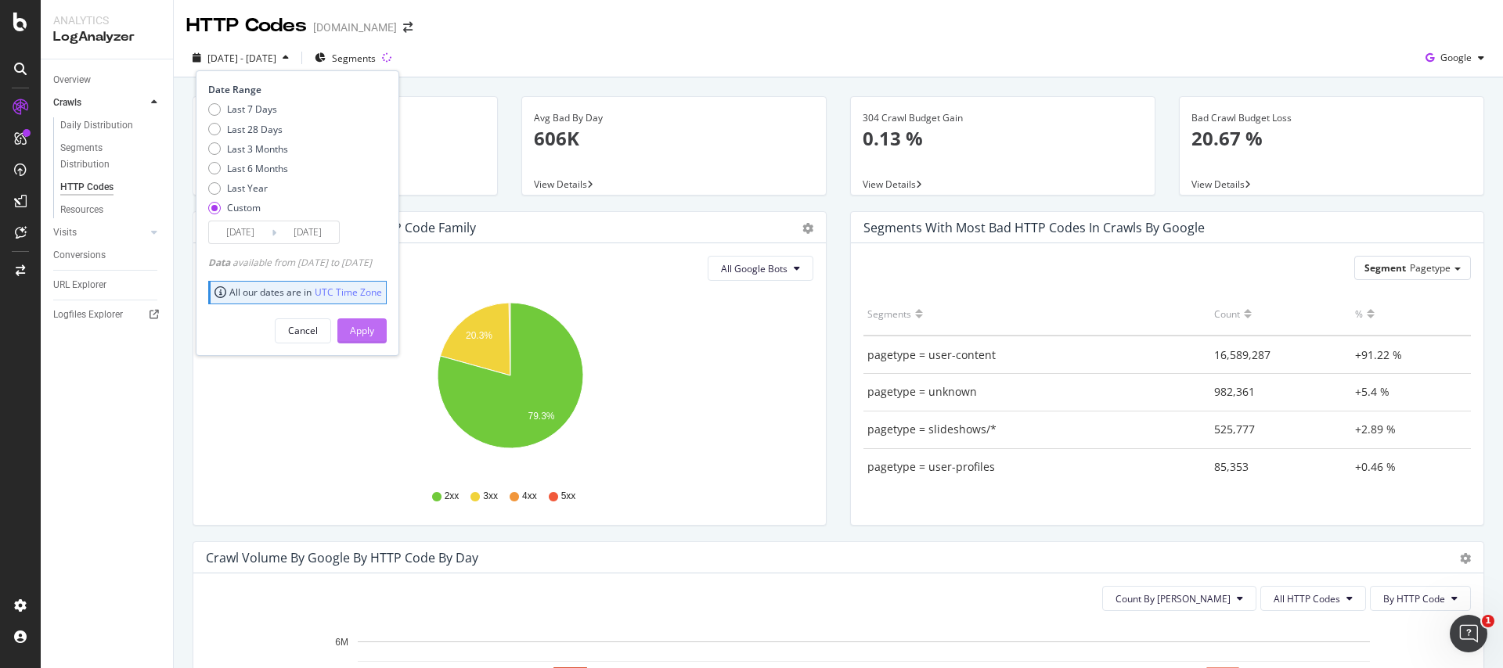
click at [374, 339] on div "Apply" at bounding box center [362, 330] width 24 height 23
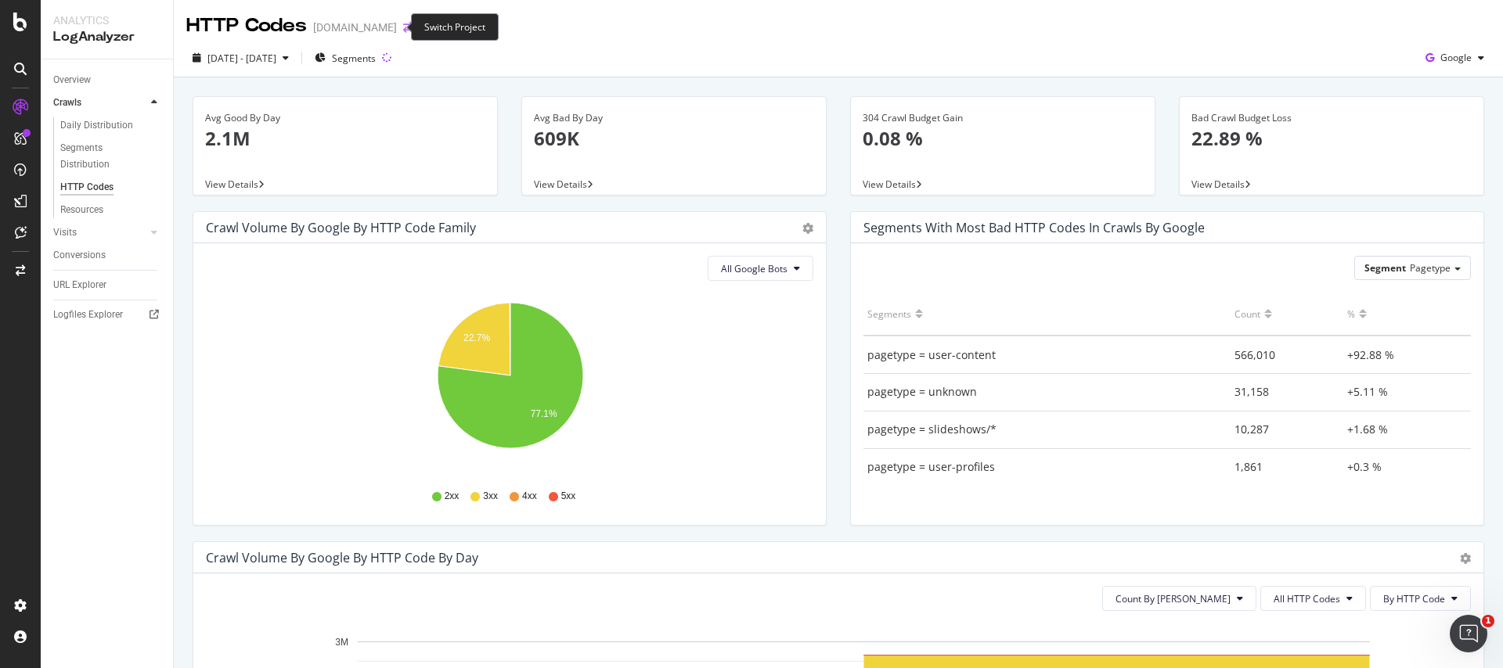
click at [403, 25] on icon "arrow-right-arrow-left" at bounding box center [407, 27] width 9 height 11
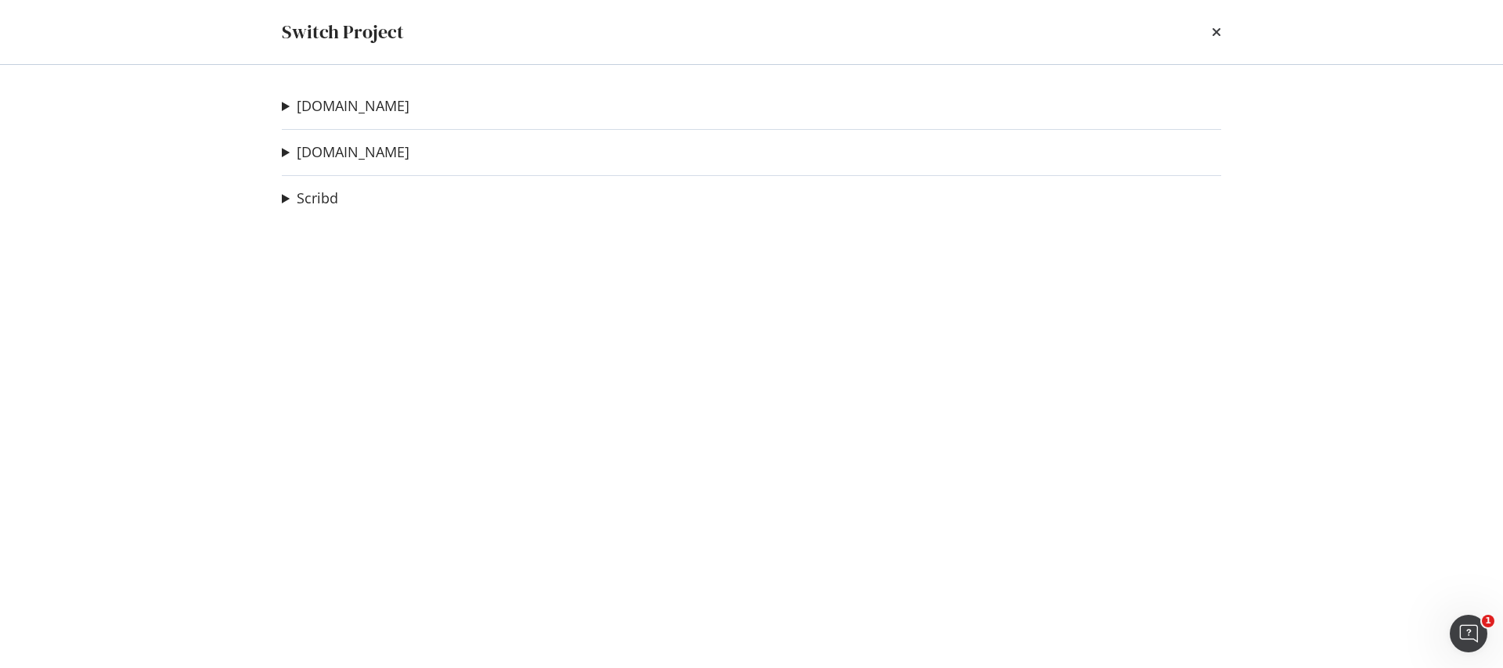
click at [287, 150] on summary "slideshare.net" at bounding box center [346, 152] width 128 height 20
click at [327, 148] on link "slideshare.net" at bounding box center [353, 152] width 113 height 16
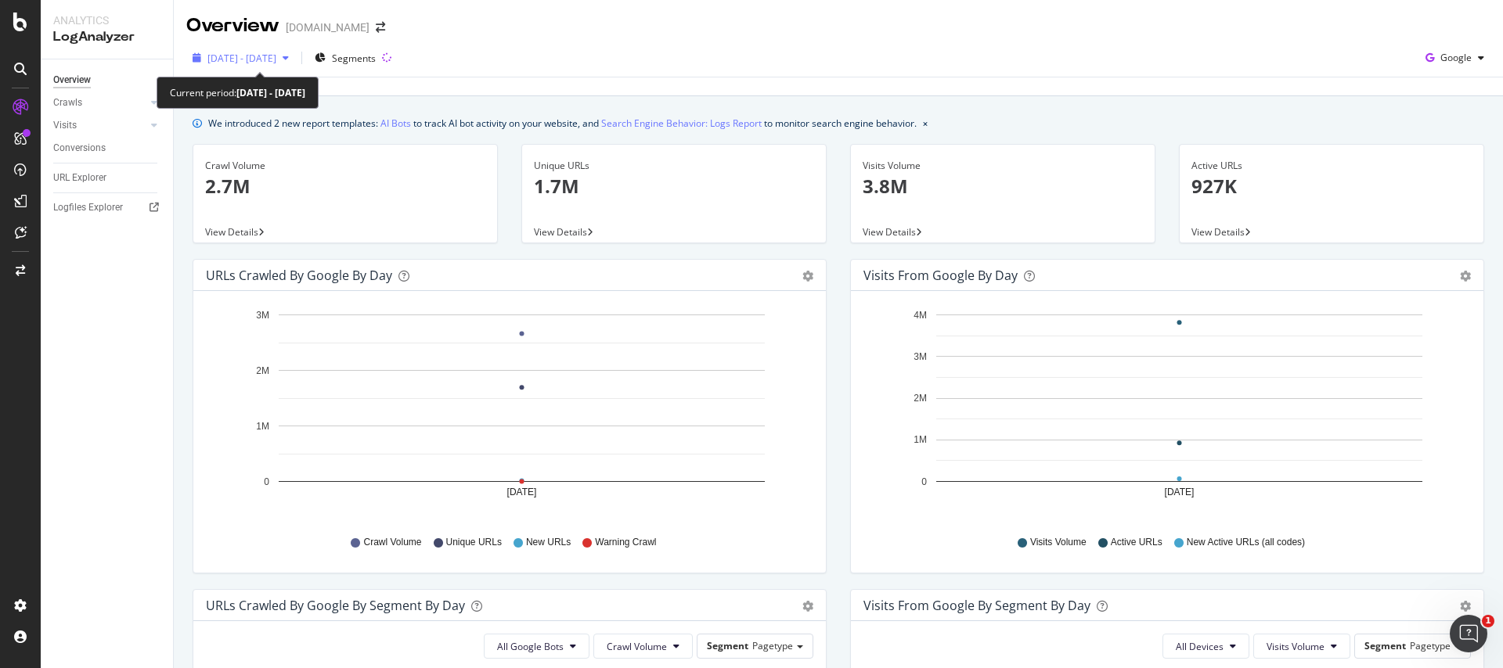
click at [276, 56] on span "[DATE] - [DATE]" at bounding box center [241, 58] width 69 height 13
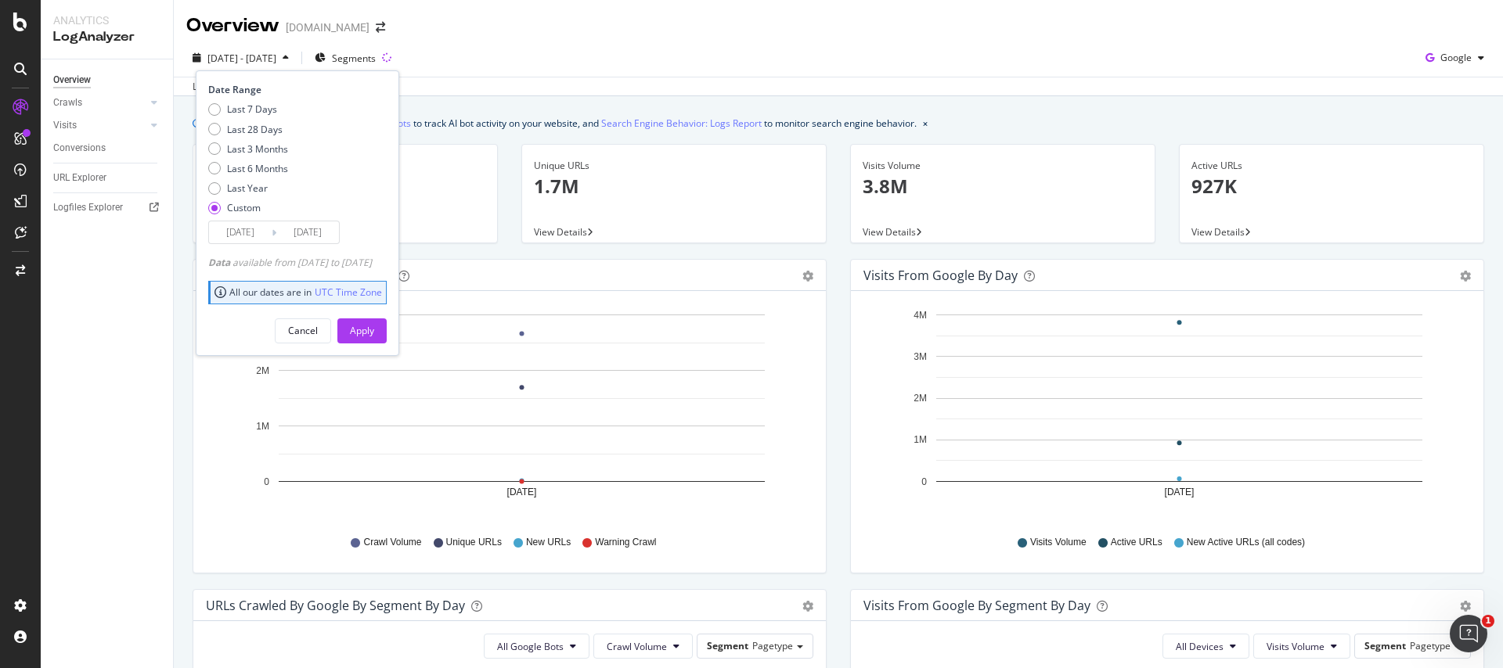
click at [287, 232] on input "[DATE]" at bounding box center [307, 233] width 63 height 22
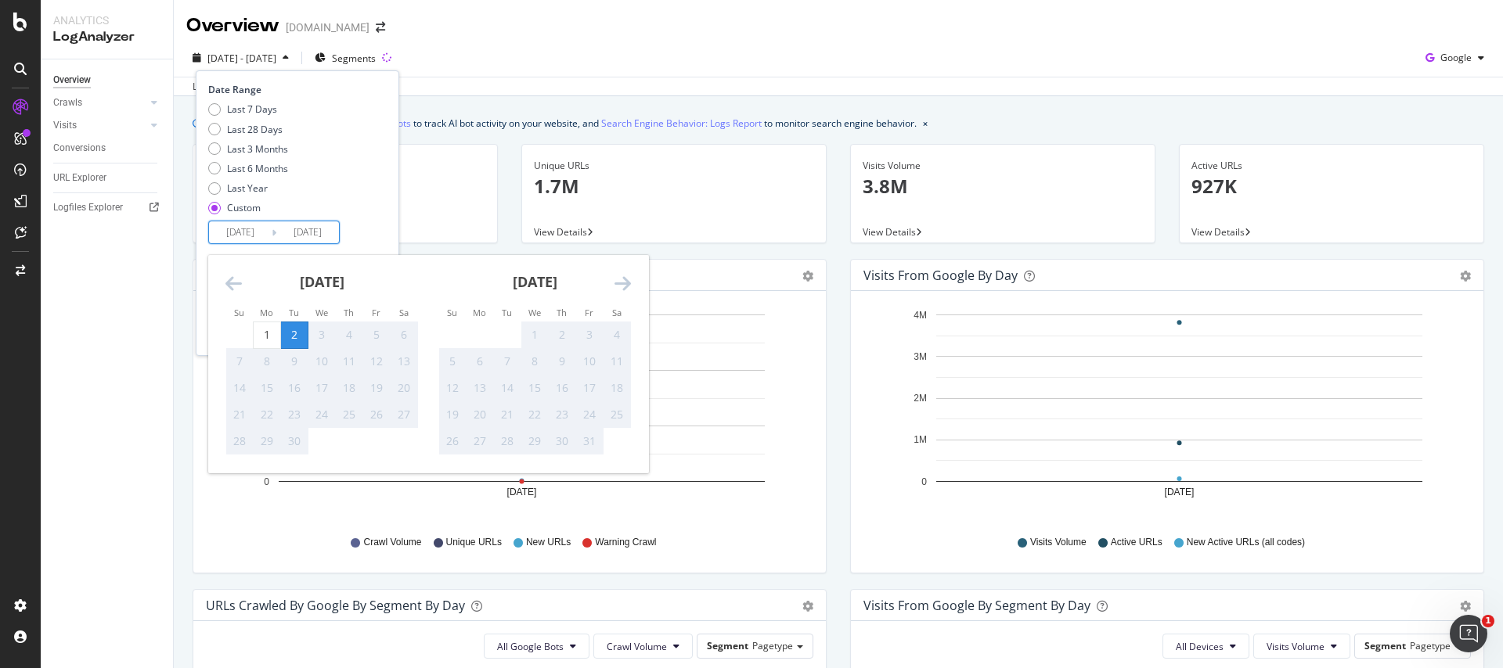
click at [228, 289] on icon "Move backward to switch to the previous month." at bounding box center [233, 283] width 16 height 19
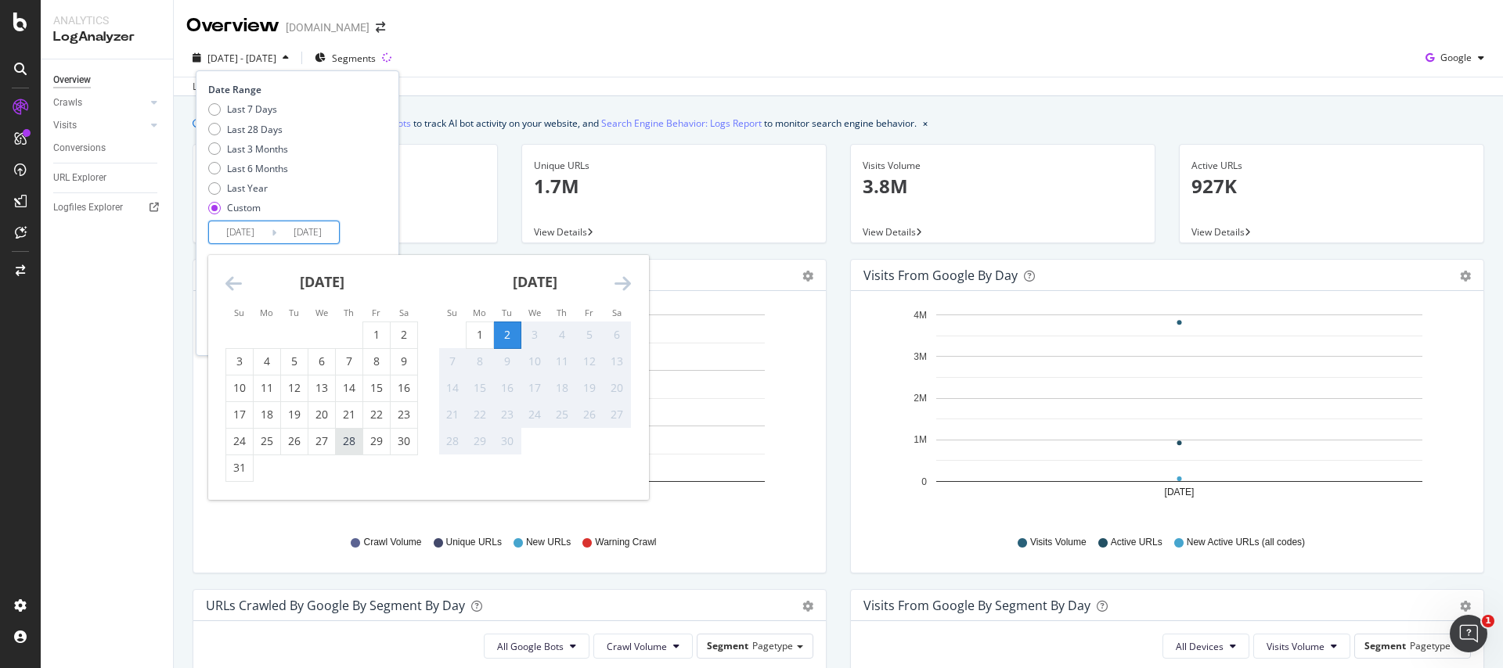
click at [353, 437] on div "28" at bounding box center [349, 442] width 27 height 16
type input "[DATE]"
click at [383, 209] on div "Last 7 Days Last 28 Days Last 3 Months Last 6 Months Last Year Custom" at bounding box center [295, 162] width 175 height 118
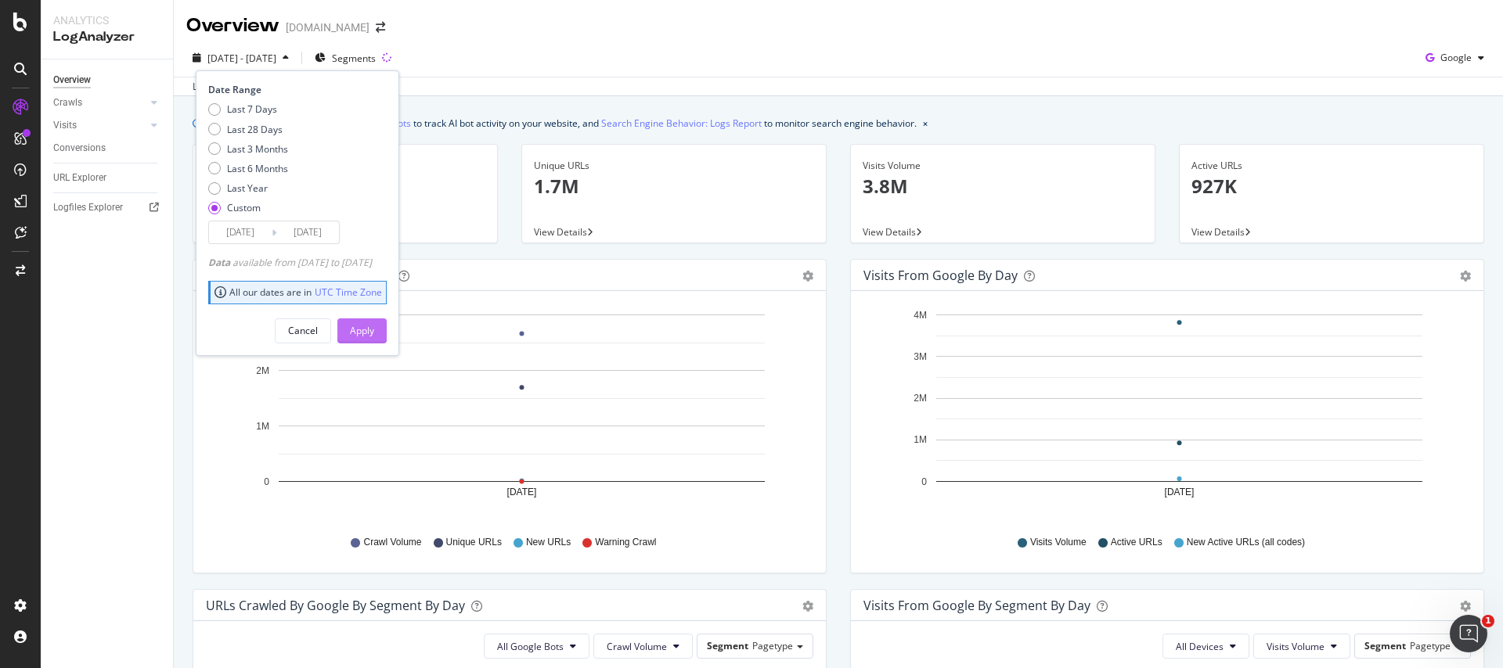
click at [374, 337] on div "Apply" at bounding box center [362, 330] width 24 height 13
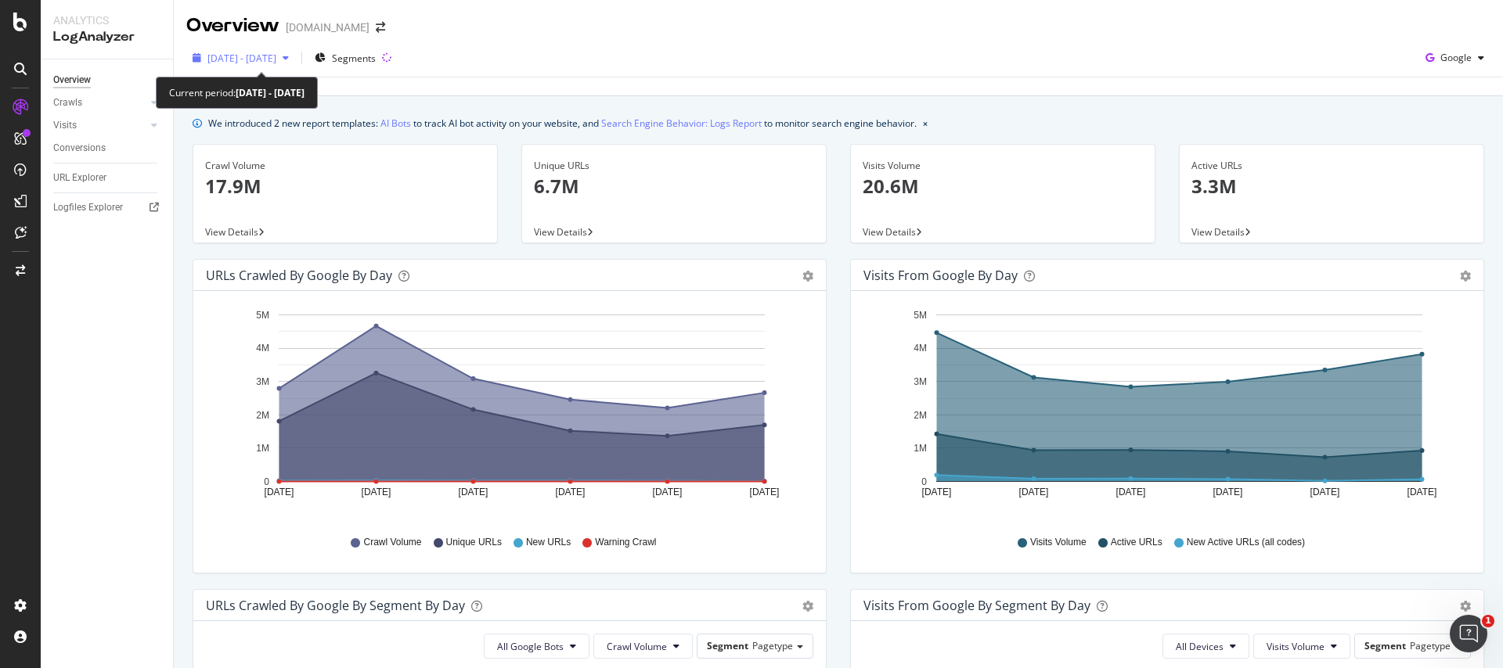
click at [276, 59] on span "[DATE] - [DATE]" at bounding box center [241, 58] width 69 height 13
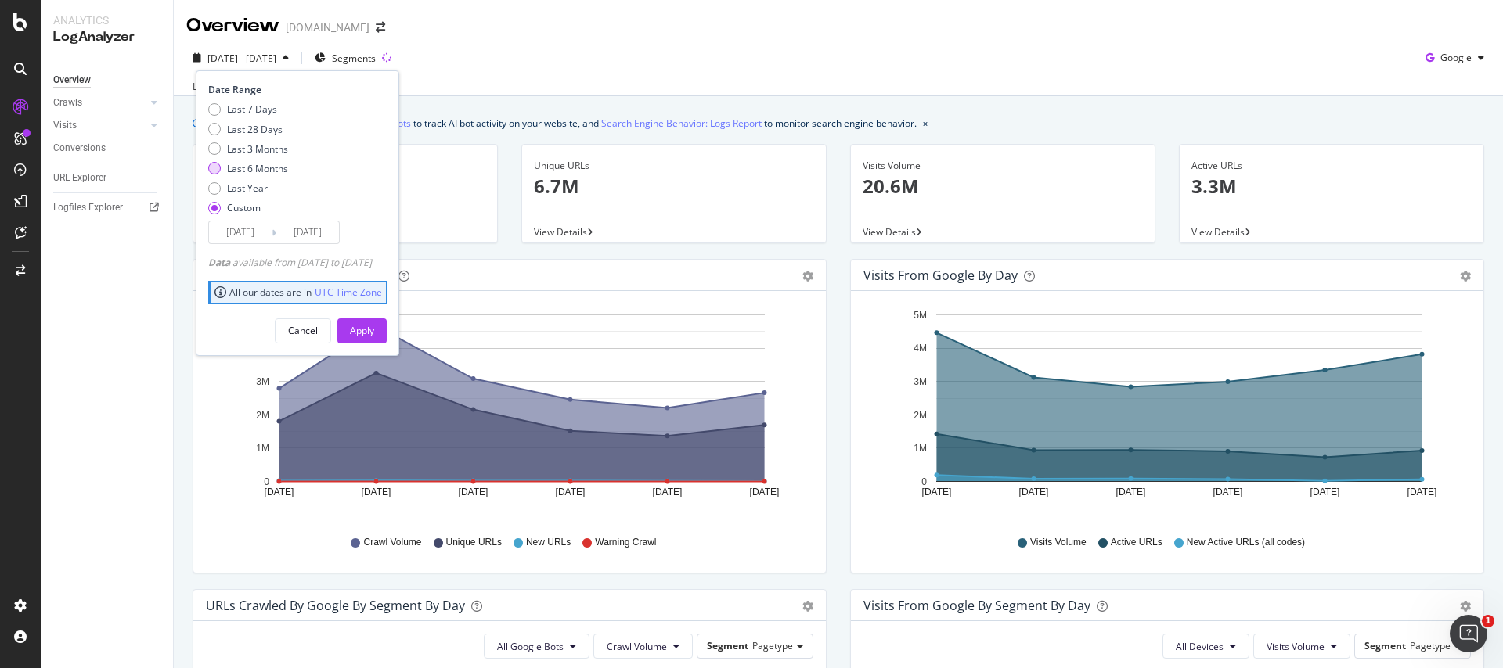
click at [222, 172] on div "Last 6 Months" at bounding box center [248, 168] width 80 height 13
type input "[DATE]"
click at [374, 340] on div "Apply" at bounding box center [362, 330] width 24 height 23
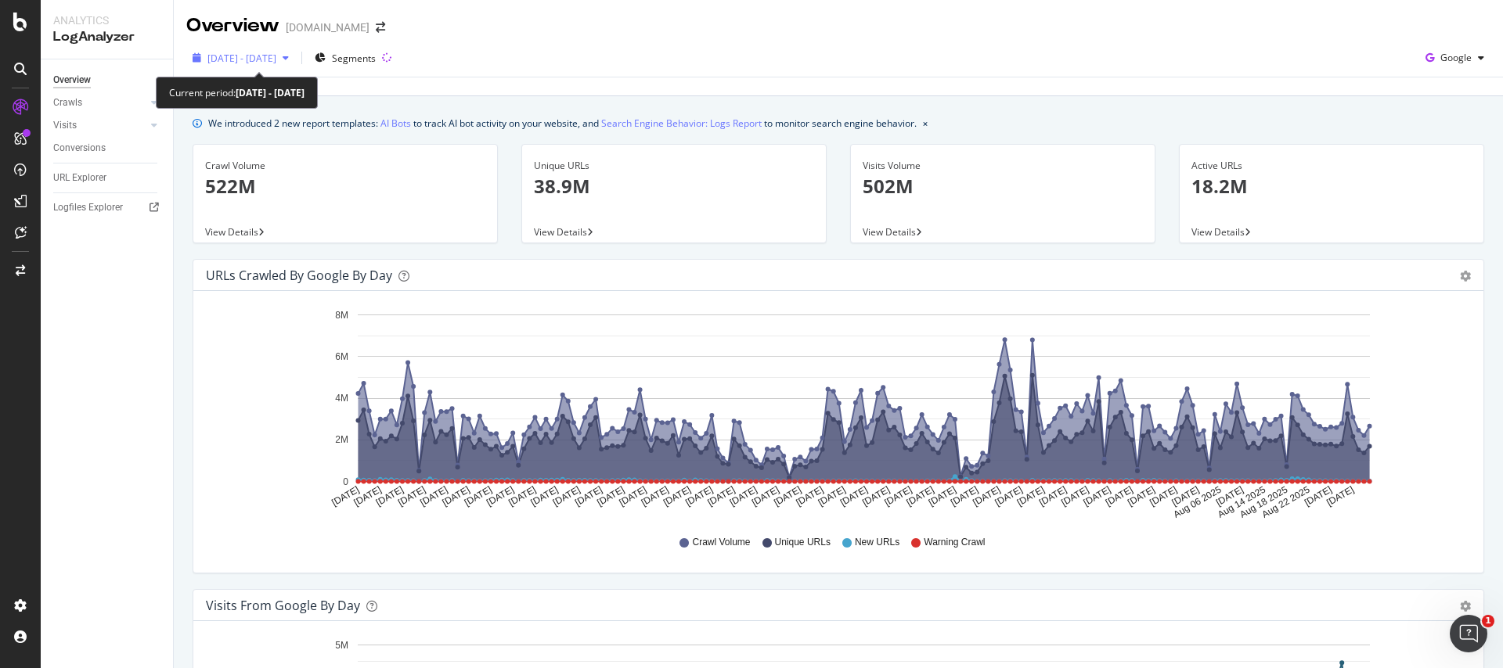
click at [256, 62] on span "[DATE] - [DATE]" at bounding box center [241, 58] width 69 height 13
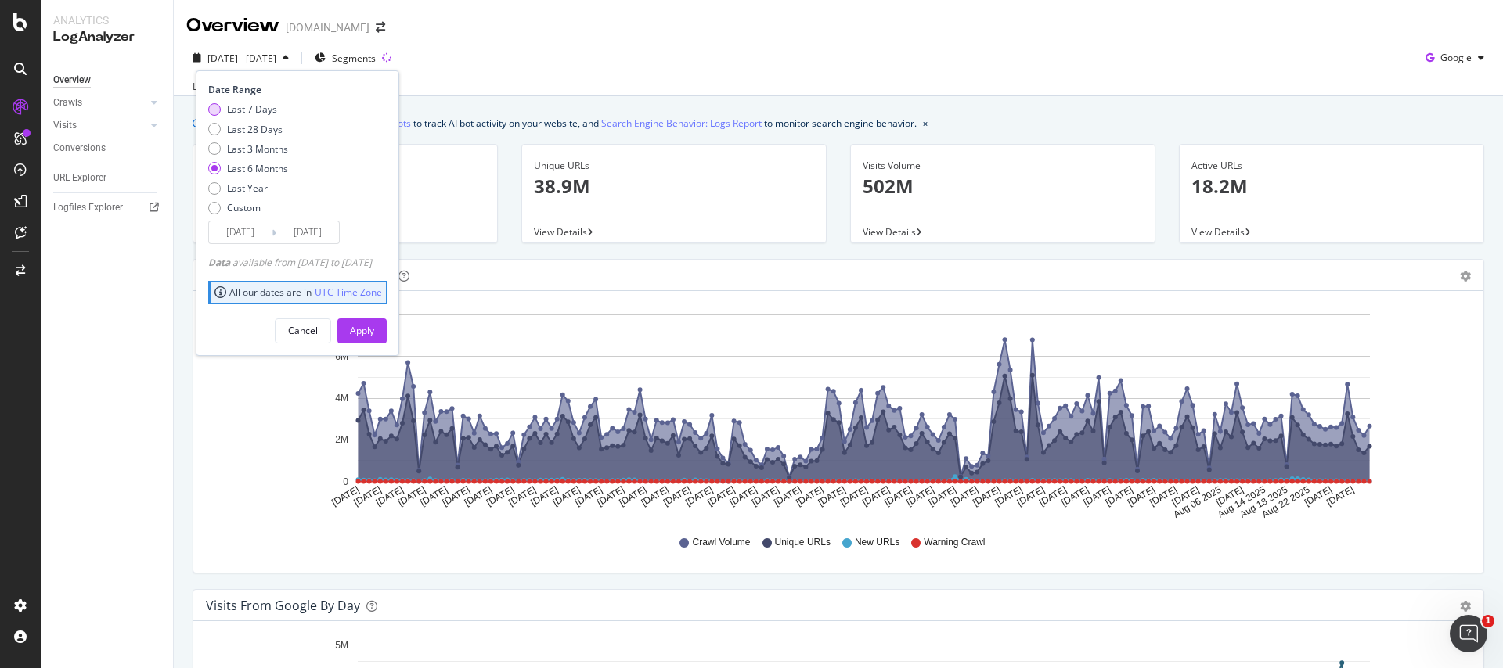
click at [268, 111] on div "Last 7 Days" at bounding box center [252, 109] width 50 height 13
type input "2025/08/27"
click at [382, 315] on div "Cancel Apply" at bounding box center [297, 325] width 178 height 37
click at [374, 343] on div "Cancel Apply" at bounding box center [297, 325] width 178 height 37
click at [374, 331] on div "Apply" at bounding box center [362, 330] width 24 height 13
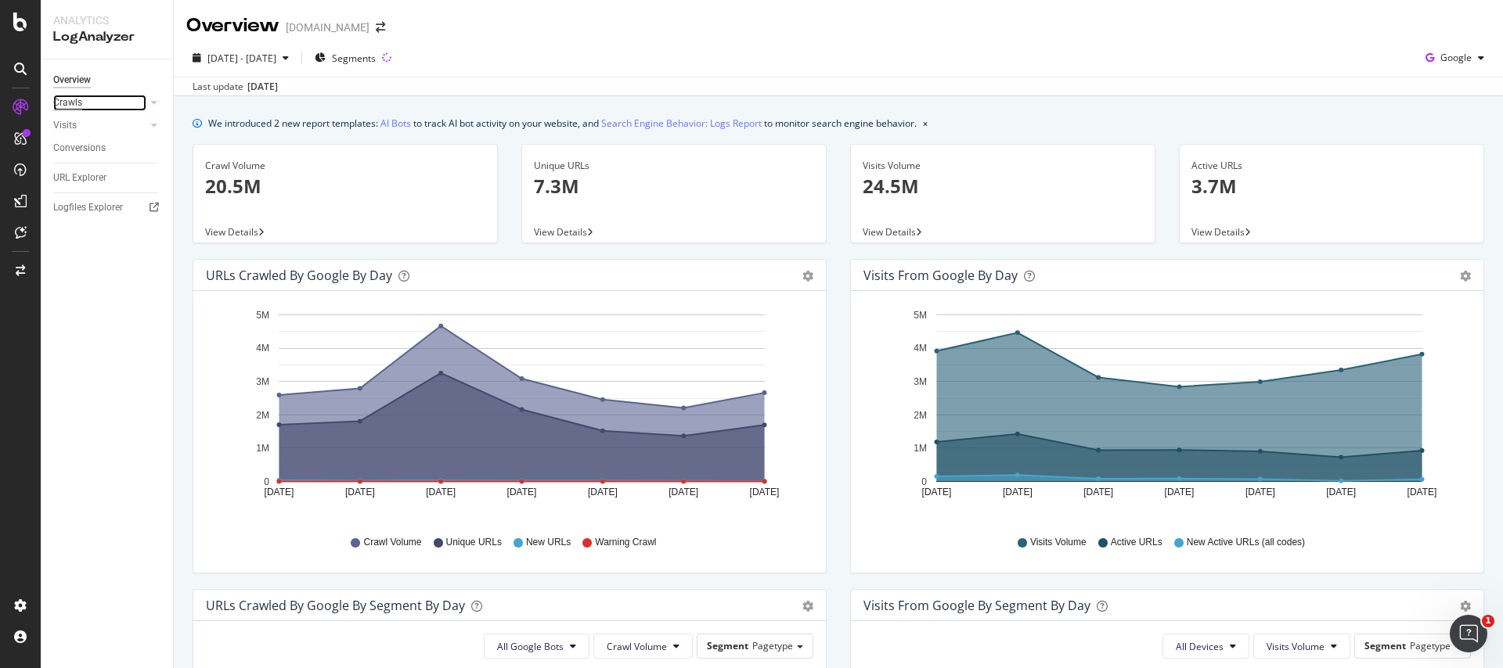
click at [68, 107] on div "Crawls" at bounding box center [67, 103] width 29 height 16
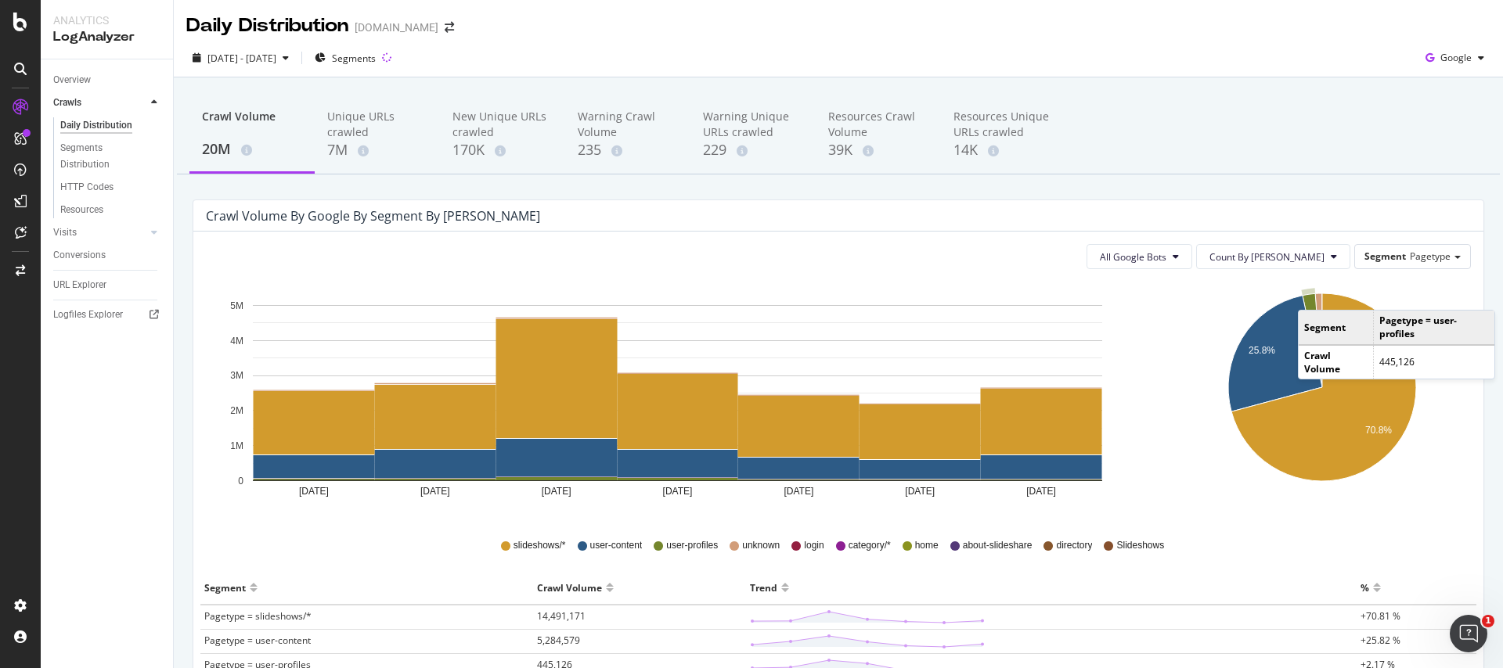
click at [1251, 237] on div "All Google Bots Count By Day Segment Pagetype Hold CMD (⌘) while clicking to fi…" at bounding box center [838, 567] width 1290 height 671
click at [1192, 250] on button "All Google Bots" at bounding box center [1140, 256] width 106 height 25
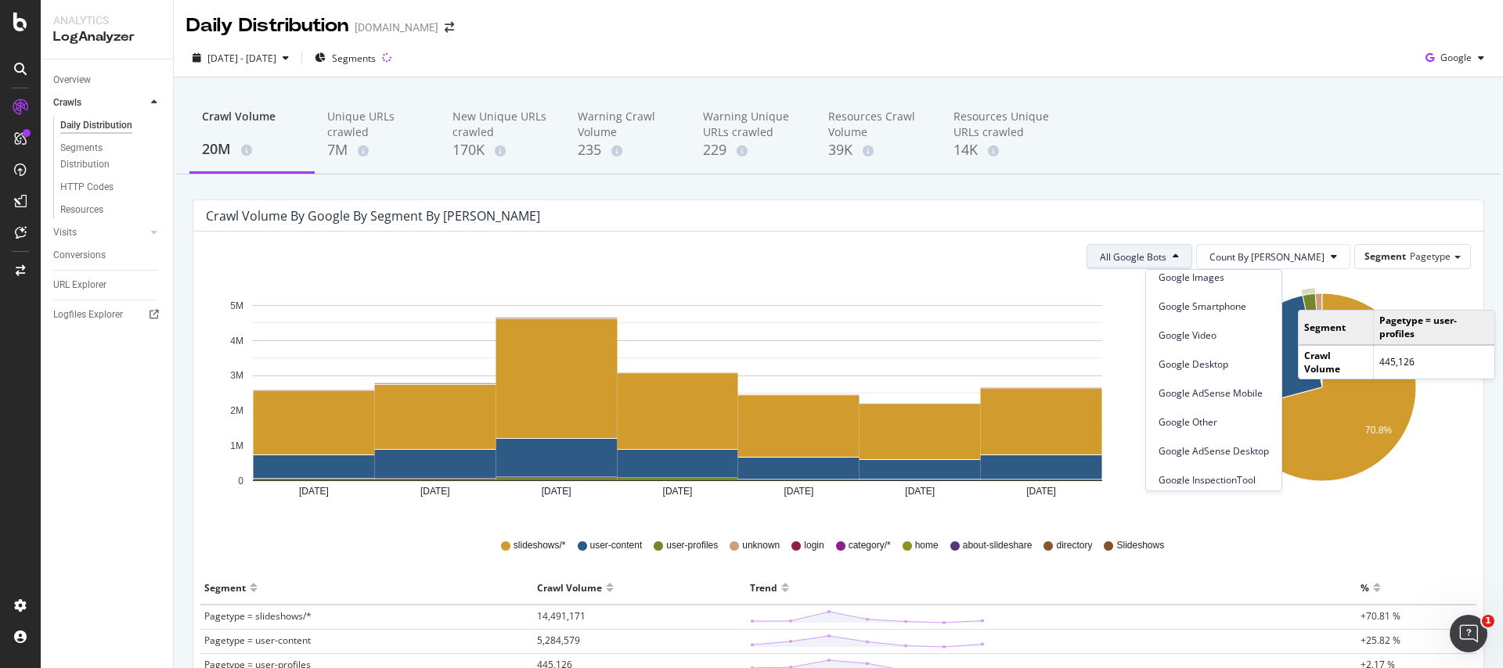
scroll to position [133, 0]
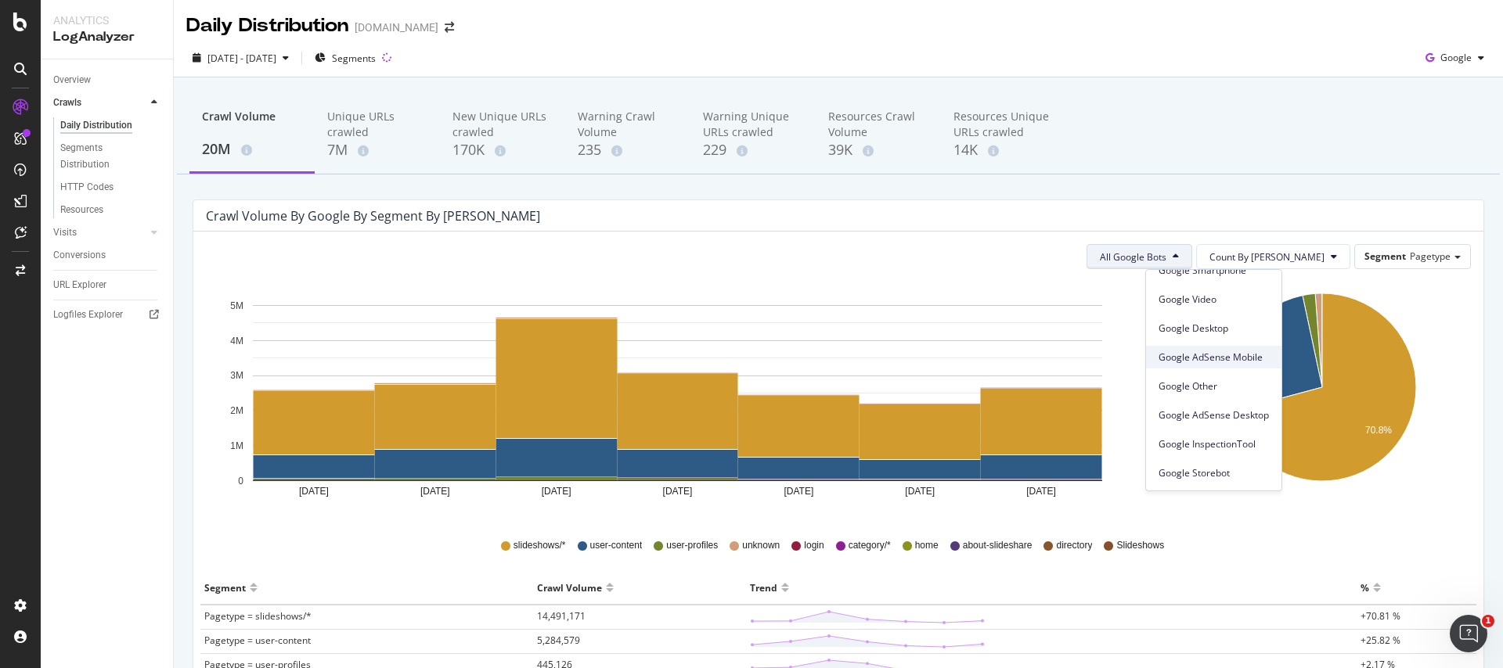
click at [1212, 355] on span "Google AdSense Mobile" at bounding box center [1214, 358] width 110 height 14
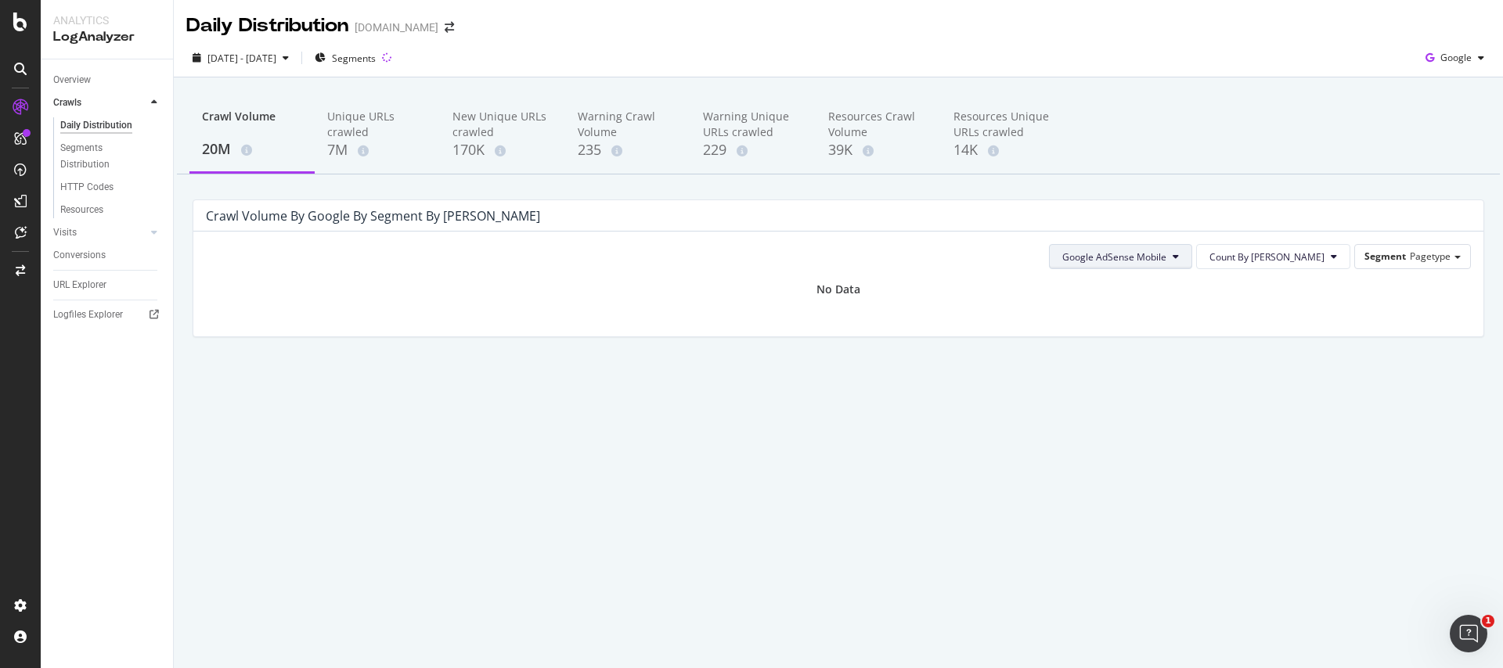
click at [1166, 258] on span "Google AdSense Mobile" at bounding box center [1114, 256] width 104 height 13
click at [1159, 421] on span "Google AdSense Desktop" at bounding box center [1176, 426] width 110 height 14
click at [102, 148] on div "Segments Distribution" at bounding box center [103, 156] width 87 height 33
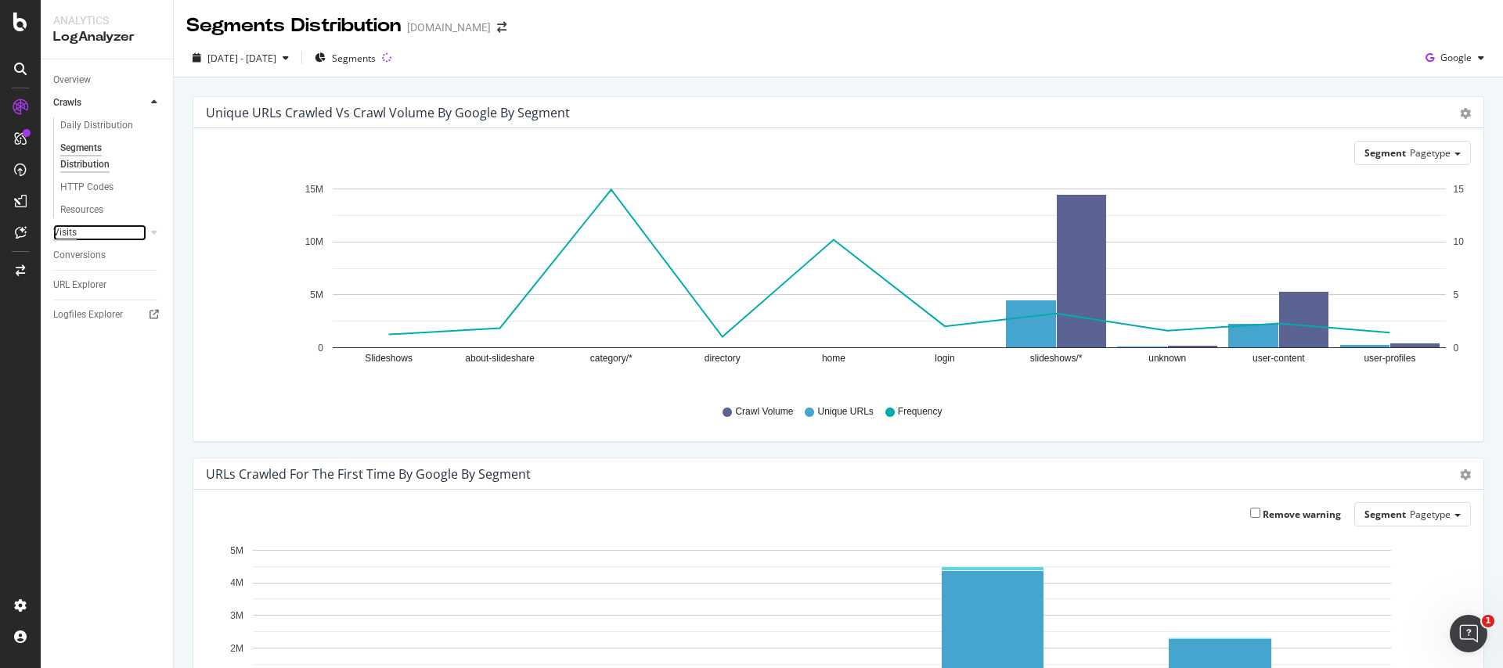
click at [59, 229] on div "Visits" at bounding box center [64, 233] width 23 height 16
